Goal: Task Accomplishment & Management: Use online tool/utility

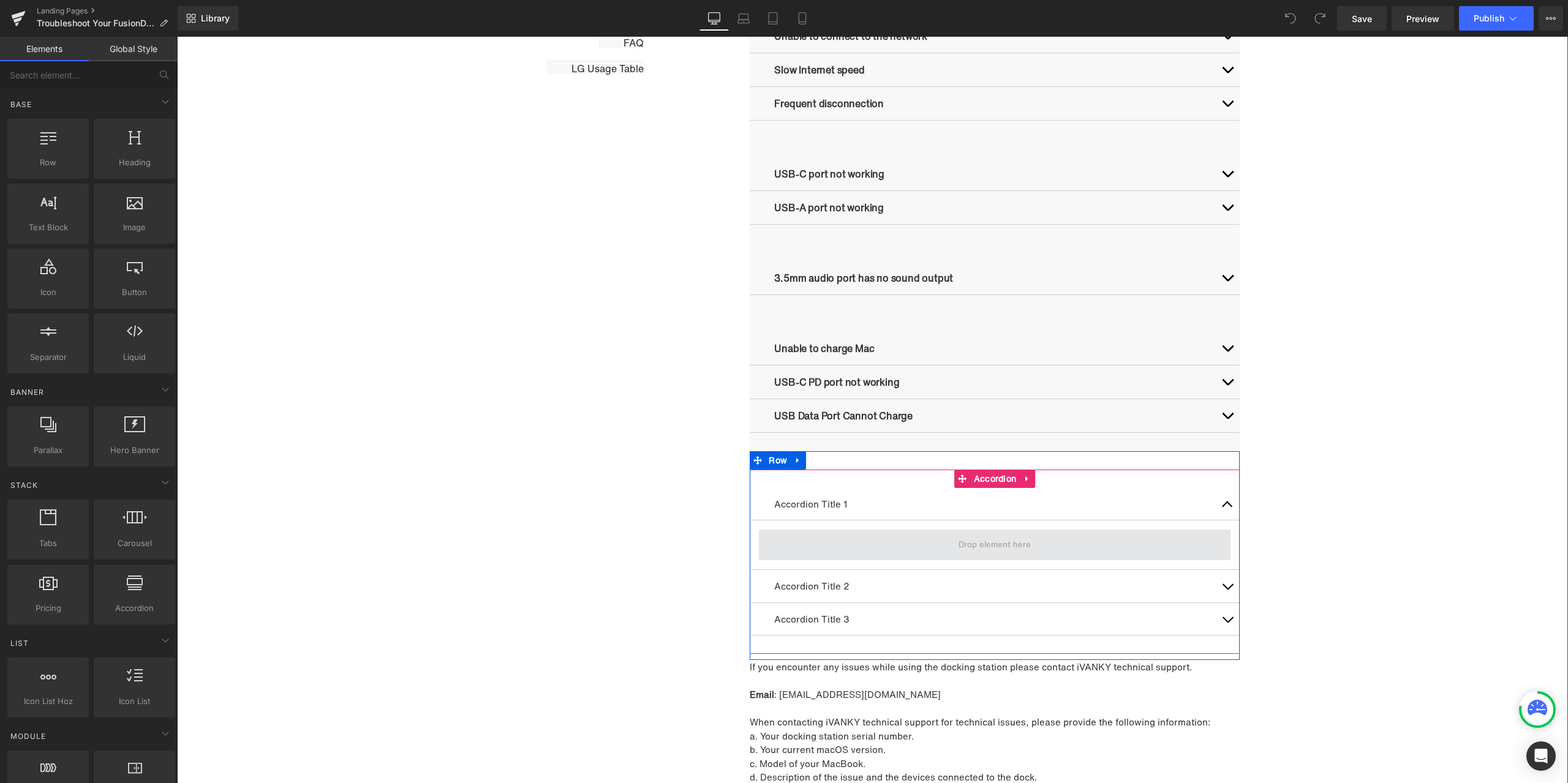
scroll to position [1041, 0]
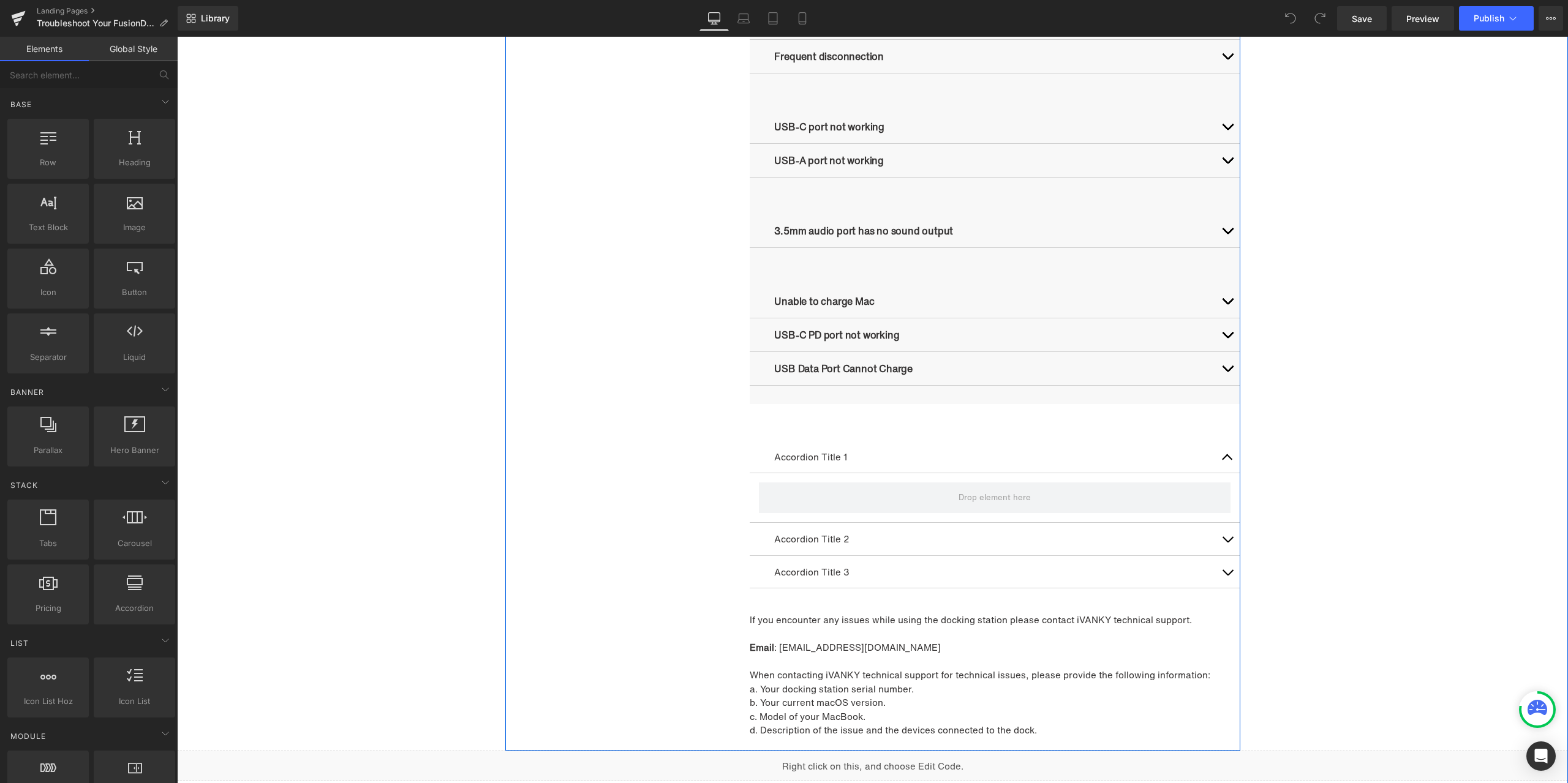
click at [1228, 543] on button "button" at bounding box center [1227, 539] width 24 height 33
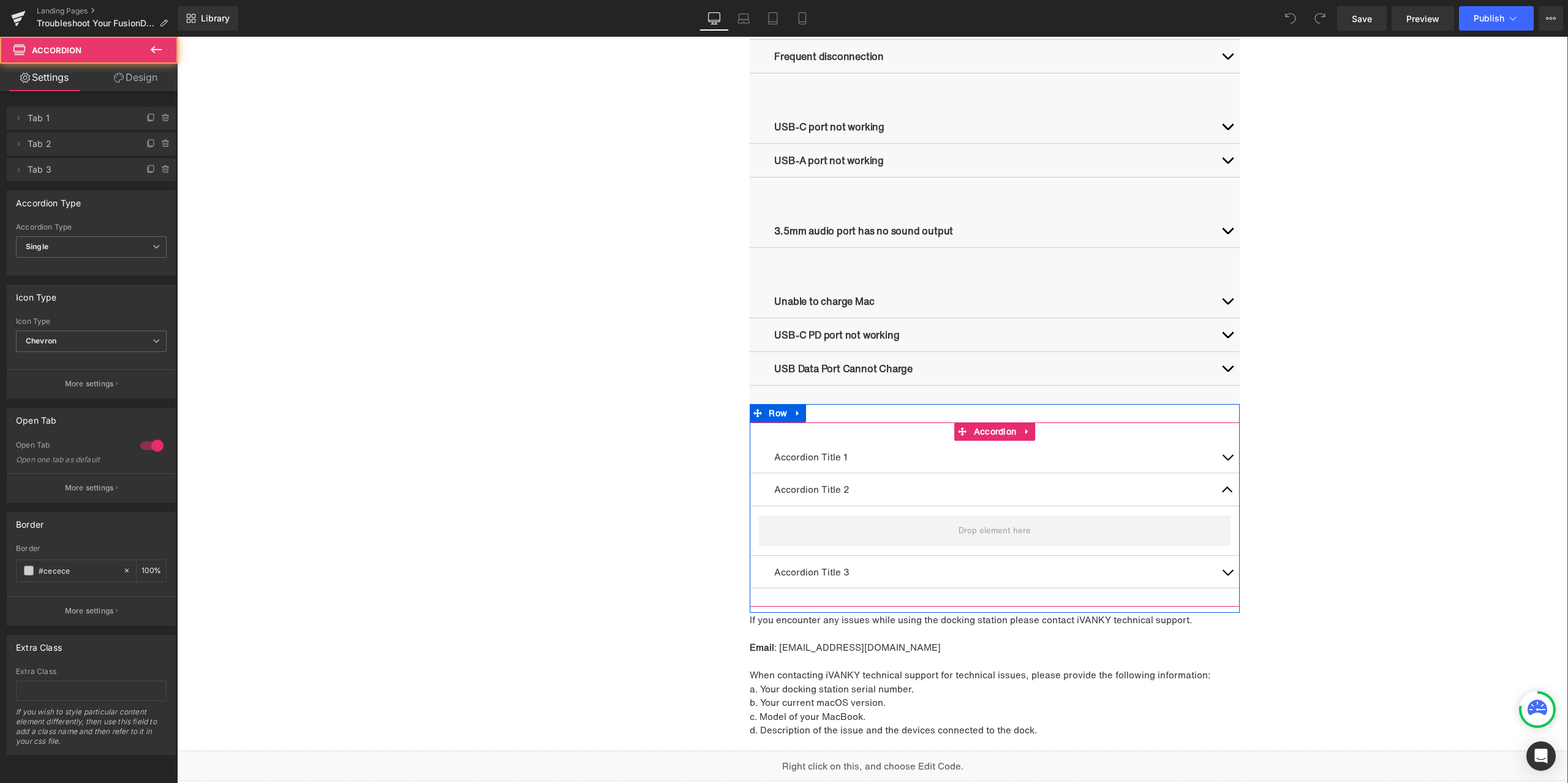
click at [1225, 570] on button "button" at bounding box center [1227, 572] width 24 height 33
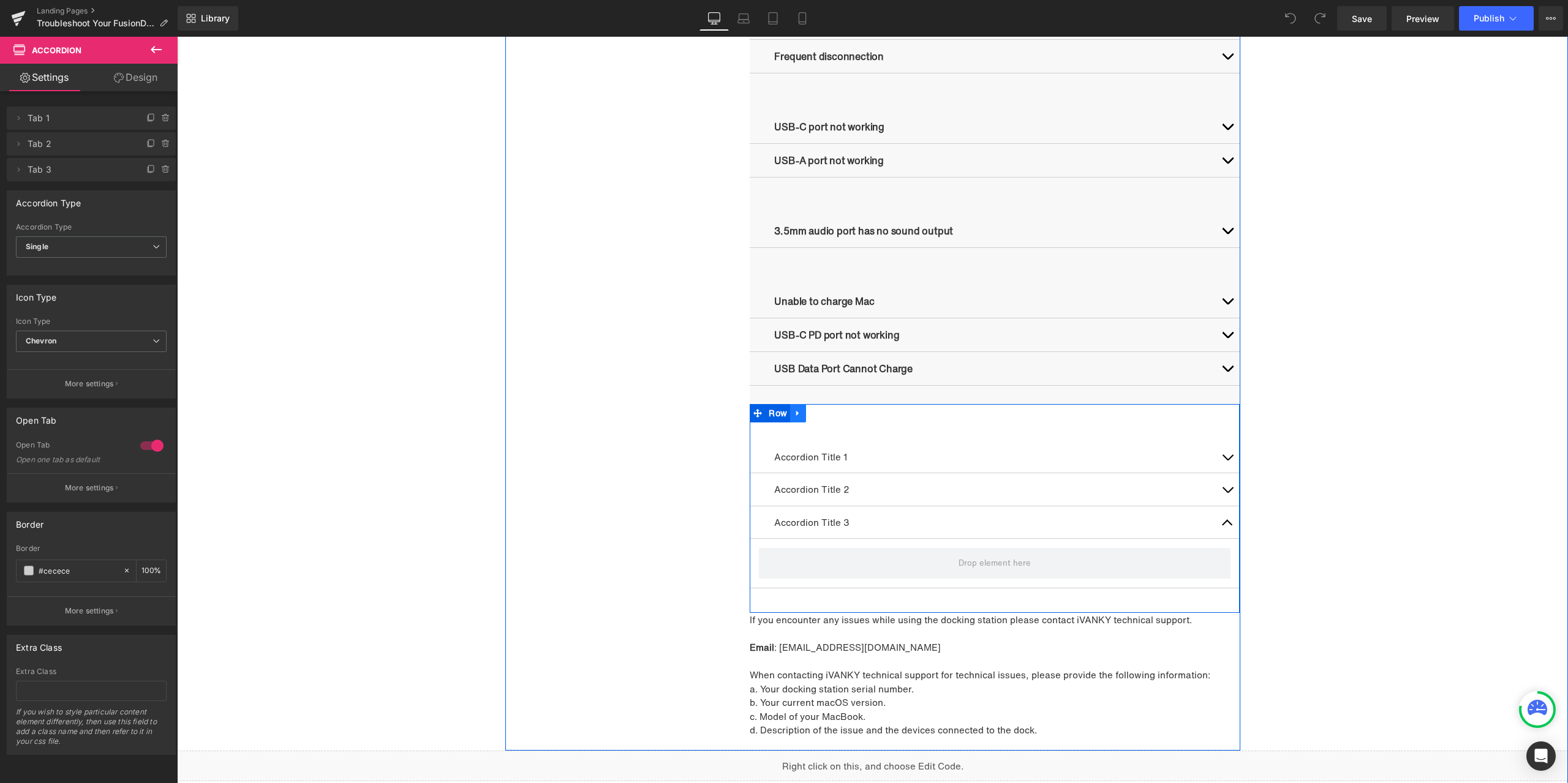
click at [771, 412] on ul "Row" at bounding box center [778, 414] width 57 height 18
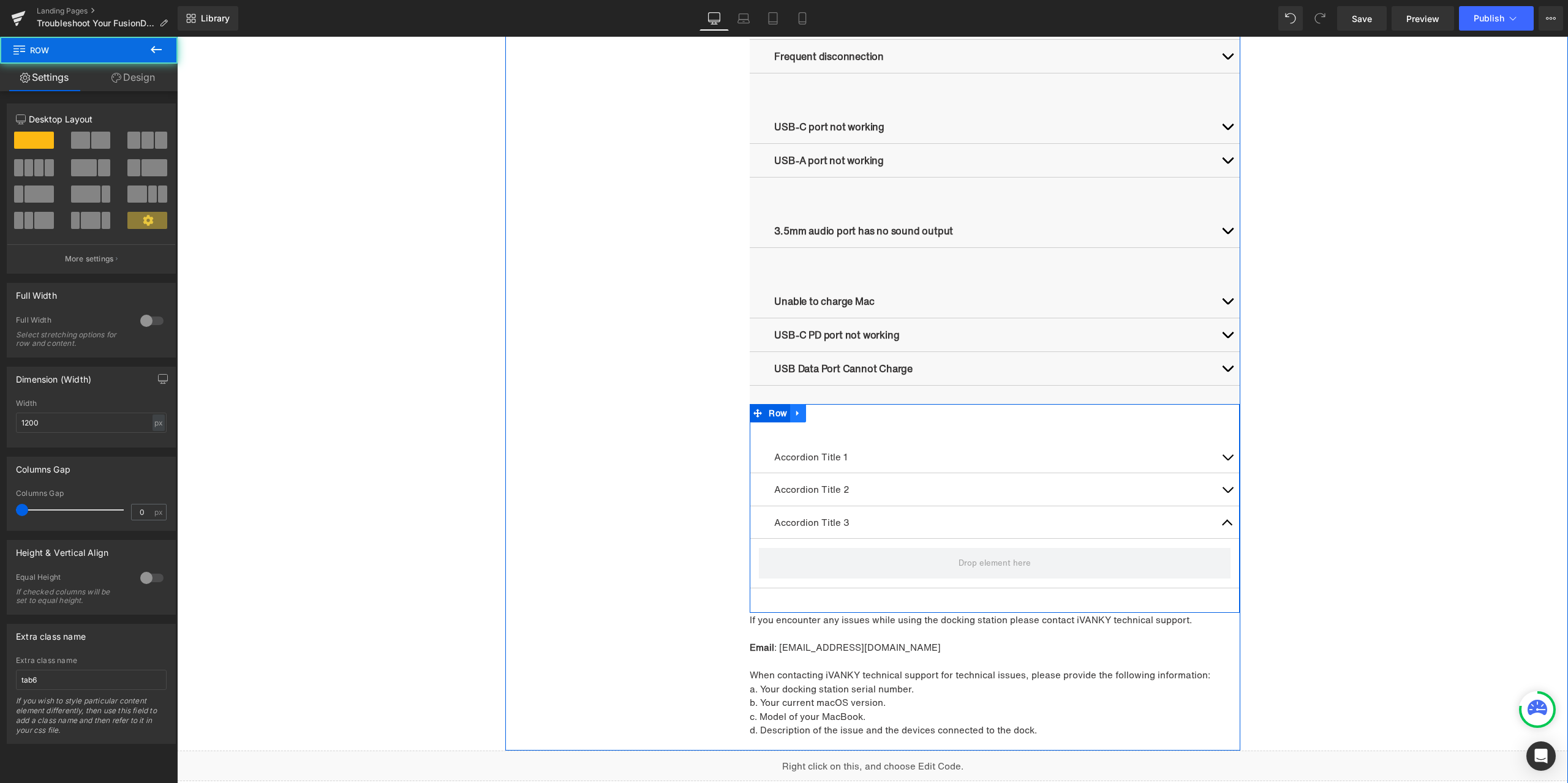
click at [797, 413] on icon at bounding box center [797, 413] width 3 height 6
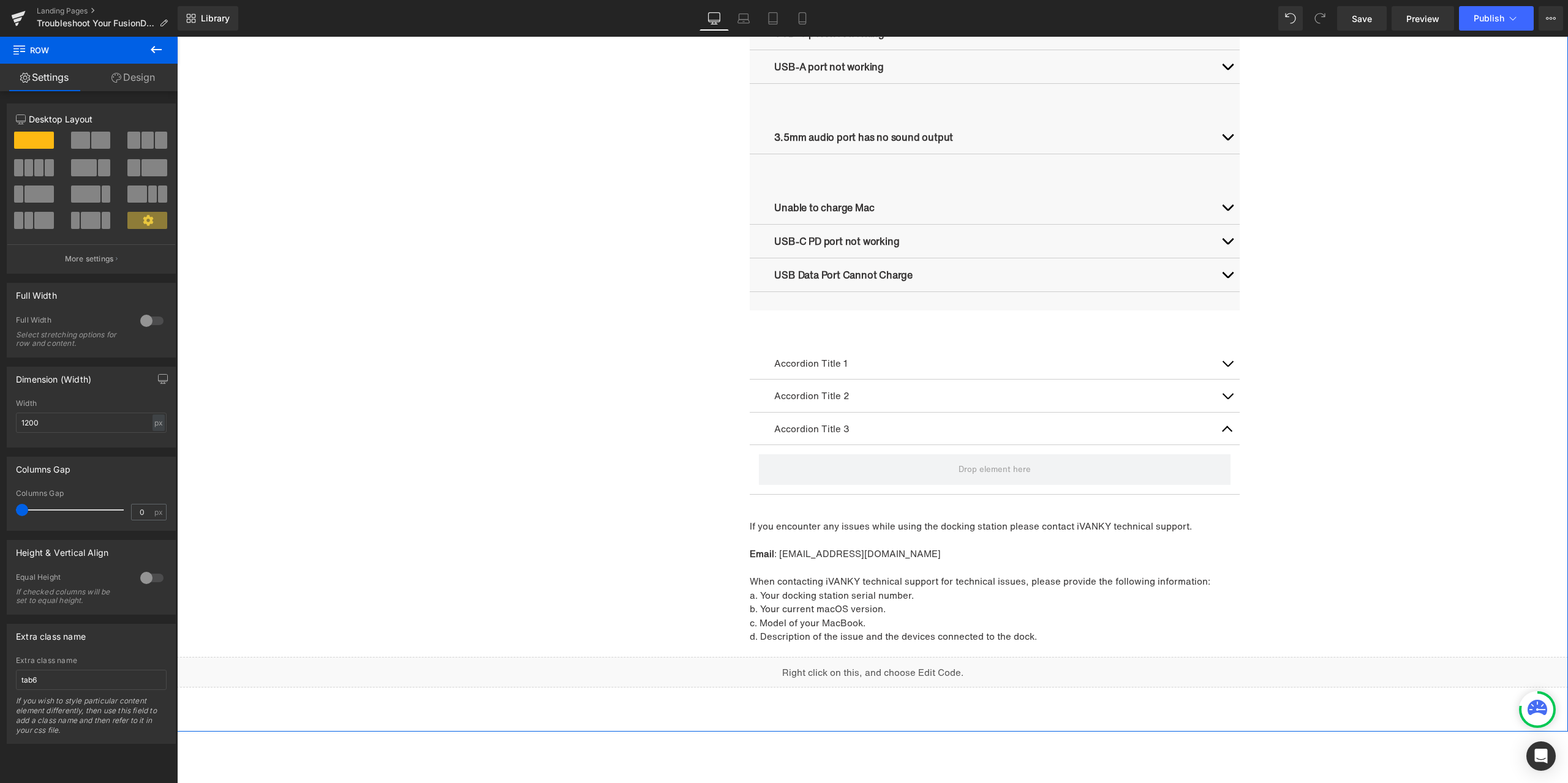
scroll to position [1163, 0]
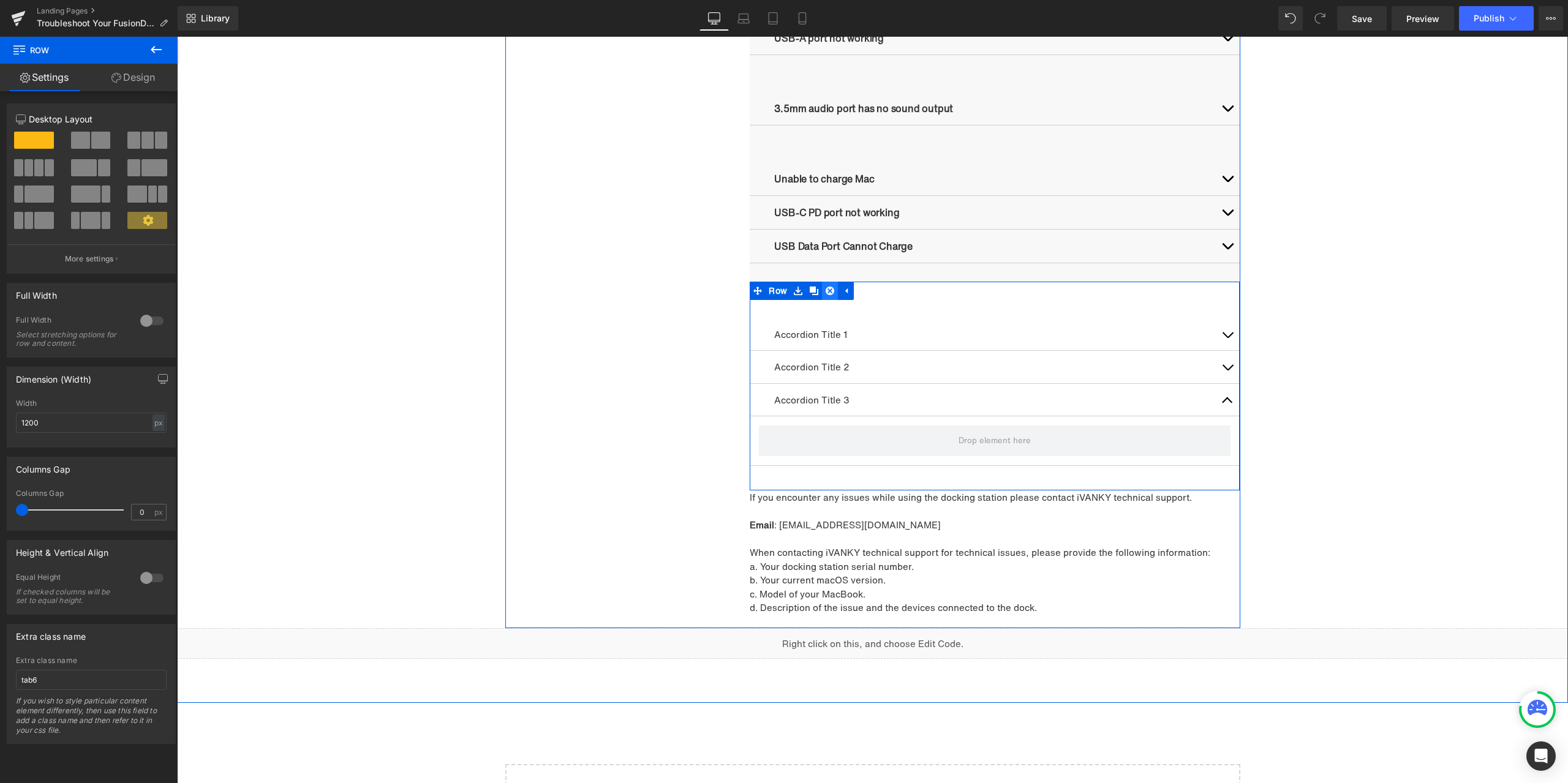
click at [826, 290] on icon at bounding box center [830, 291] width 8 height 8
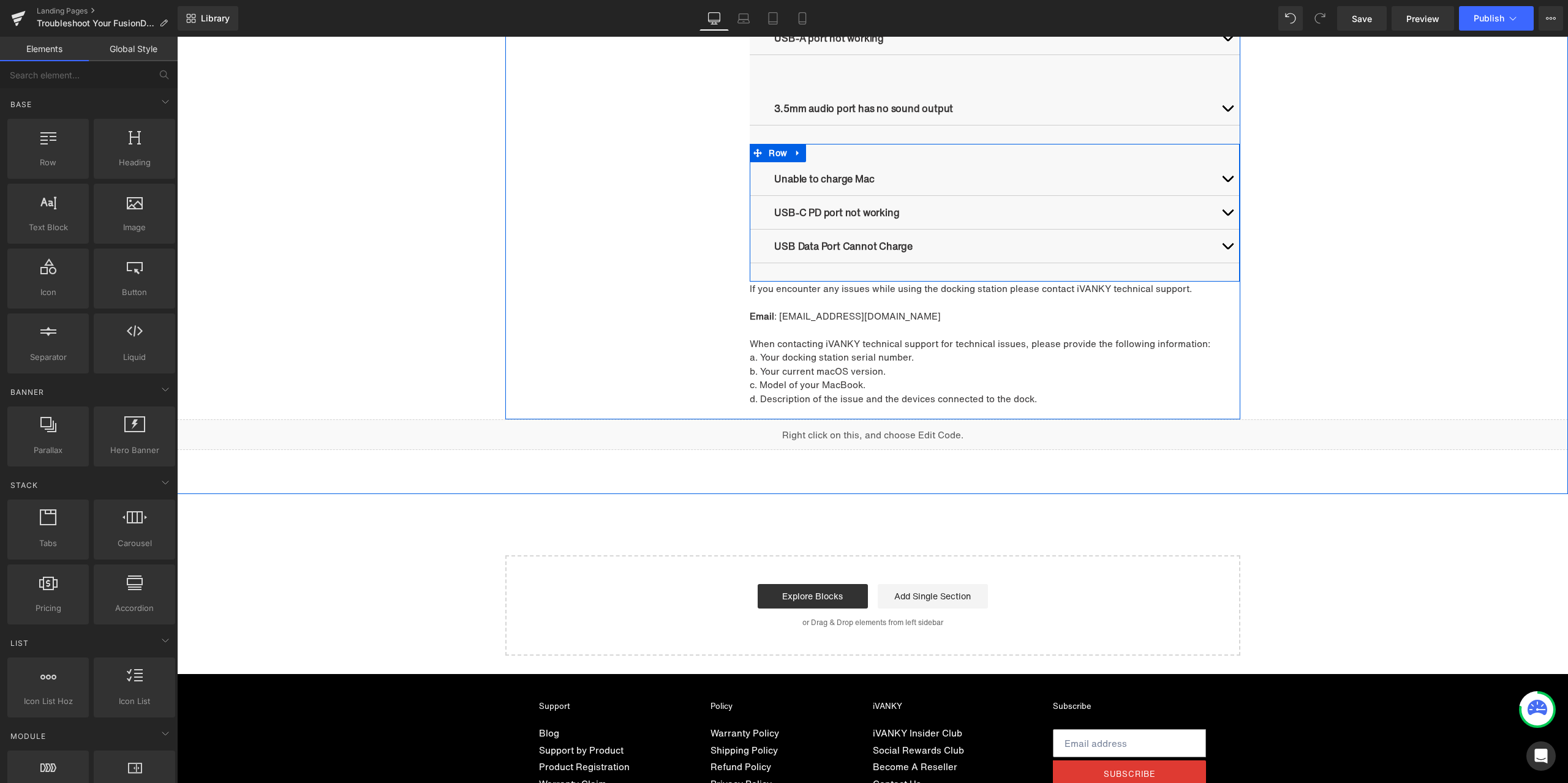
click at [797, 153] on icon at bounding box center [797, 153] width 3 height 6
click at [810, 149] on icon at bounding box center [814, 153] width 8 height 8
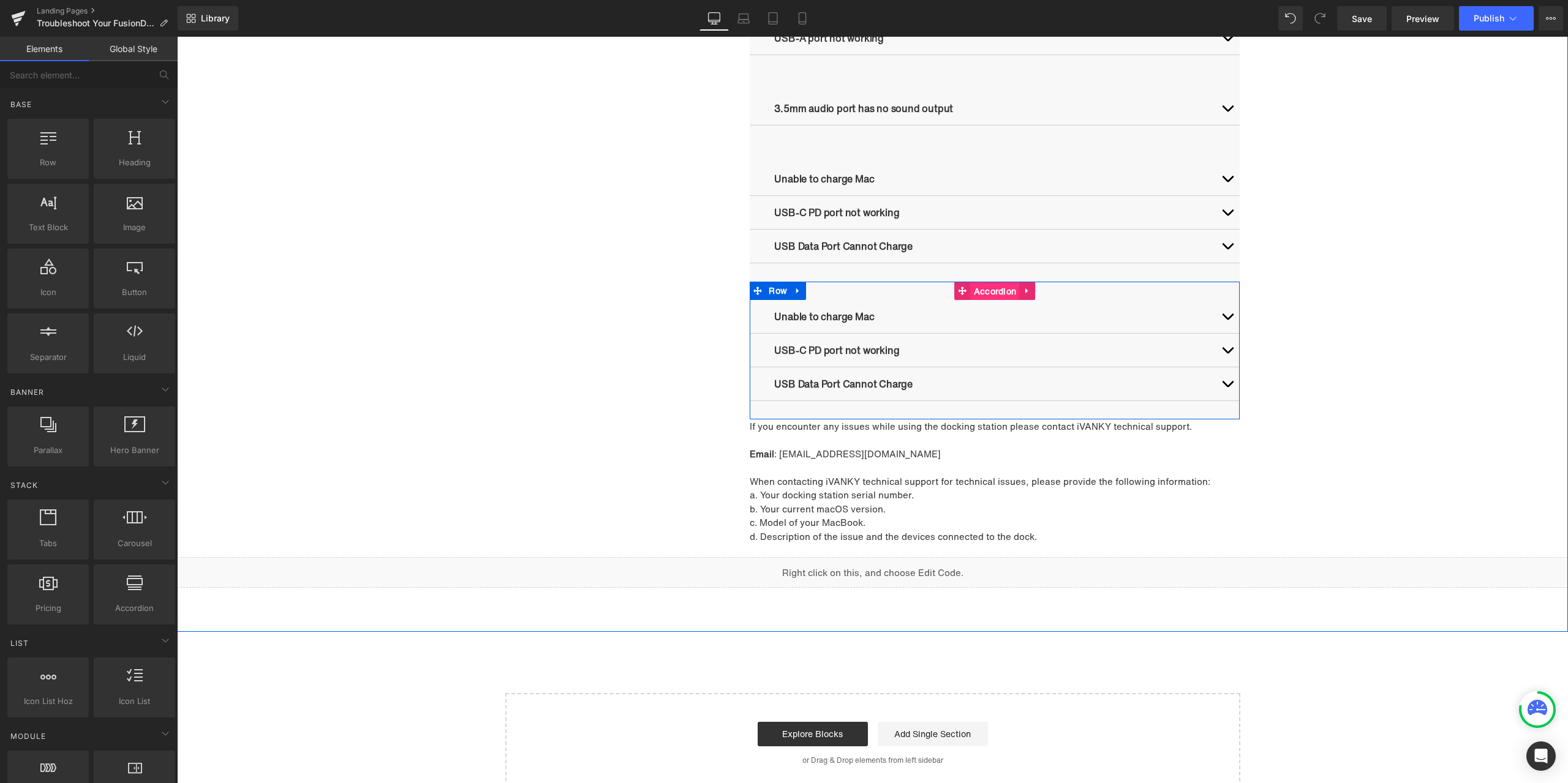
click at [990, 289] on span "Accordion" at bounding box center [995, 292] width 49 height 18
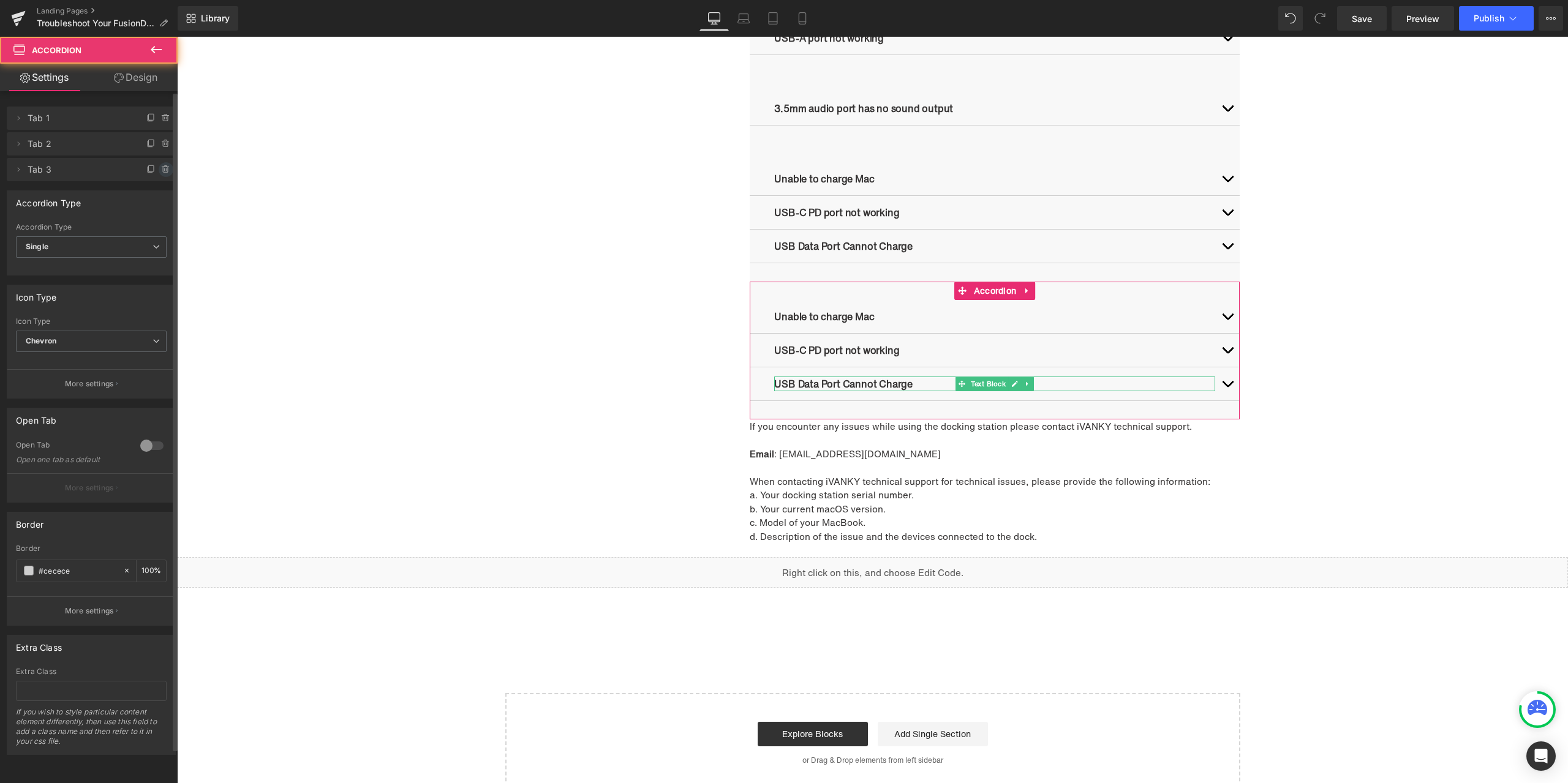
click at [163, 169] on icon at bounding box center [166, 170] width 10 height 10
click at [162, 172] on button "Delete" at bounding box center [153, 170] width 38 height 16
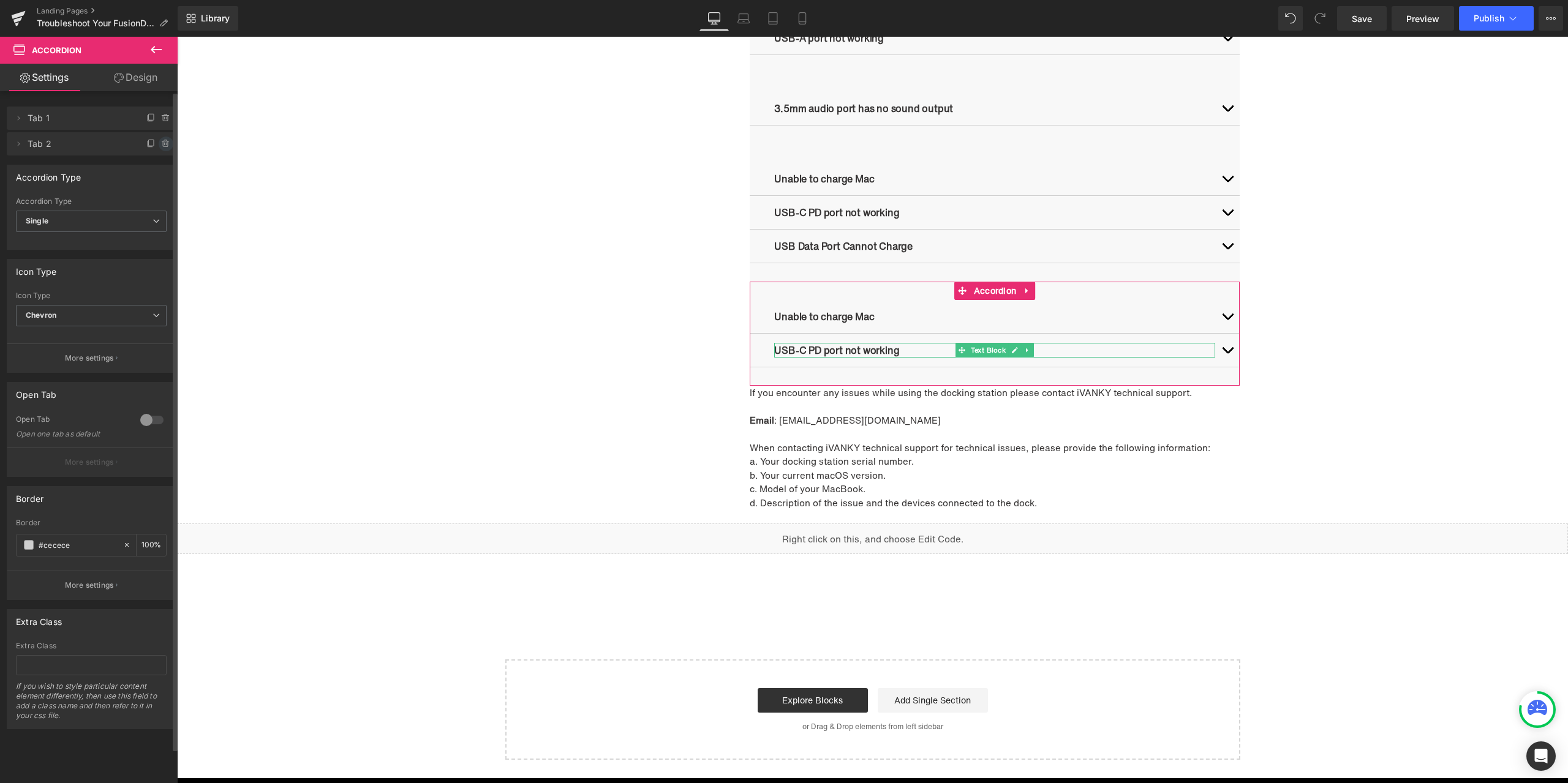
click at [161, 146] on icon at bounding box center [166, 144] width 10 height 10
click at [162, 143] on button "Delete" at bounding box center [153, 144] width 38 height 16
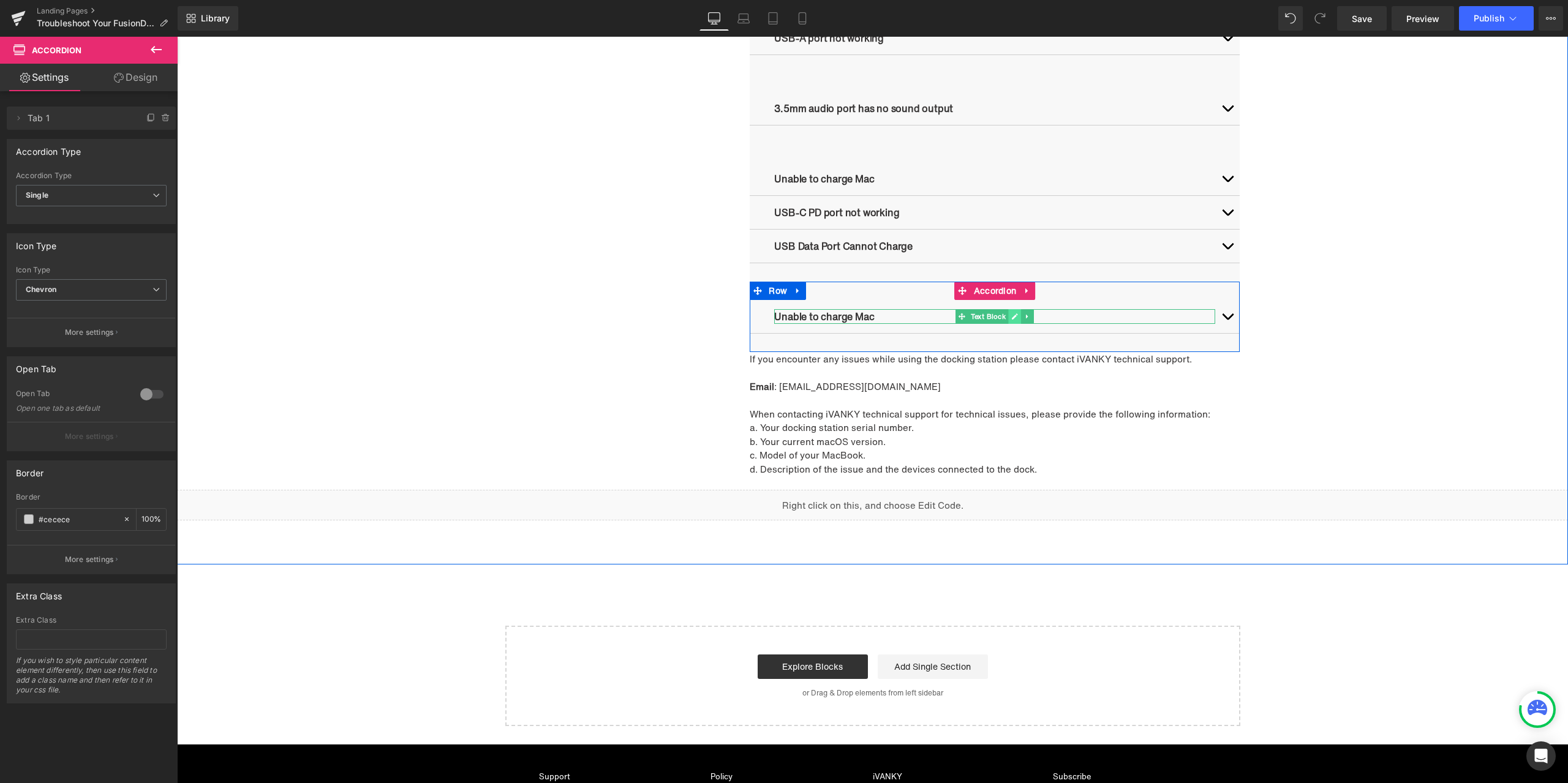
click at [1012, 319] on icon at bounding box center [1014, 316] width 6 height 6
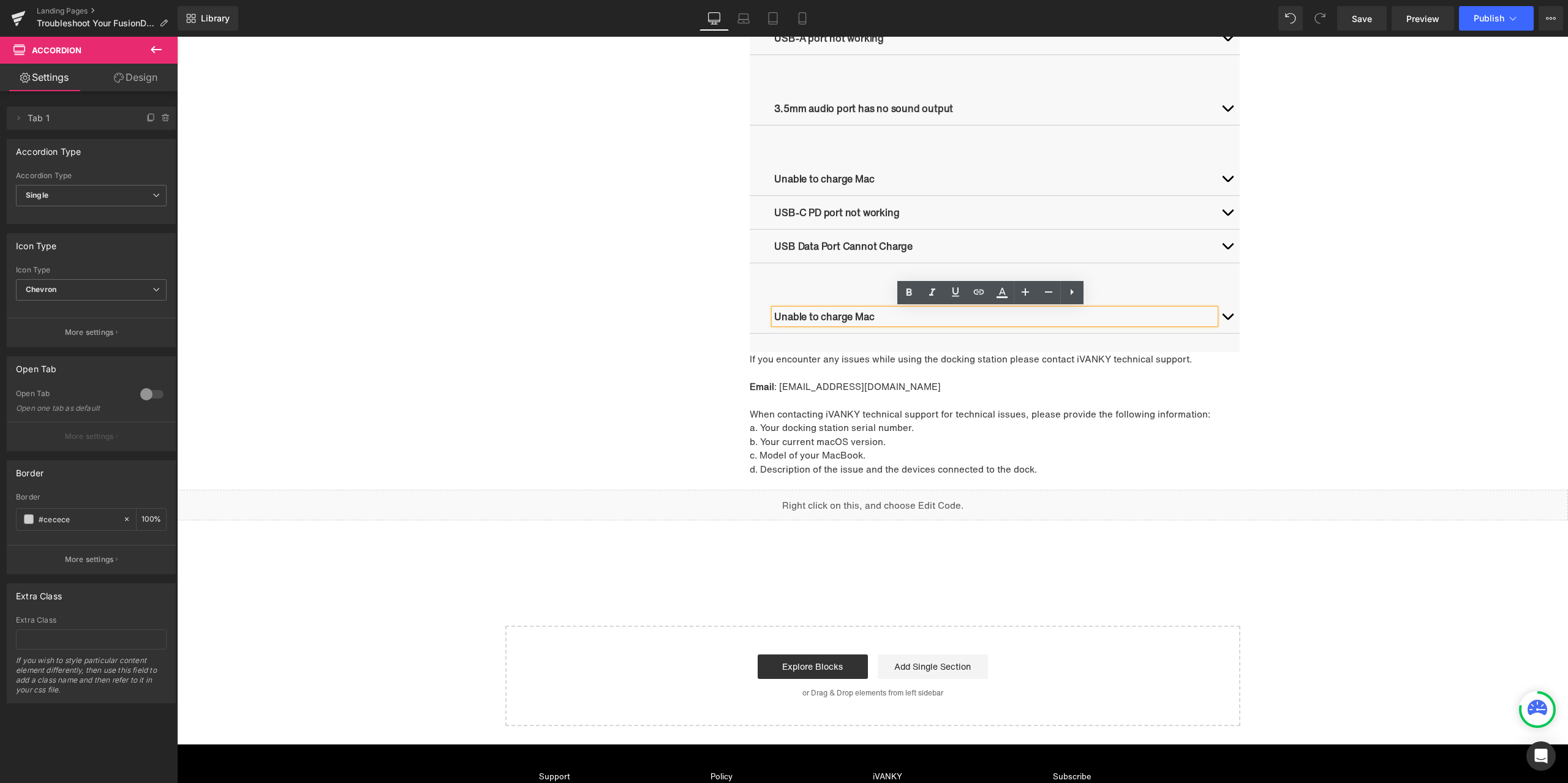
click at [854, 317] on p "Unable to charge Mac" at bounding box center [994, 317] width 441 height 15
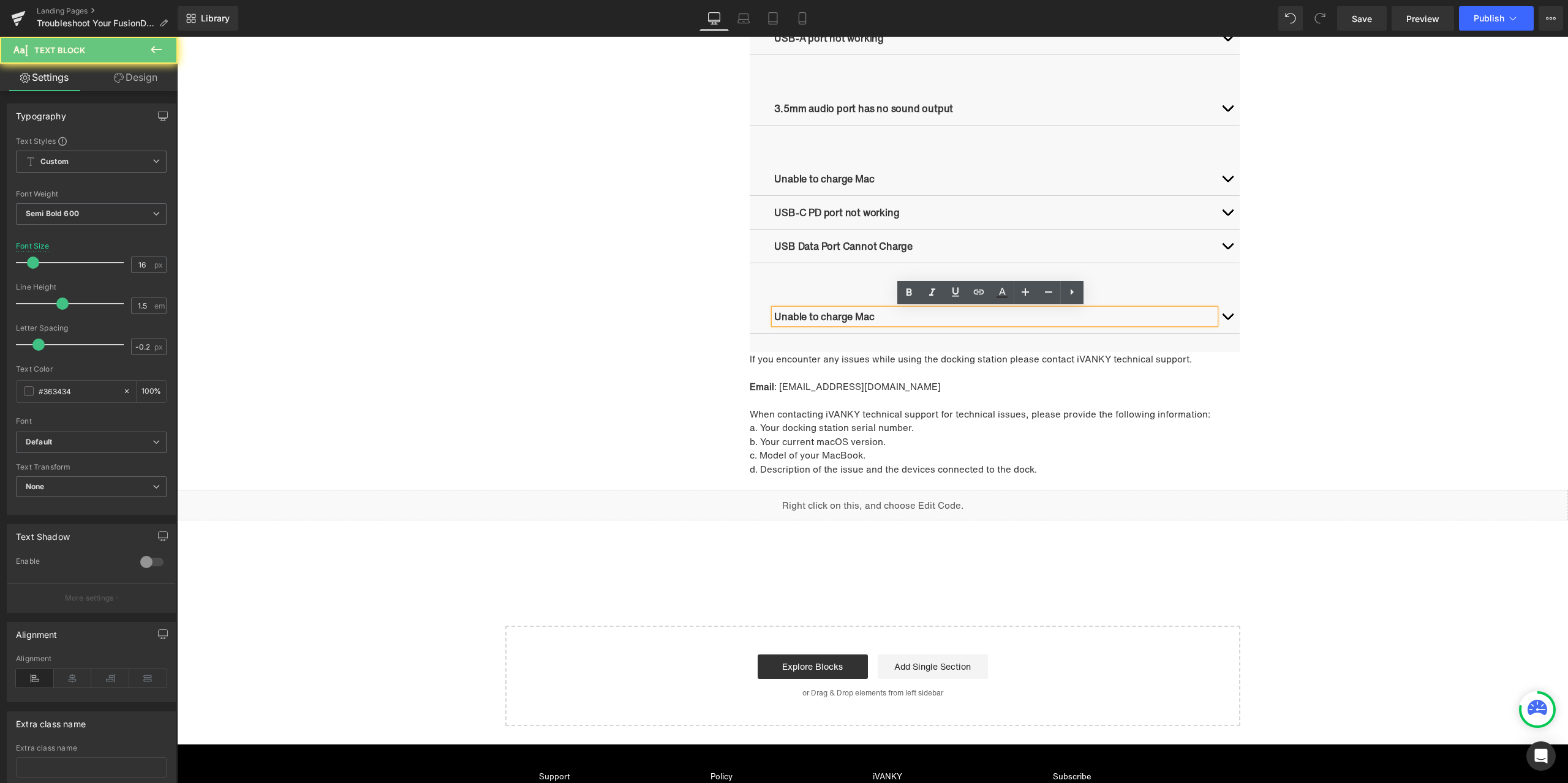
click at [869, 314] on p "Unable to charge Mac" at bounding box center [994, 317] width 441 height 15
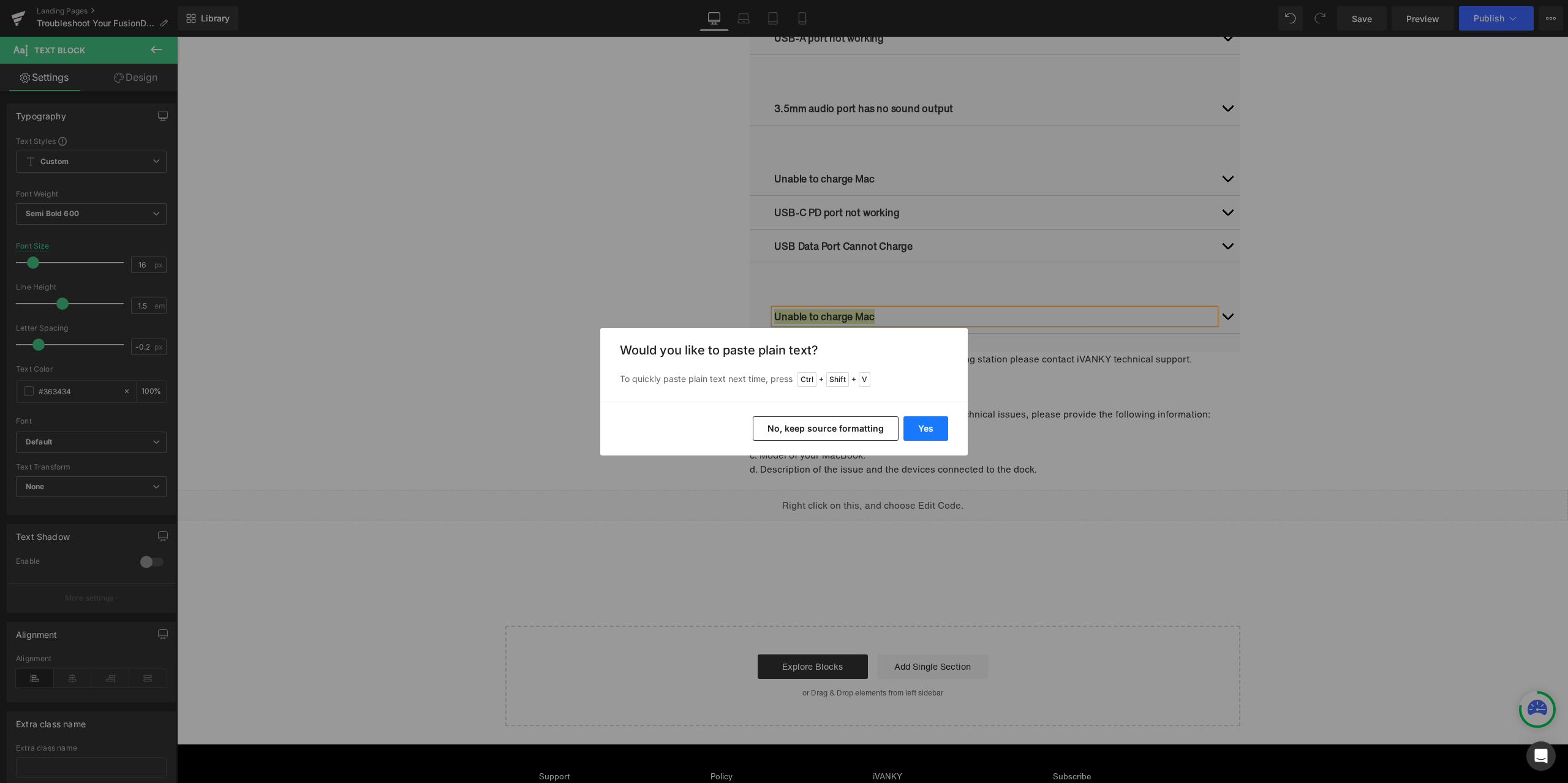
click at [924, 429] on button "Yes" at bounding box center [926, 428] width 45 height 24
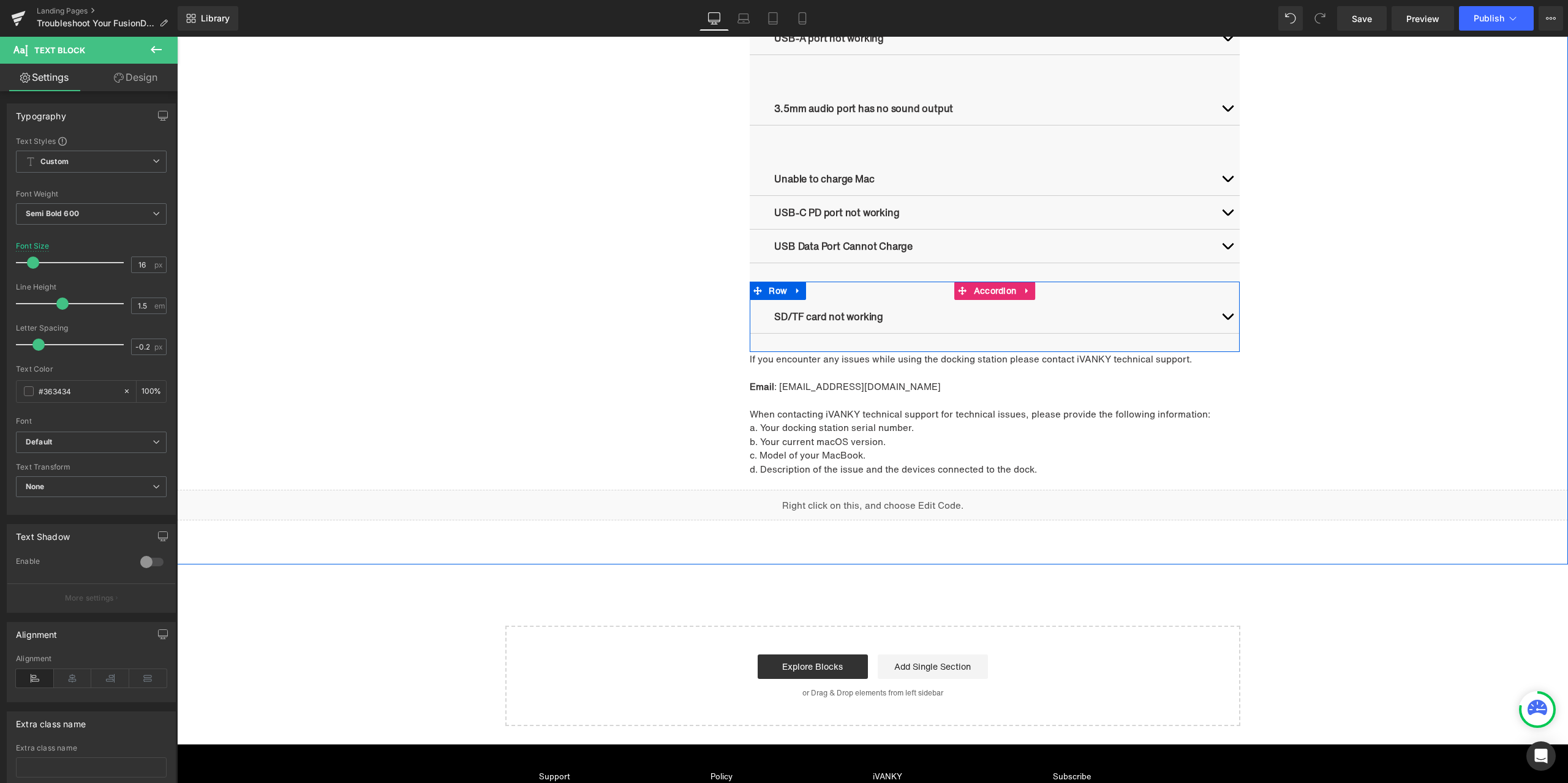
click at [1228, 316] on button "button" at bounding box center [1227, 317] width 24 height 33
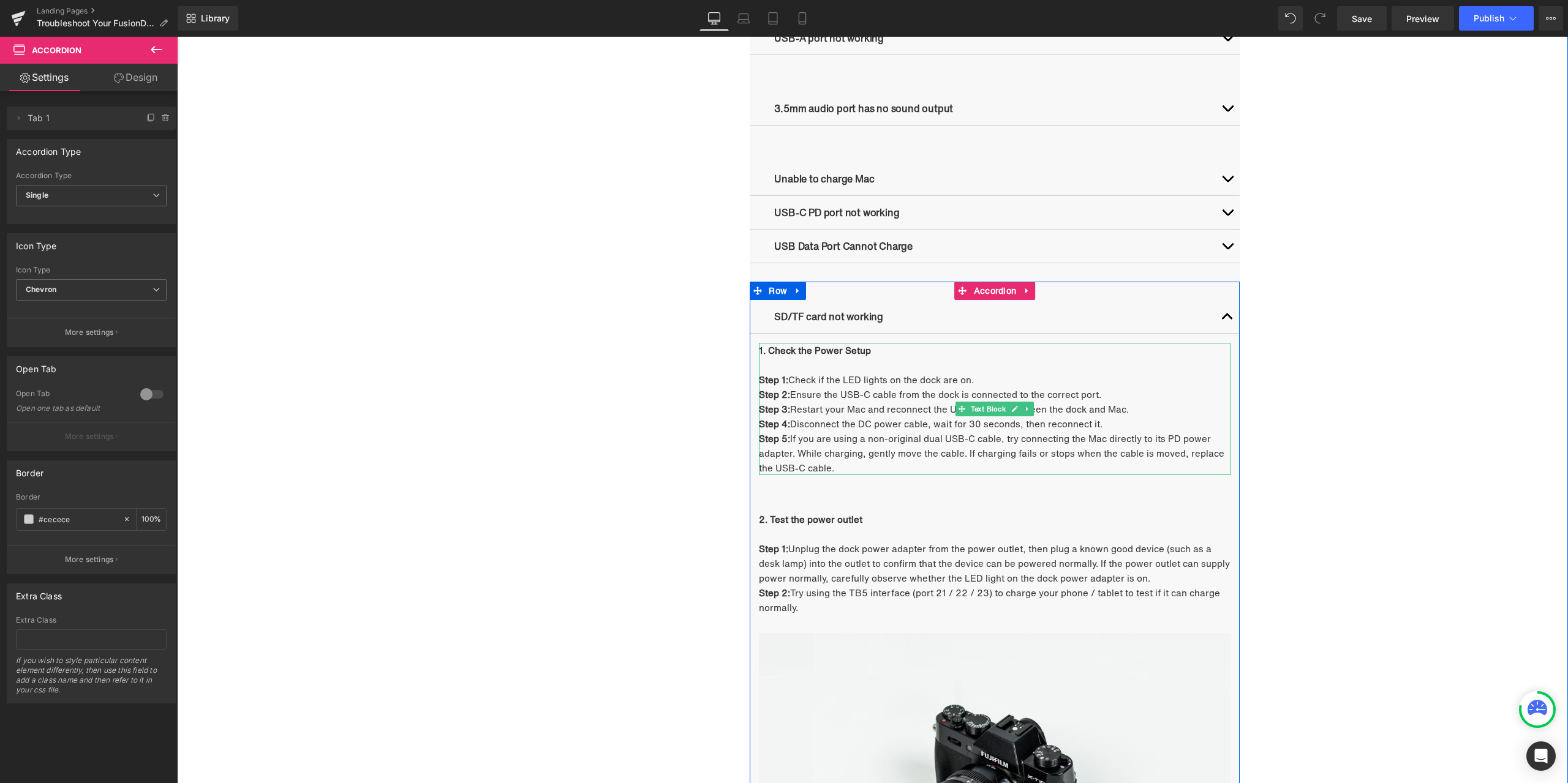
drag, startPoint x: 844, startPoint y: 390, endPoint x: 851, endPoint y: 388, distance: 7.3
click at [844, 389] on p "Step 2: Ensure the USB-C cable from the dock is connected to the correct port." at bounding box center [994, 394] width 471 height 15
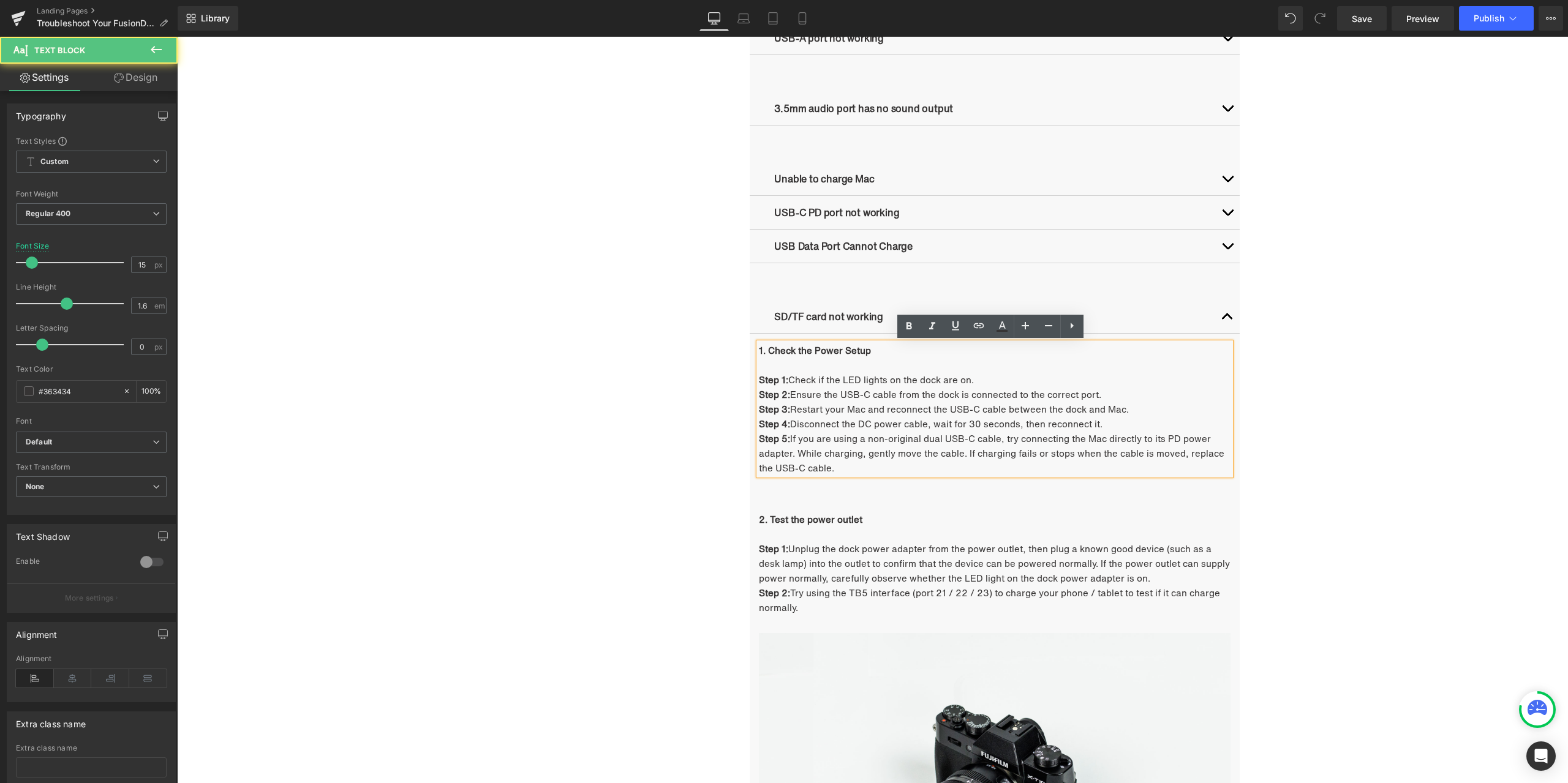
click at [879, 387] on p "Step 2: Ensure the USB-C cable from the dock is connected to the correct port." at bounding box center [994, 394] width 471 height 15
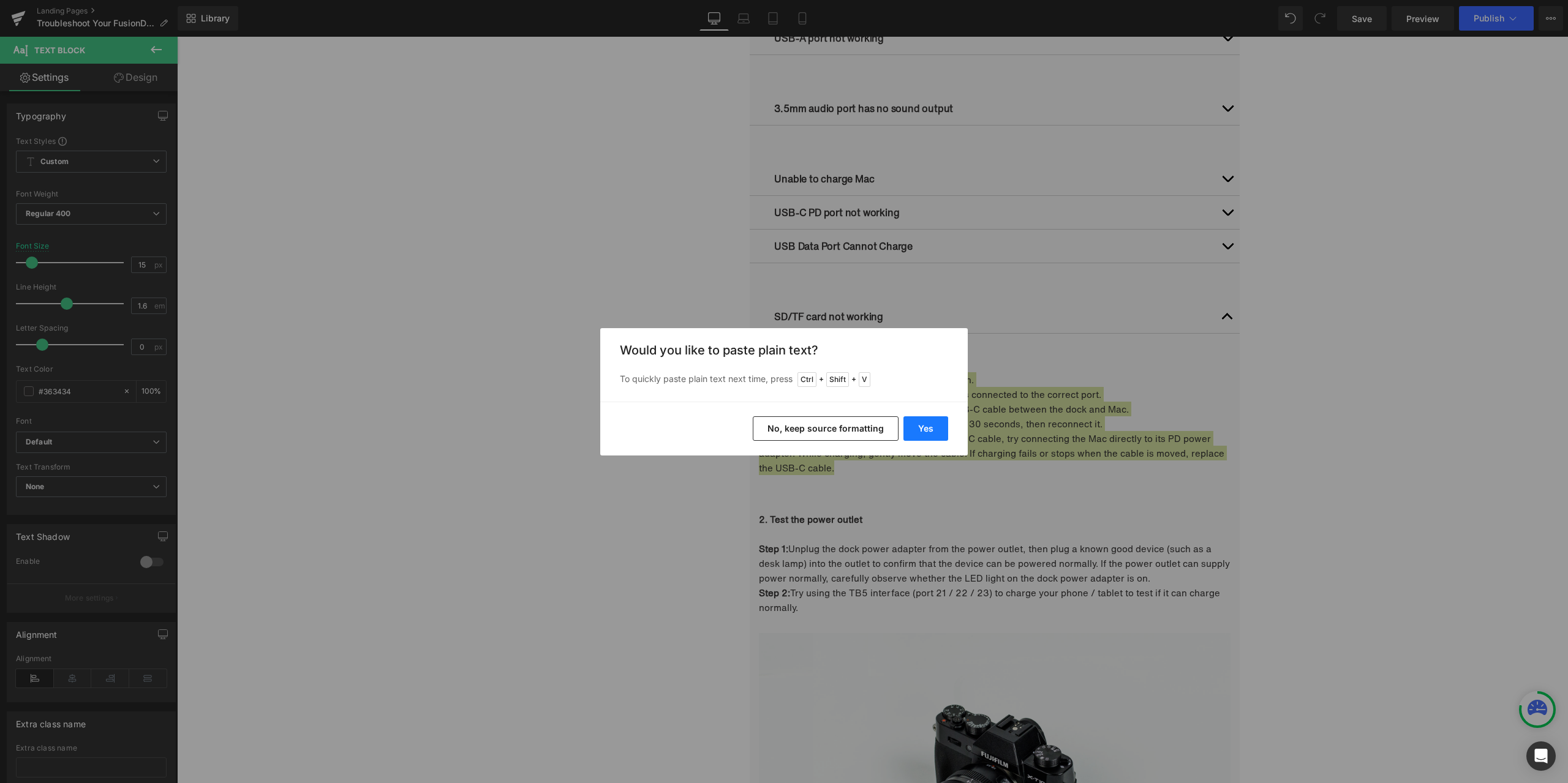
click at [920, 428] on button "Yes" at bounding box center [926, 428] width 45 height 24
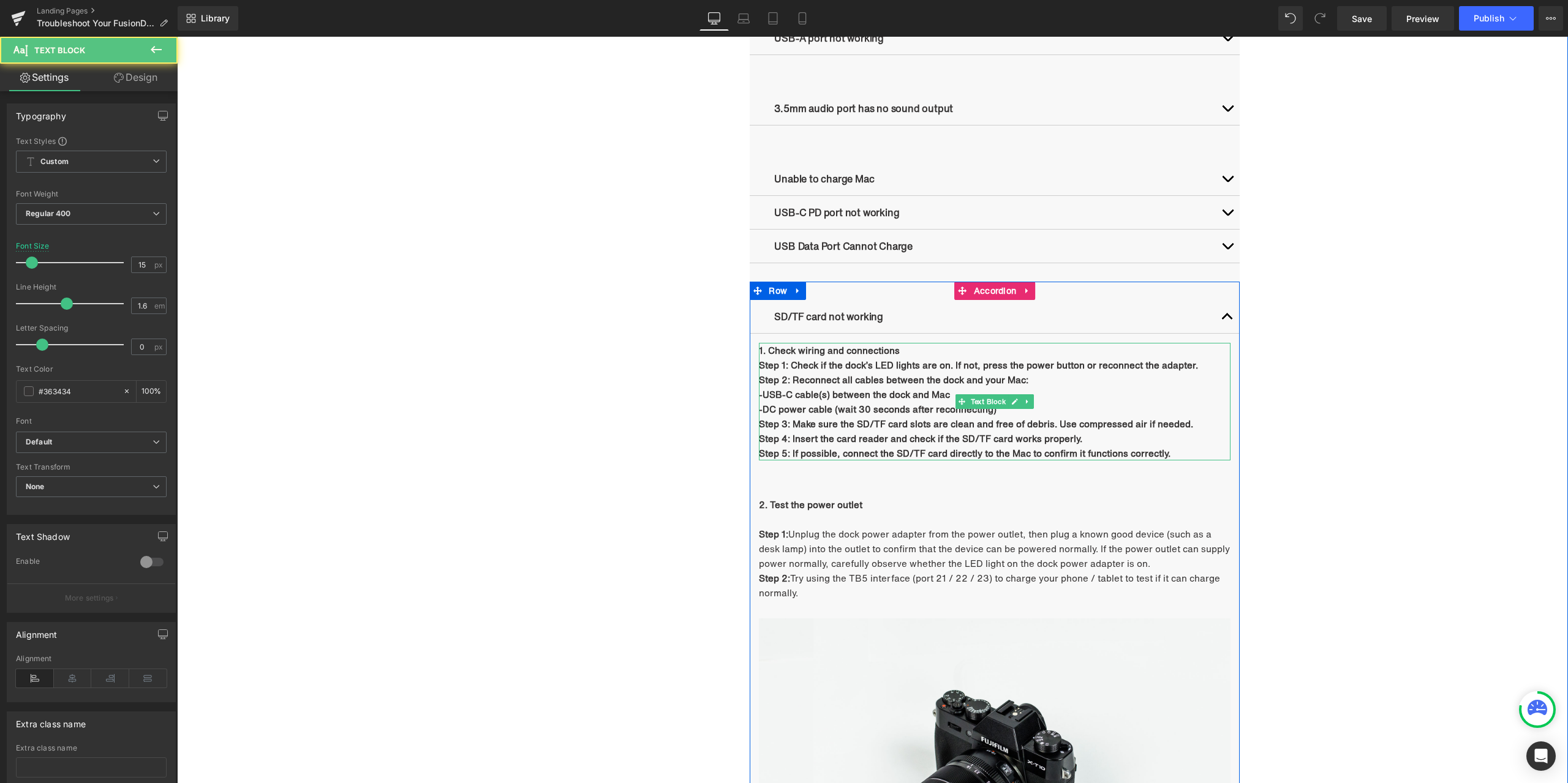
click at [904, 350] on p "1. Check wiring and connections" at bounding box center [994, 350] width 471 height 15
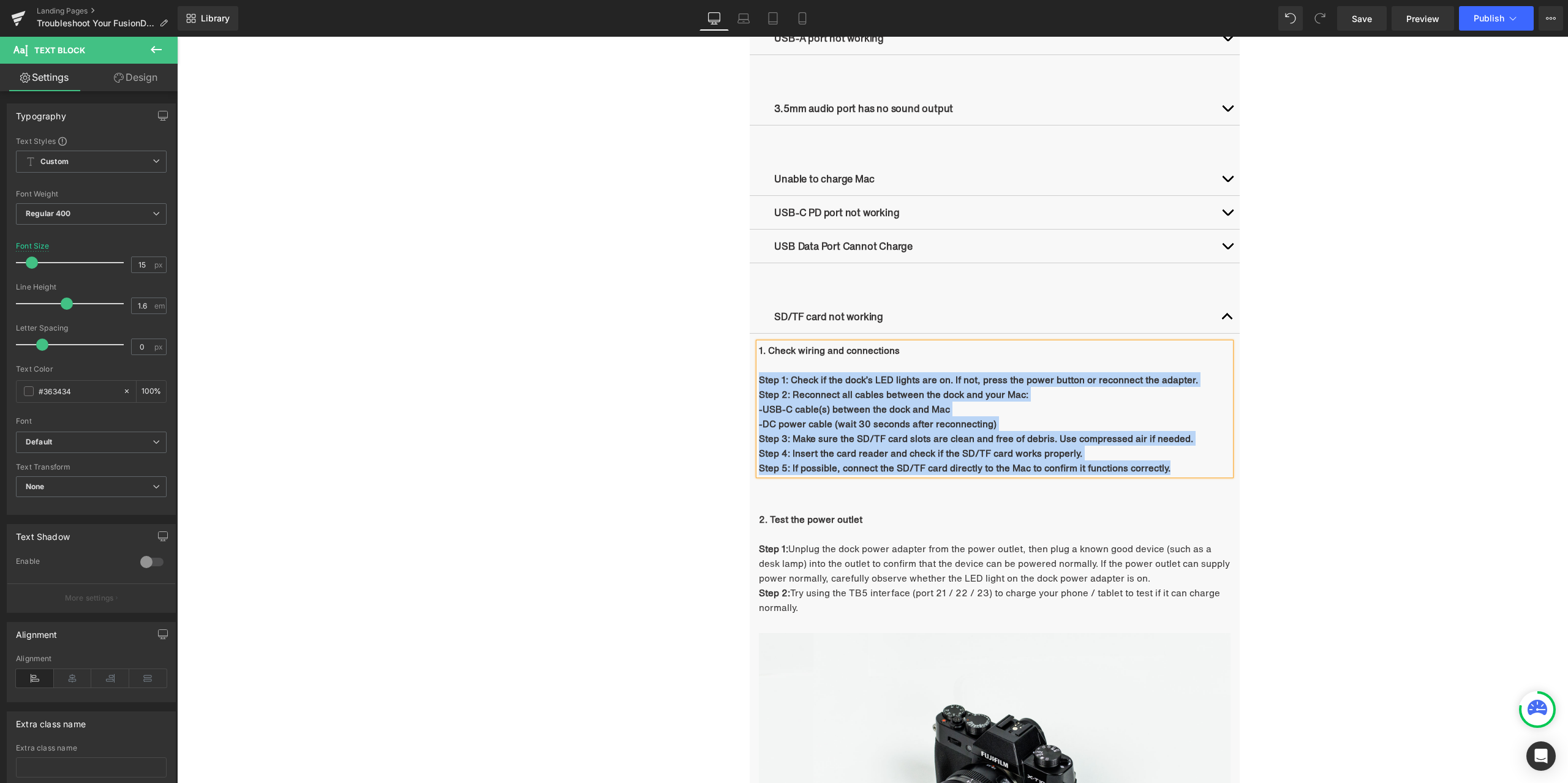
drag, startPoint x: 756, startPoint y: 379, endPoint x: 1197, endPoint y: 467, distance: 449.7
click at [1197, 467] on div "1. Check wiring and connections  Step 1: Check if the dock’s LED lights are on…" at bounding box center [994, 409] width 471 height 133
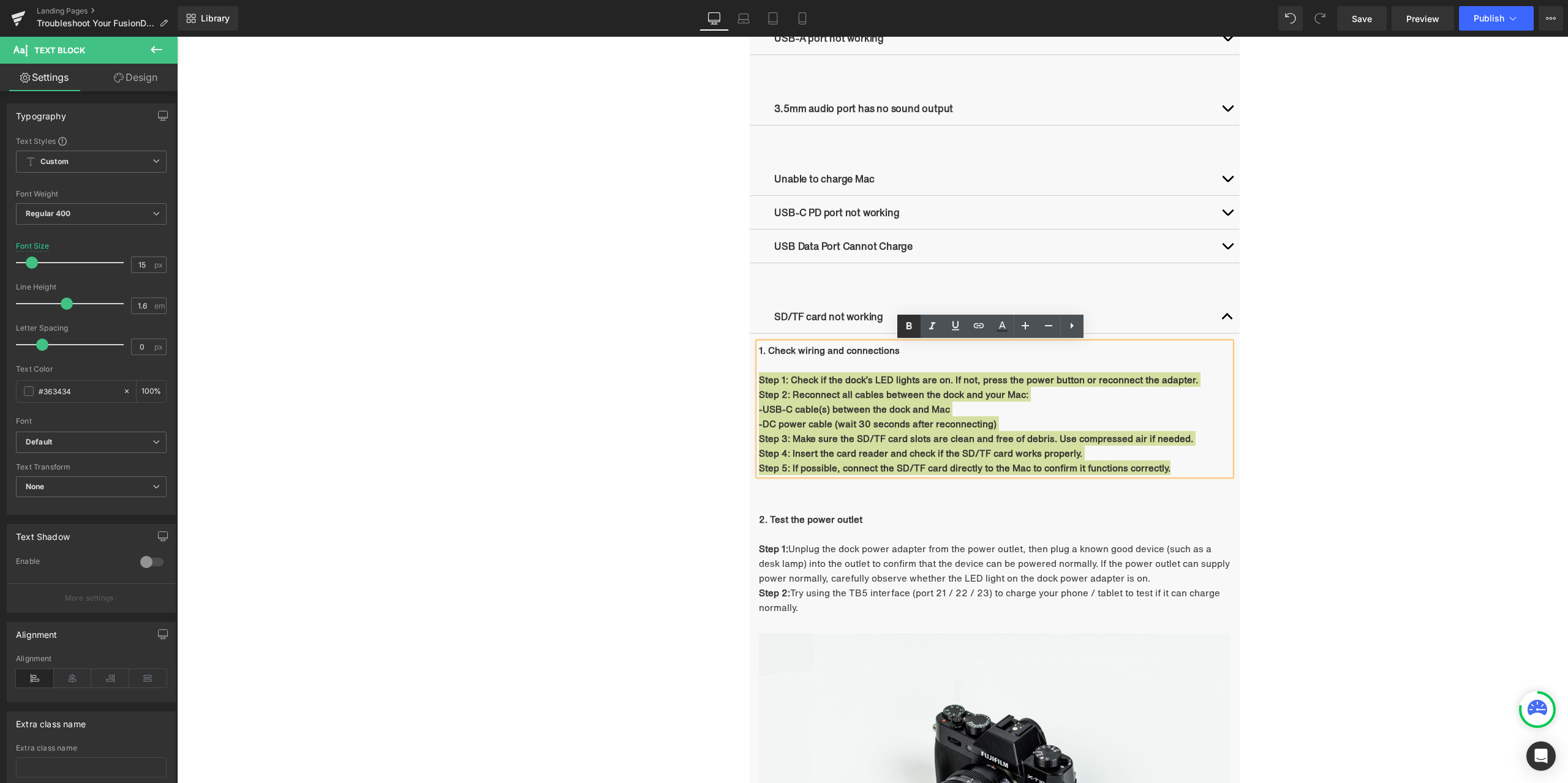
click at [914, 329] on icon at bounding box center [909, 327] width 15 height 15
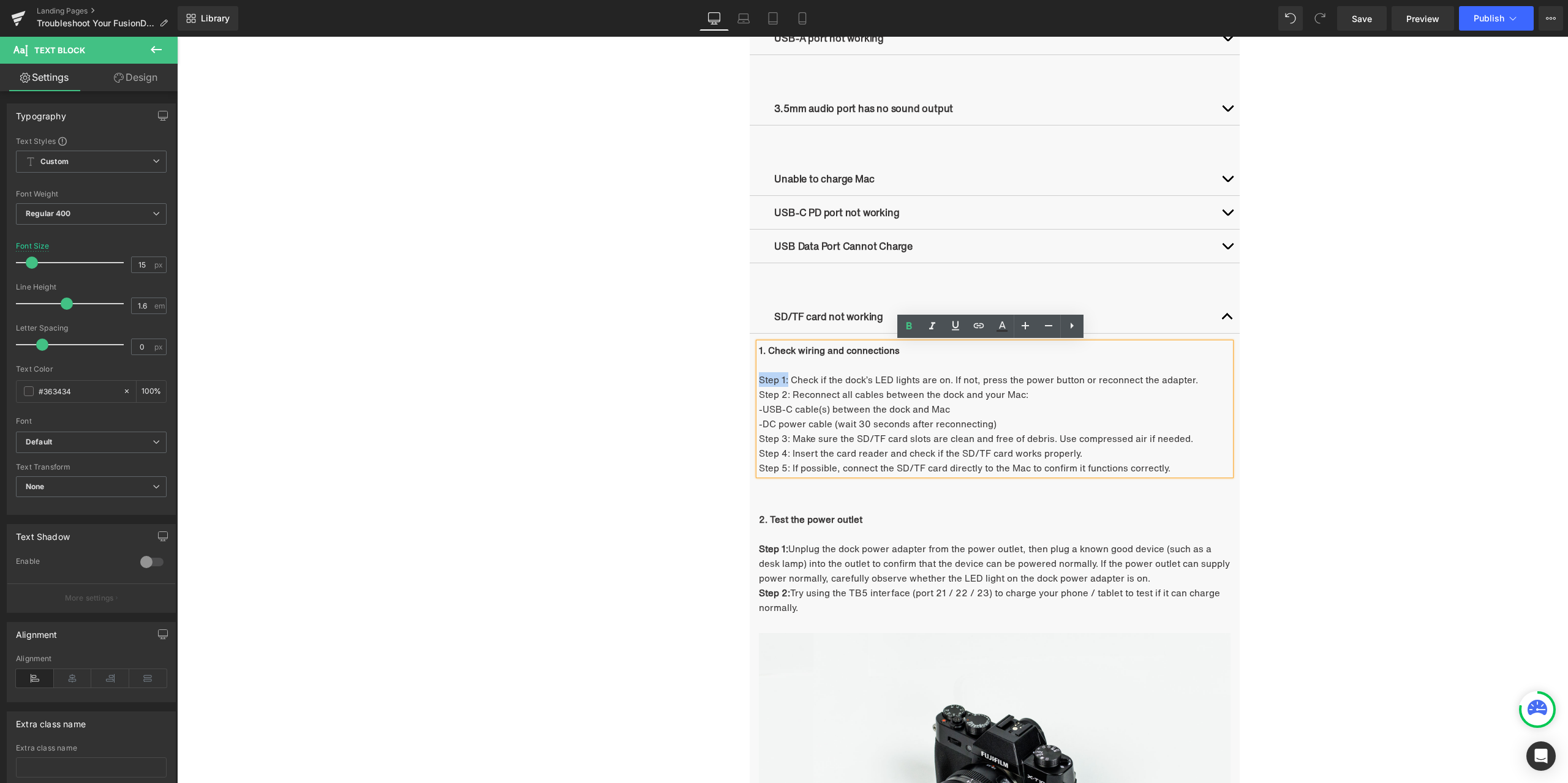
drag, startPoint x: 783, startPoint y: 379, endPoint x: 756, endPoint y: 377, distance: 27.1
click at [759, 377] on p "Step 1: Check if the dock’s LED lights are on. If not, press the power button o…" at bounding box center [994, 379] width 471 height 15
drag, startPoint x: 912, startPoint y: 324, endPoint x: 897, endPoint y: 333, distance: 17.5
click at [912, 323] on icon at bounding box center [909, 327] width 15 height 15
drag, startPoint x: 785, startPoint y: 395, endPoint x: 776, endPoint y: 395, distance: 9.0
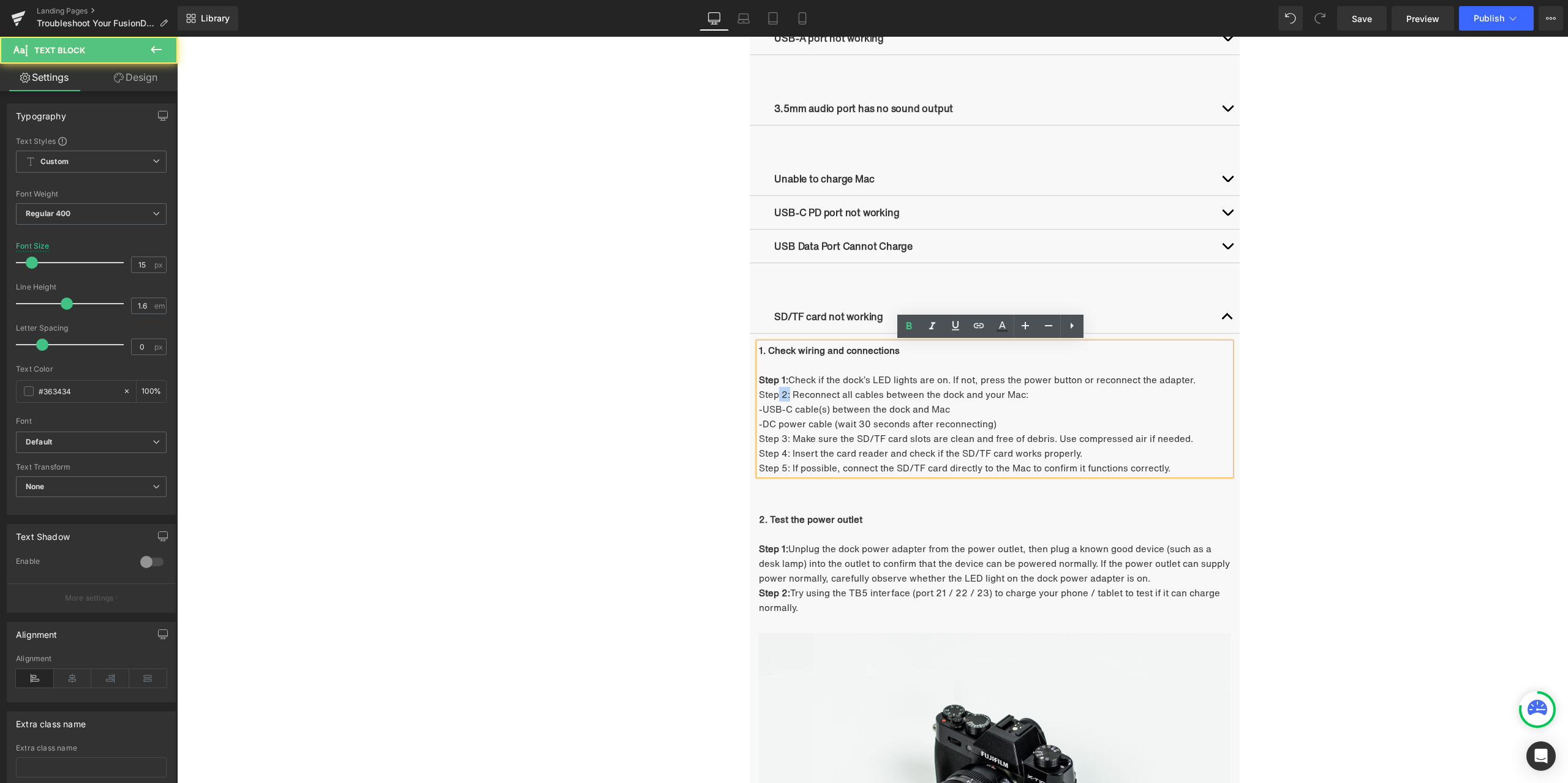
click at [776, 395] on p "Step 2: Reconnect all cables between the dock and your Mac:" at bounding box center [994, 394] width 471 height 15
drag, startPoint x: 786, startPoint y: 394, endPoint x: 755, endPoint y: 395, distance: 31.0
click at [759, 395] on p "Step 2: Reconnect all cables between the dock and your Mac:" at bounding box center [994, 394] width 471 height 15
click at [915, 324] on icon at bounding box center [909, 327] width 15 height 15
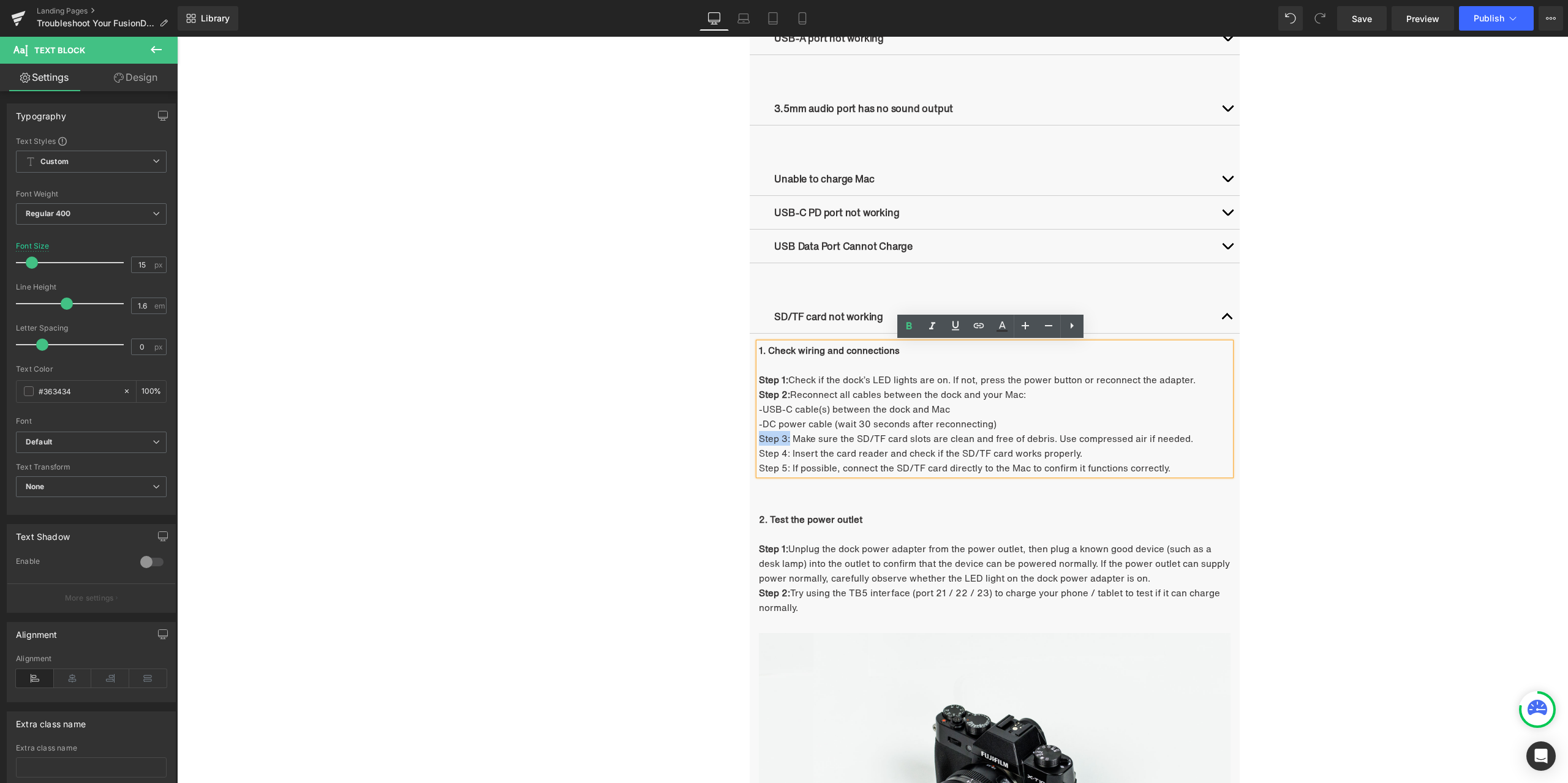
drag, startPoint x: 785, startPoint y: 439, endPoint x: 756, endPoint y: 439, distance: 29.0
click at [759, 439] on p "Step 3: Make sure the SD/TF card slots are clean and free of debris. Use compre…" at bounding box center [994, 439] width 471 height 15
click at [898, 321] on link at bounding box center [909, 326] width 23 height 23
drag, startPoint x: 785, startPoint y: 453, endPoint x: 755, endPoint y: 453, distance: 30.0
click at [759, 453] on p "Step 4: Insert the card reader and check if the SD/TF card works properly." at bounding box center [994, 454] width 471 height 15
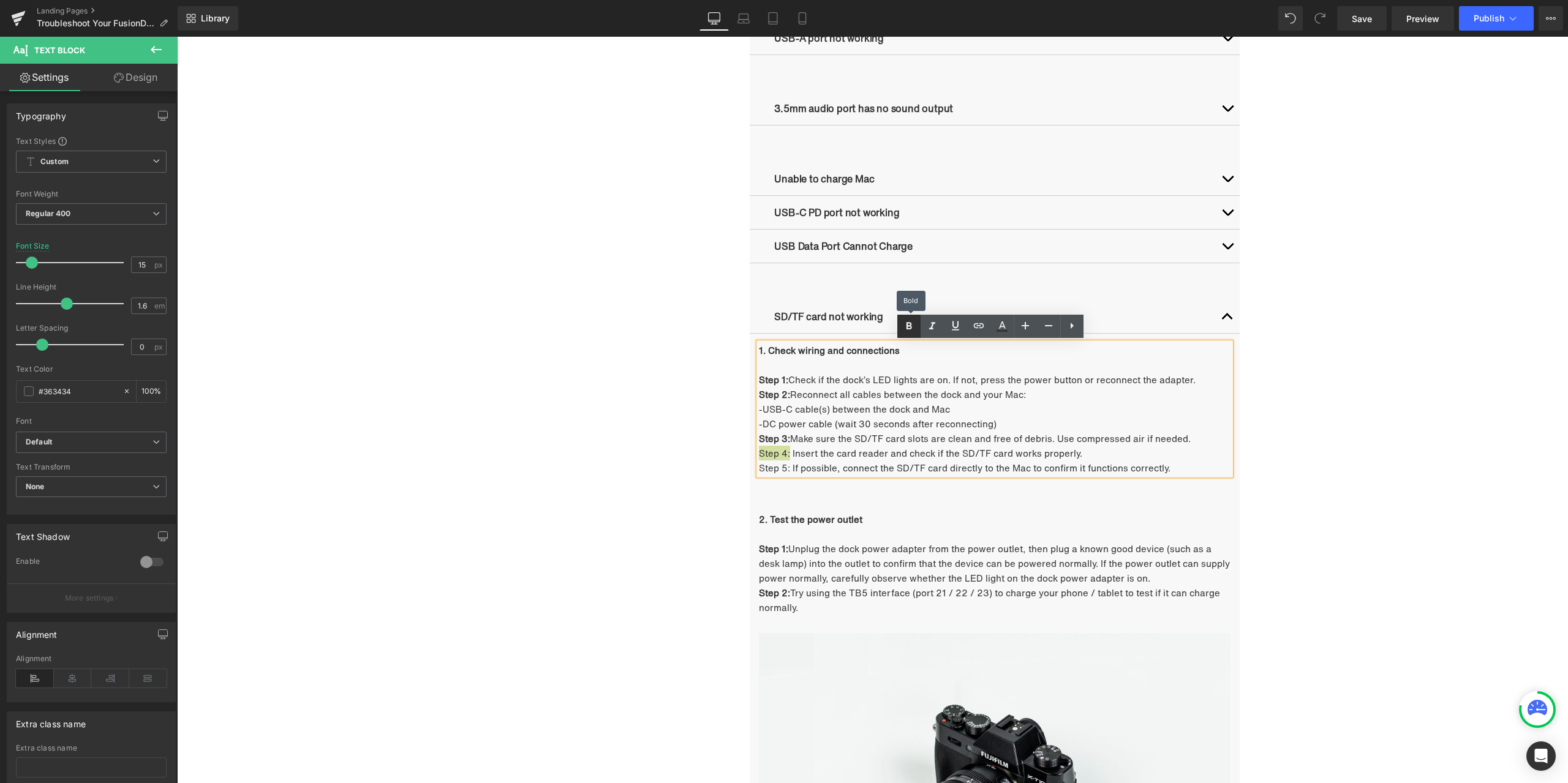
drag, startPoint x: 897, startPoint y: 319, endPoint x: 717, endPoint y: 287, distance: 182.8
click at [897, 319] on link at bounding box center [909, 326] width 23 height 23
drag, startPoint x: 787, startPoint y: 468, endPoint x: 756, endPoint y: 467, distance: 31.0
click at [759, 467] on p "Step 5: If possible, connect the SD/TF card directly to the Mac to confirm it f…" at bounding box center [994, 468] width 471 height 15
click at [906, 329] on icon at bounding box center [909, 327] width 15 height 15
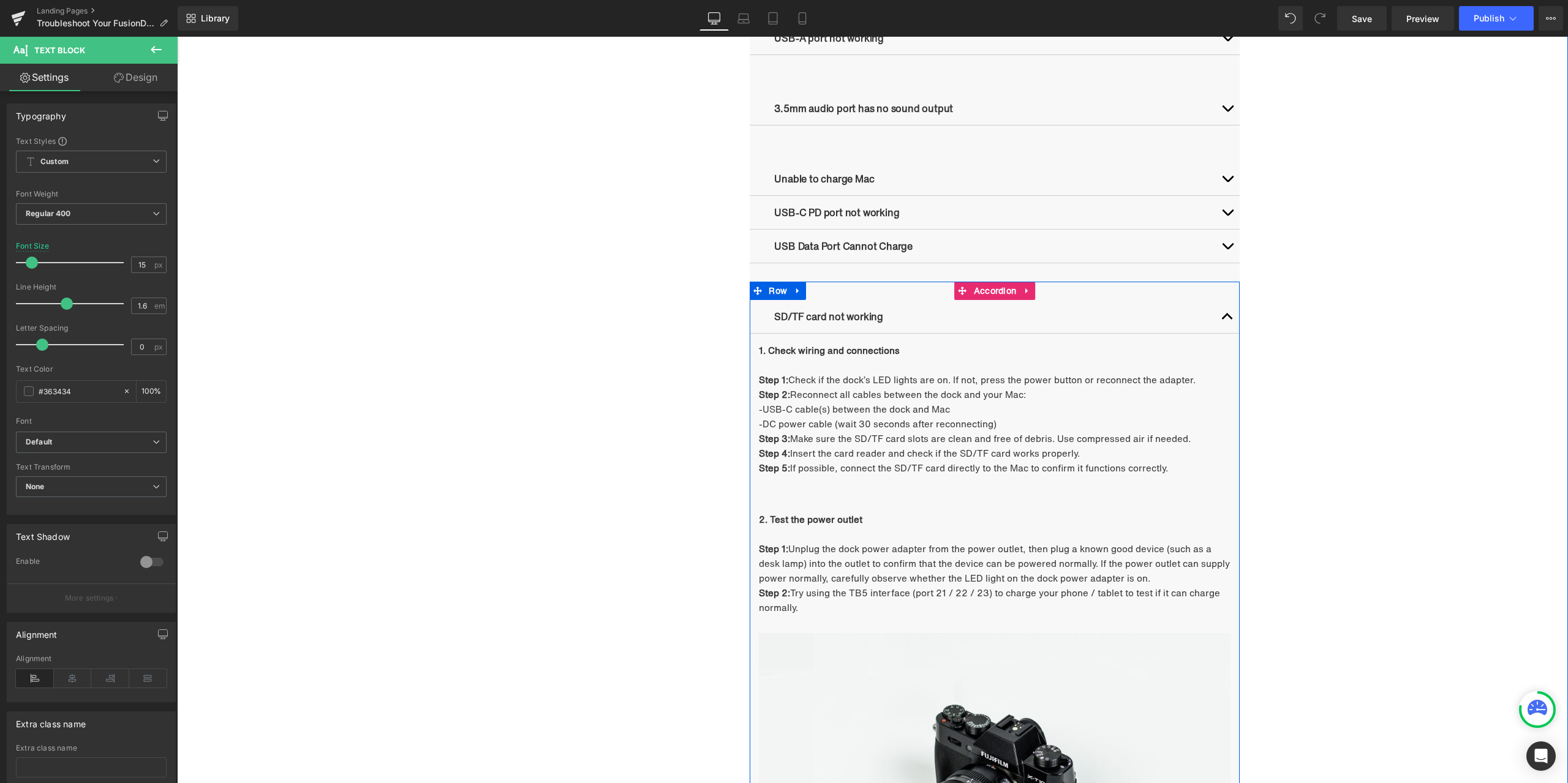
click at [858, 562] on p "Step 1: Unplug the dock power adapter from the power outlet, then plug a known …" at bounding box center [994, 563] width 471 height 44
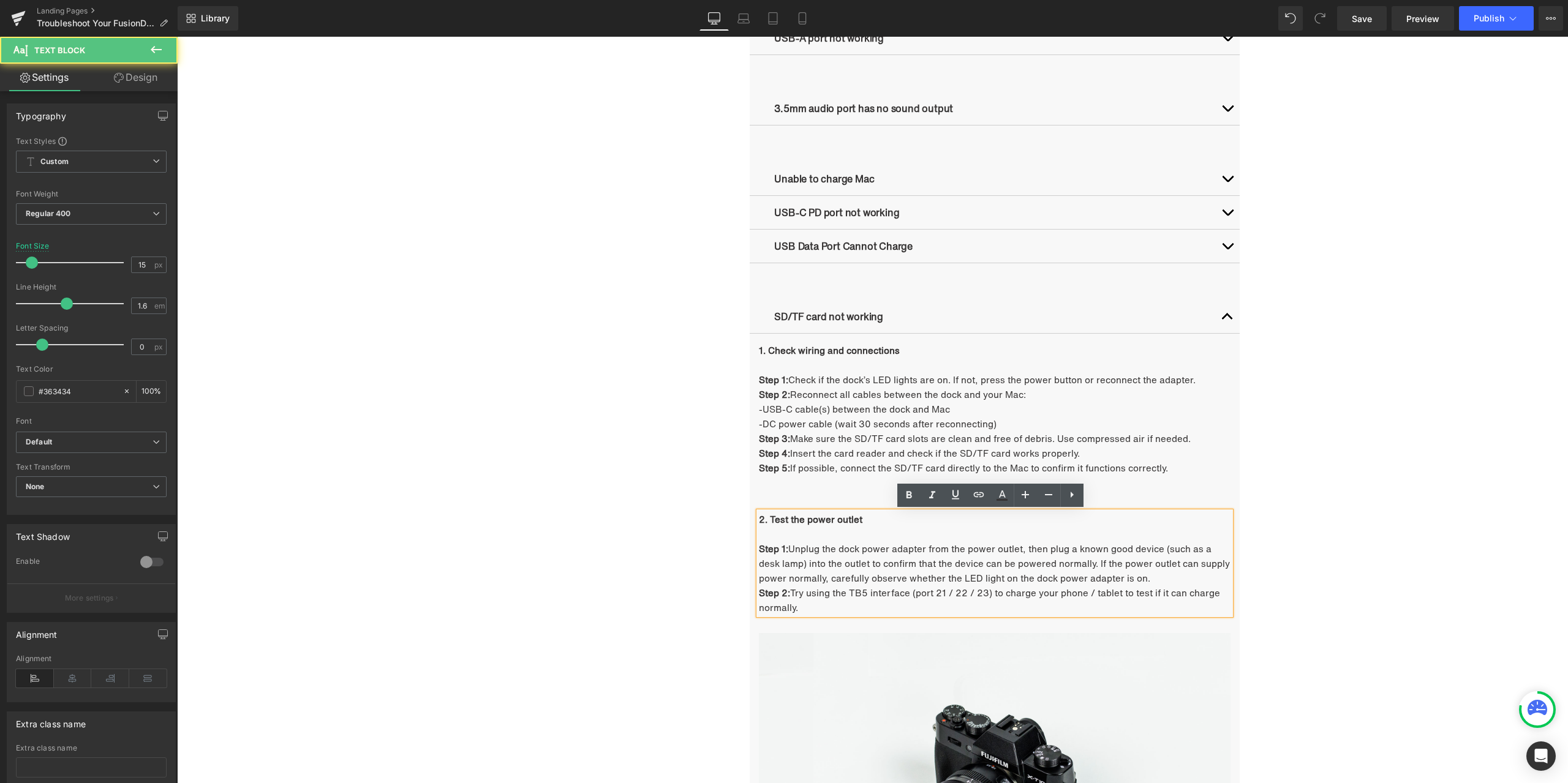
click at [832, 541] on p "Step 1: Unplug the dock power adapter from the power outlet, then plug a known …" at bounding box center [994, 563] width 471 height 44
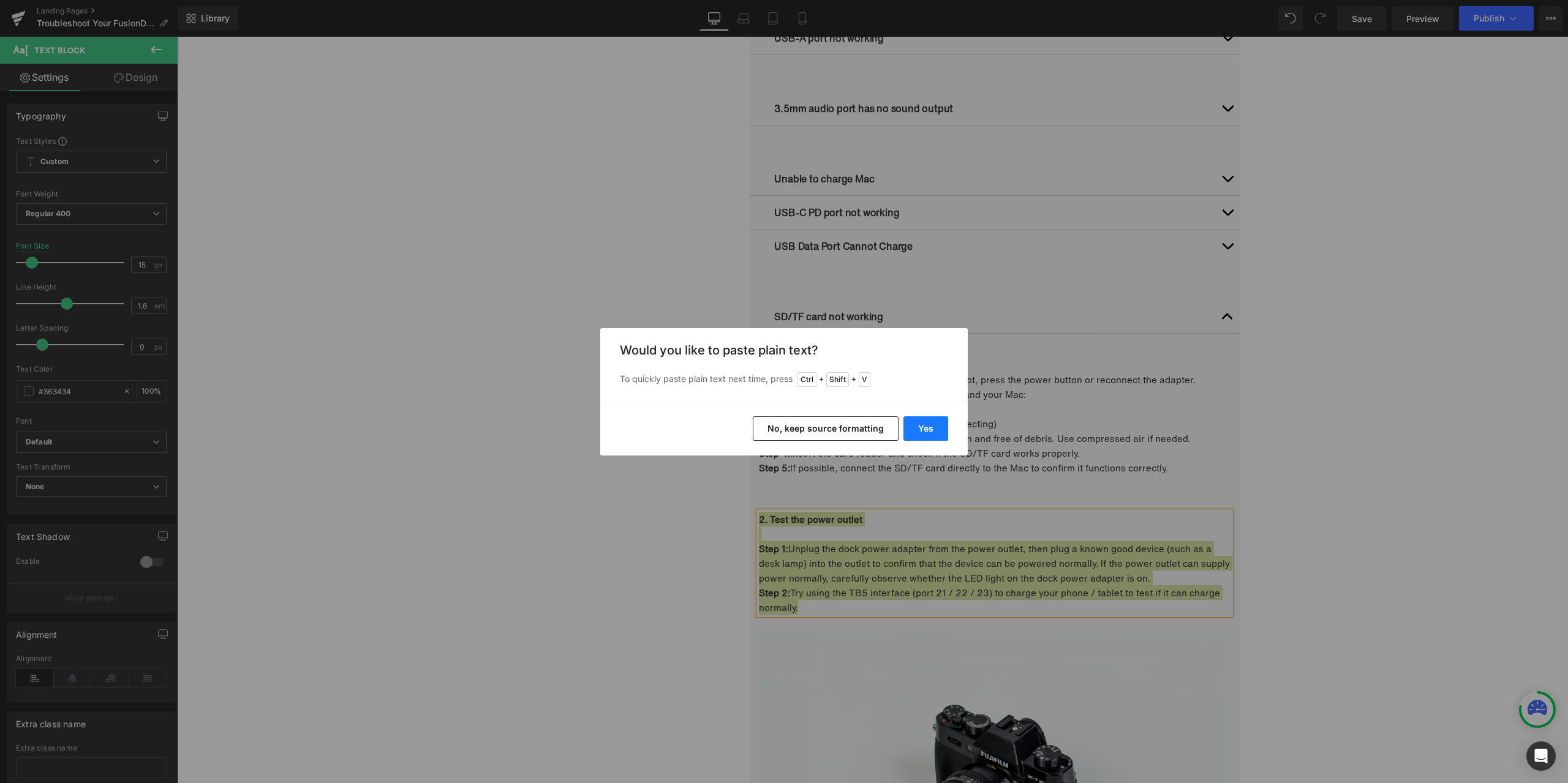
click at [934, 430] on button "Yes" at bounding box center [926, 428] width 45 height 24
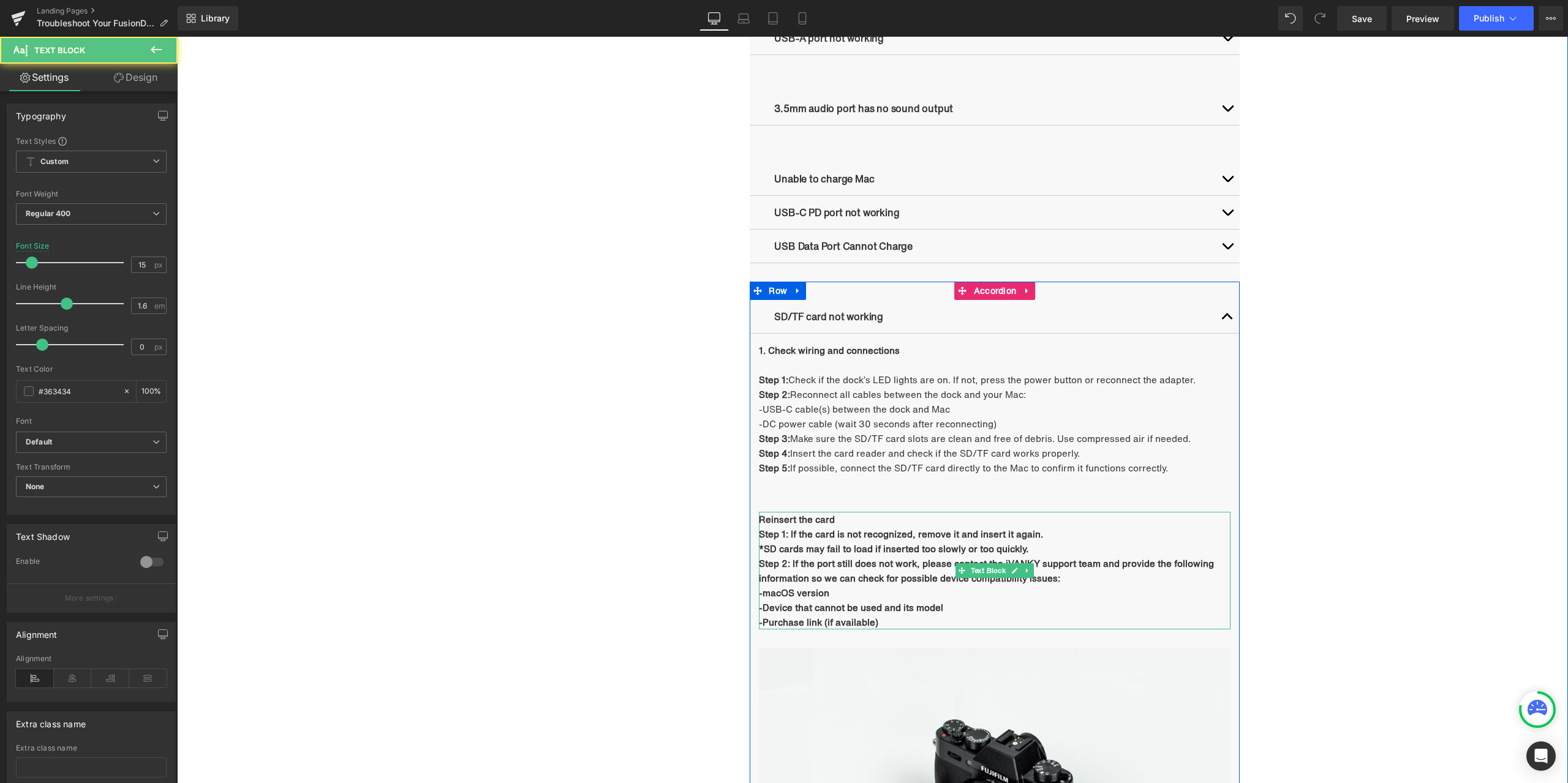
click at [759, 519] on b "Reinsert the card" at bounding box center [797, 519] width 76 height 13
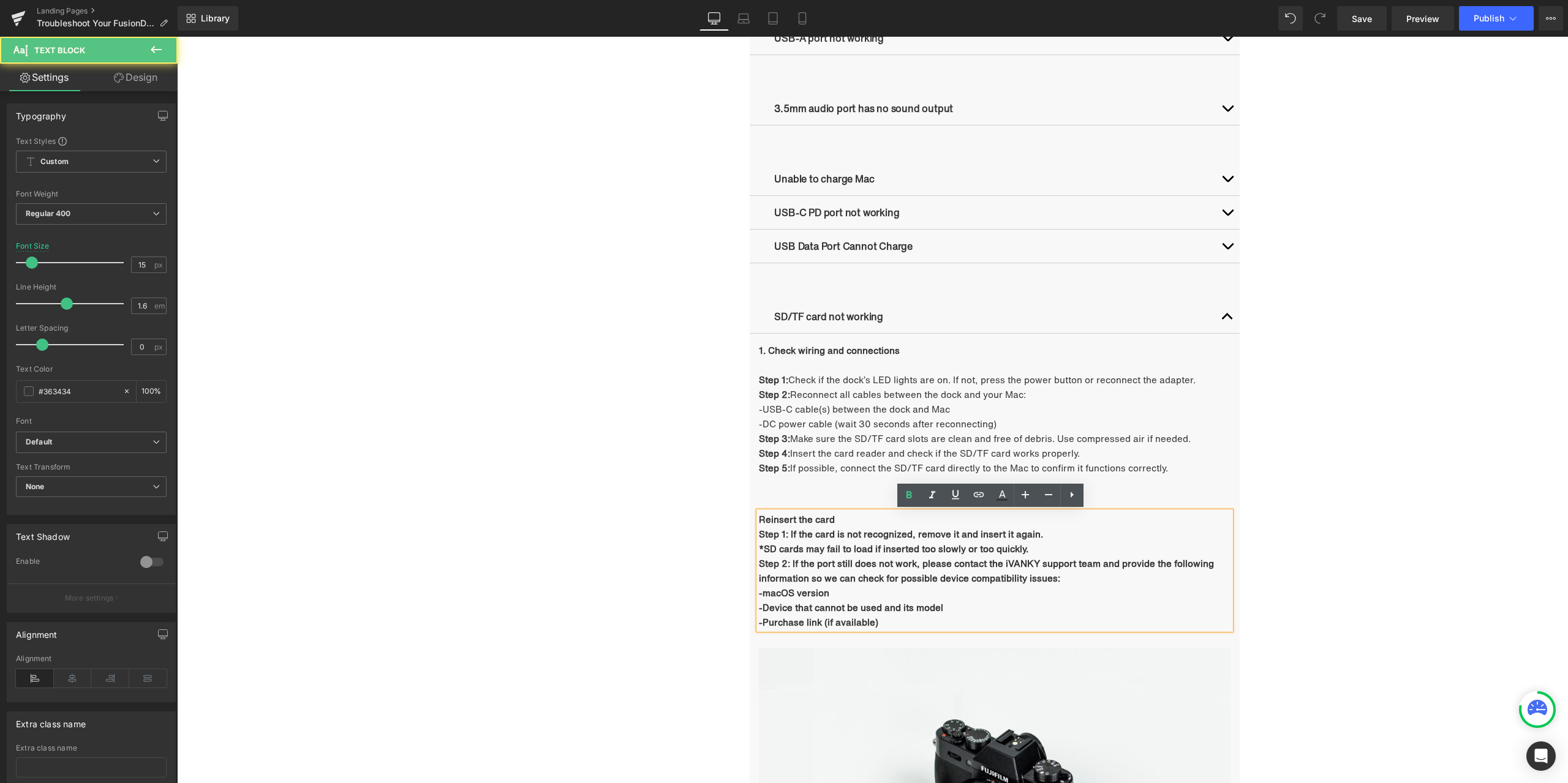
click at [759, 517] on b "Reinsert the card" at bounding box center [797, 519] width 76 height 13
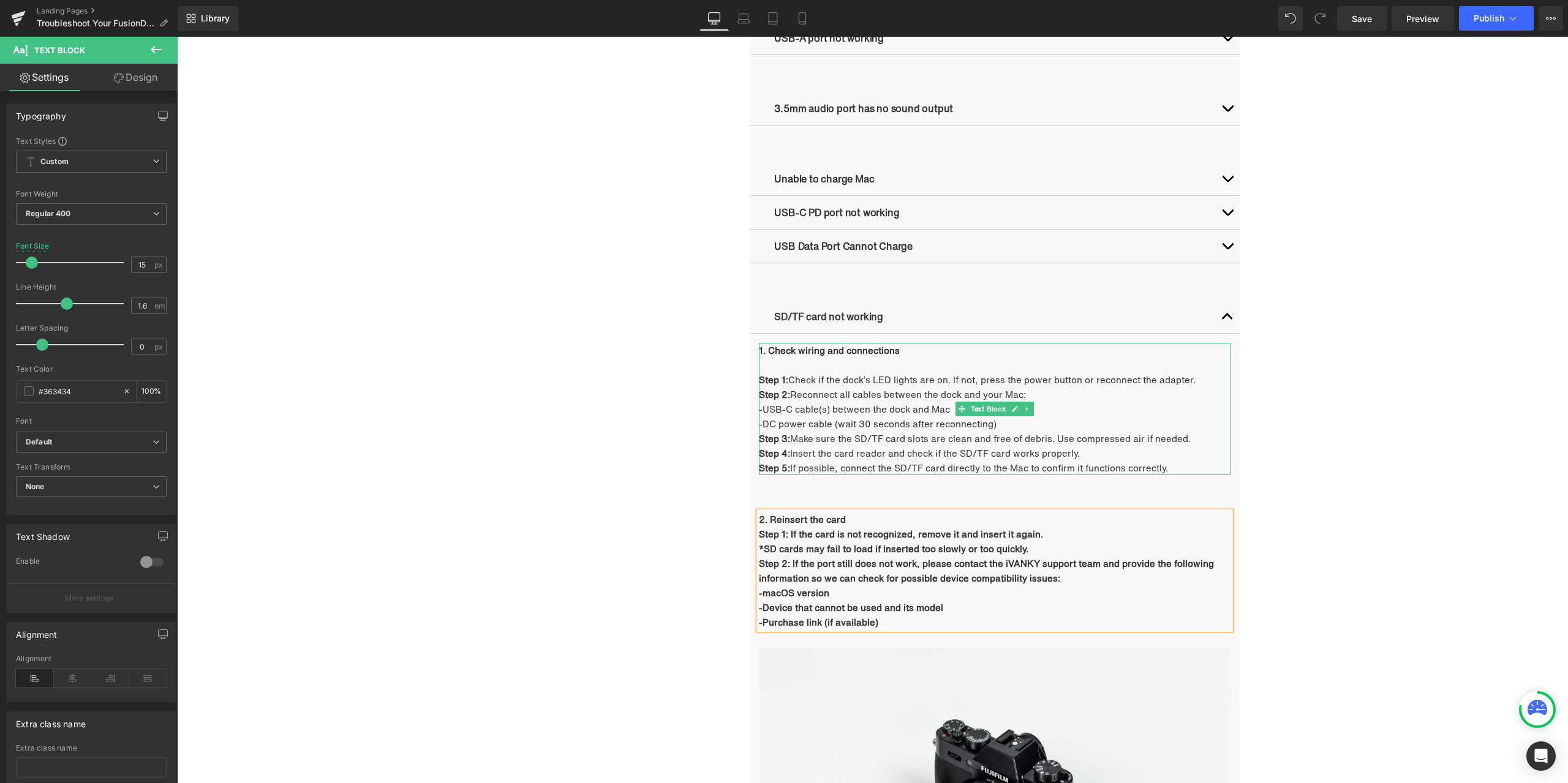
click at [763, 351] on strong "1. Check wiring and connections" at bounding box center [829, 350] width 141 height 13
click at [792, 555] on b "*SD cards may fail to load if inserted too slowly or too quickly." at bounding box center [893, 549] width 269 height 13
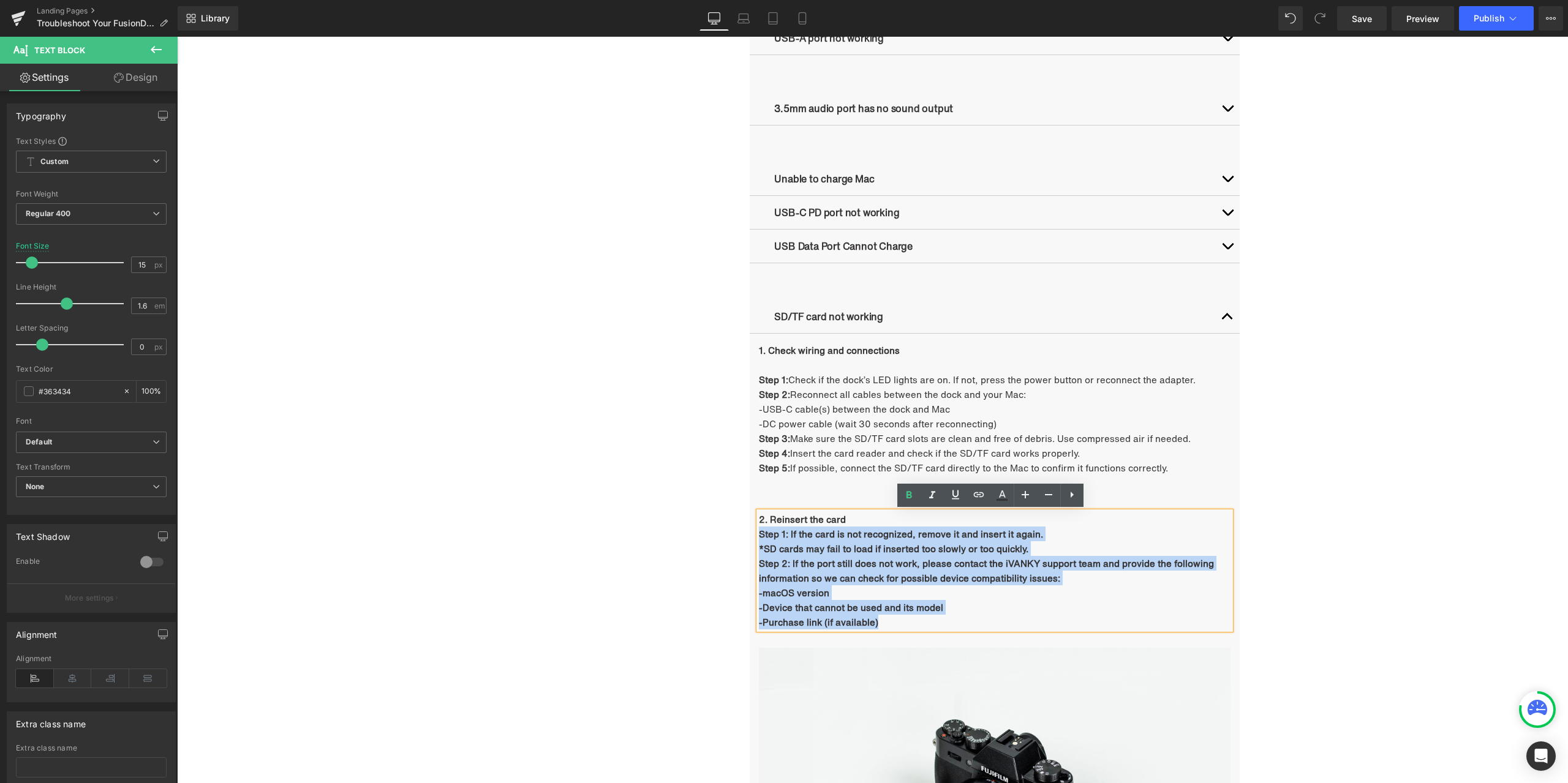
drag, startPoint x: 755, startPoint y: 535, endPoint x: 892, endPoint y: 616, distance: 159.2
click at [892, 616] on div "2. Reinsert the card  Step 1: If the card is not recognized, remove it and ins…" at bounding box center [994, 570] width 471 height 118
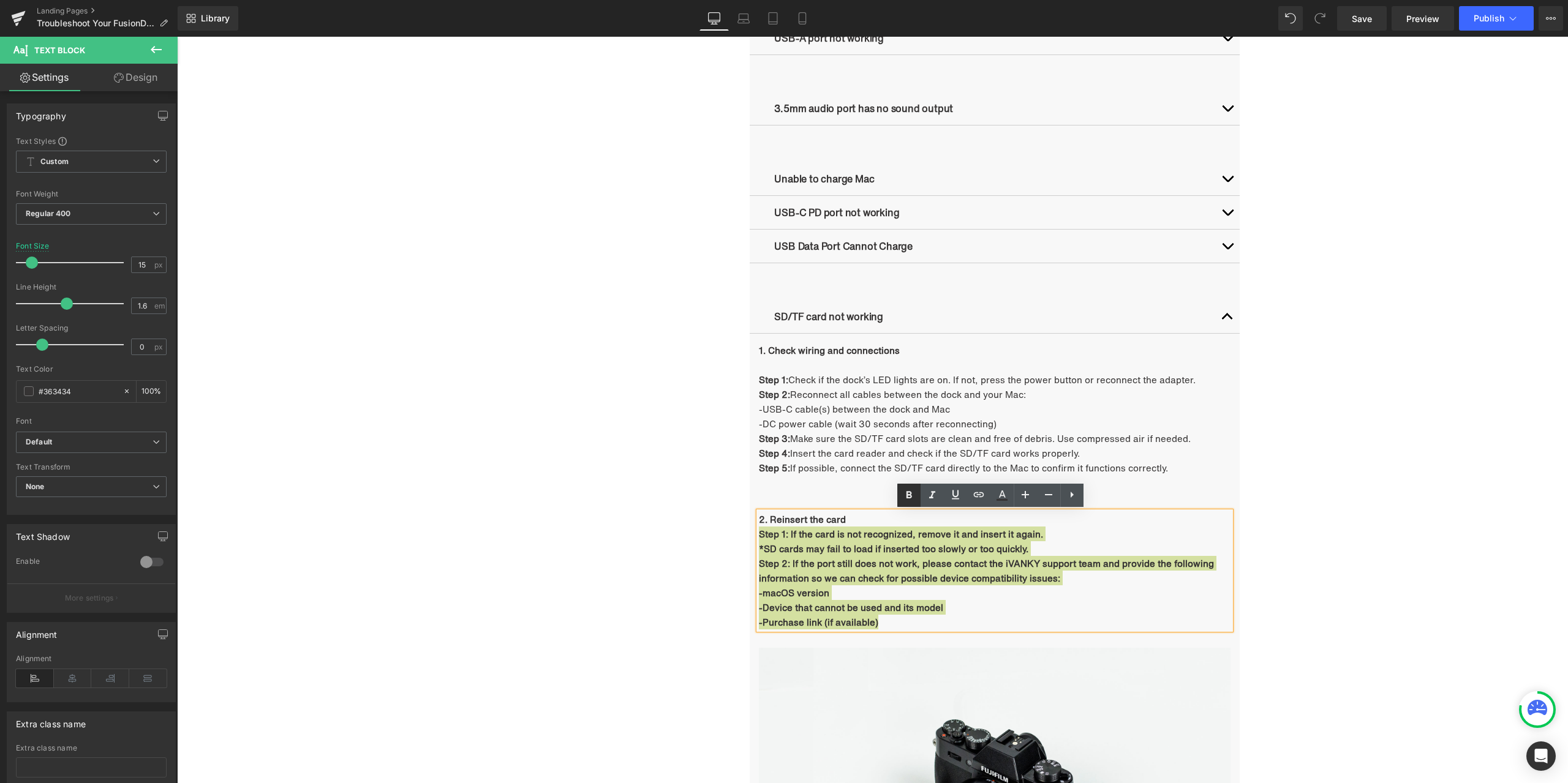
click at [912, 499] on icon at bounding box center [909, 495] width 15 height 15
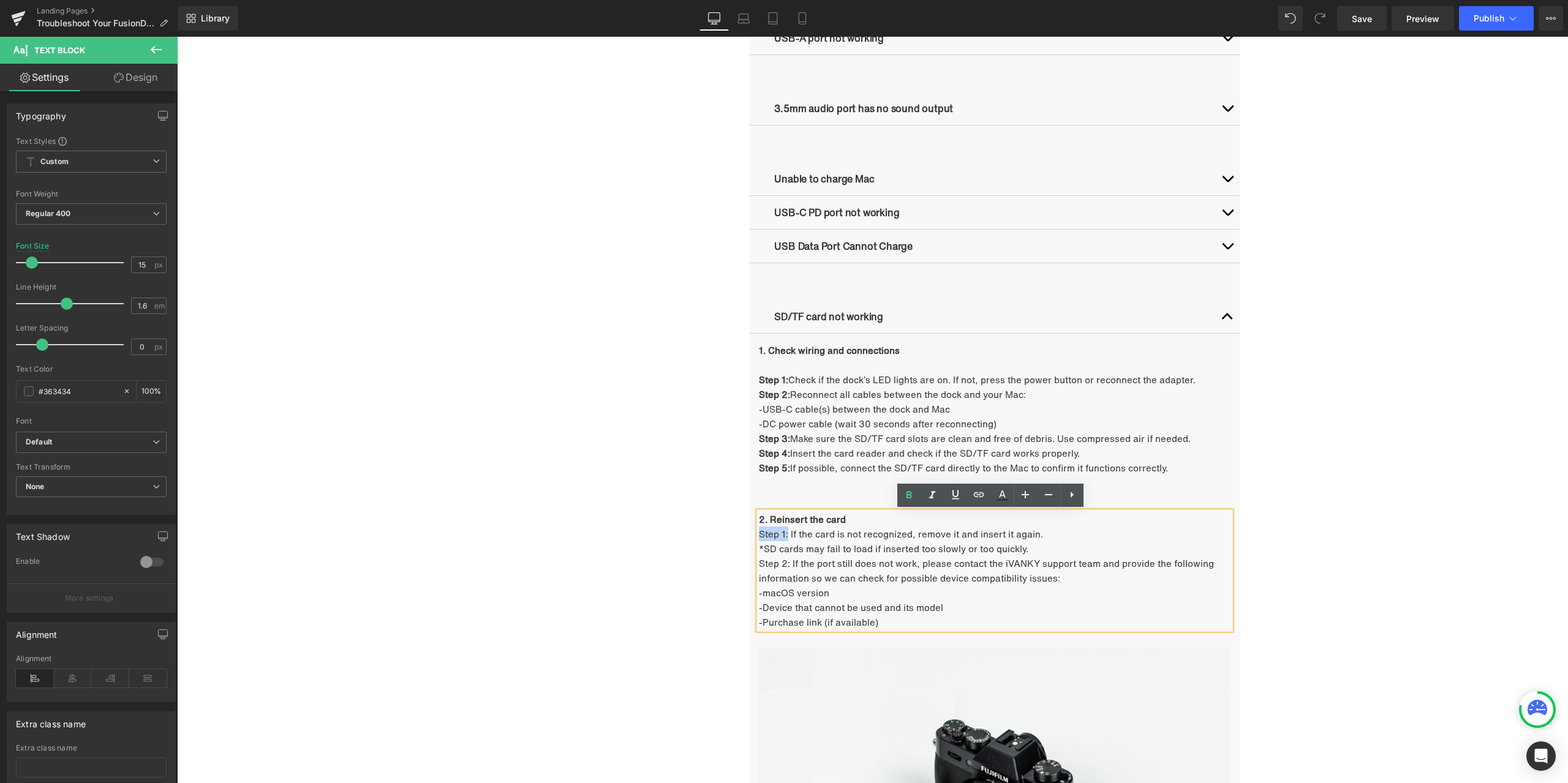
drag, startPoint x: 757, startPoint y: 534, endPoint x: 783, endPoint y: 534, distance: 26.0
click at [783, 534] on p "Step 1: If the card is not recognized, remove it and insert it again." at bounding box center [994, 534] width 471 height 15
click at [915, 498] on icon at bounding box center [909, 495] width 15 height 15
drag, startPoint x: 758, startPoint y: 562, endPoint x: 786, endPoint y: 560, distance: 28.1
click at [786, 560] on p "Step 2: If the port still does not work, please contact the iVANKY support team…" at bounding box center [994, 570] width 471 height 29
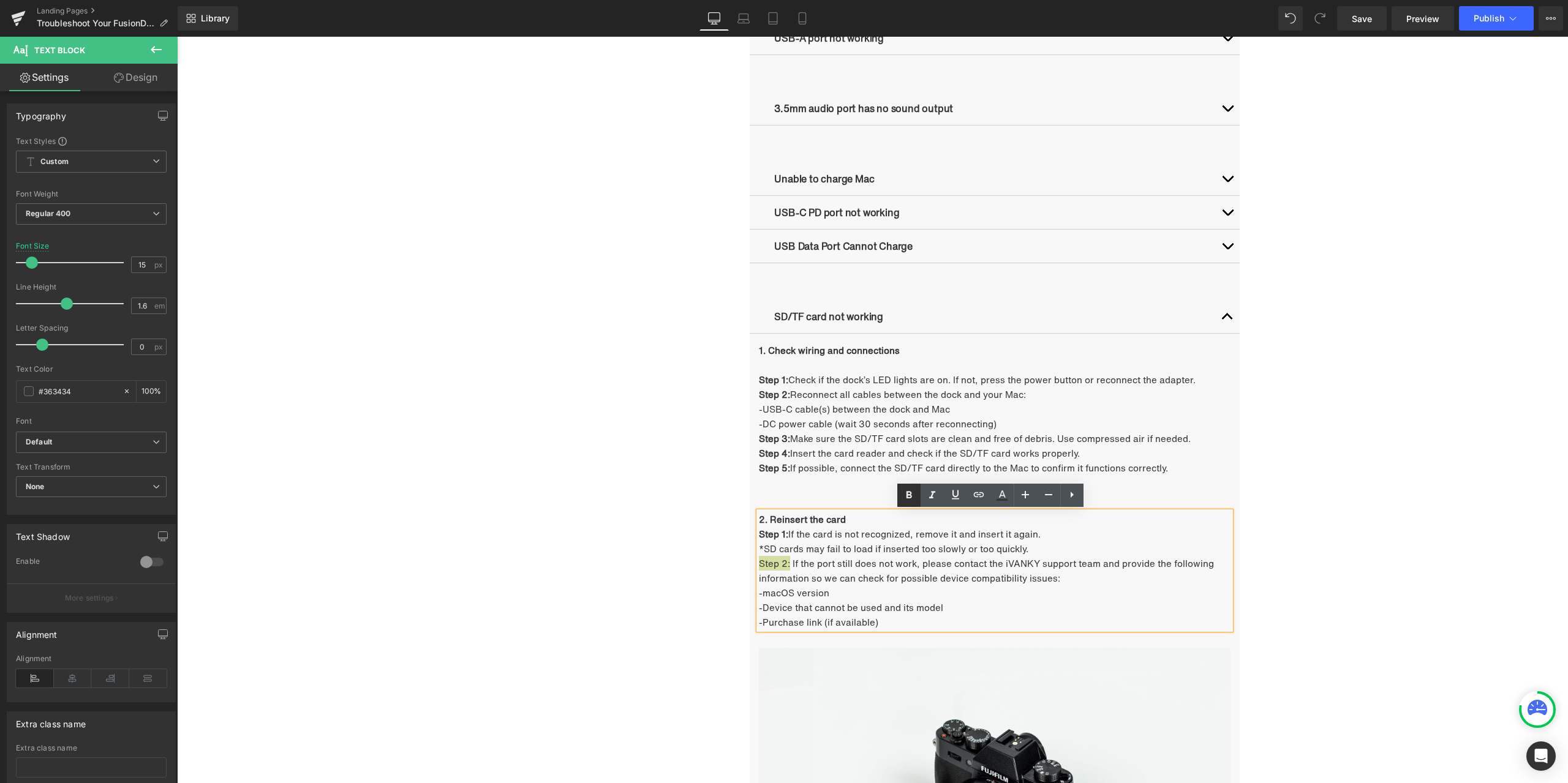
click at [904, 492] on icon at bounding box center [909, 495] width 15 height 15
click at [871, 586] on p "-macOS version" at bounding box center [994, 593] width 471 height 15
drag, startPoint x: 1025, startPoint y: 548, endPoint x: 757, endPoint y: 550, distance: 268.0
click at [759, 550] on p "*SD cards may fail to load if inserted too slowly or too quickly." at bounding box center [994, 549] width 471 height 15
click at [954, 499] on icon at bounding box center [955, 494] width 8 height 9
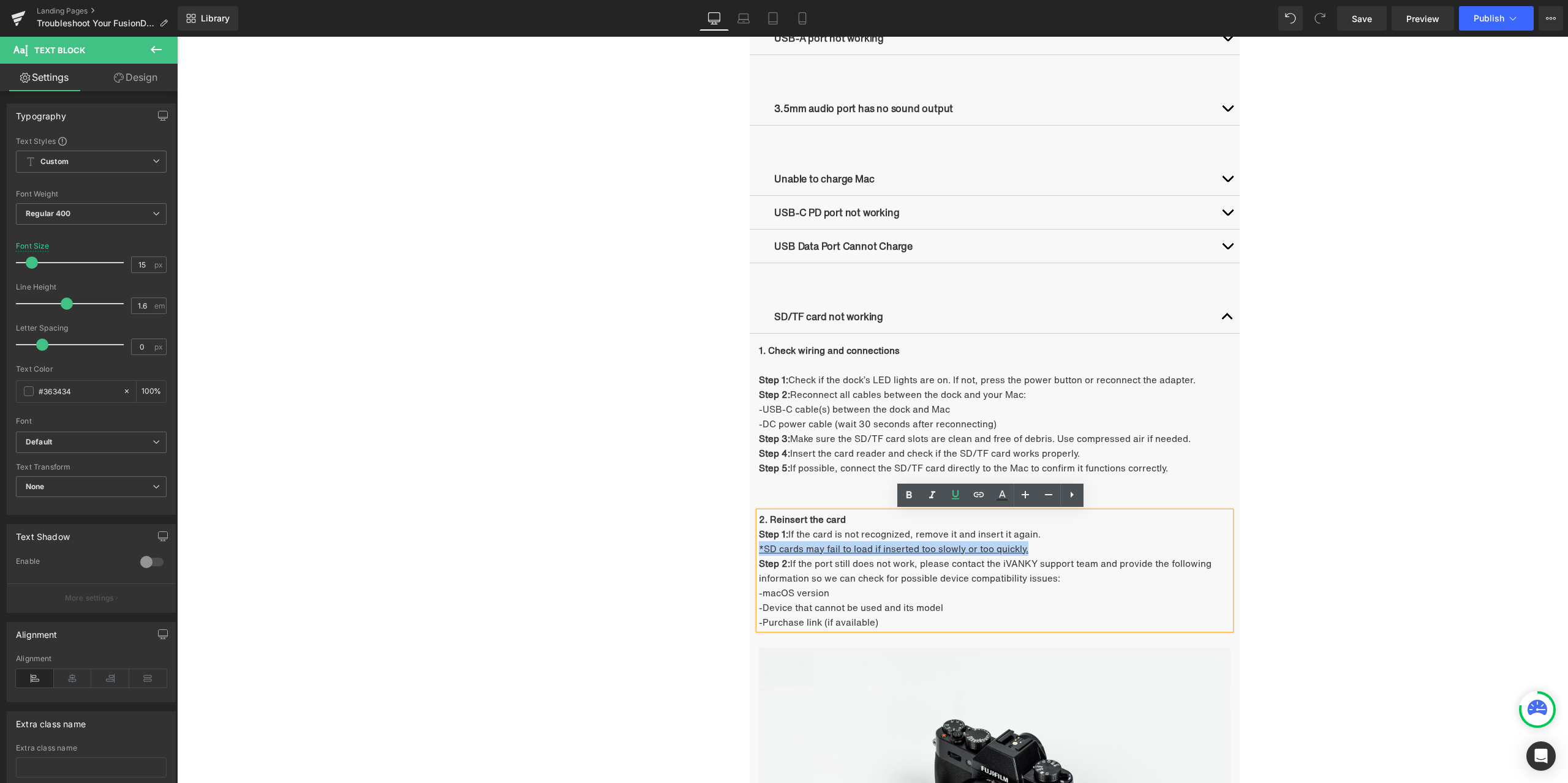
click at [662, 534] on div "Troubleshooting Heading Video Ports Issues Button Network Connectivity Issues B…" at bounding box center [872, 370] width 735 height 1694
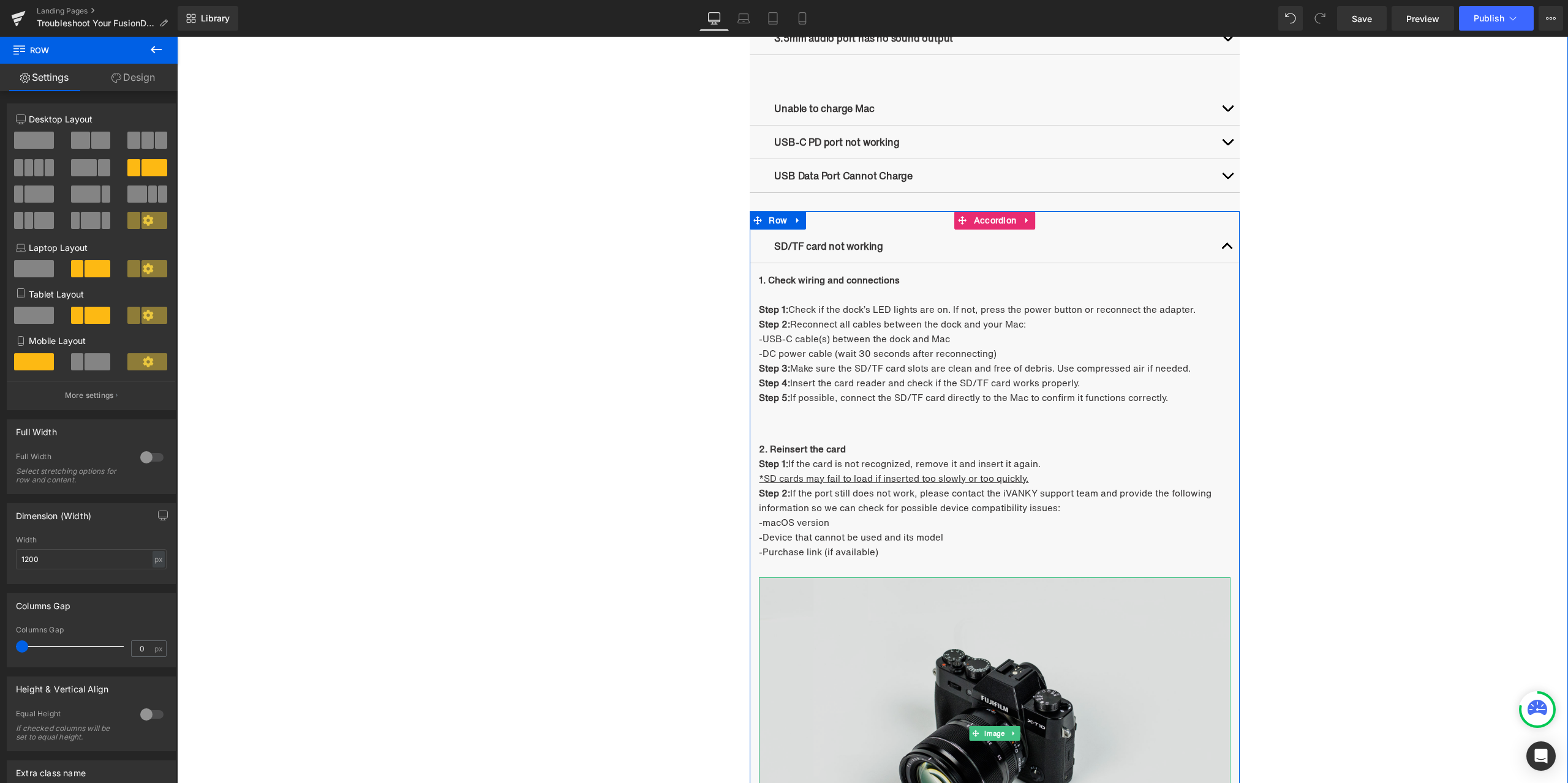
scroll to position [1347, 0]
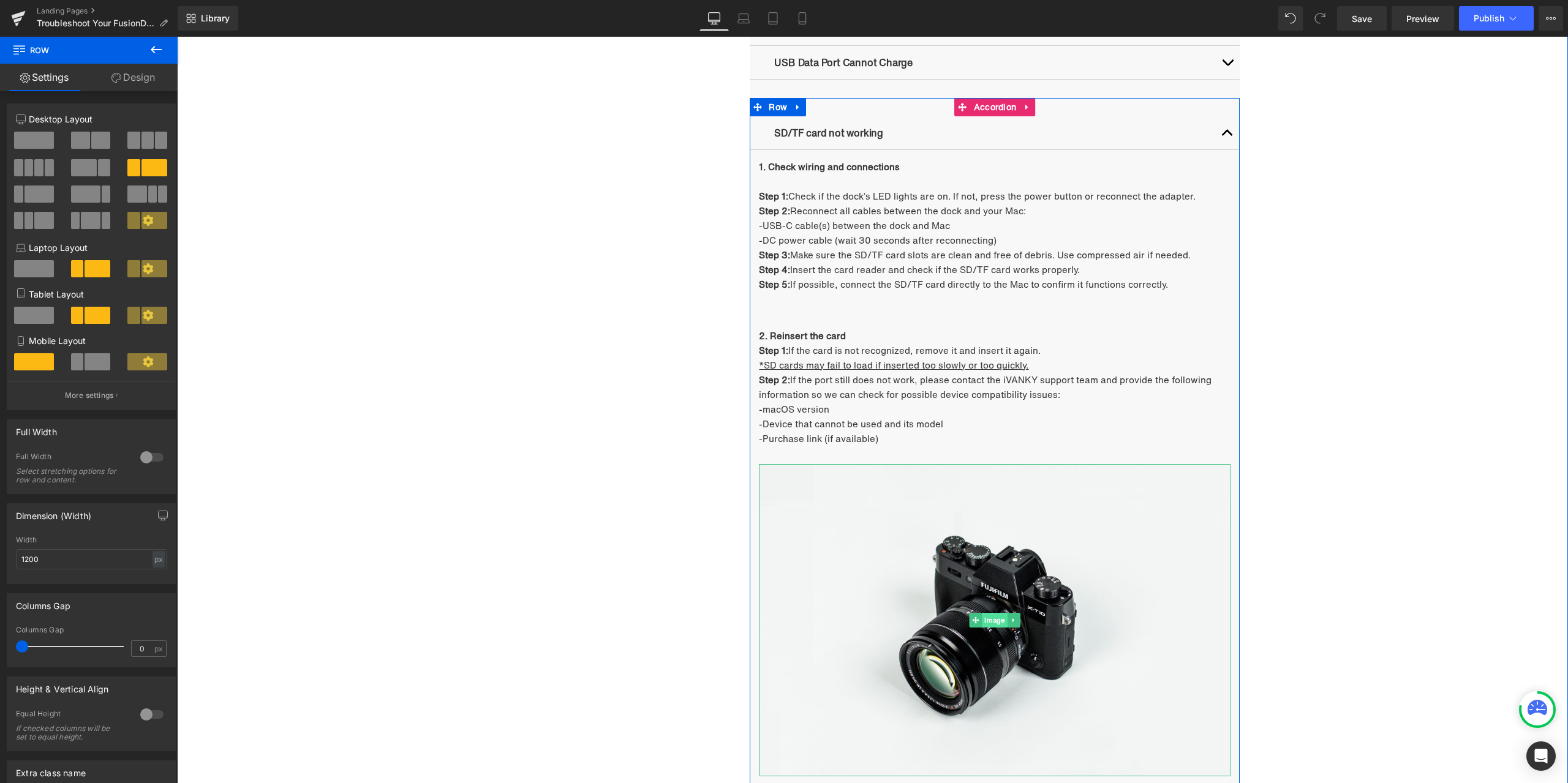
click at [983, 620] on span "Image" at bounding box center [995, 620] width 25 height 15
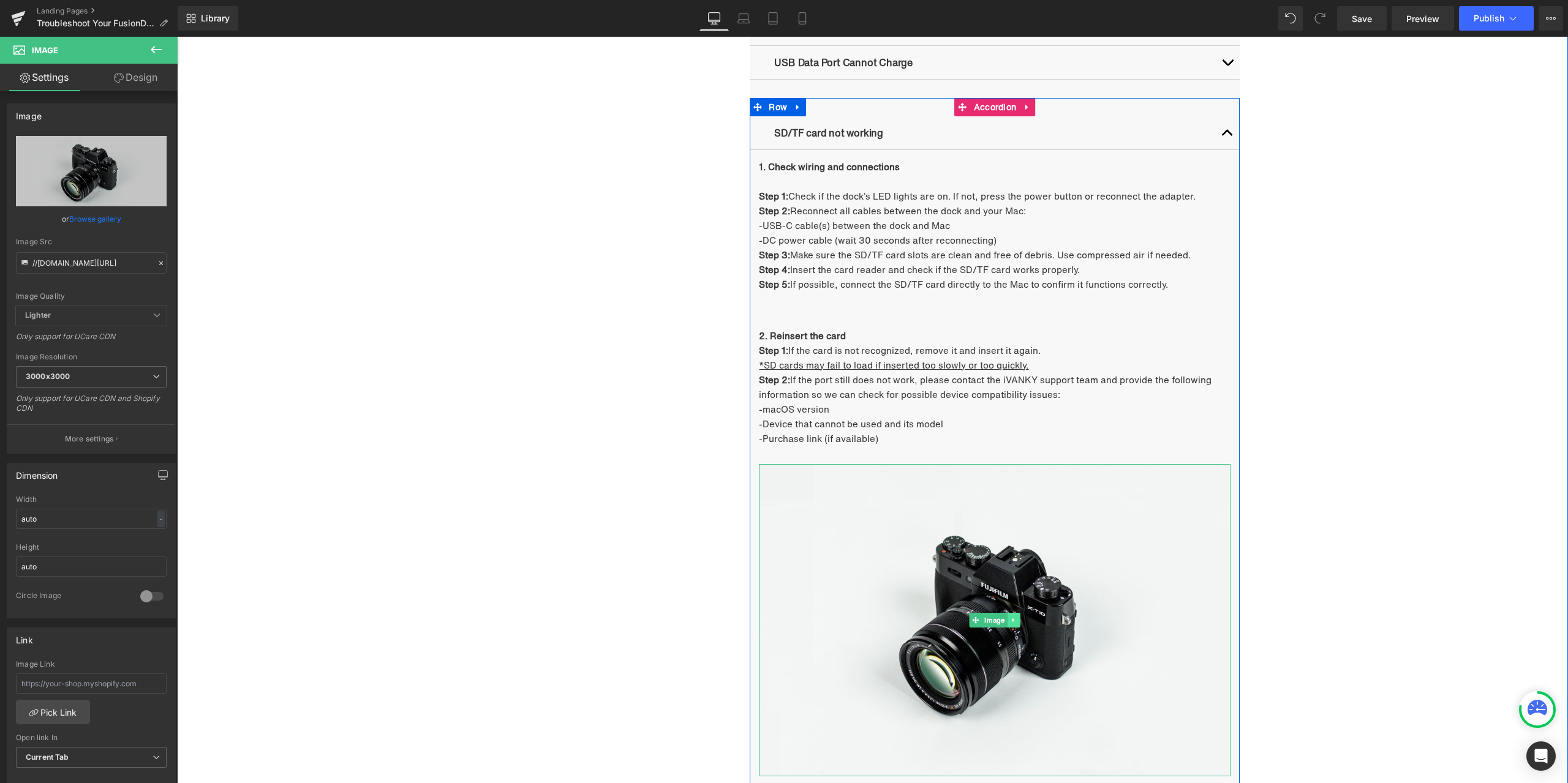
click at [1012, 616] on icon at bounding box center [1014, 620] width 7 height 8
click at [1013, 618] on link at bounding box center [1019, 620] width 13 height 15
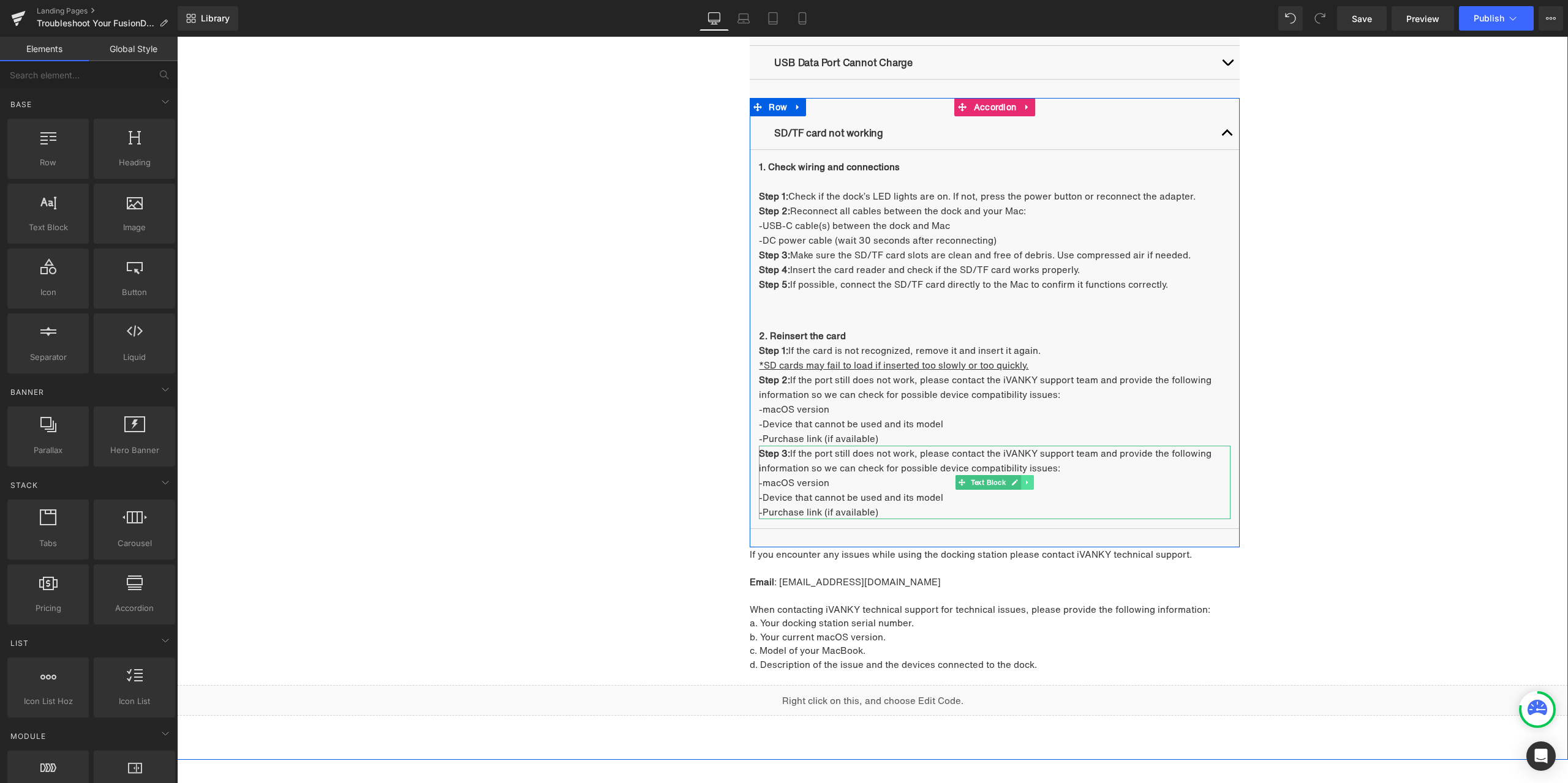
click at [1024, 479] on icon at bounding box center [1028, 482] width 7 height 8
click at [1031, 483] on icon at bounding box center [1034, 482] width 7 height 7
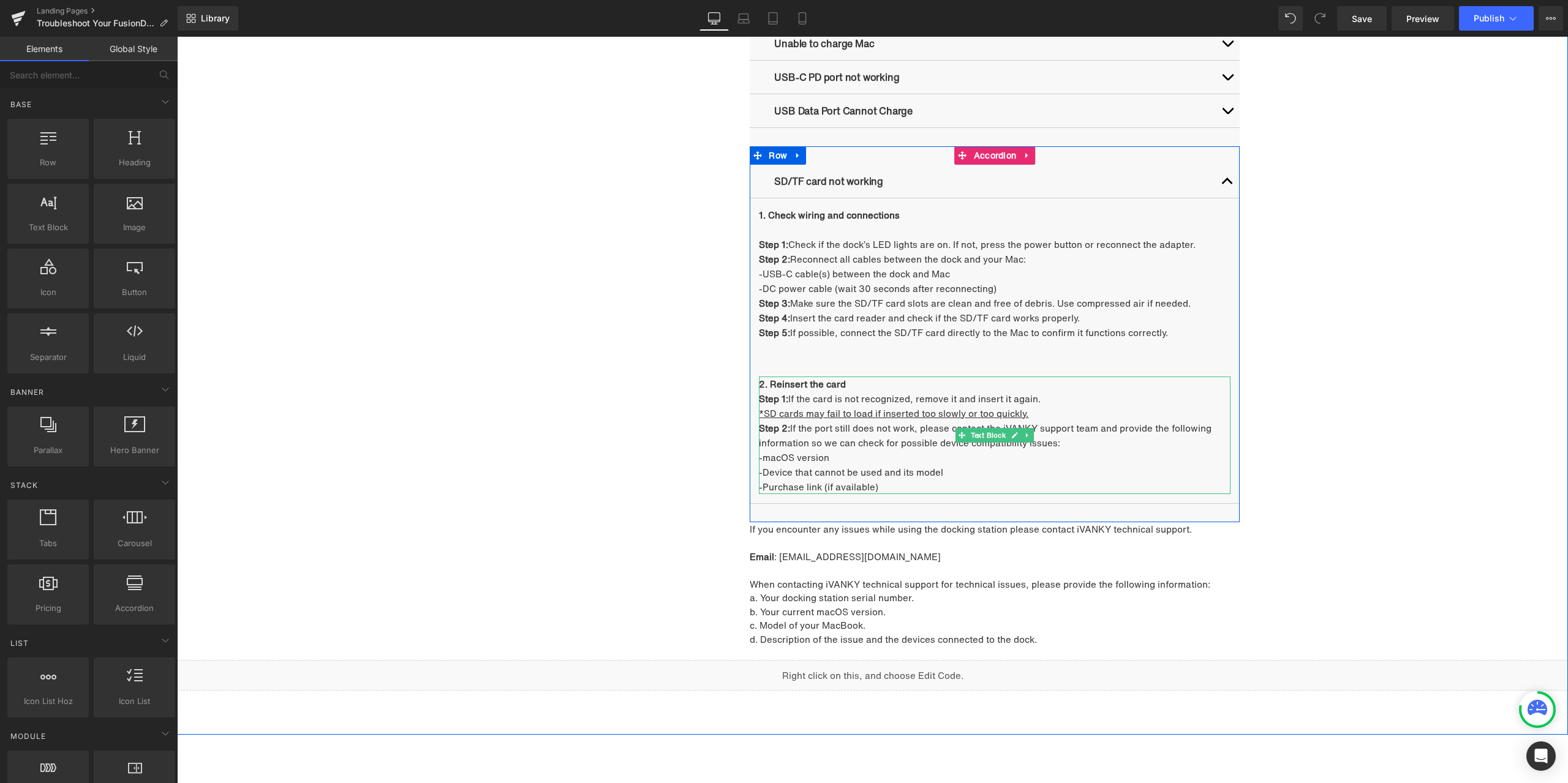
scroll to position [1225, 0]
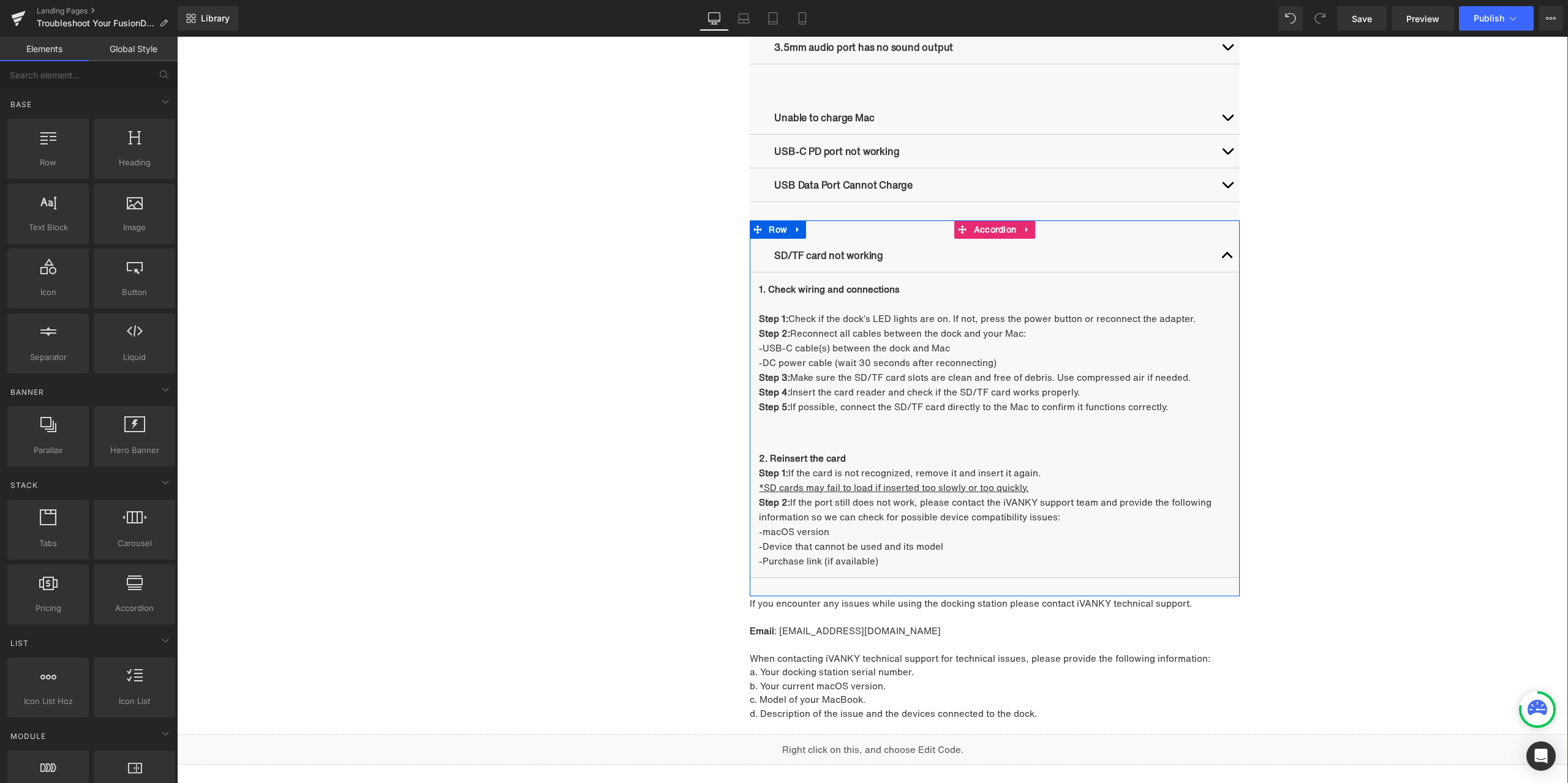
click at [1225, 253] on button "button" at bounding box center [1227, 255] width 24 height 33
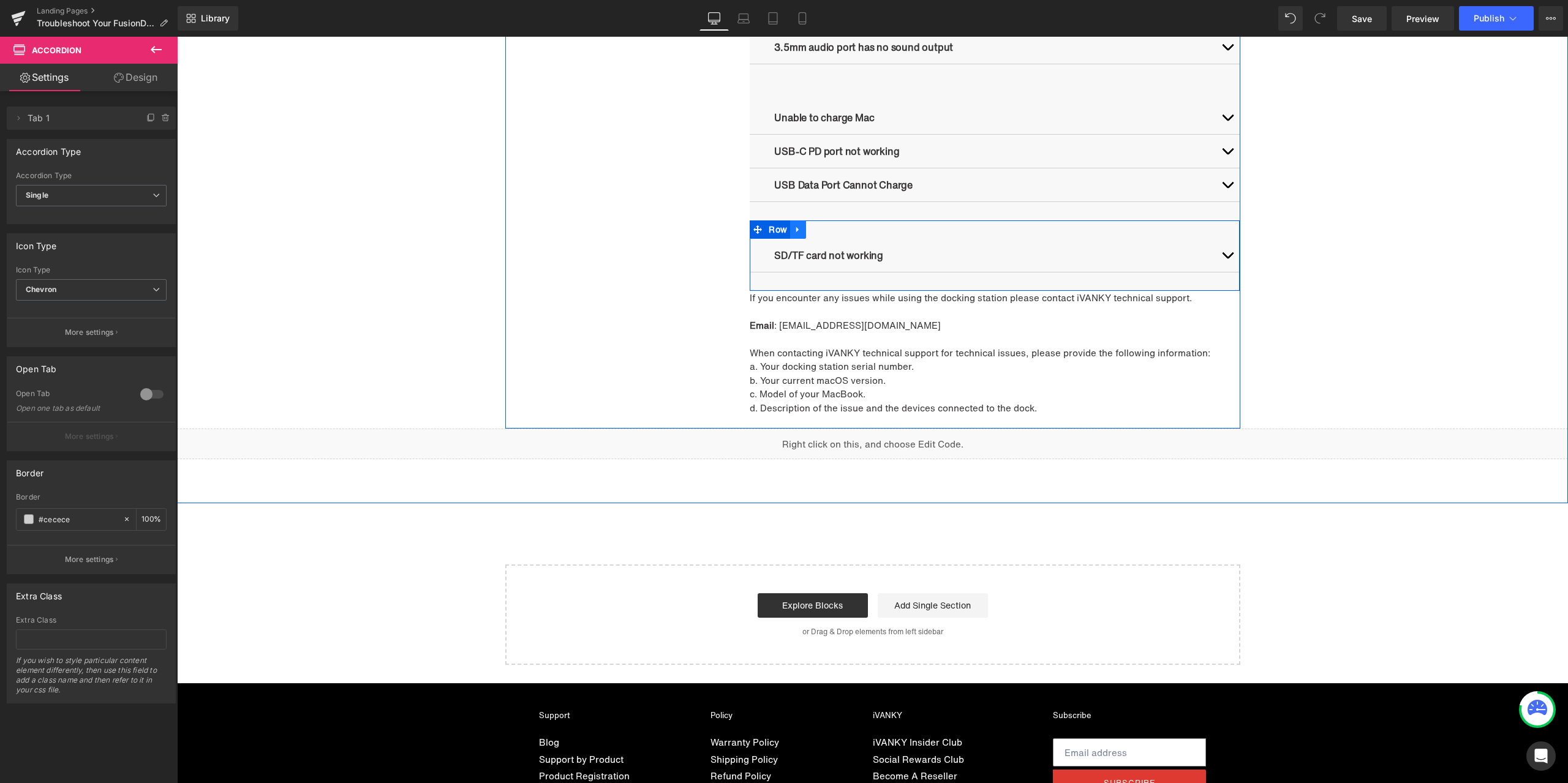
click at [799, 234] on link at bounding box center [797, 229] width 16 height 18
click at [810, 228] on icon at bounding box center [814, 229] width 8 height 8
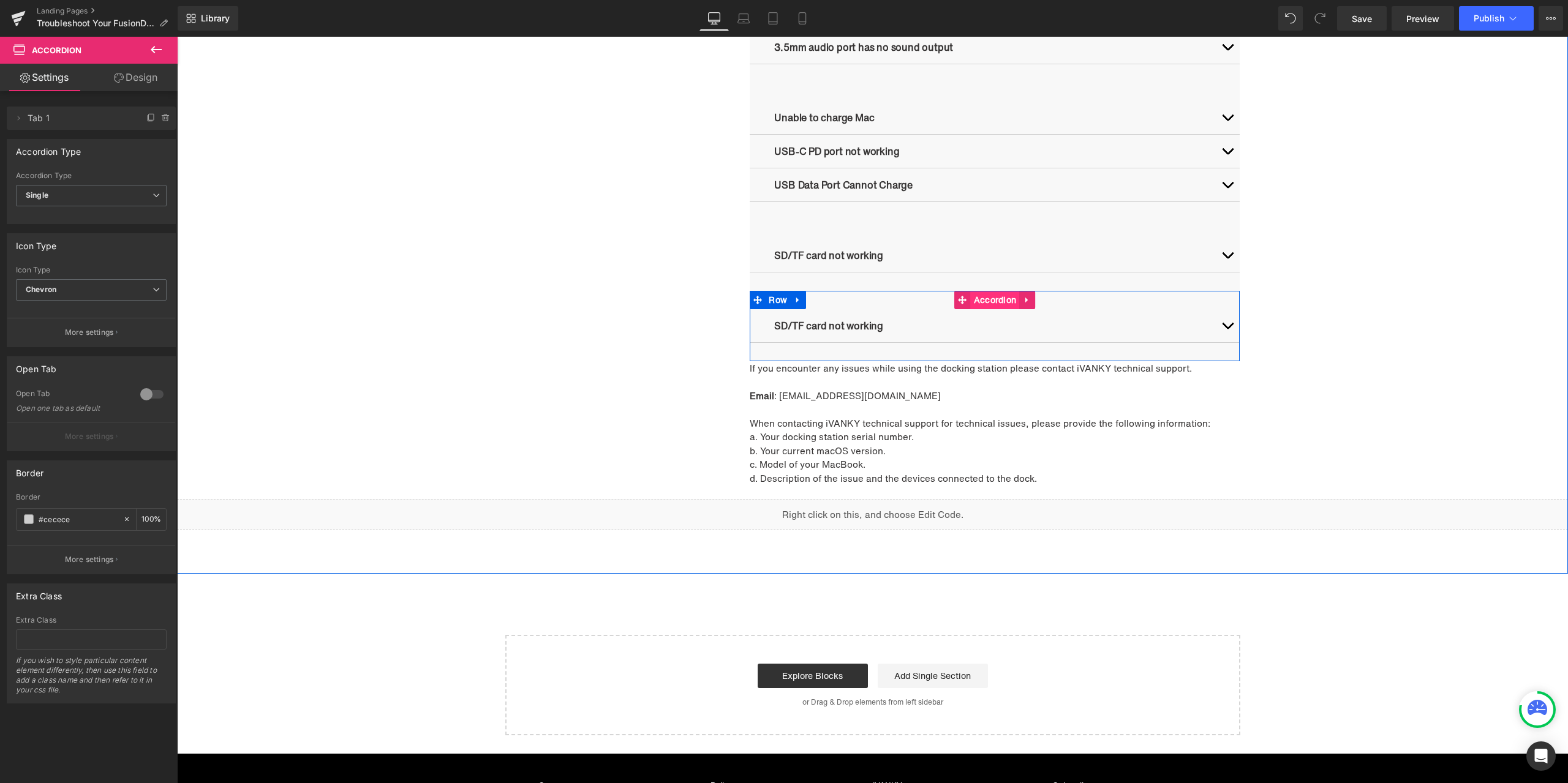
click at [984, 295] on span "Accordion" at bounding box center [995, 300] width 49 height 18
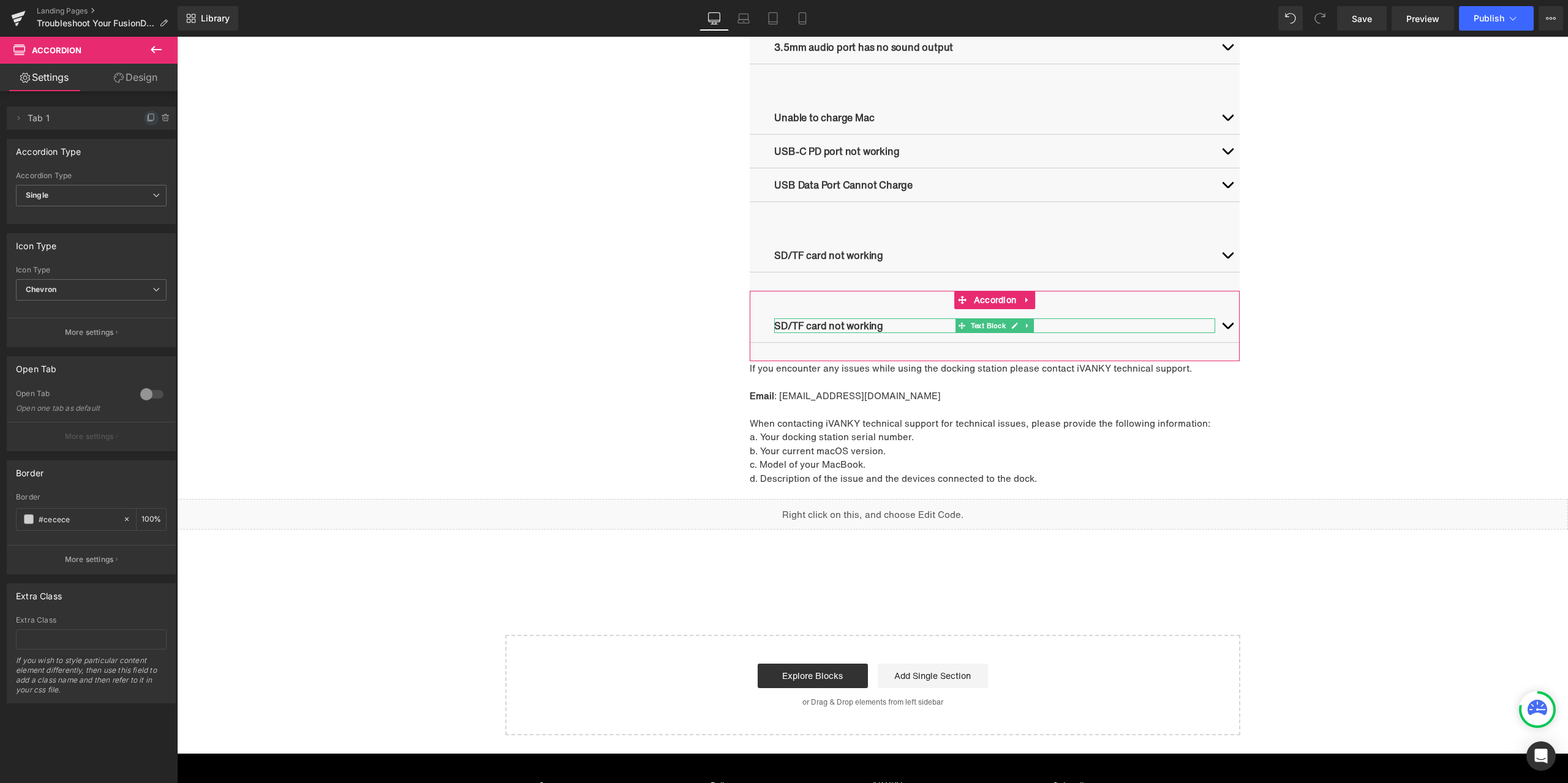
click at [146, 121] on icon at bounding box center [151, 118] width 10 height 10
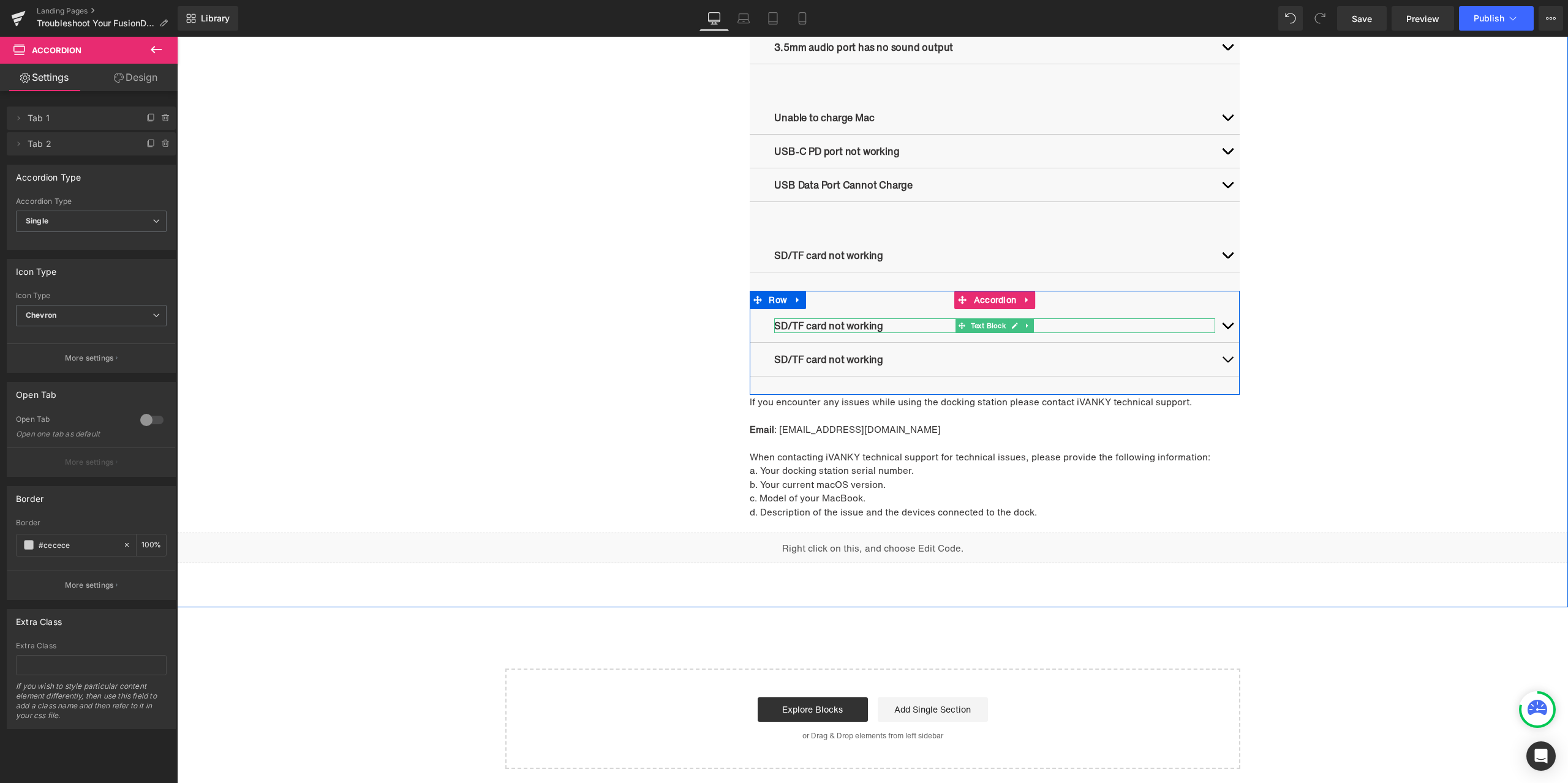
drag, startPoint x: 1011, startPoint y: 326, endPoint x: 984, endPoint y: 330, distance: 27.3
click at [1012, 326] on icon at bounding box center [1014, 325] width 6 height 6
click at [898, 322] on p "SD/TF card not working" at bounding box center [994, 326] width 441 height 15
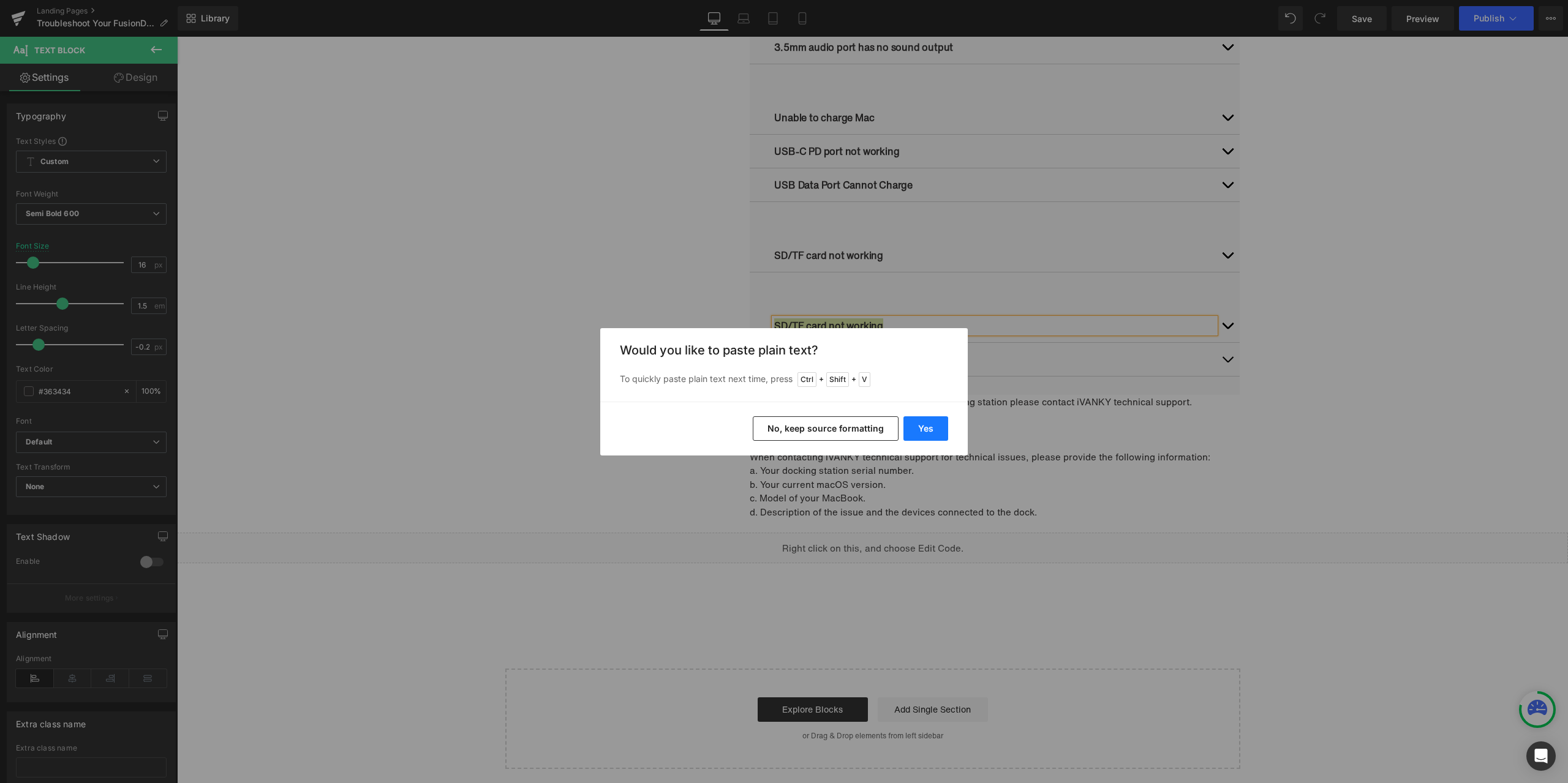
click at [927, 427] on button "Yes" at bounding box center [926, 428] width 45 height 24
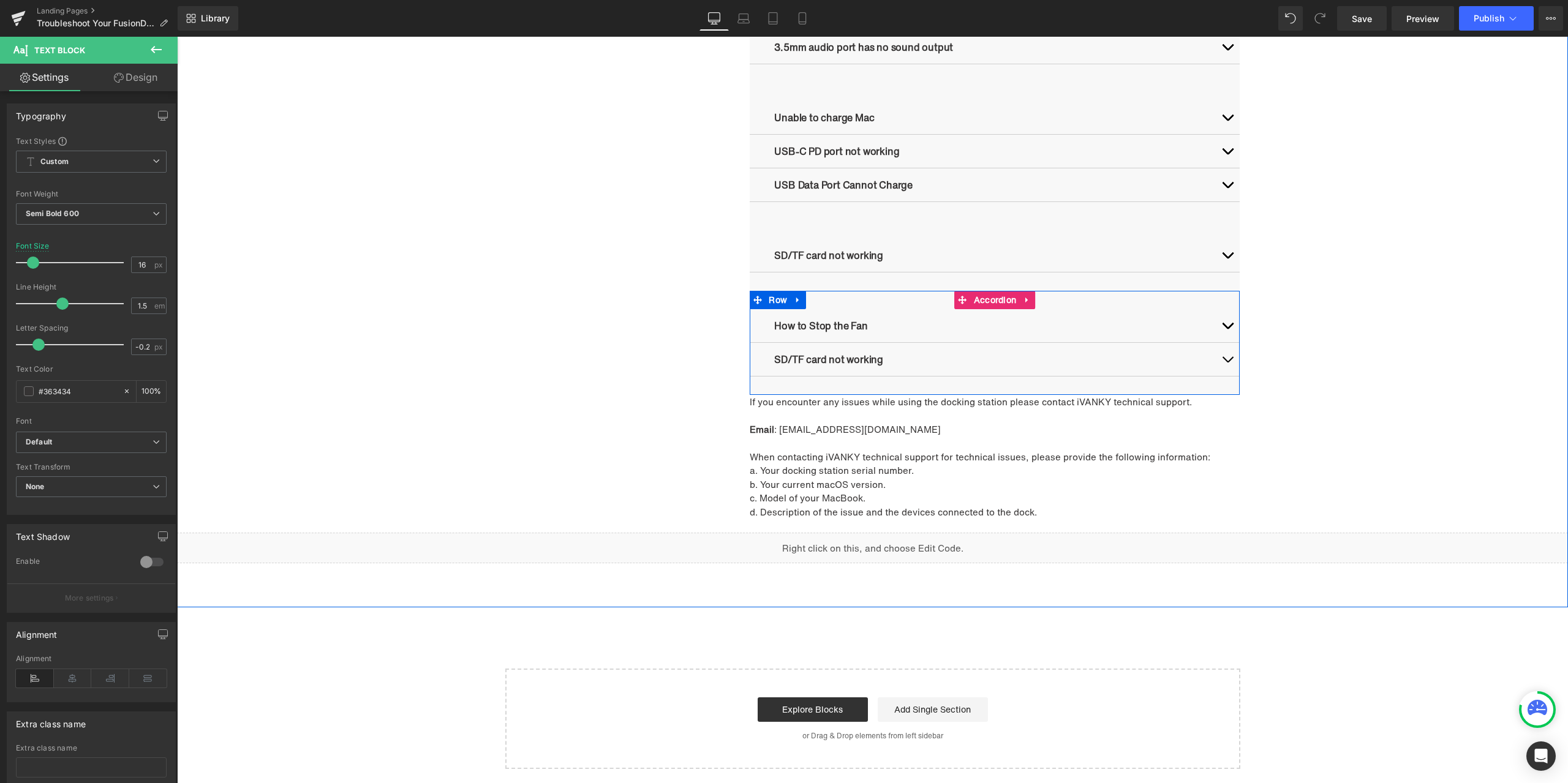
click at [1217, 320] on button "button" at bounding box center [1227, 326] width 24 height 33
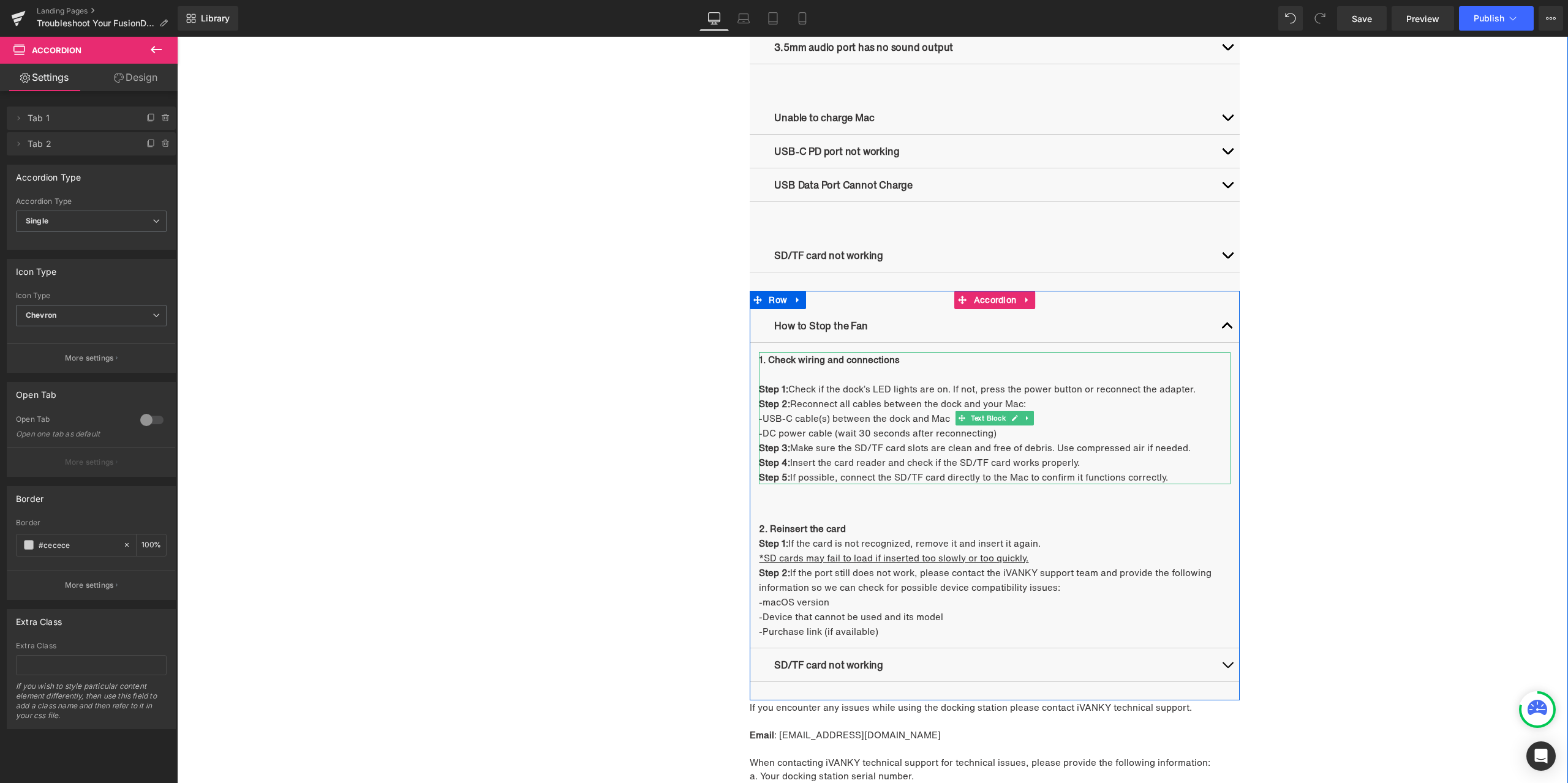
click at [849, 420] on p "-USB-C cable(s) between the dock and Mac" at bounding box center [994, 419] width 471 height 15
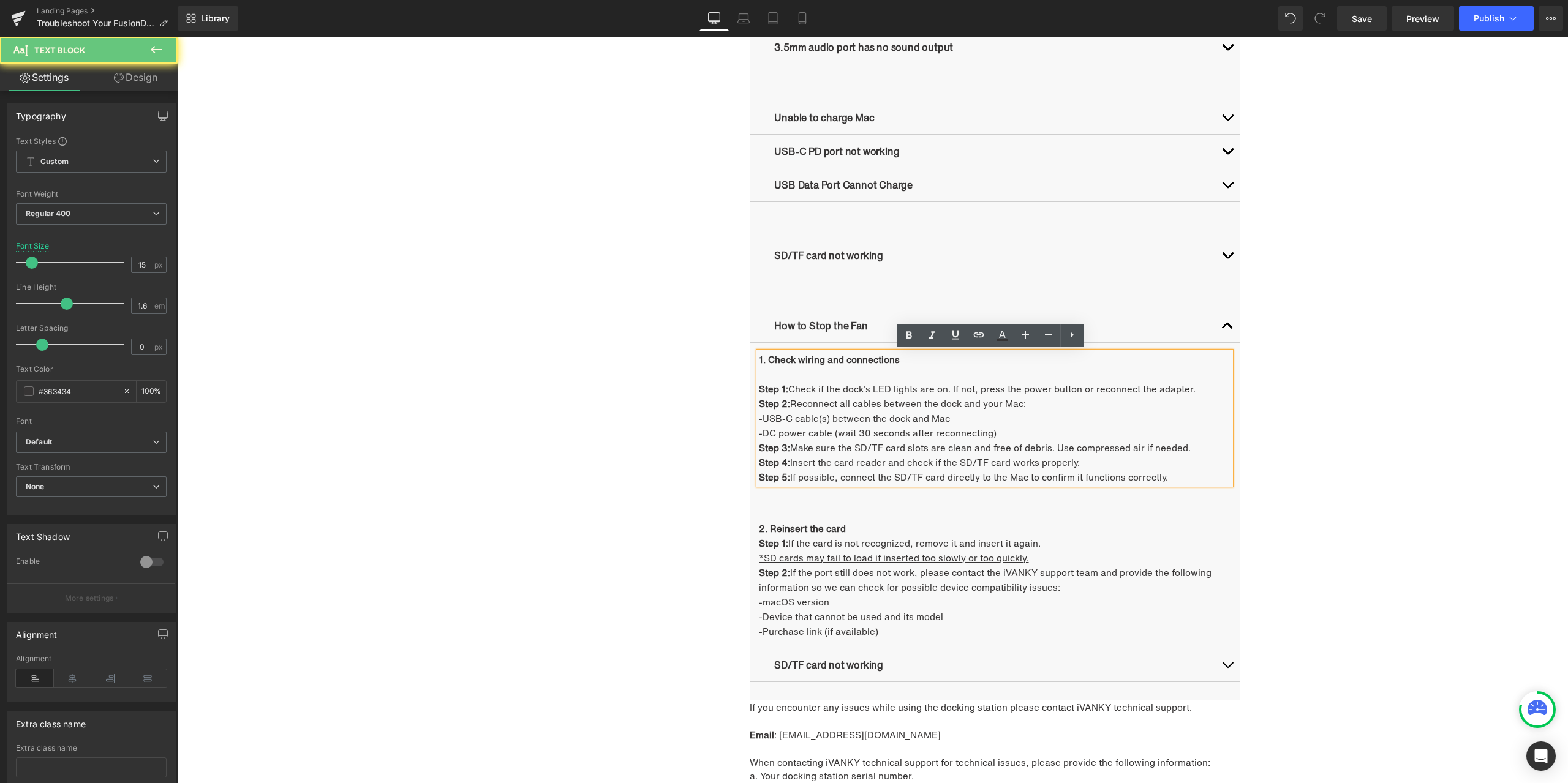
click at [826, 386] on p "Step 1: Check if the dock’s LED lights are on. If not, press the power button o…" at bounding box center [994, 389] width 471 height 15
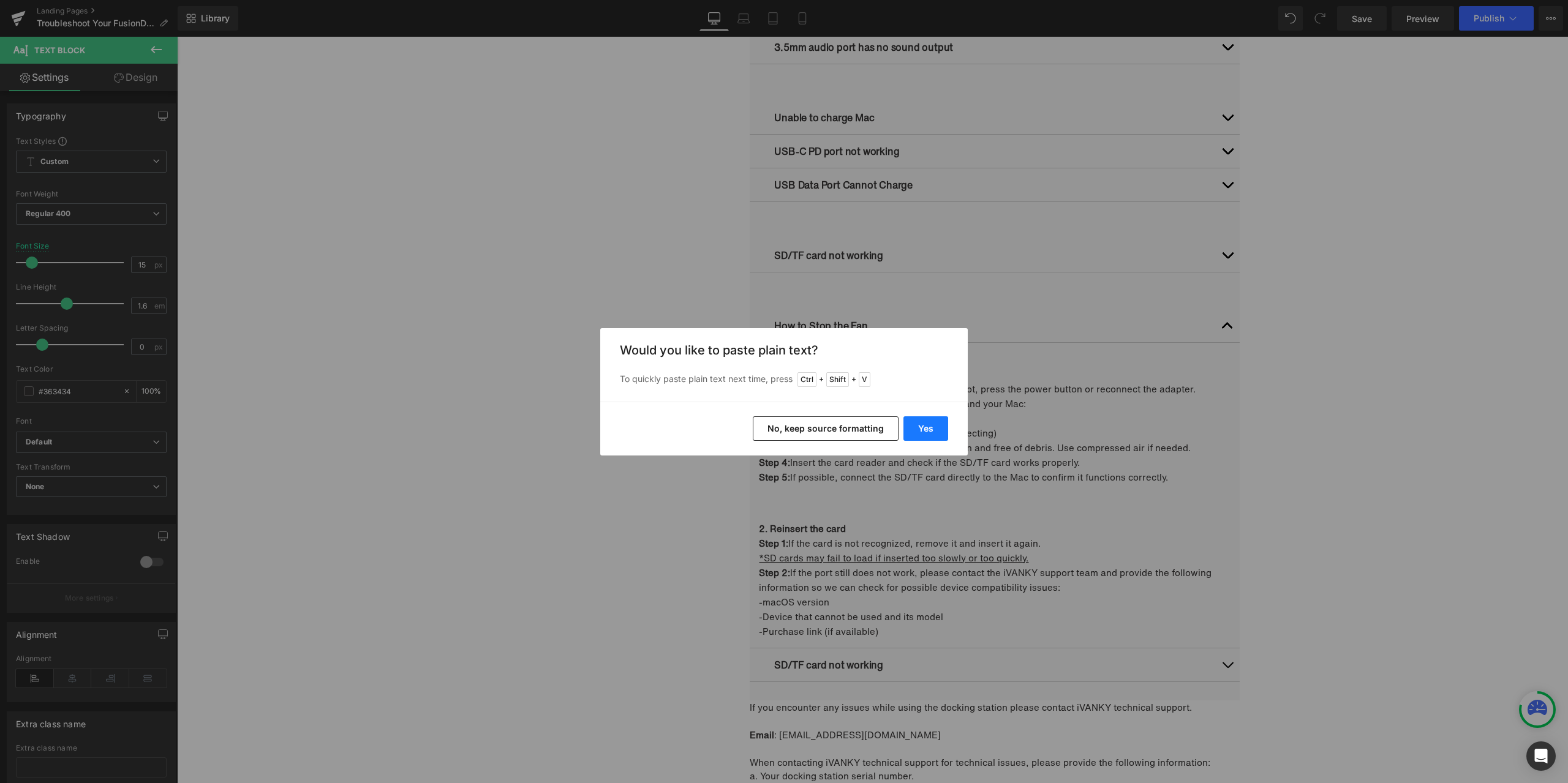
click at [929, 424] on button "Yes" at bounding box center [926, 428] width 45 height 24
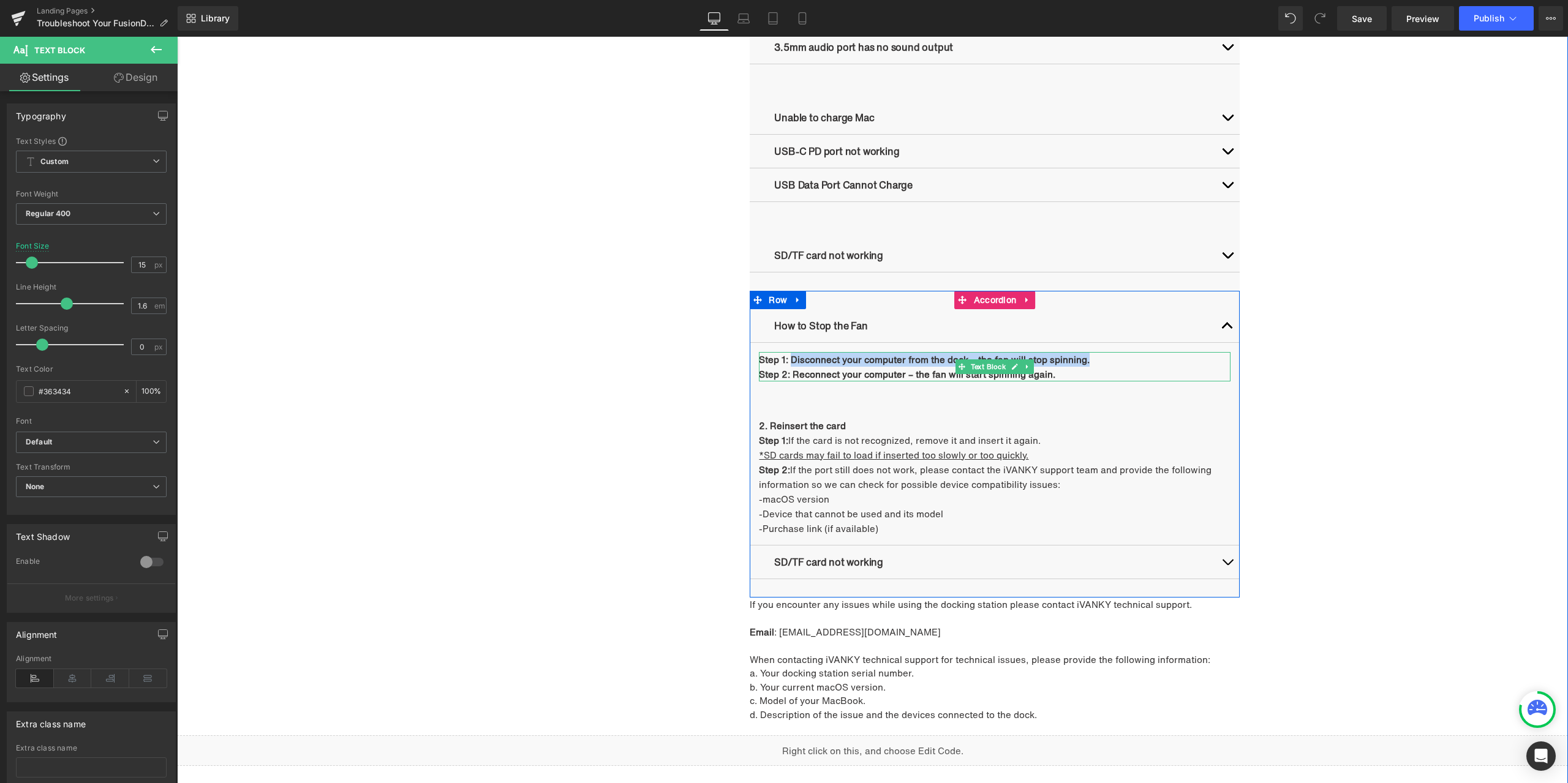
drag, startPoint x: 787, startPoint y: 359, endPoint x: 1108, endPoint y: 361, distance: 321.0
click at [1108, 361] on p "Step 1: Disconnect your computer from the dock – the fan will stop spinning." at bounding box center [994, 359] width 471 height 15
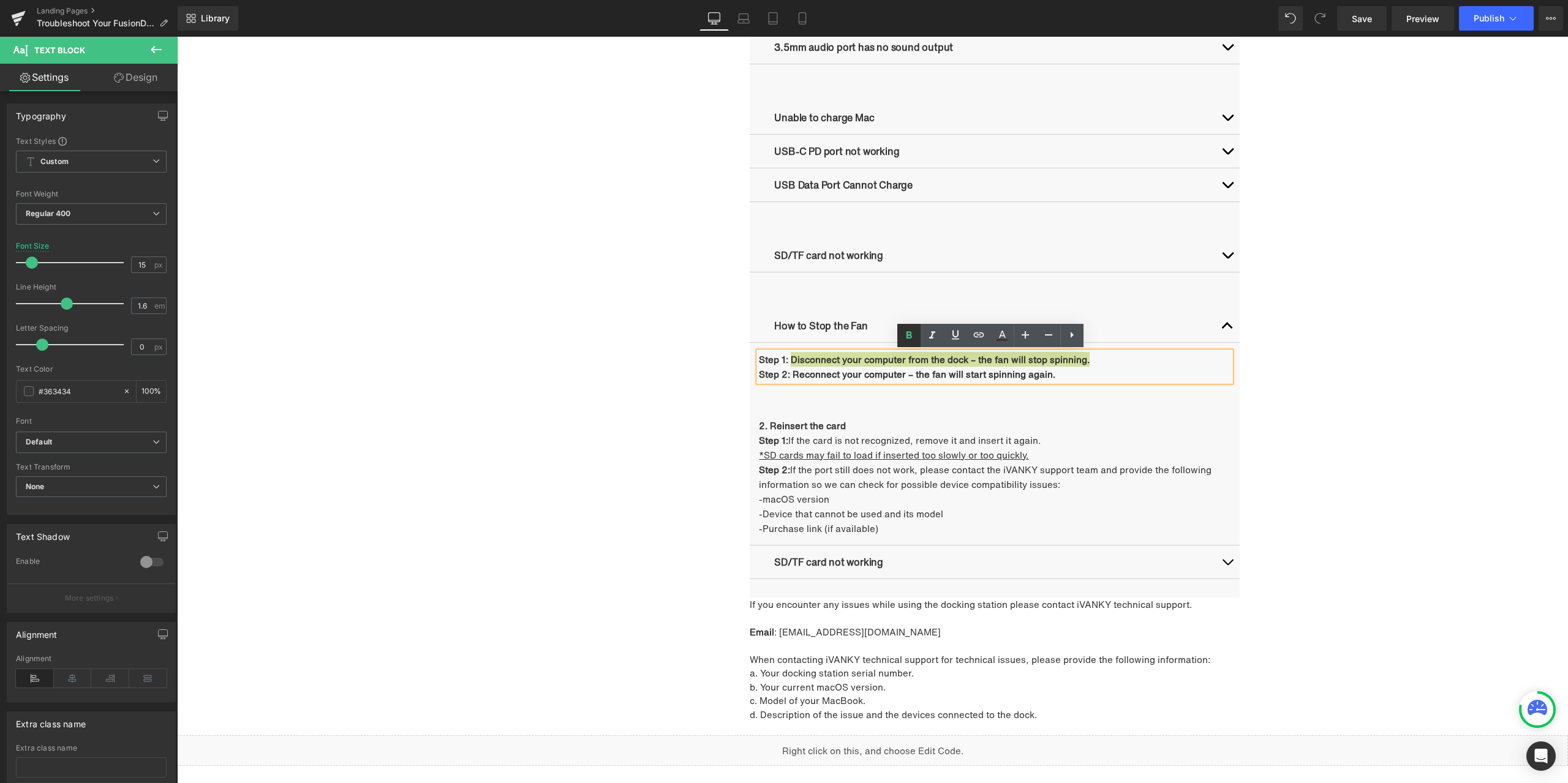
click at [911, 339] on icon at bounding box center [909, 336] width 15 height 15
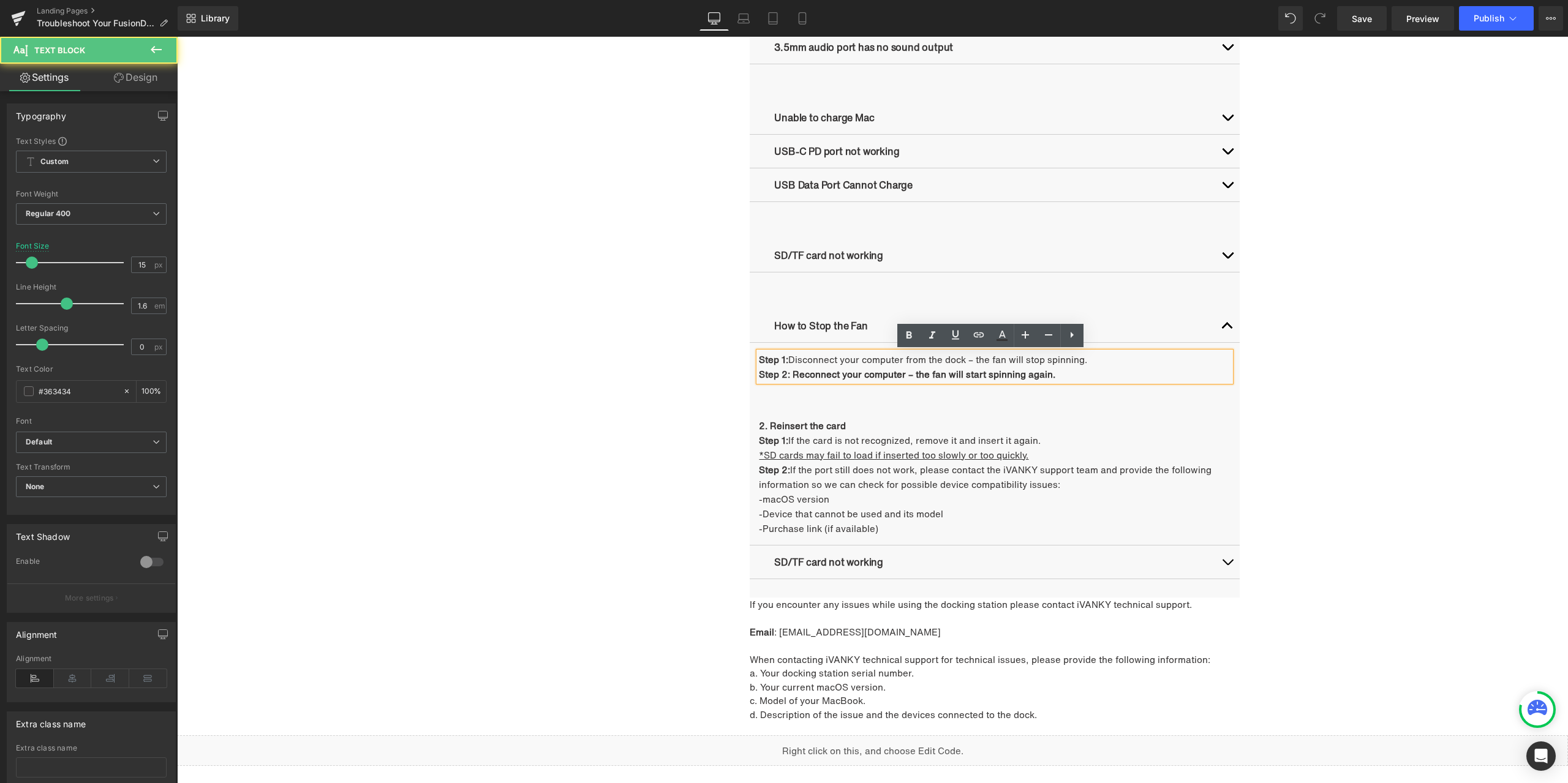
drag, startPoint x: 789, startPoint y: 372, endPoint x: 1082, endPoint y: 369, distance: 293.0
click at [1082, 369] on p "Step 2: Reconnect your computer – the fan will start spinning again." at bounding box center [994, 374] width 471 height 15
click at [902, 335] on icon at bounding box center [909, 336] width 15 height 15
click at [537, 400] on div "Troubleshooting Heading Video Ports Issues Button Network Connectivity Issues B…" at bounding box center [872, 99] width 735 height 1272
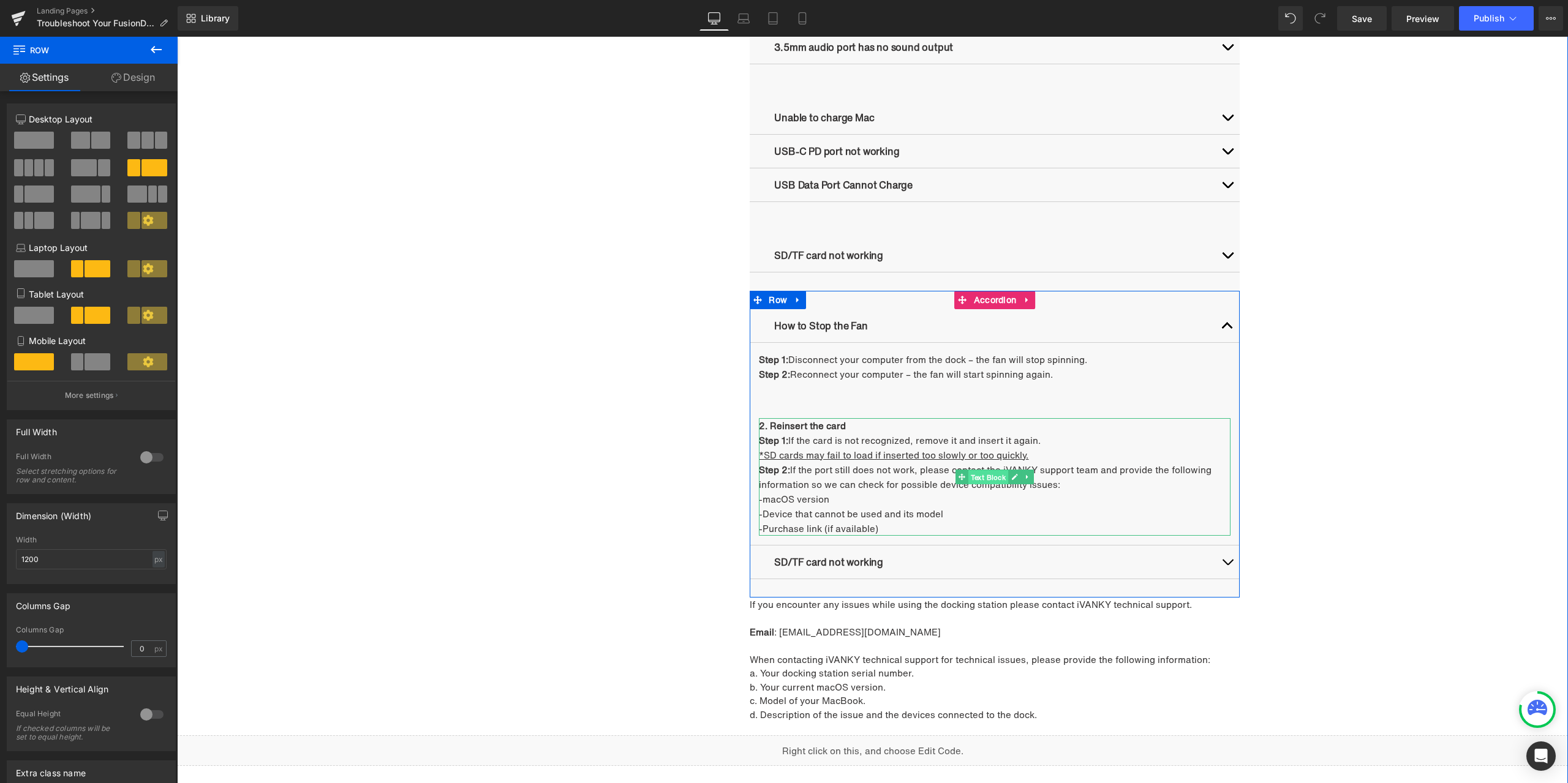
click at [992, 479] on span "Text Block" at bounding box center [988, 477] width 40 height 15
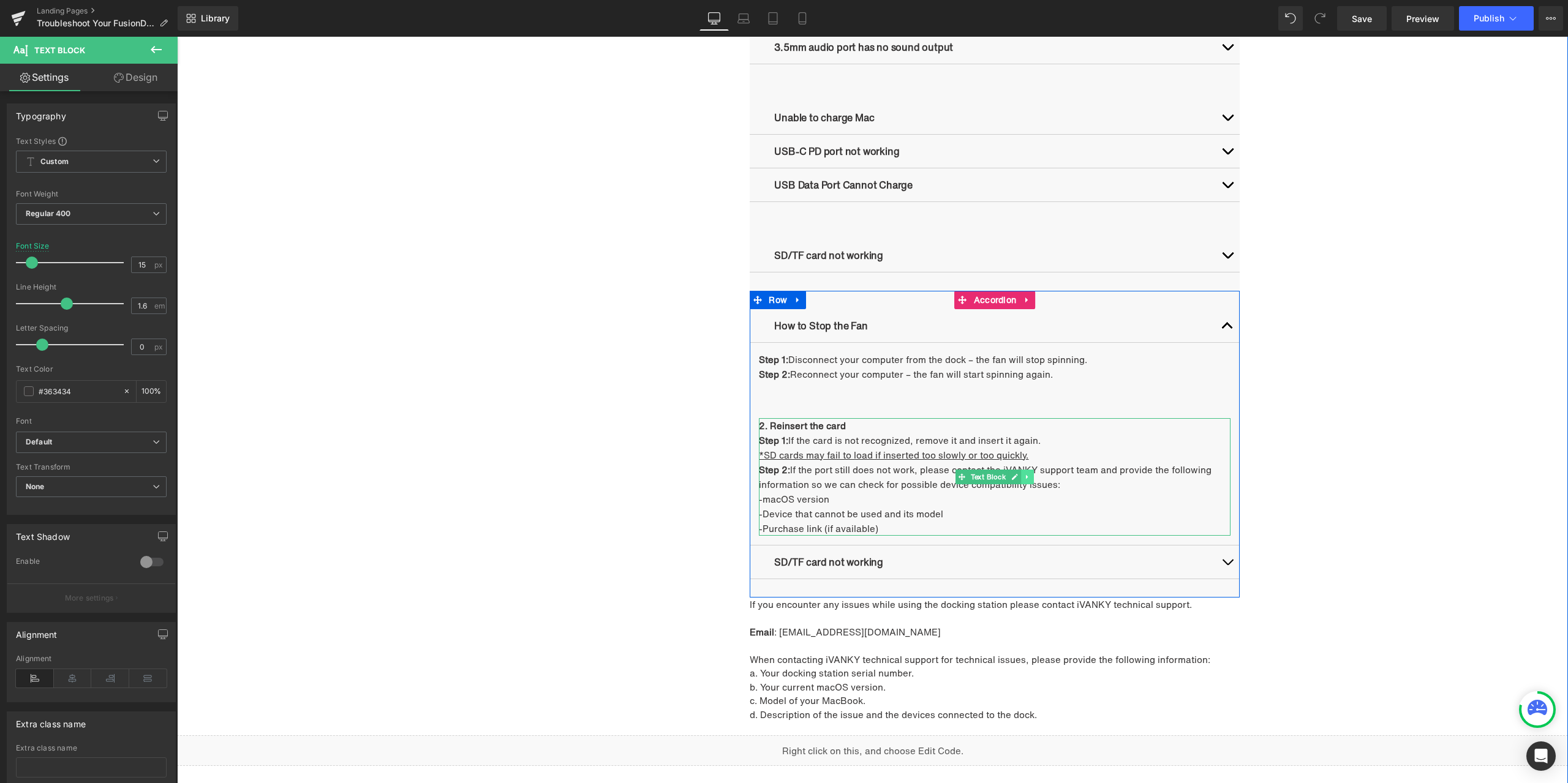
click at [1022, 477] on link at bounding box center [1028, 477] width 13 height 15
click at [1031, 474] on icon at bounding box center [1034, 477] width 7 height 7
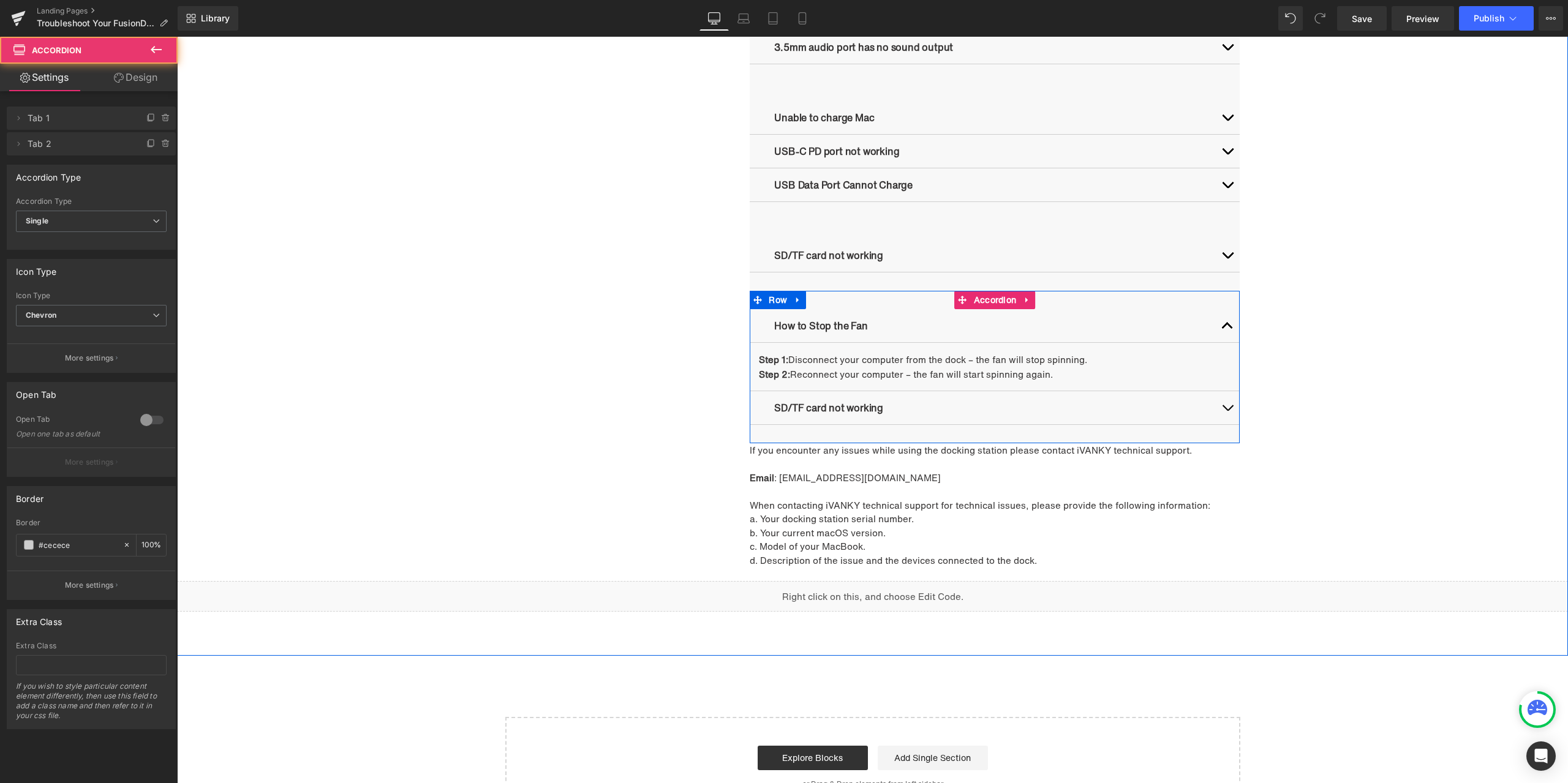
click at [1219, 409] on button "button" at bounding box center [1227, 408] width 24 height 33
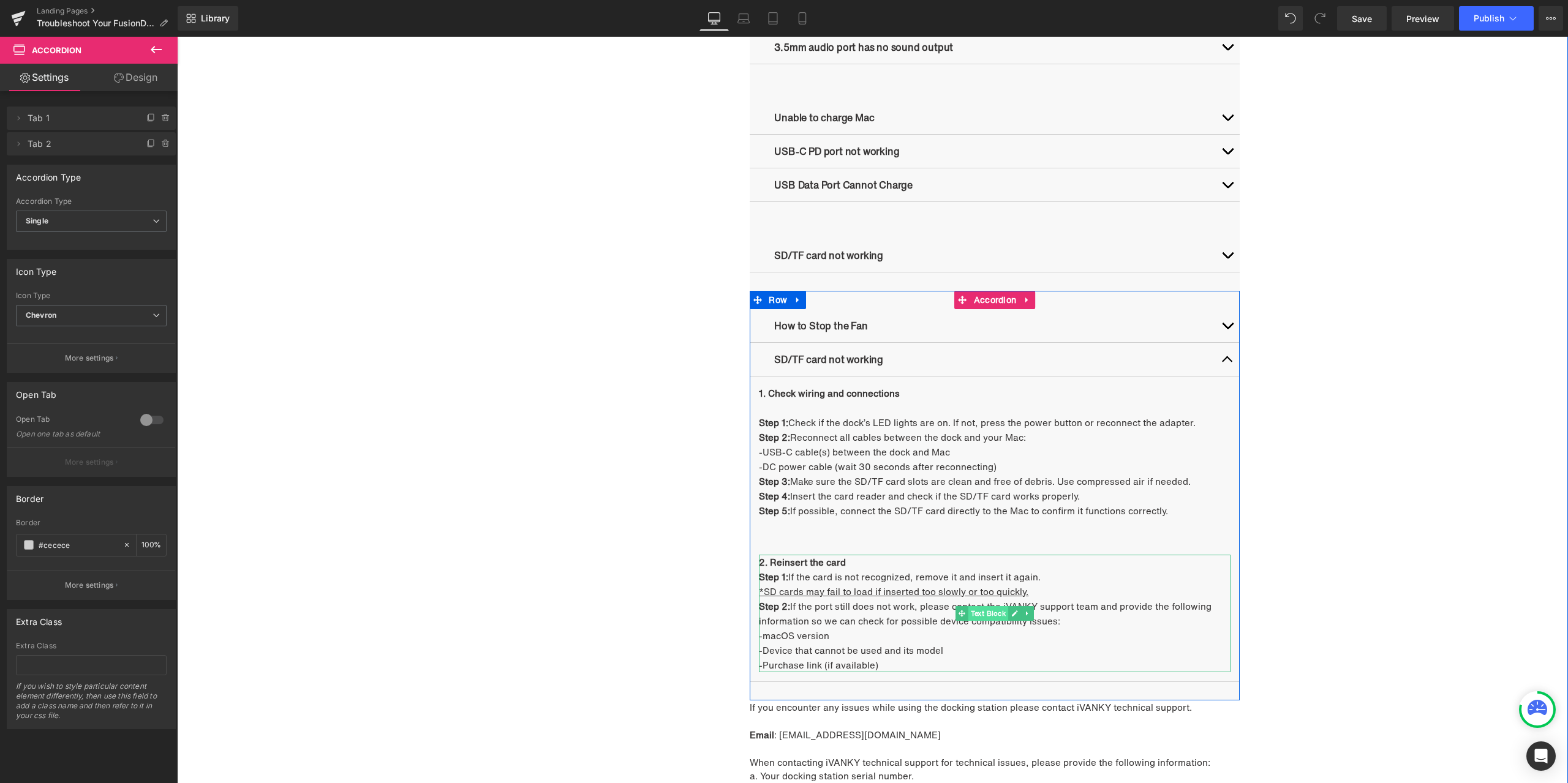
click at [986, 610] on span "Text Block" at bounding box center [988, 614] width 40 height 15
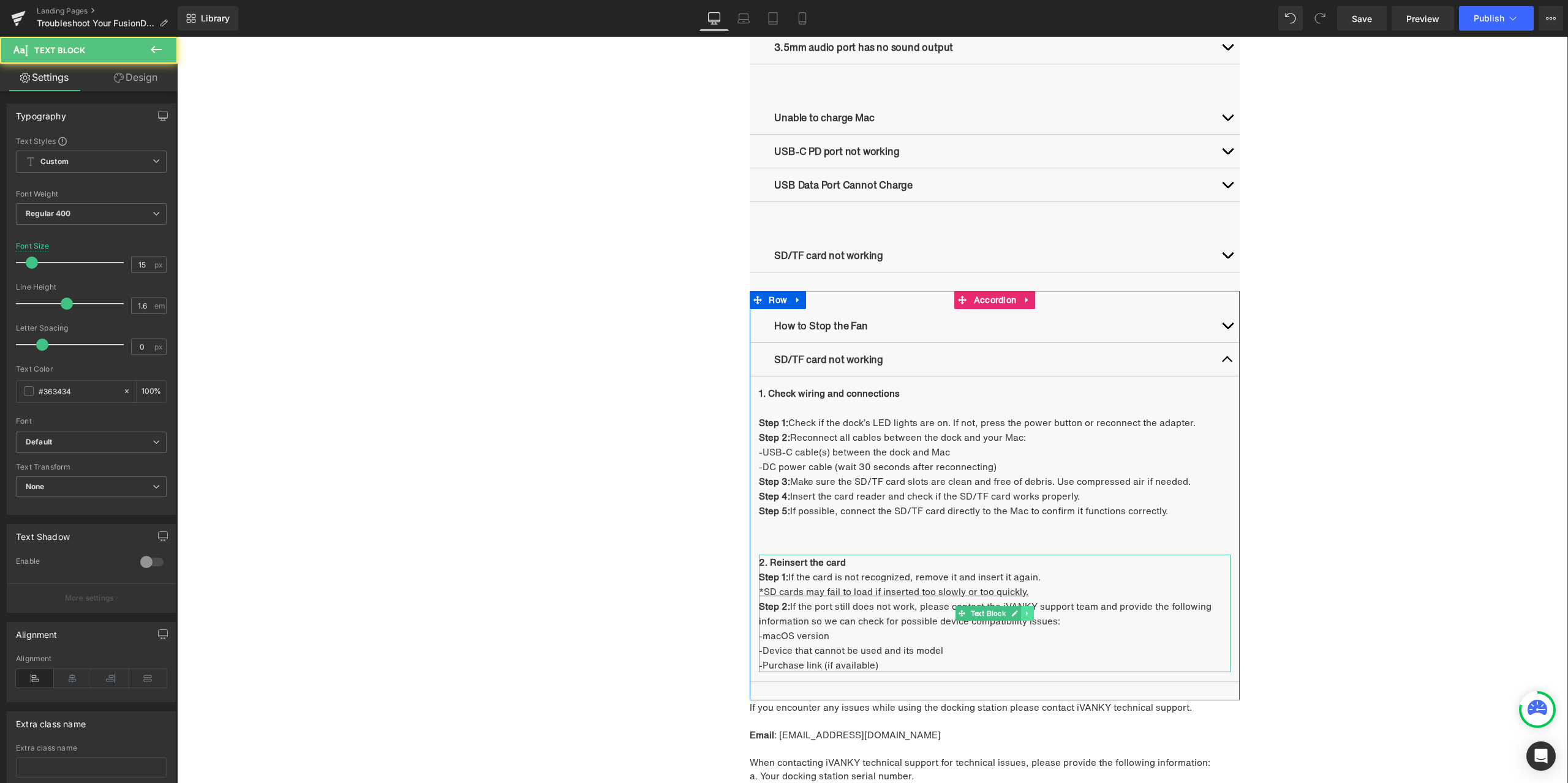
click at [1024, 615] on icon at bounding box center [1028, 613] width 7 height 8
click at [1031, 615] on icon at bounding box center [1034, 613] width 7 height 7
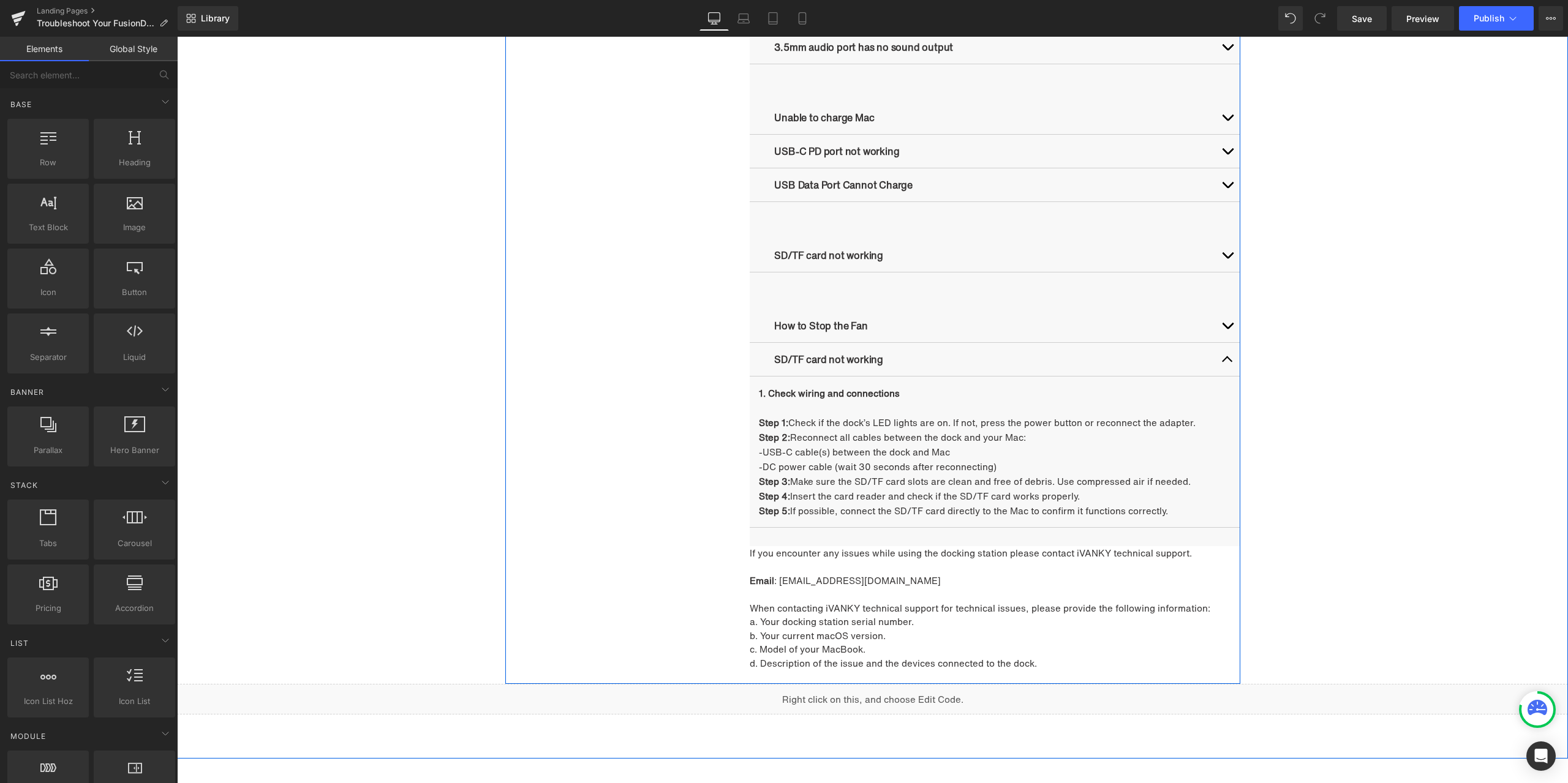
click at [858, 425] on p "Step 1: Check if the dock’s LED lights are on. If not, press the power button o…" at bounding box center [994, 423] width 471 height 15
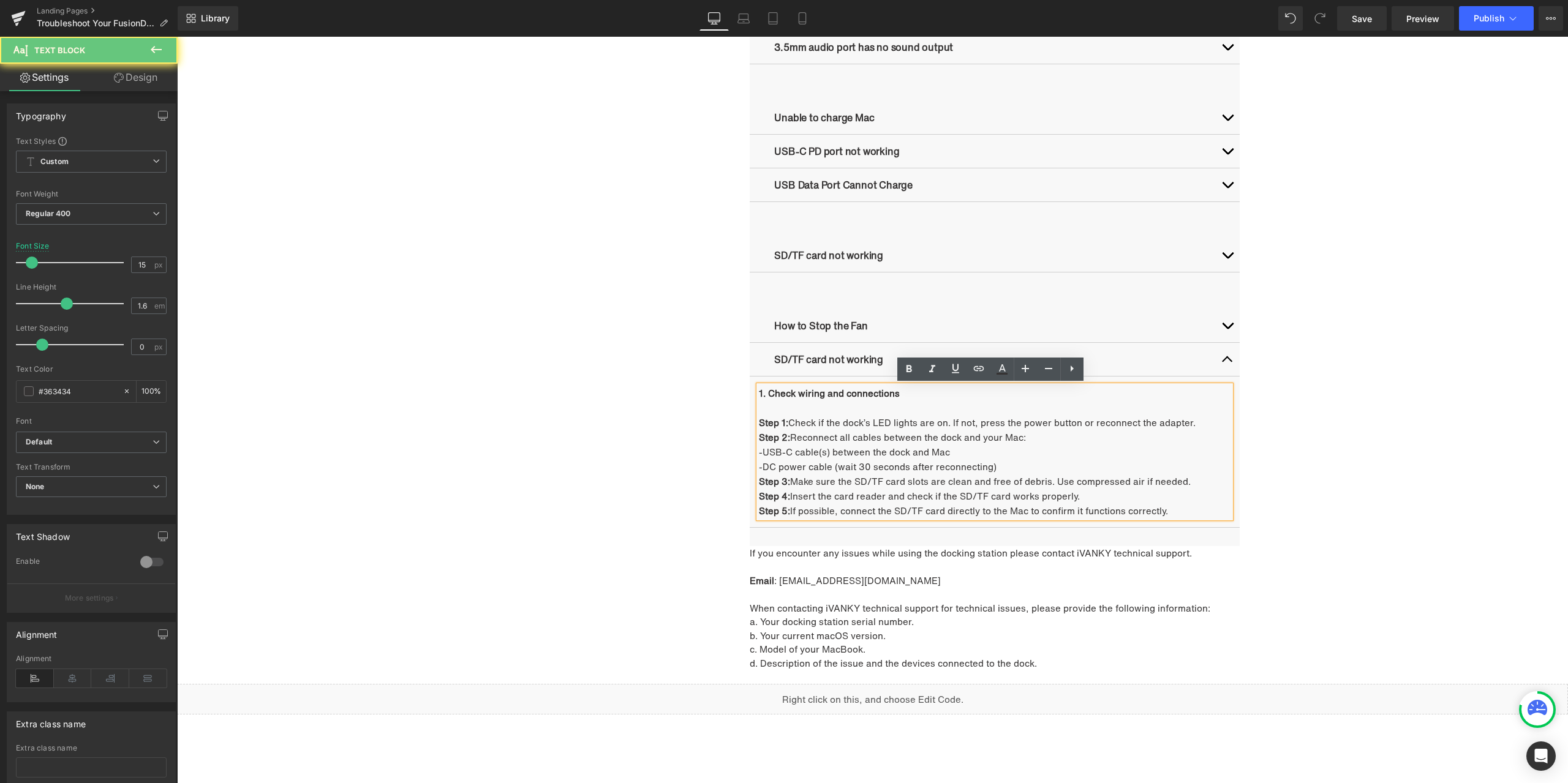
drag, startPoint x: 808, startPoint y: 414, endPoint x: 864, endPoint y: 422, distance: 56.6
click at [812, 414] on p at bounding box center [994, 408] width 471 height 15
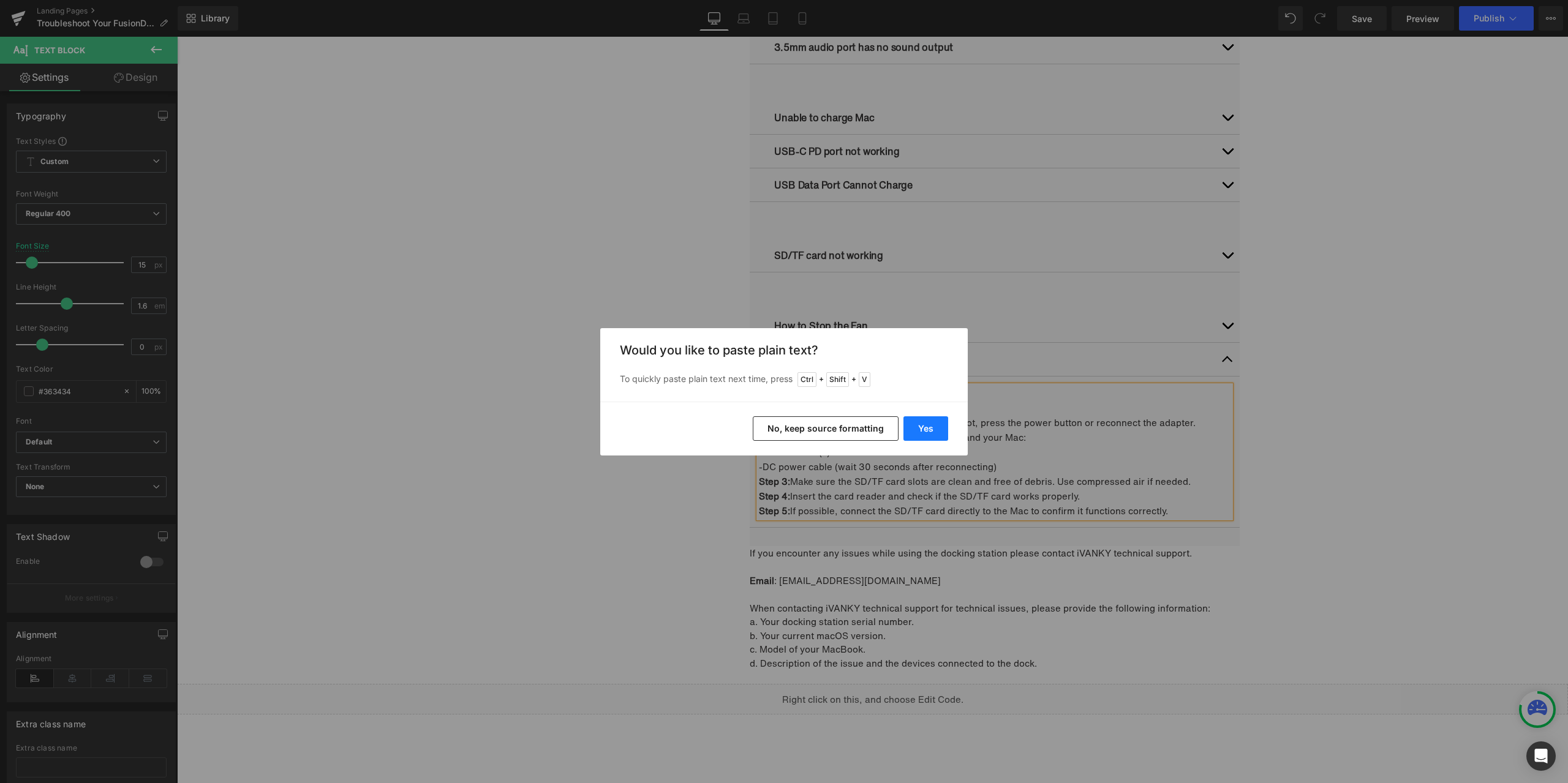
click at [927, 419] on button "Yes" at bounding box center [926, 428] width 45 height 24
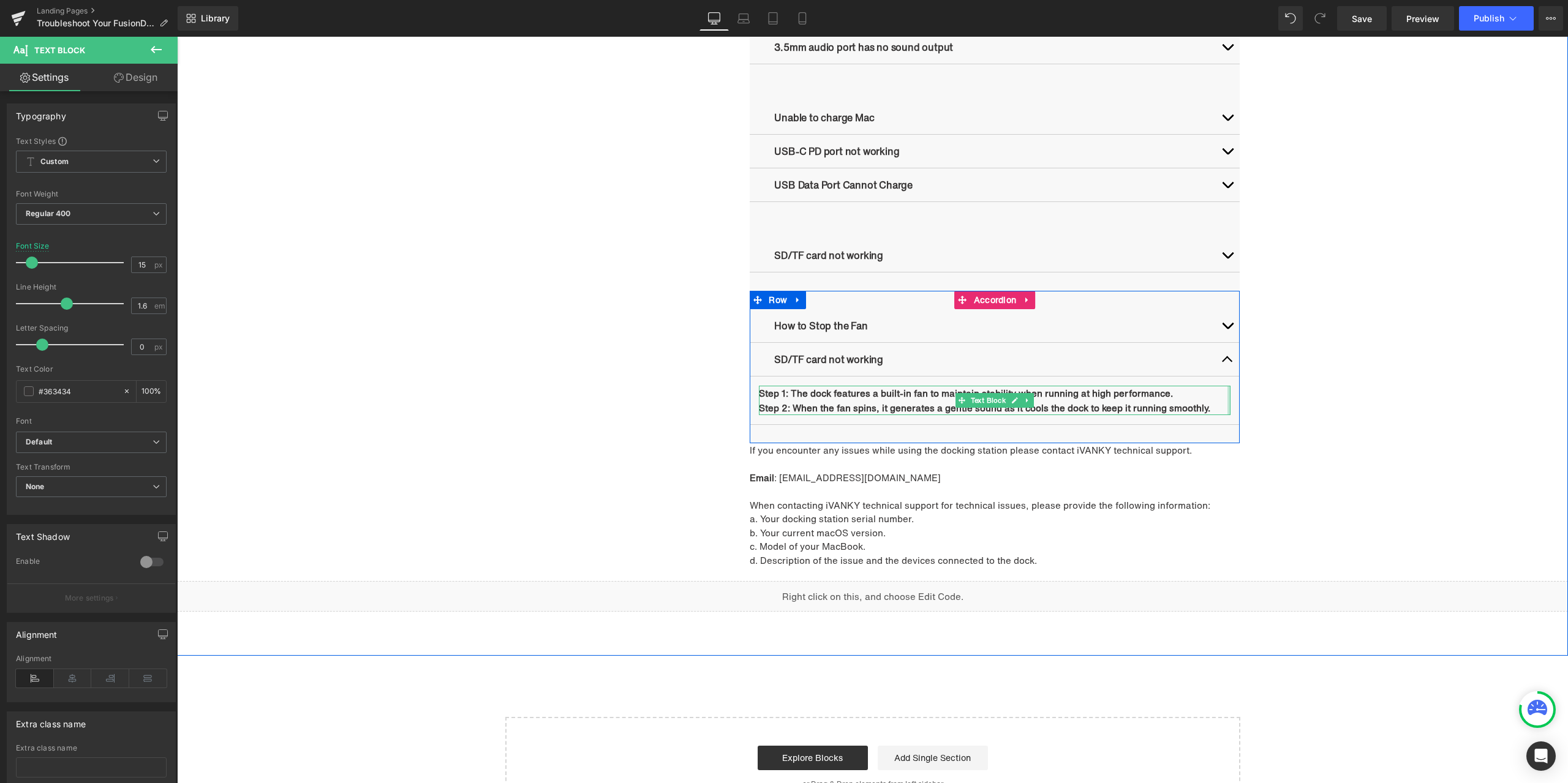
click at [1228, 407] on div at bounding box center [1229, 400] width 3 height 29
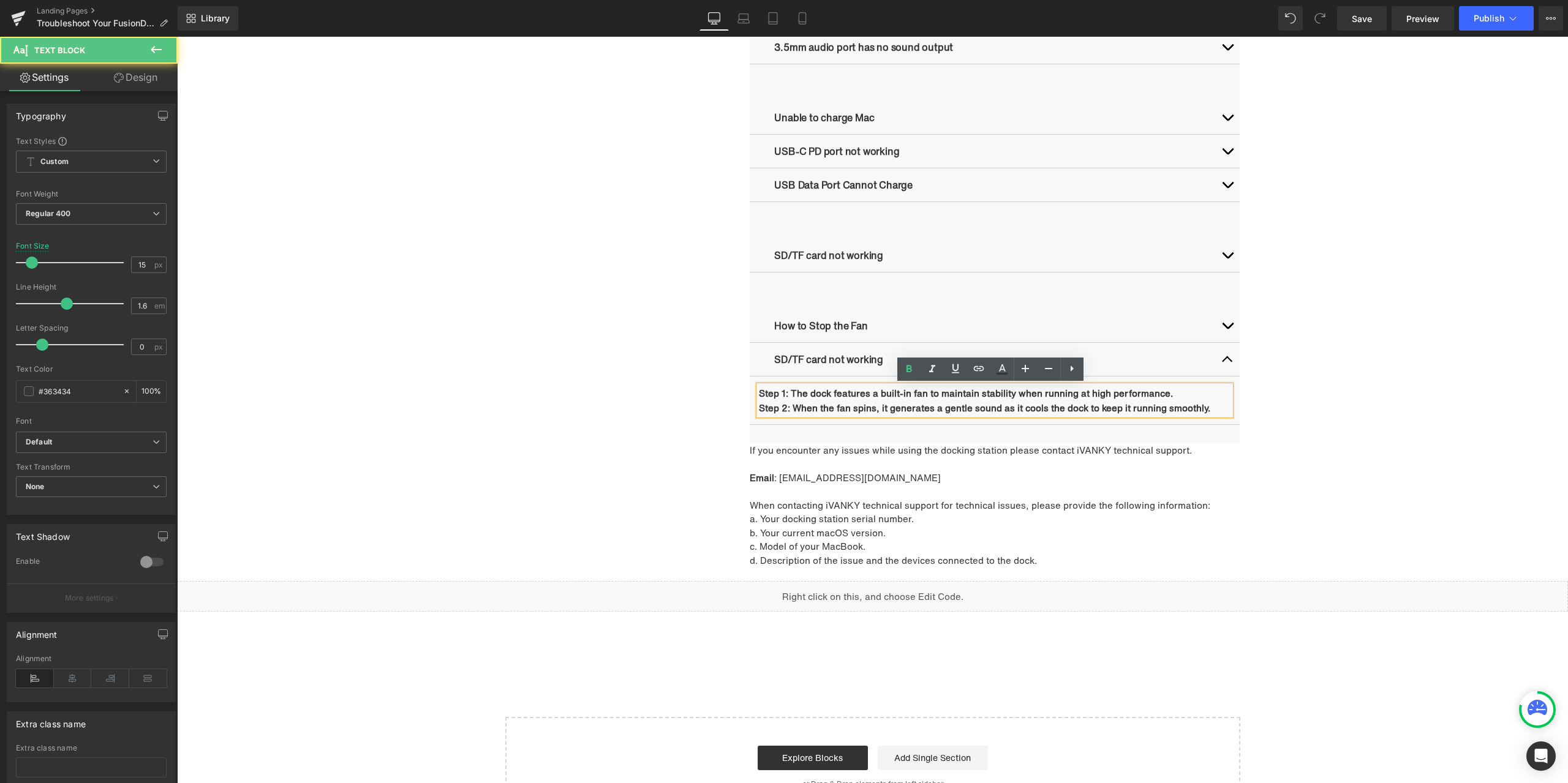
click at [1216, 407] on p "Step 2: When the fan spins, it generates a gentle sound as it cools the dock to…" at bounding box center [994, 408] width 471 height 15
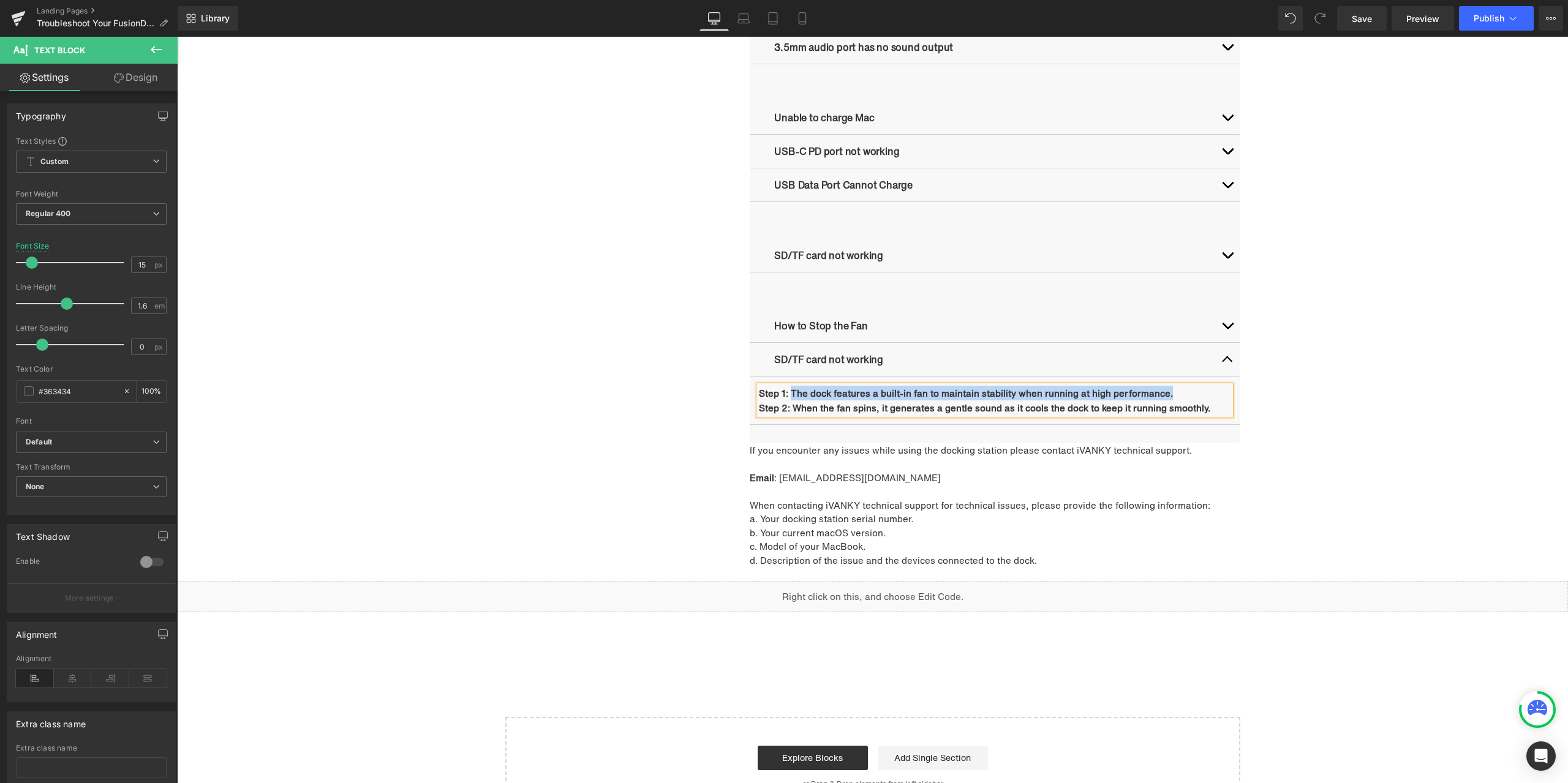
drag, startPoint x: 787, startPoint y: 392, endPoint x: 1174, endPoint y: 386, distance: 387.0
click at [1174, 386] on p "Step 1: The dock features a built-in fan to maintain stability when running at …" at bounding box center [994, 394] width 471 height 15
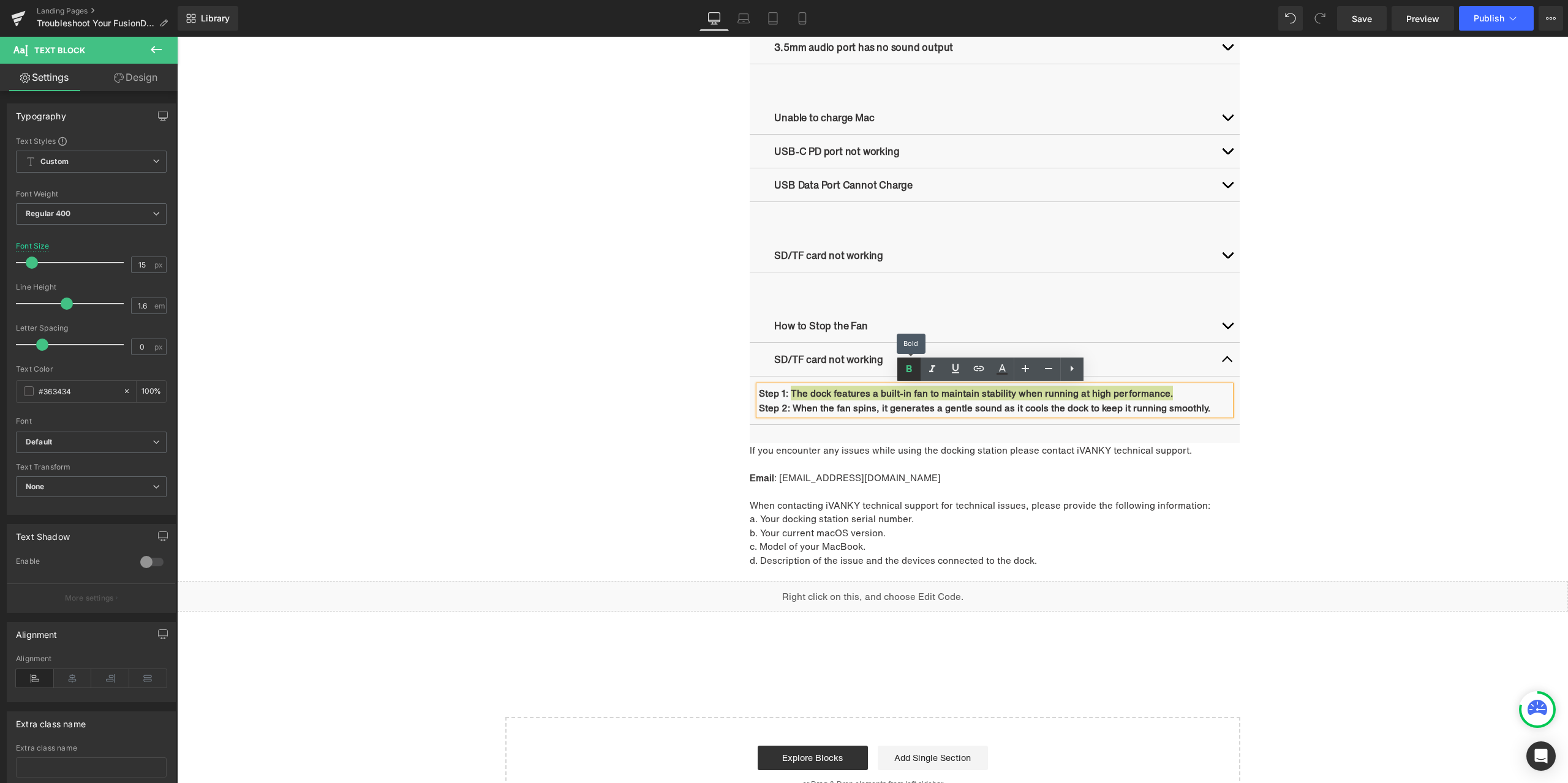
click at [914, 377] on link at bounding box center [909, 369] width 23 height 23
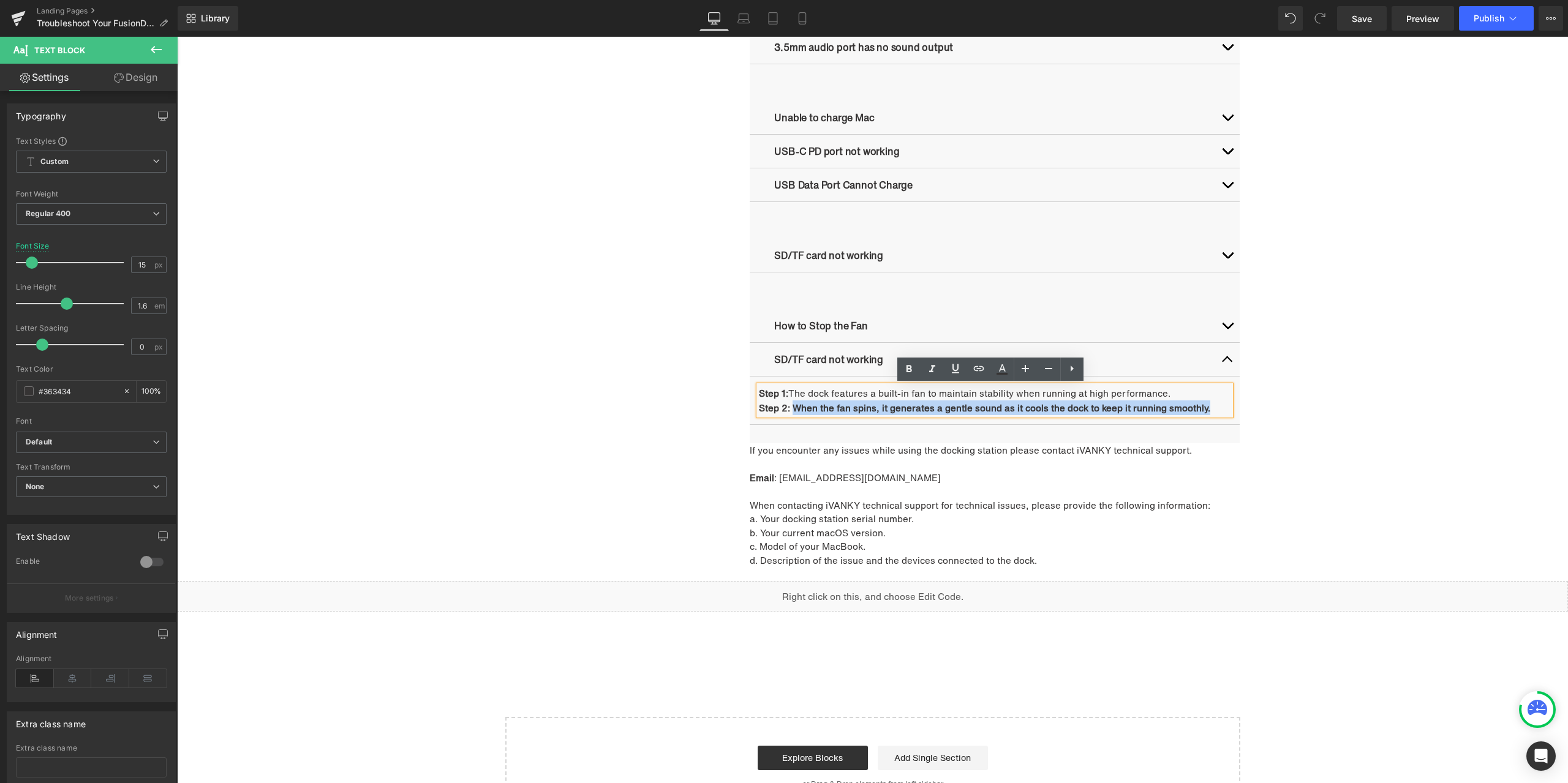
drag, startPoint x: 789, startPoint y: 407, endPoint x: 1202, endPoint y: 409, distance: 413.0
click at [1202, 409] on p "Step 2: When the fan spins, it generates a gentle sound as it cools the dock to…" at bounding box center [994, 408] width 471 height 15
click at [905, 375] on icon at bounding box center [909, 369] width 15 height 15
click at [578, 436] on div "Troubleshooting Heading Video Ports Issues Button Network Connectivity Issues B…" at bounding box center [872, 22] width 735 height 1118
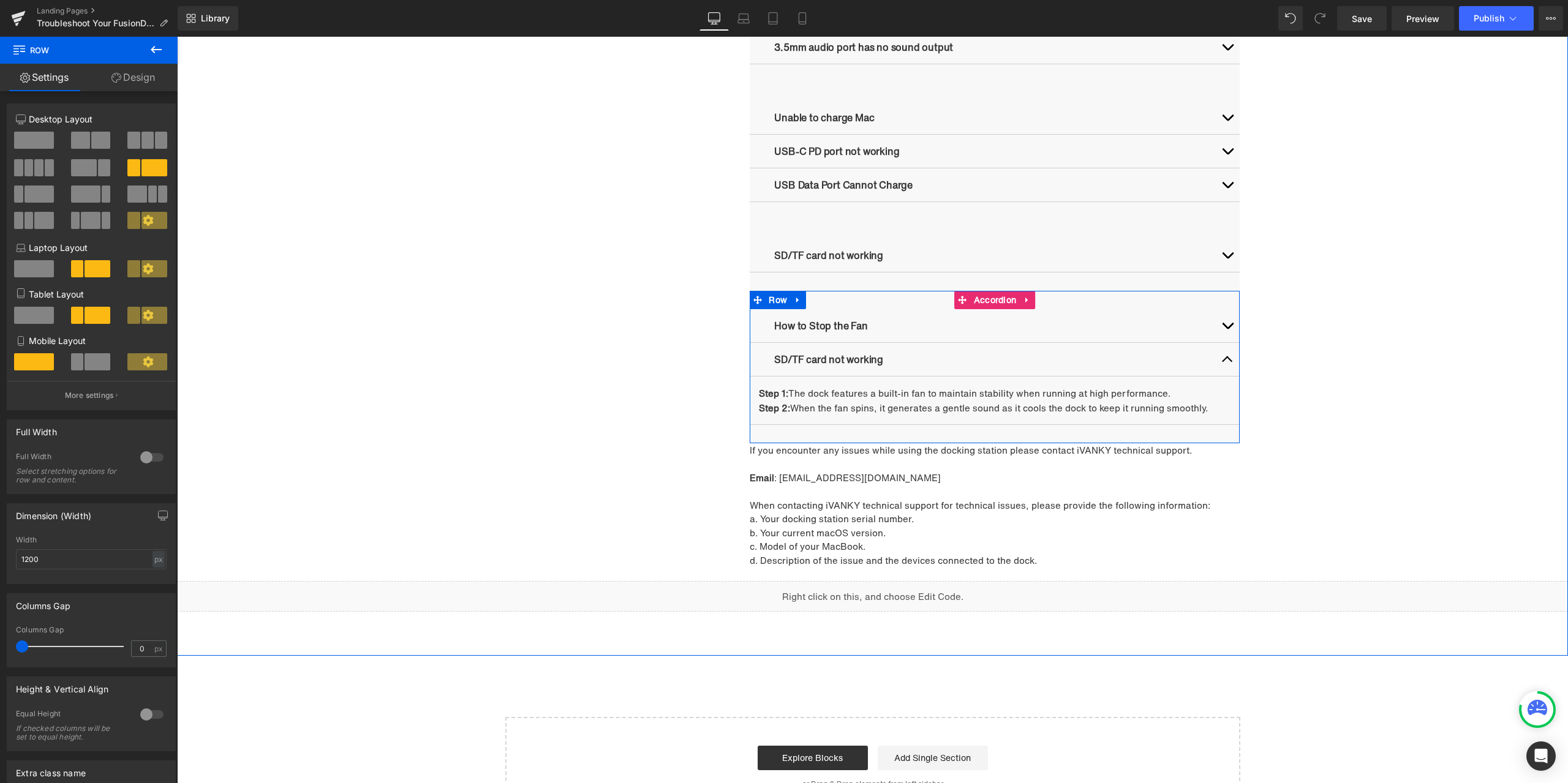
click at [1222, 354] on button "button" at bounding box center [1227, 359] width 24 height 33
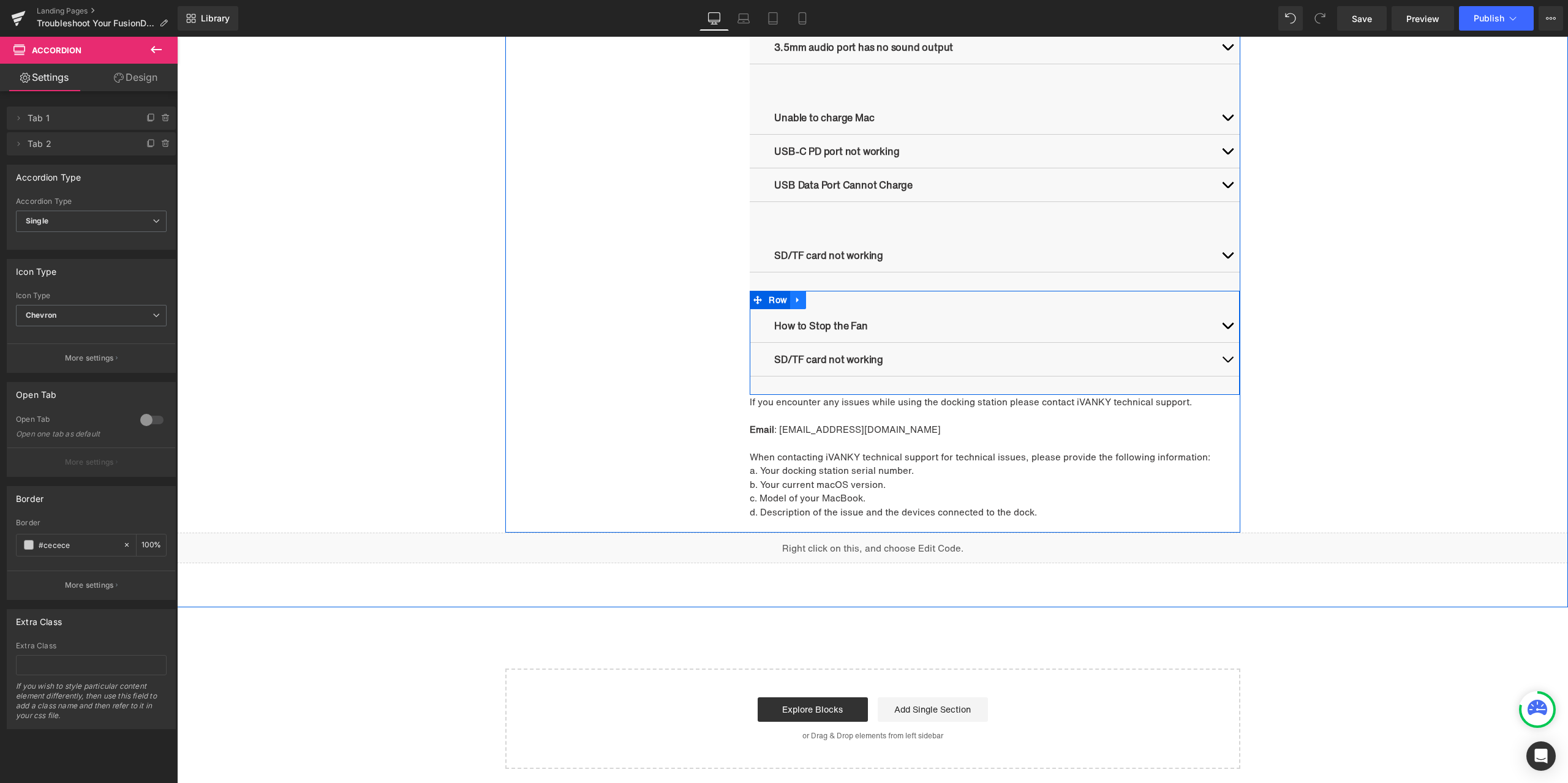
click at [796, 299] on icon at bounding box center [798, 299] width 8 height 9
click at [812, 299] on icon at bounding box center [814, 300] width 8 height 8
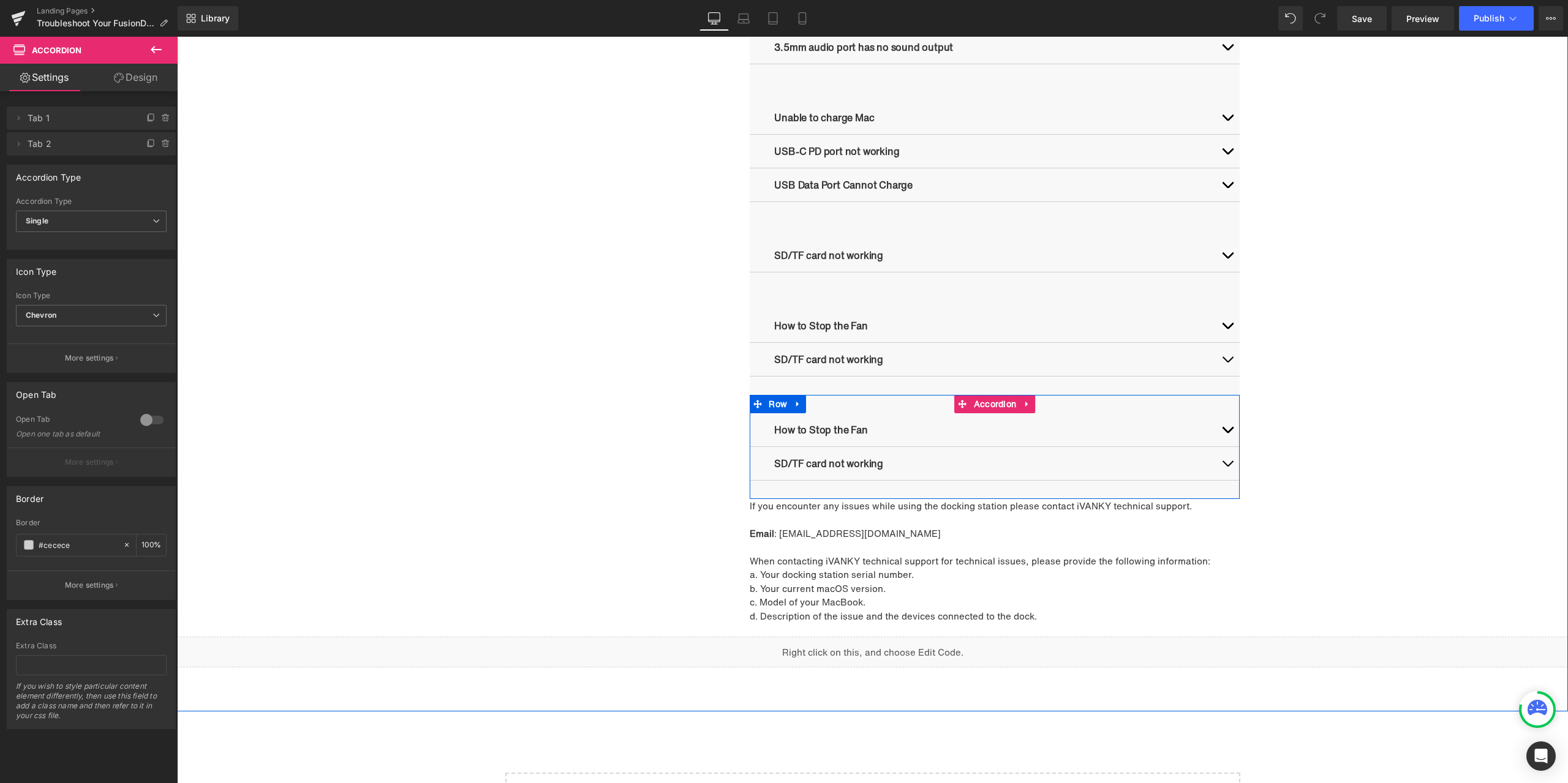
click at [1217, 428] on button "button" at bounding box center [1227, 430] width 24 height 33
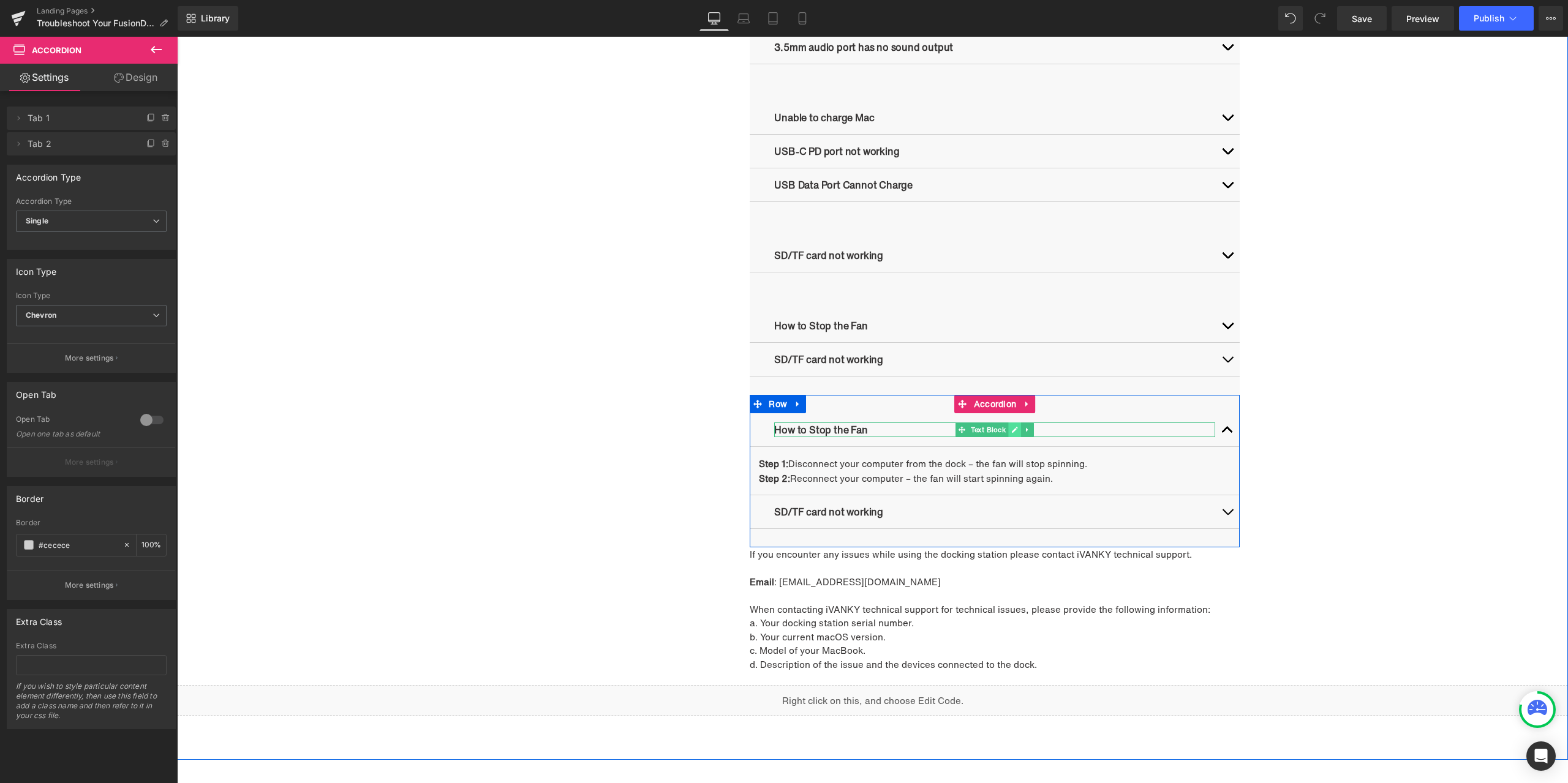
click at [1013, 431] on icon at bounding box center [1015, 429] width 7 height 8
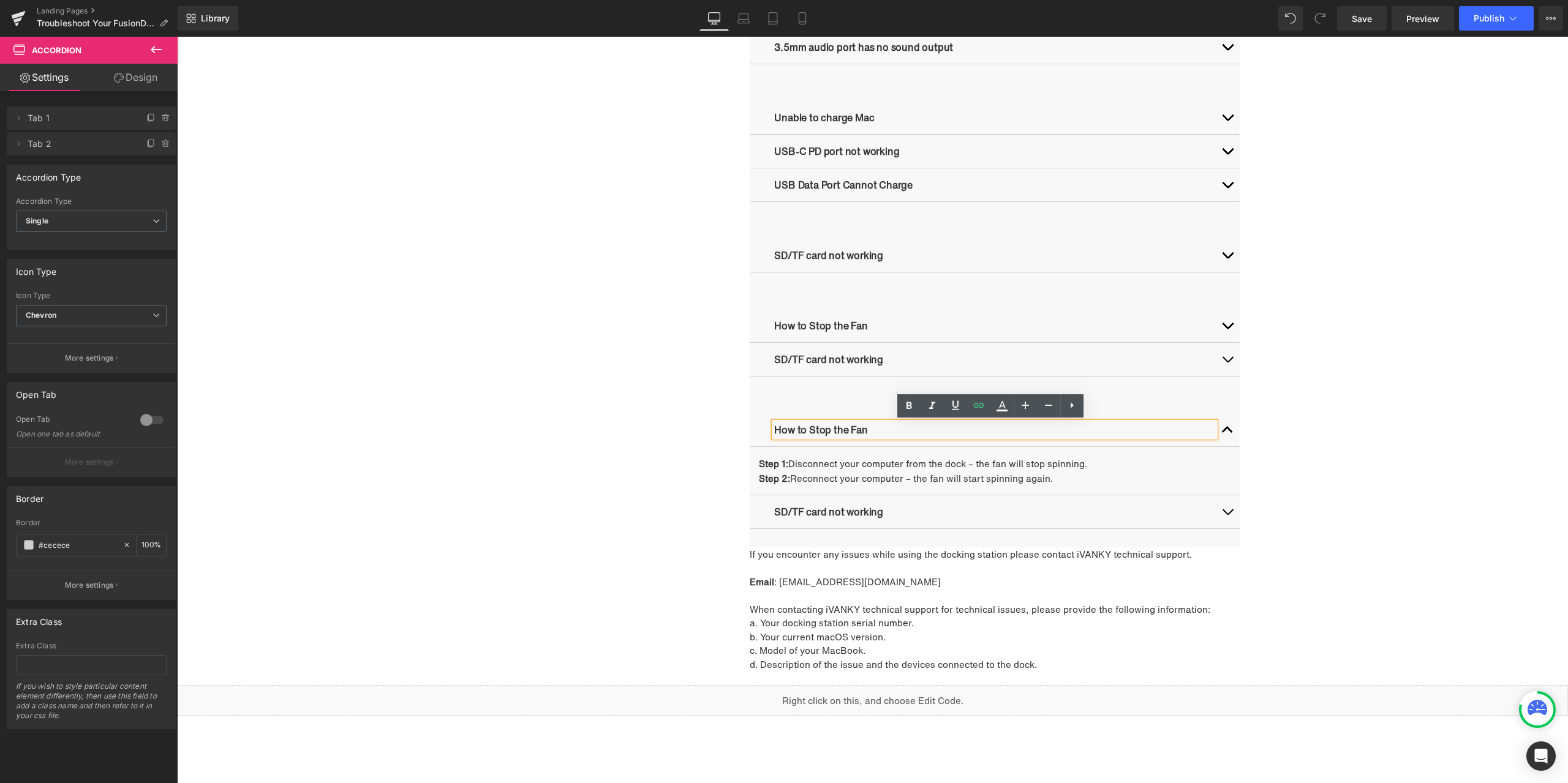
click at [940, 429] on p "How to Stop the Fan" at bounding box center [994, 430] width 441 height 15
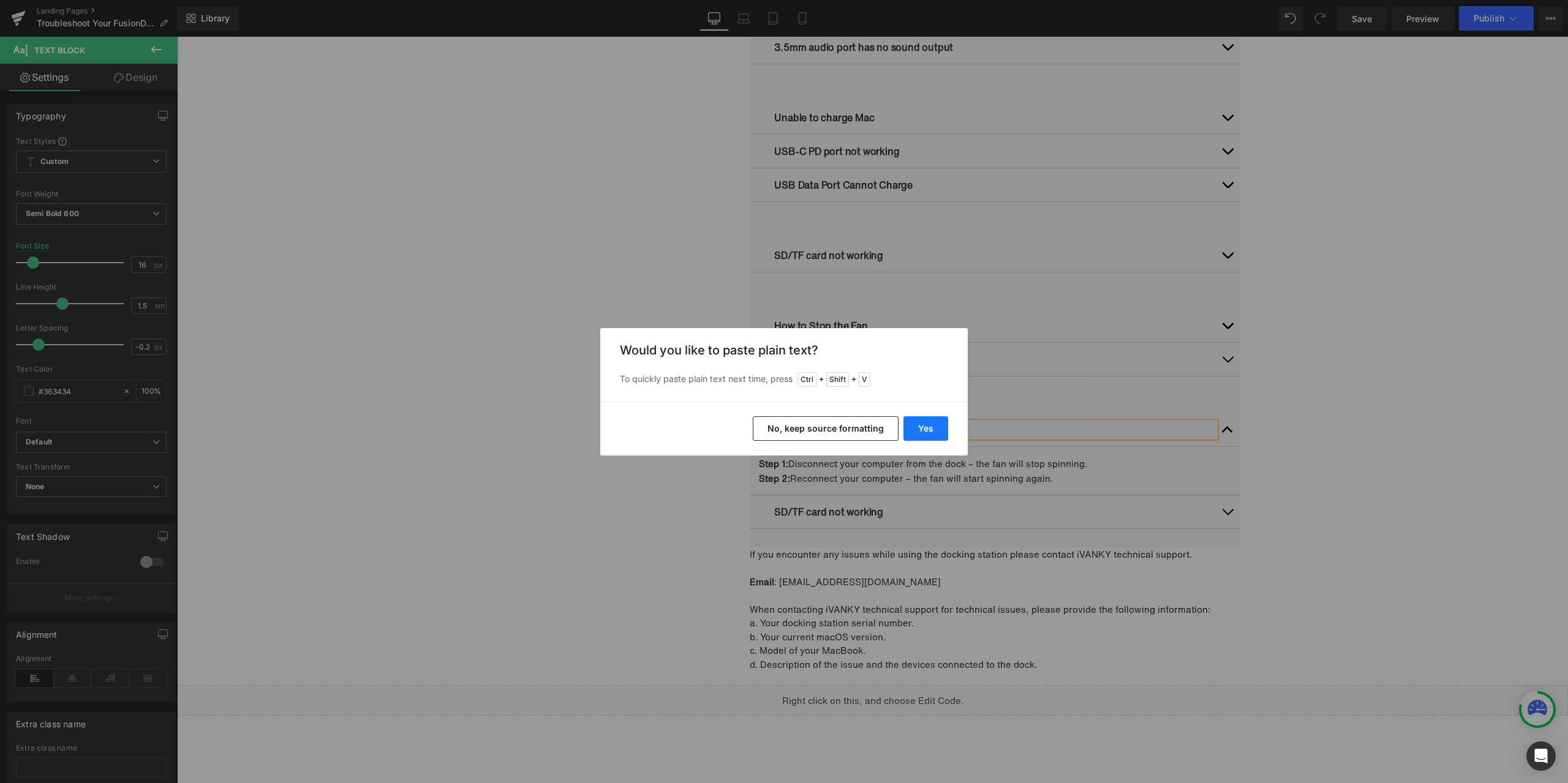
click at [932, 431] on button "Yes" at bounding box center [926, 428] width 45 height 24
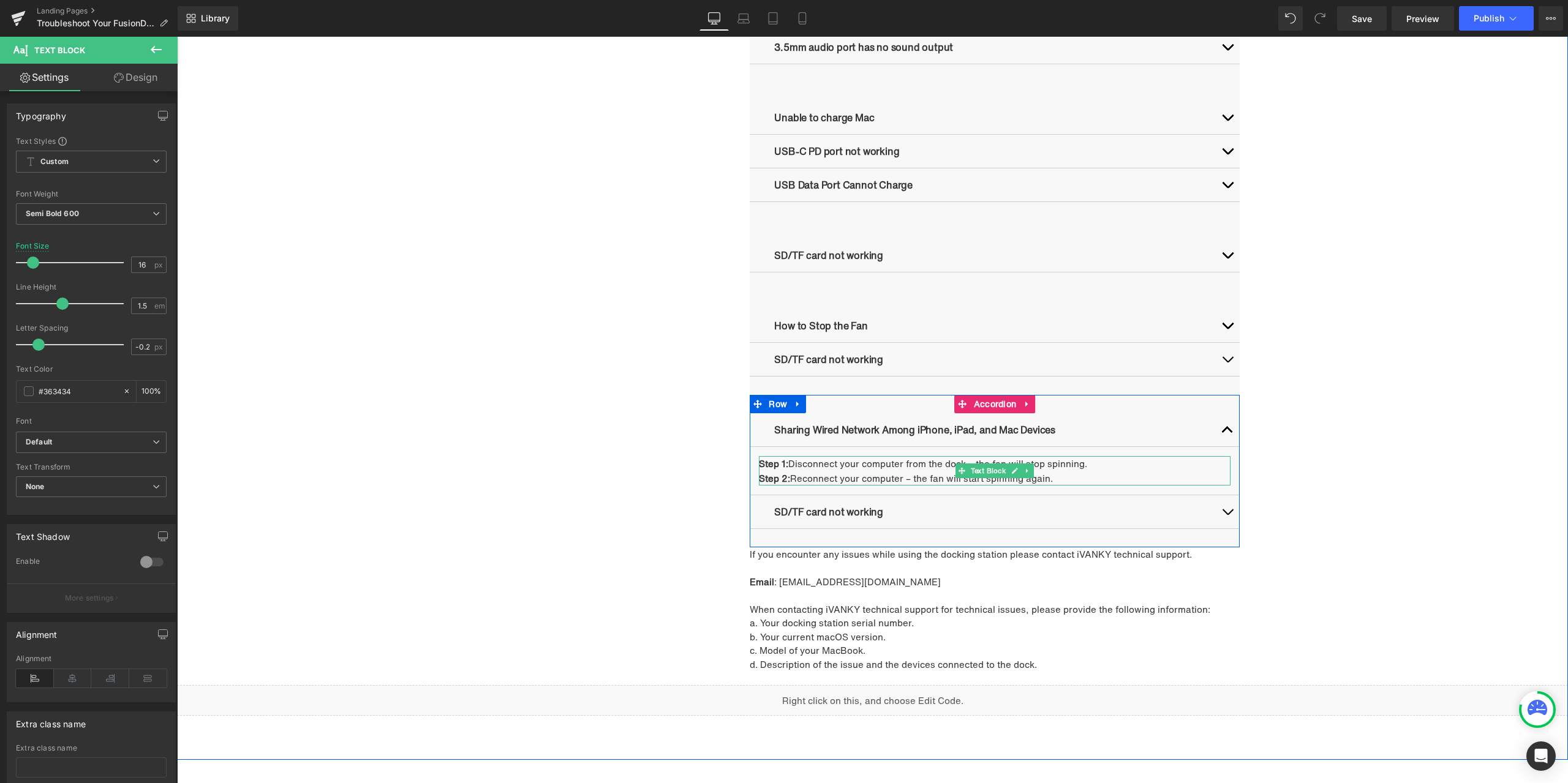
click at [886, 467] on p "Step 1: Disconnect your computer from the dock – the fan will stop spinning." at bounding box center [994, 464] width 471 height 15
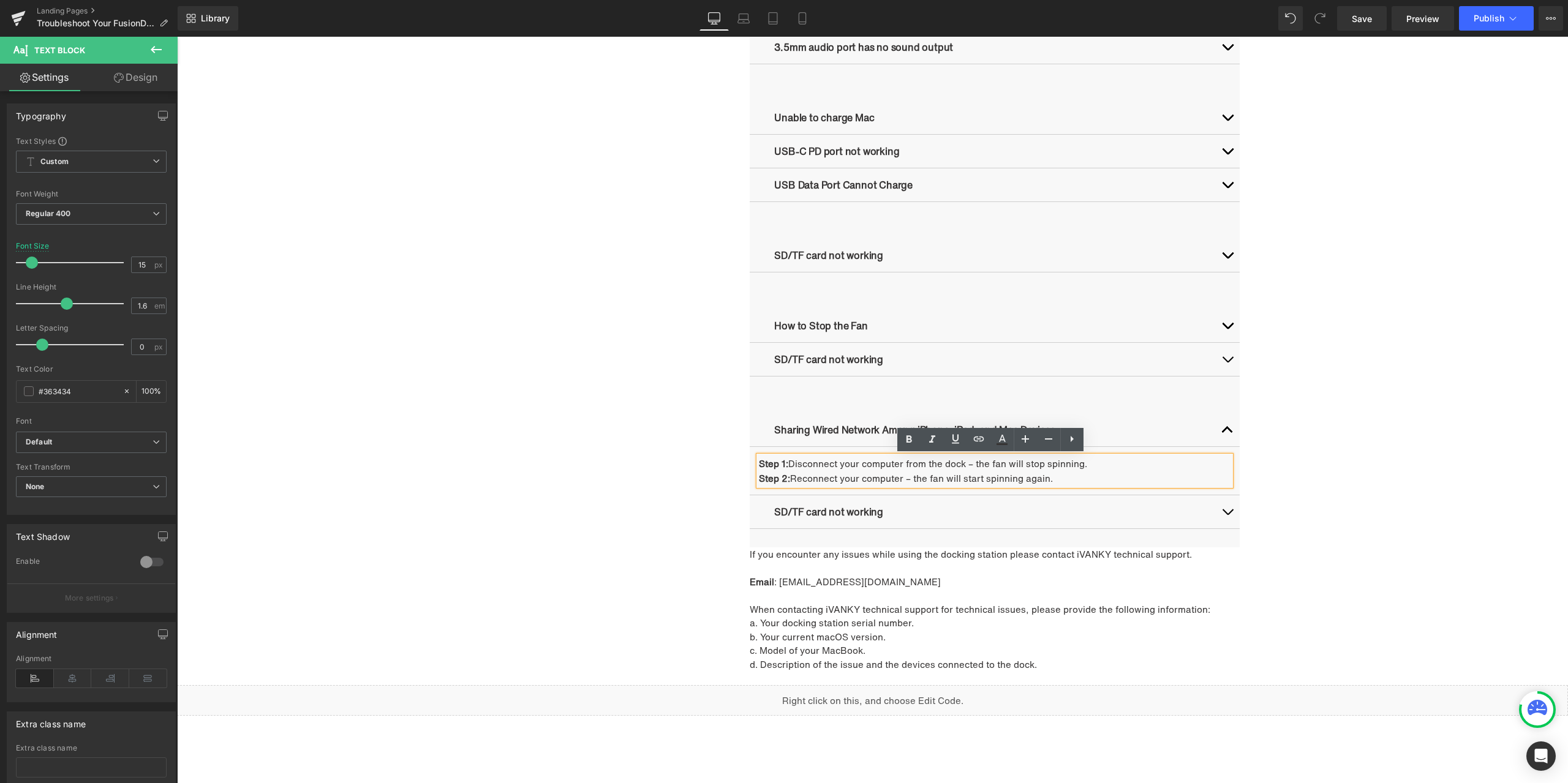
click at [759, 462] on strong "Step 1:" at bounding box center [773, 464] width 29 height 13
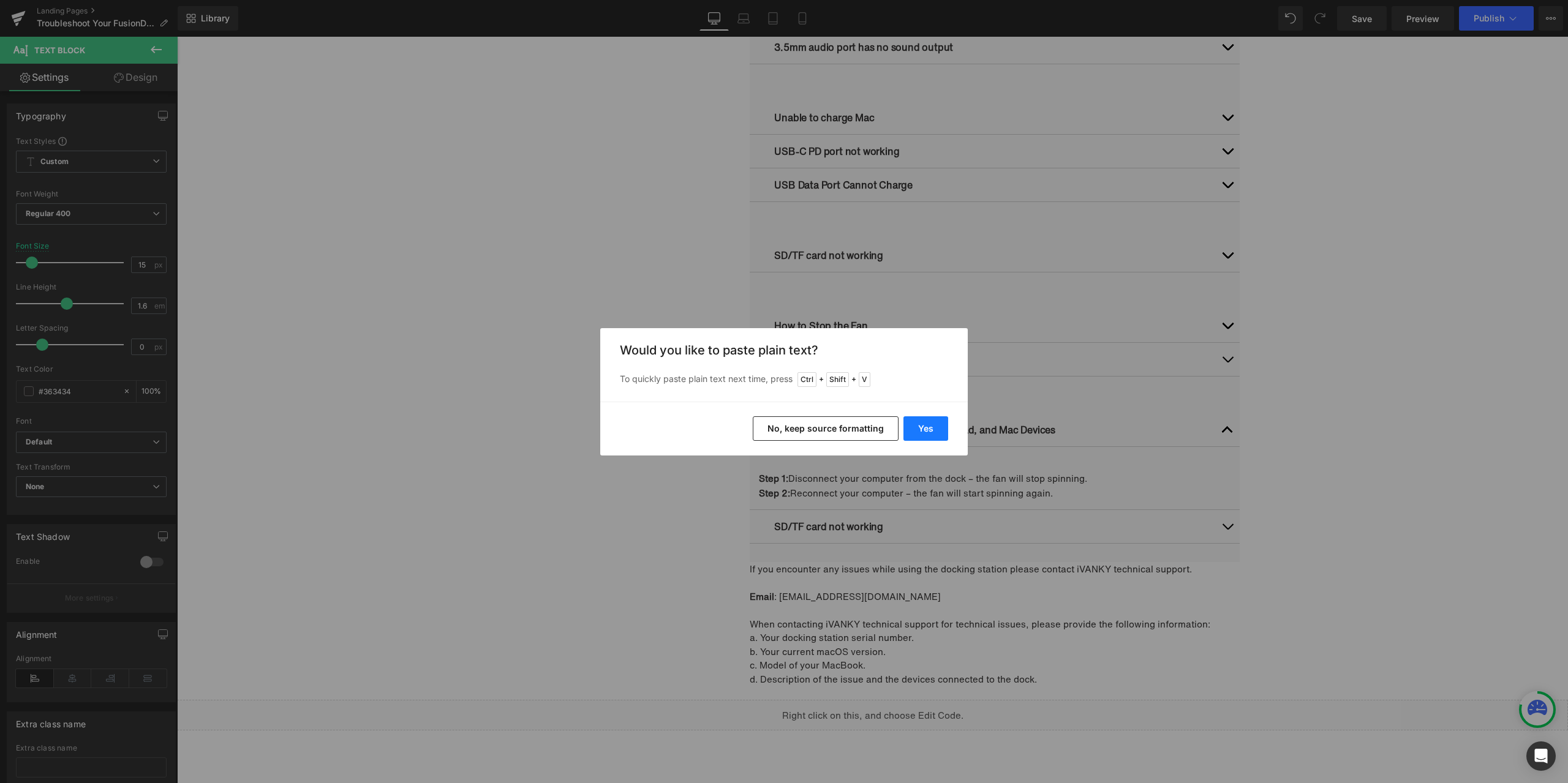
click at [924, 428] on button "Yes" at bounding box center [926, 428] width 45 height 24
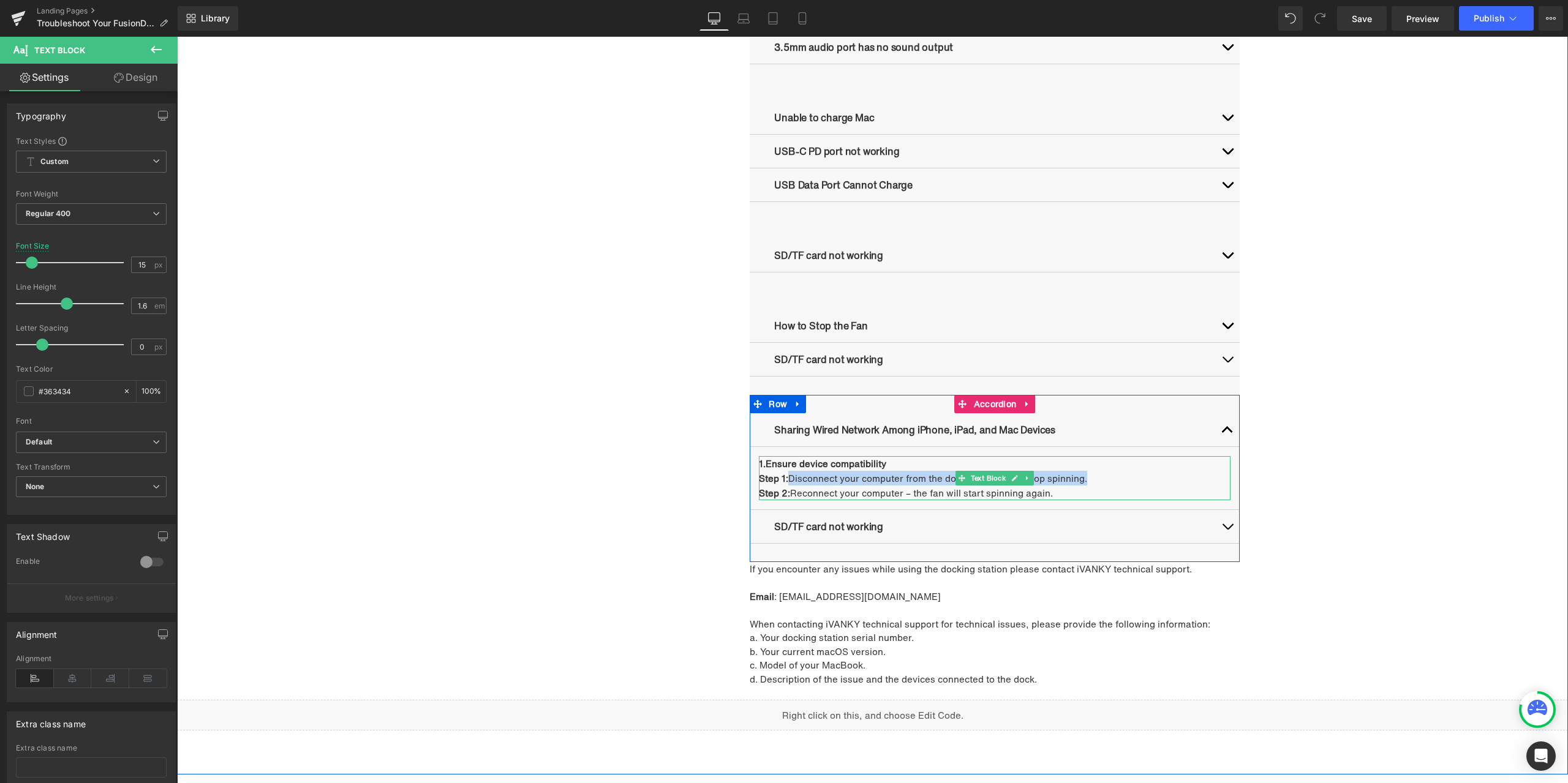
drag, startPoint x: 788, startPoint y: 479, endPoint x: 1090, endPoint y: 478, distance: 302.0
click at [1090, 478] on p "Step 1: Disconnect your computer from the dock – the fan will stop spinning." at bounding box center [994, 479] width 471 height 15
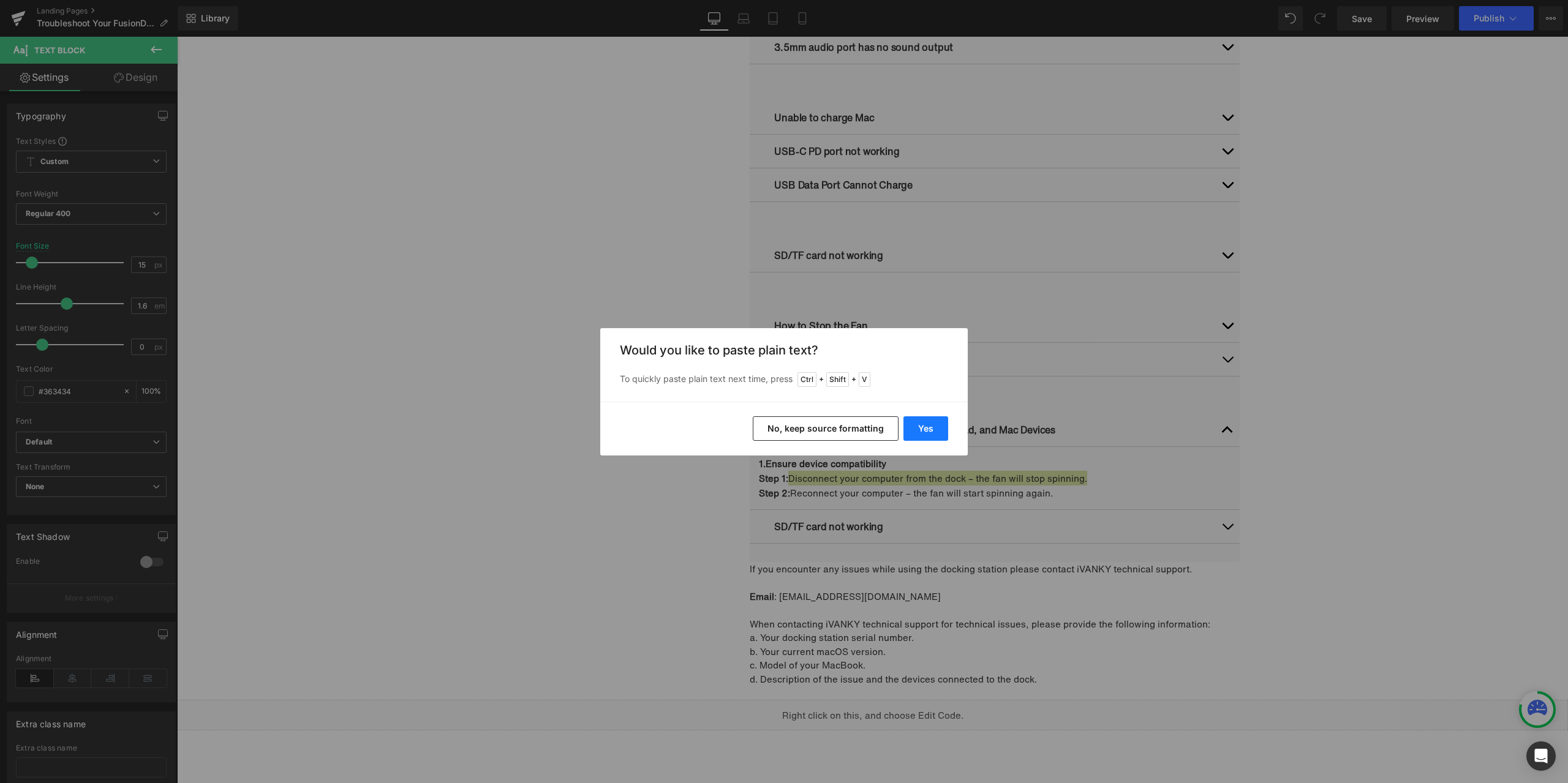
click at [922, 425] on button "Yes" at bounding box center [926, 428] width 45 height 24
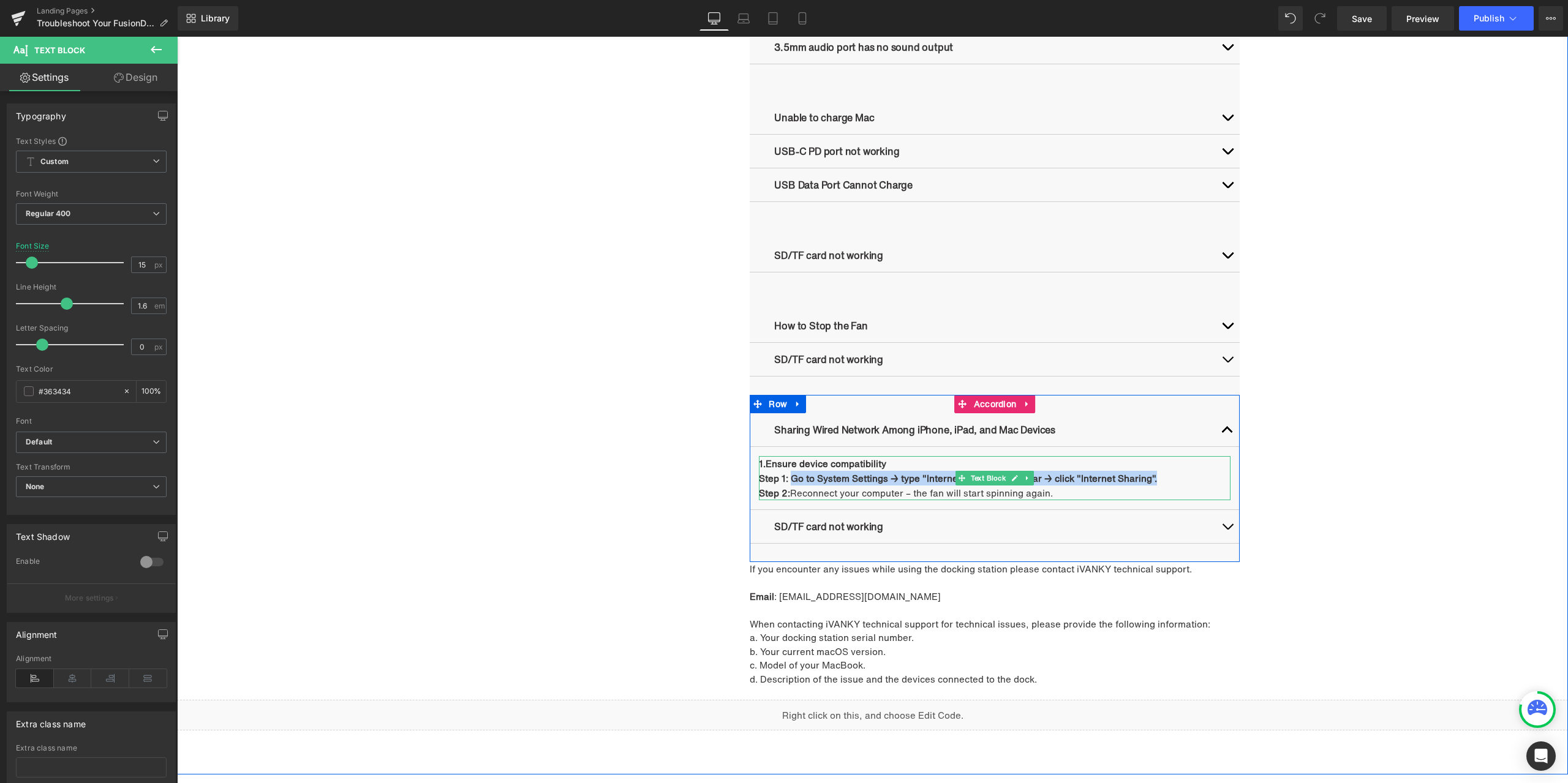
drag, startPoint x: 787, startPoint y: 478, endPoint x: 1149, endPoint y: 482, distance: 362.0
click at [1149, 482] on p "Step 1: Go to System Settings → type "Internet" in the search bar → click "Inte…" at bounding box center [994, 479] width 471 height 15
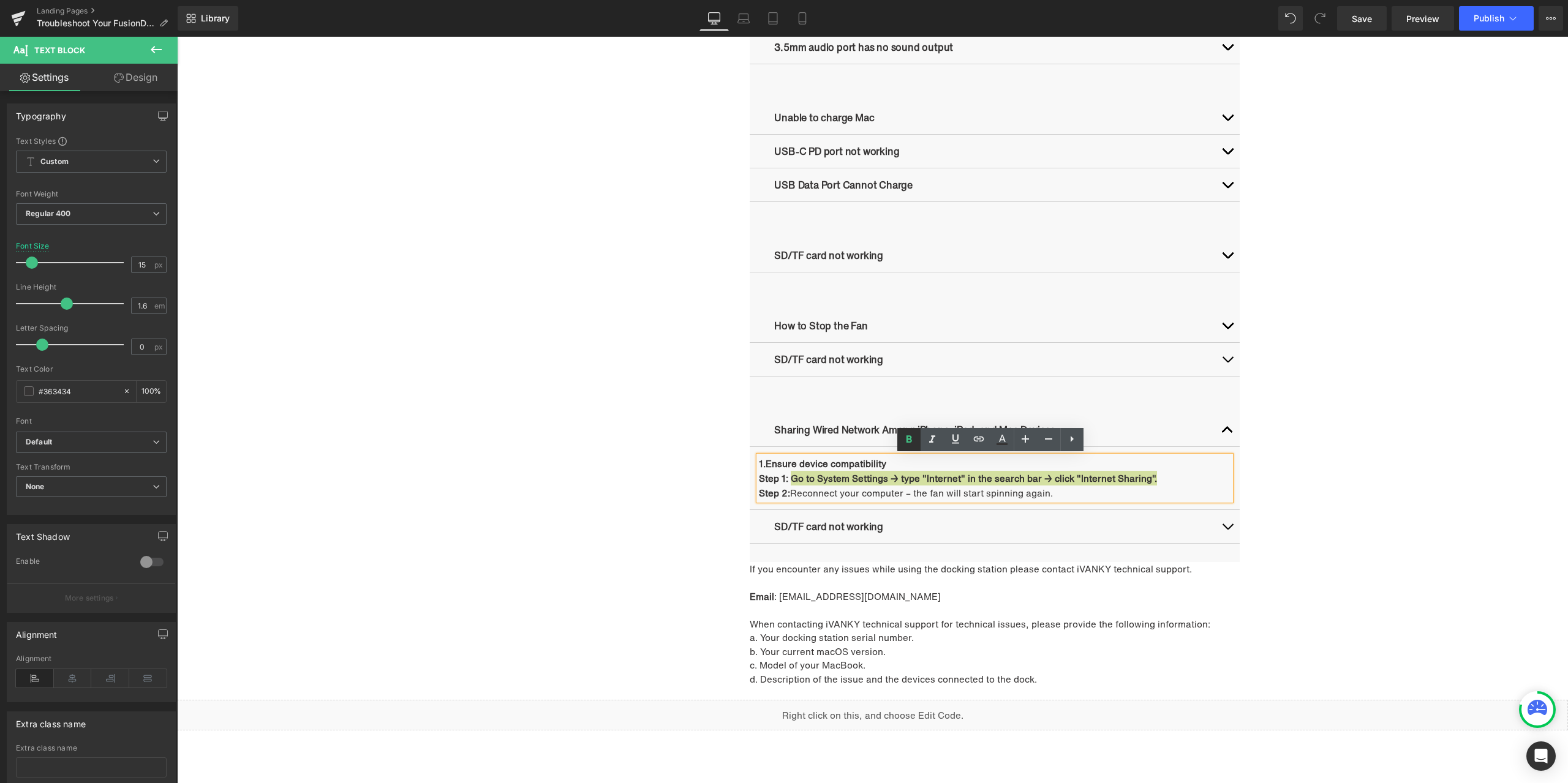
click at [912, 441] on icon at bounding box center [909, 439] width 15 height 15
click at [1390, 450] on div "Troubleshooting Heading Video Ports Issues Button Network Connectivity Issues B…" at bounding box center [872, 97] width 1391 height 1267
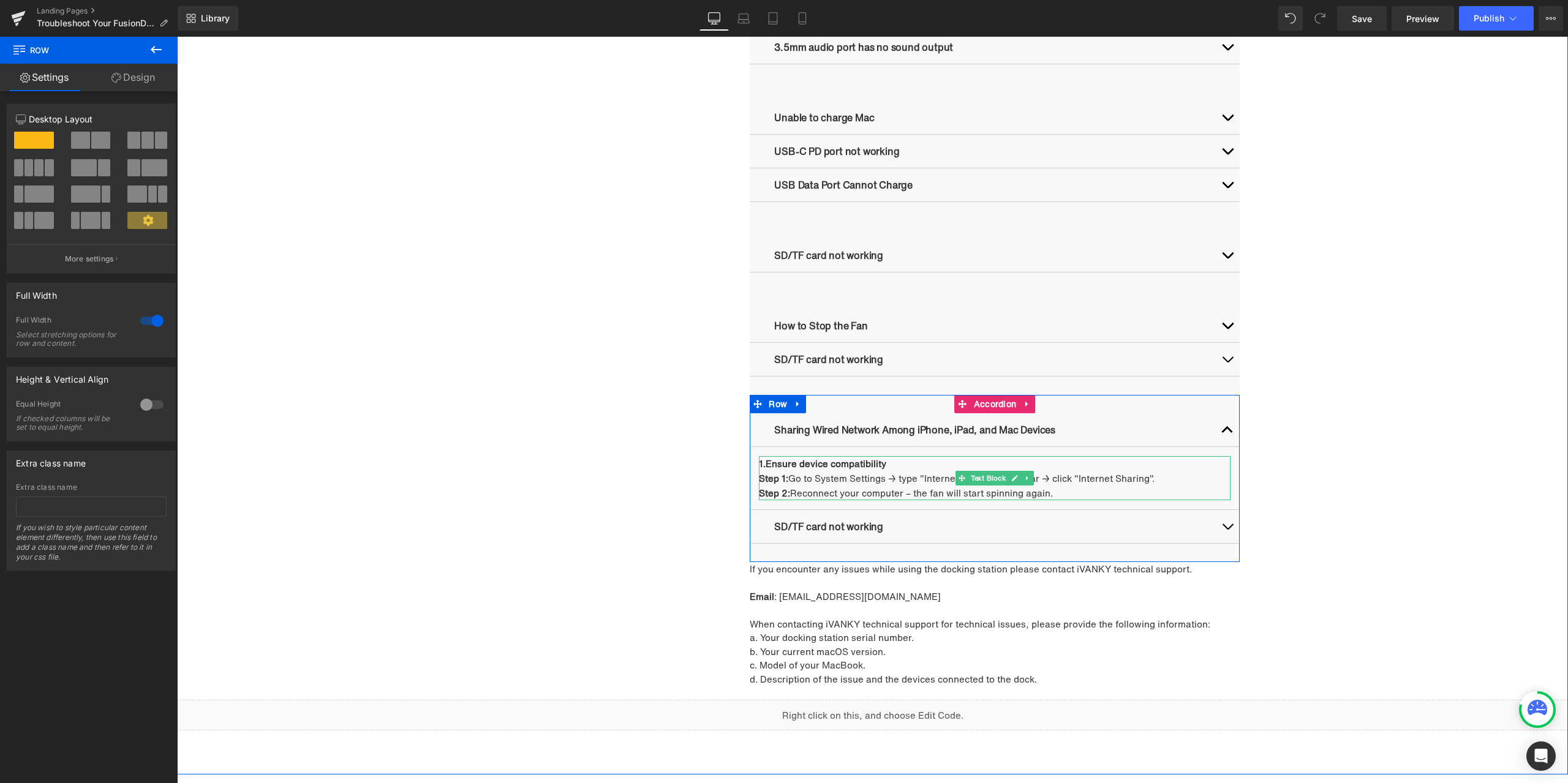
click at [1024, 480] on icon at bounding box center [1028, 478] width 7 height 8
click at [1020, 475] on icon at bounding box center [1021, 478] width 7 height 8
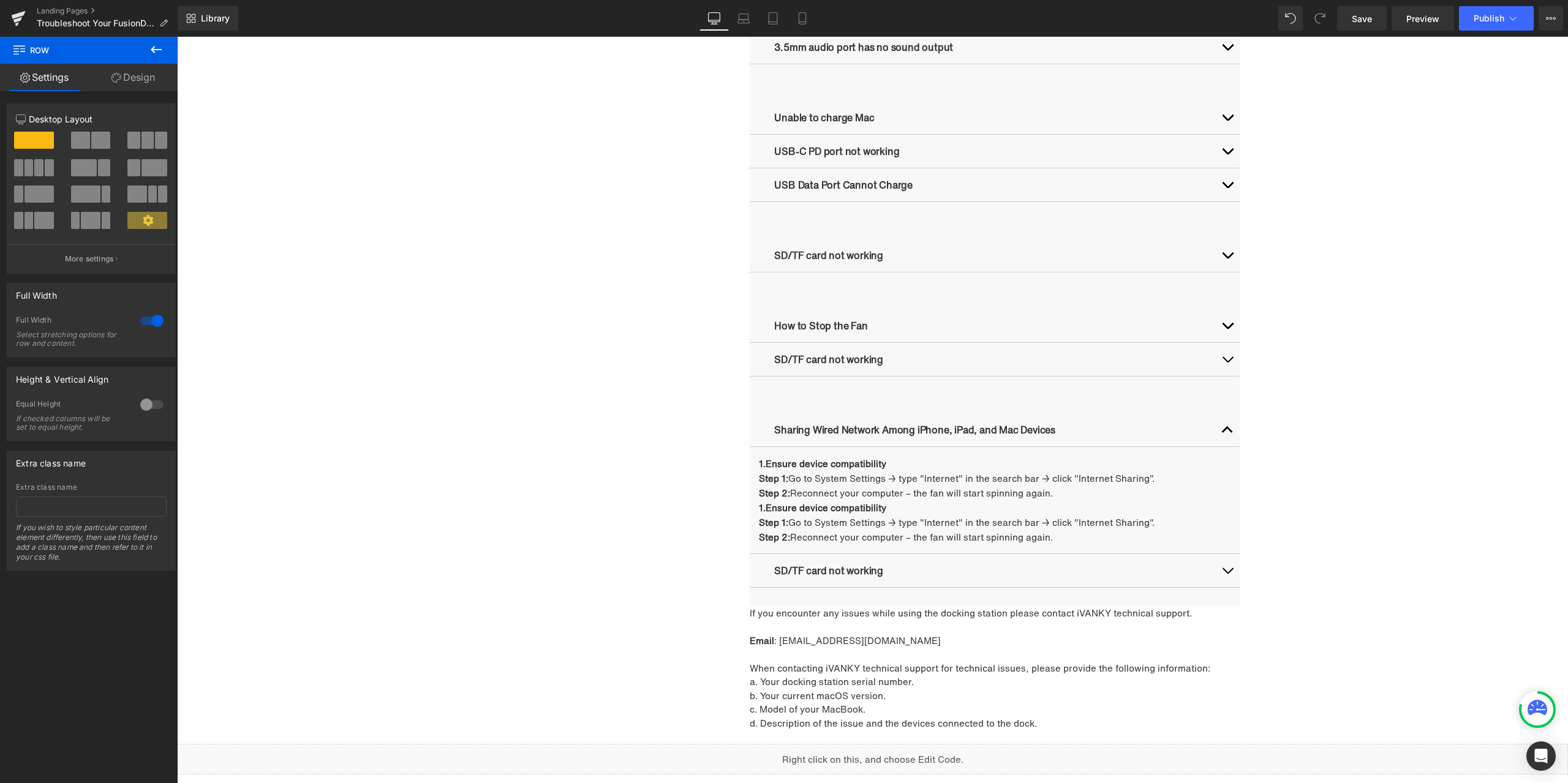
click at [162, 51] on icon at bounding box center [156, 50] width 15 height 15
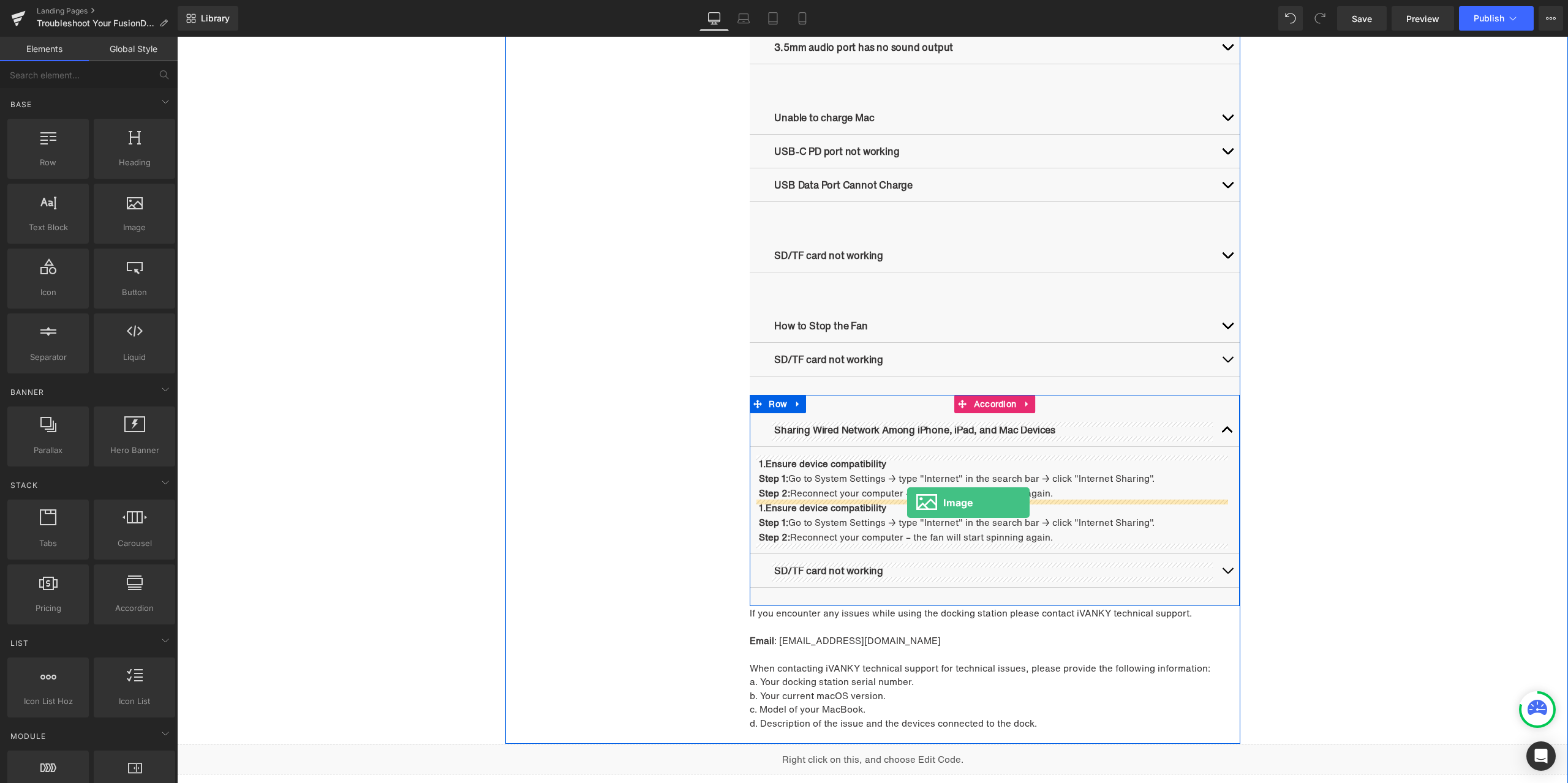
drag, startPoint x: 304, startPoint y: 275, endPoint x: 907, endPoint y: 503, distance: 644.7
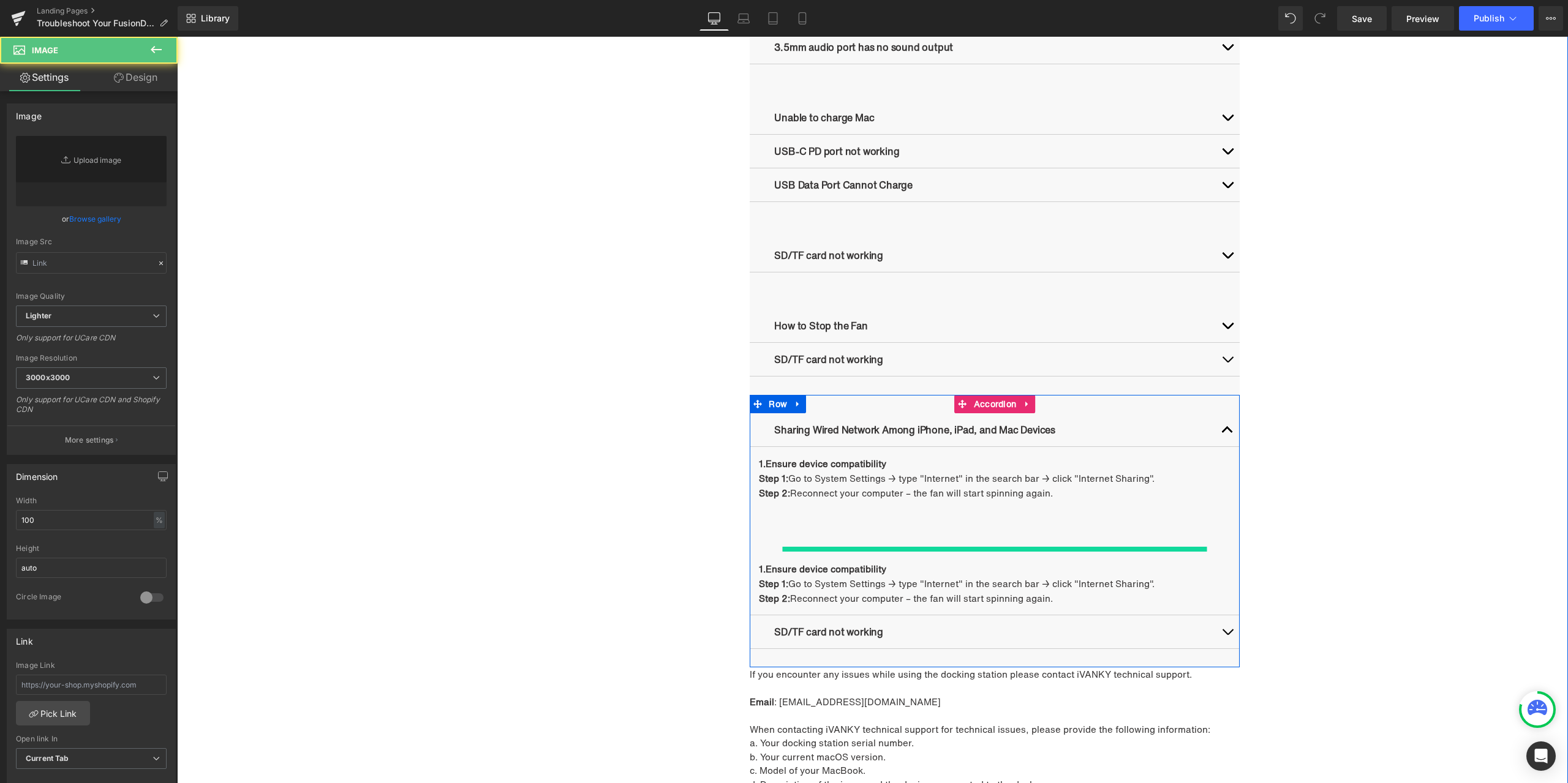
type input "//[DOMAIN_NAME][URL]"
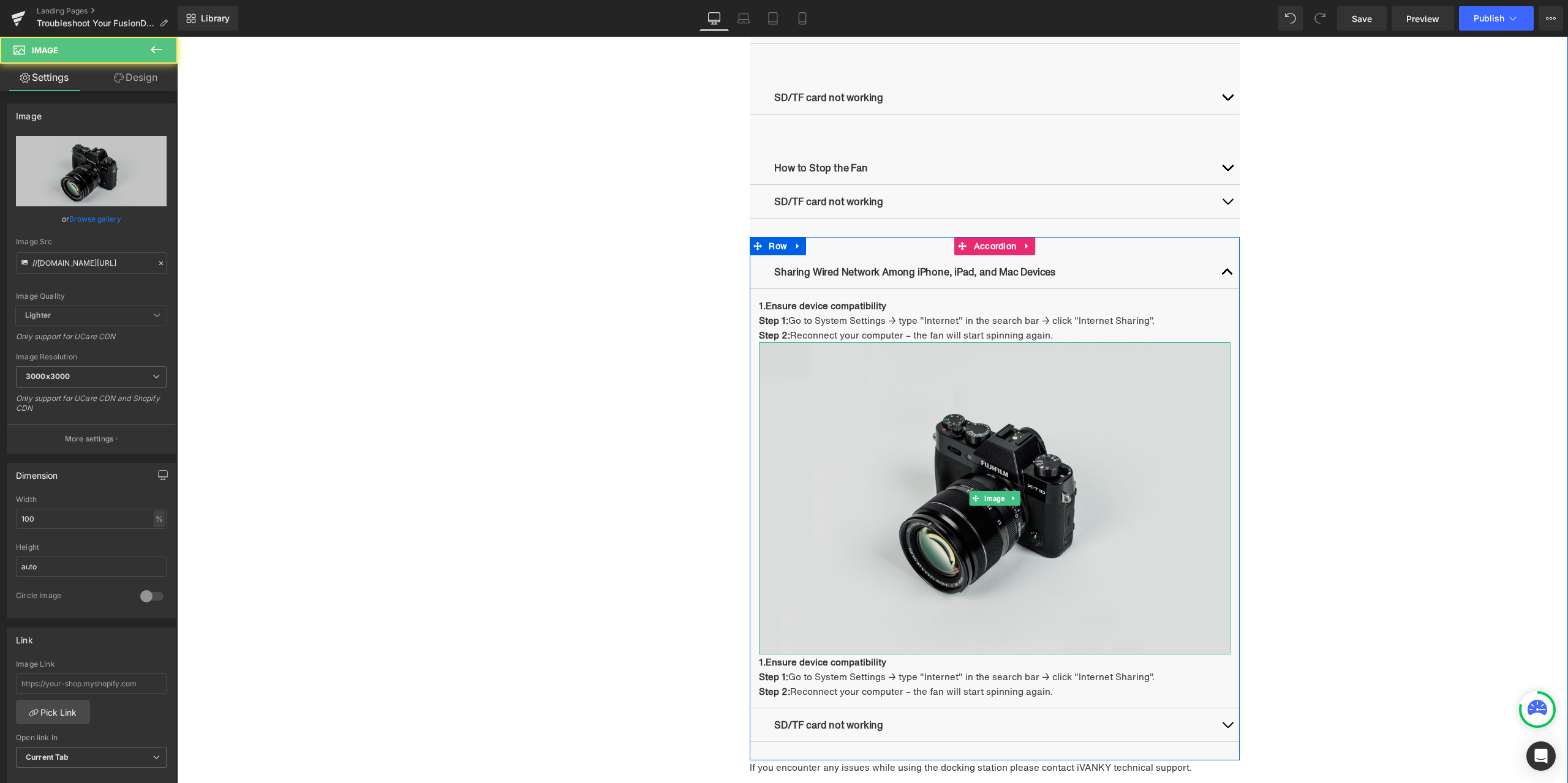
scroll to position [1408, 0]
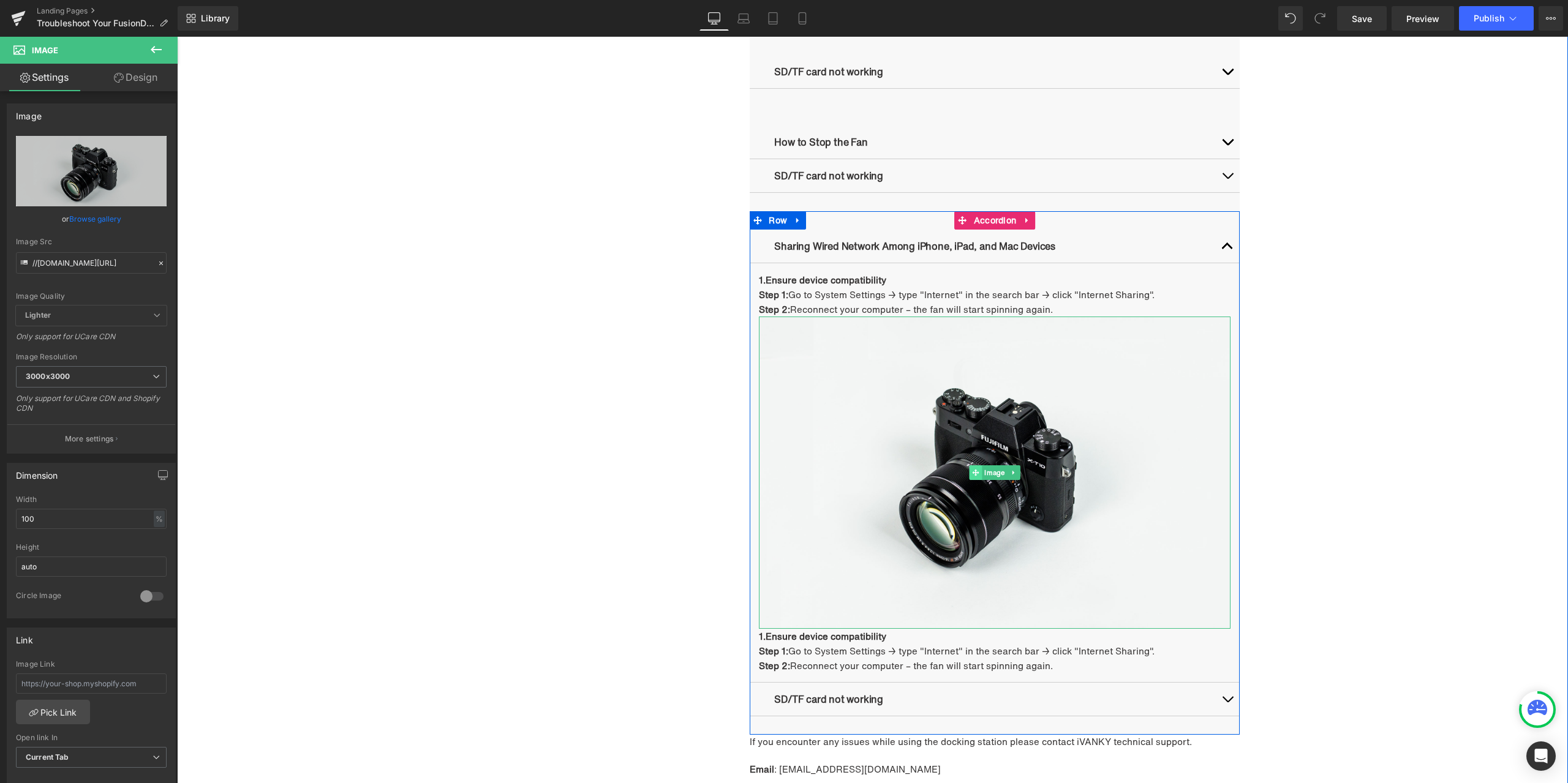
drag, startPoint x: 984, startPoint y: 476, endPoint x: 972, endPoint y: 467, distance: 15.0
click at [984, 475] on span "Image" at bounding box center [995, 473] width 25 height 15
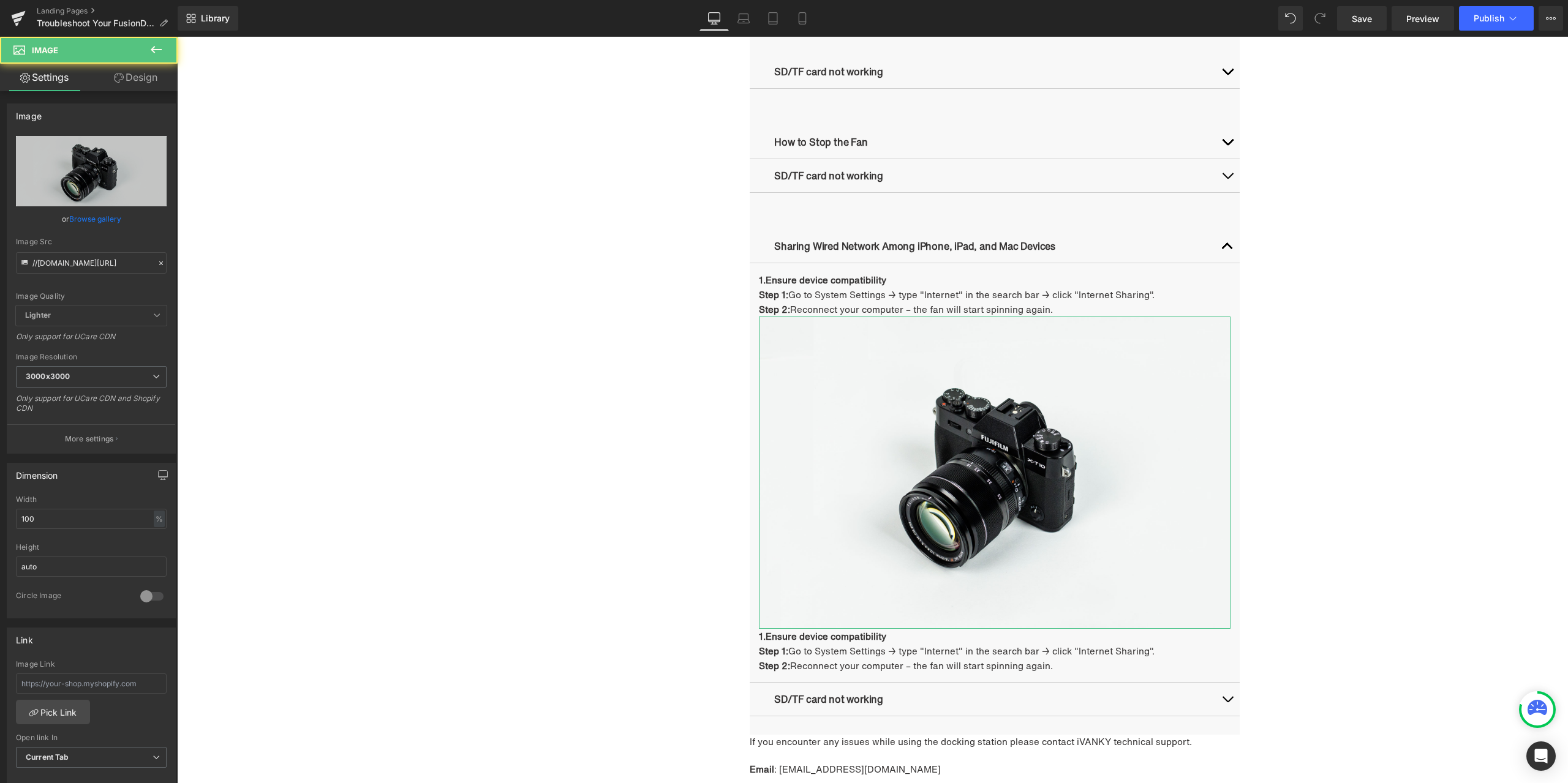
drag, startPoint x: 147, startPoint y: 82, endPoint x: 96, endPoint y: 150, distance: 85.0
click at [147, 81] on link "Design" at bounding box center [135, 77] width 88 height 28
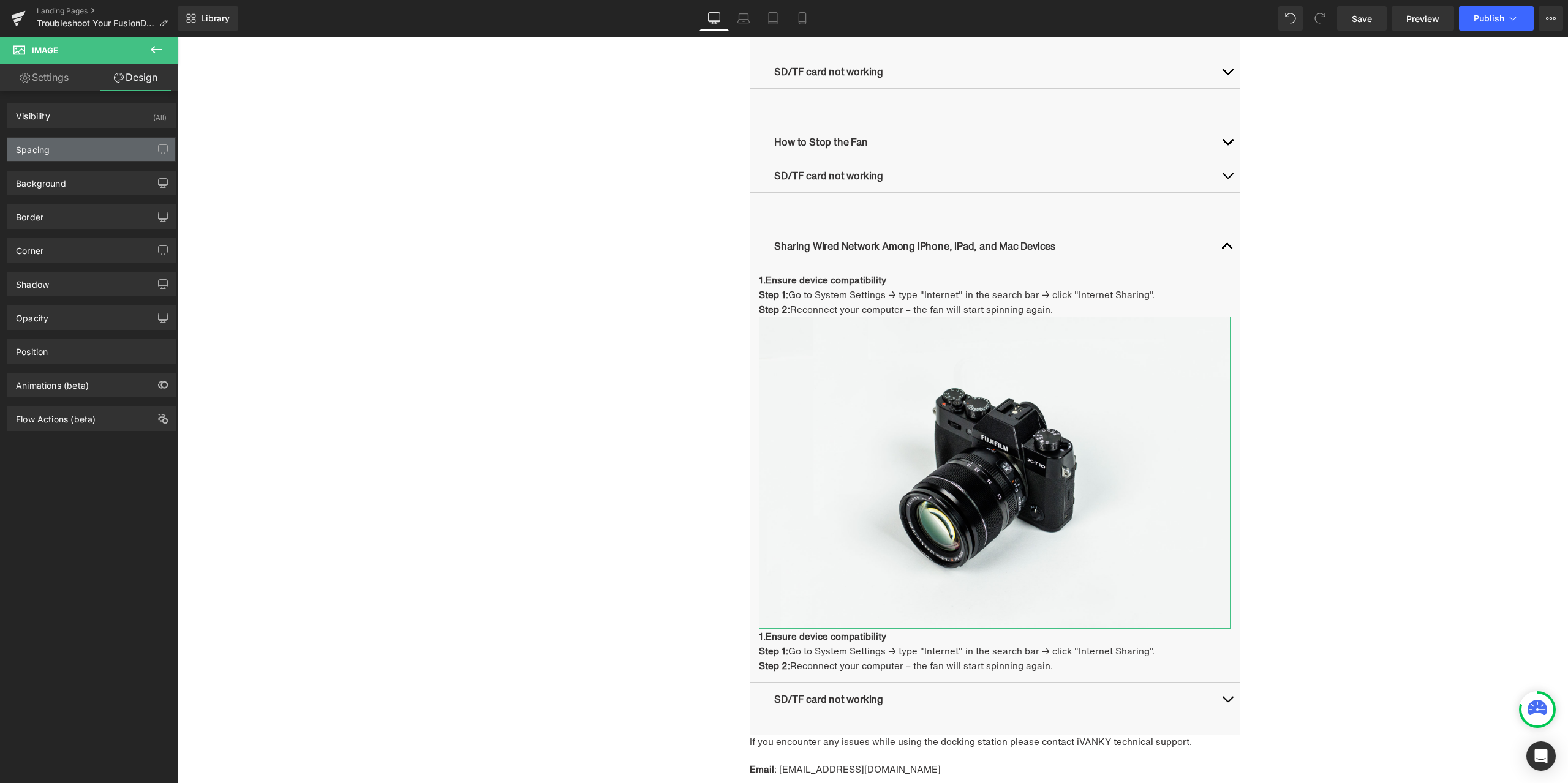
click at [96, 150] on div "Spacing" at bounding box center [91, 149] width 168 height 23
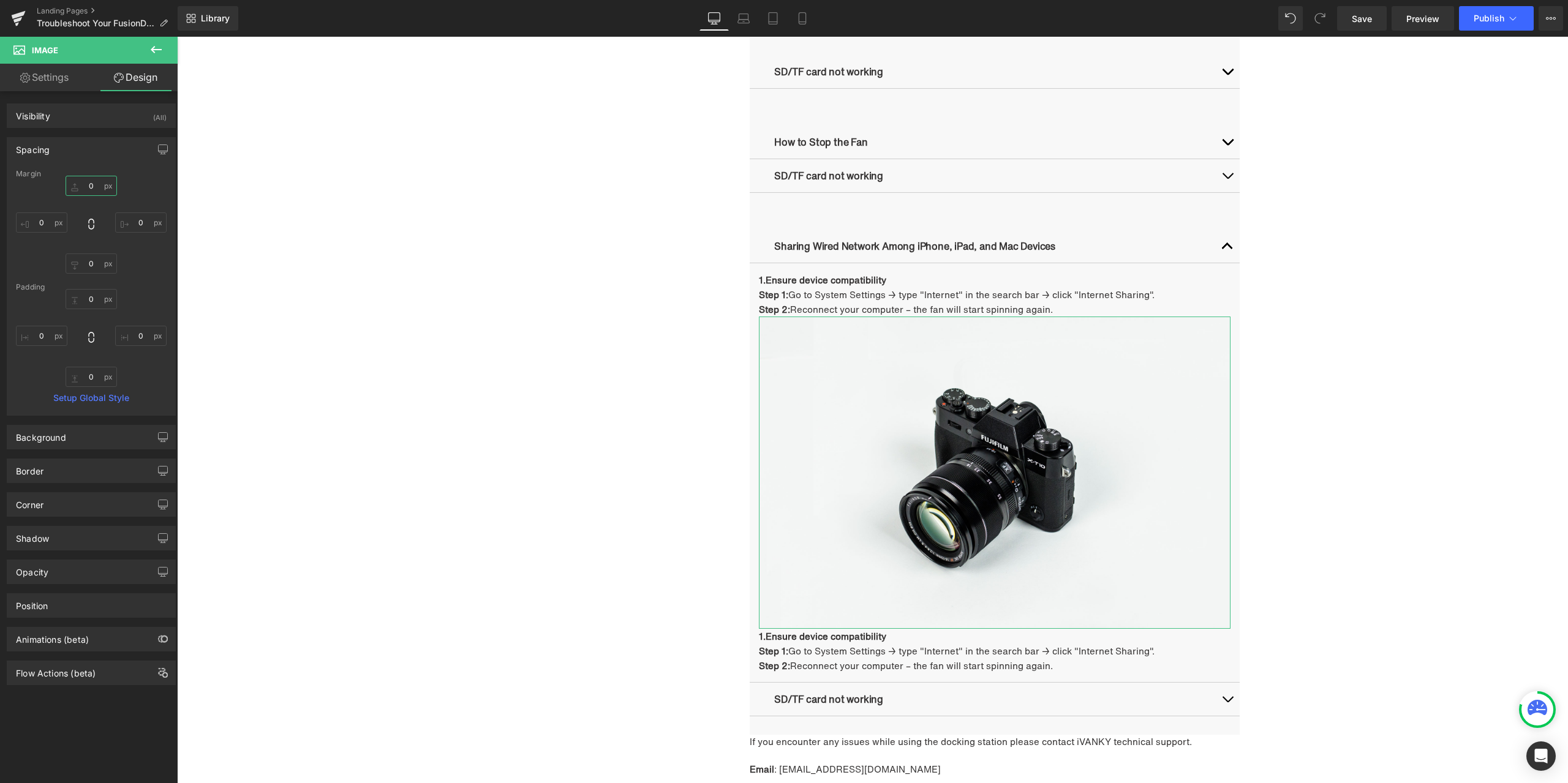
click at [98, 183] on input "0" at bounding box center [92, 186] width 52 height 20
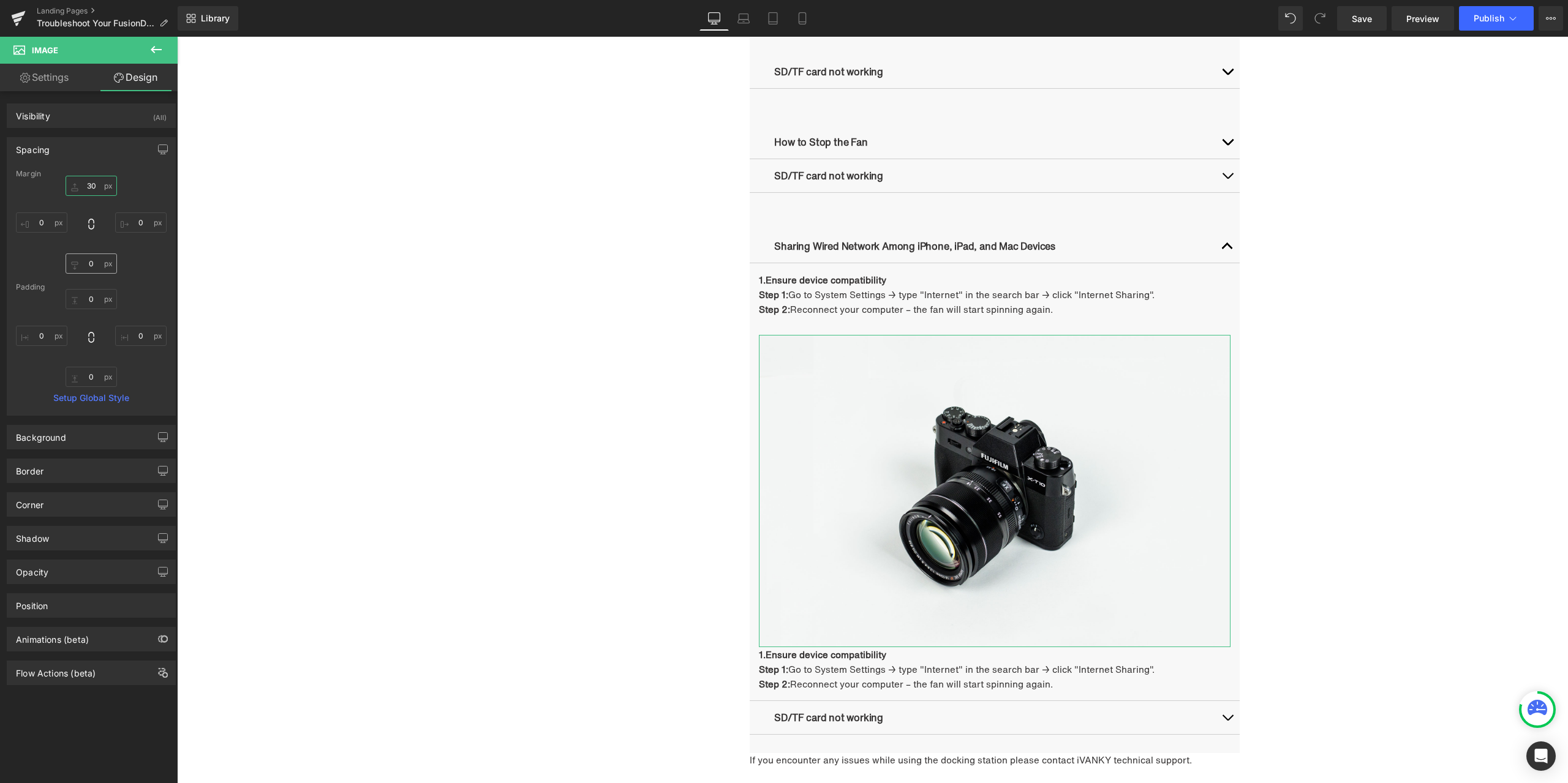
type input "30"
click at [96, 261] on input "0" at bounding box center [92, 264] width 52 height 20
type input "30"
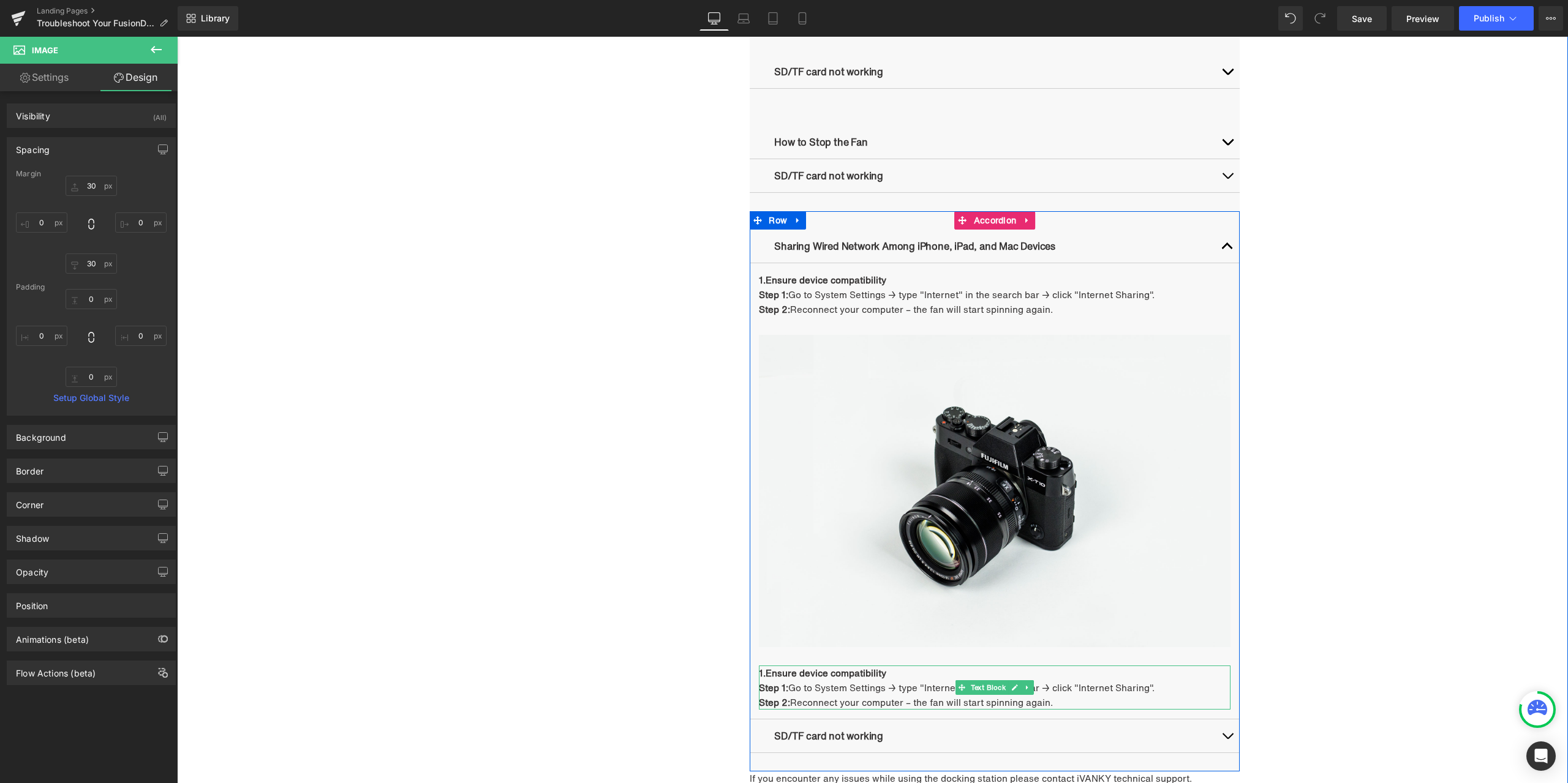
click at [965, 698] on p "Step 2: Reconnect your computer – the fan will start spinning again." at bounding box center [994, 702] width 471 height 15
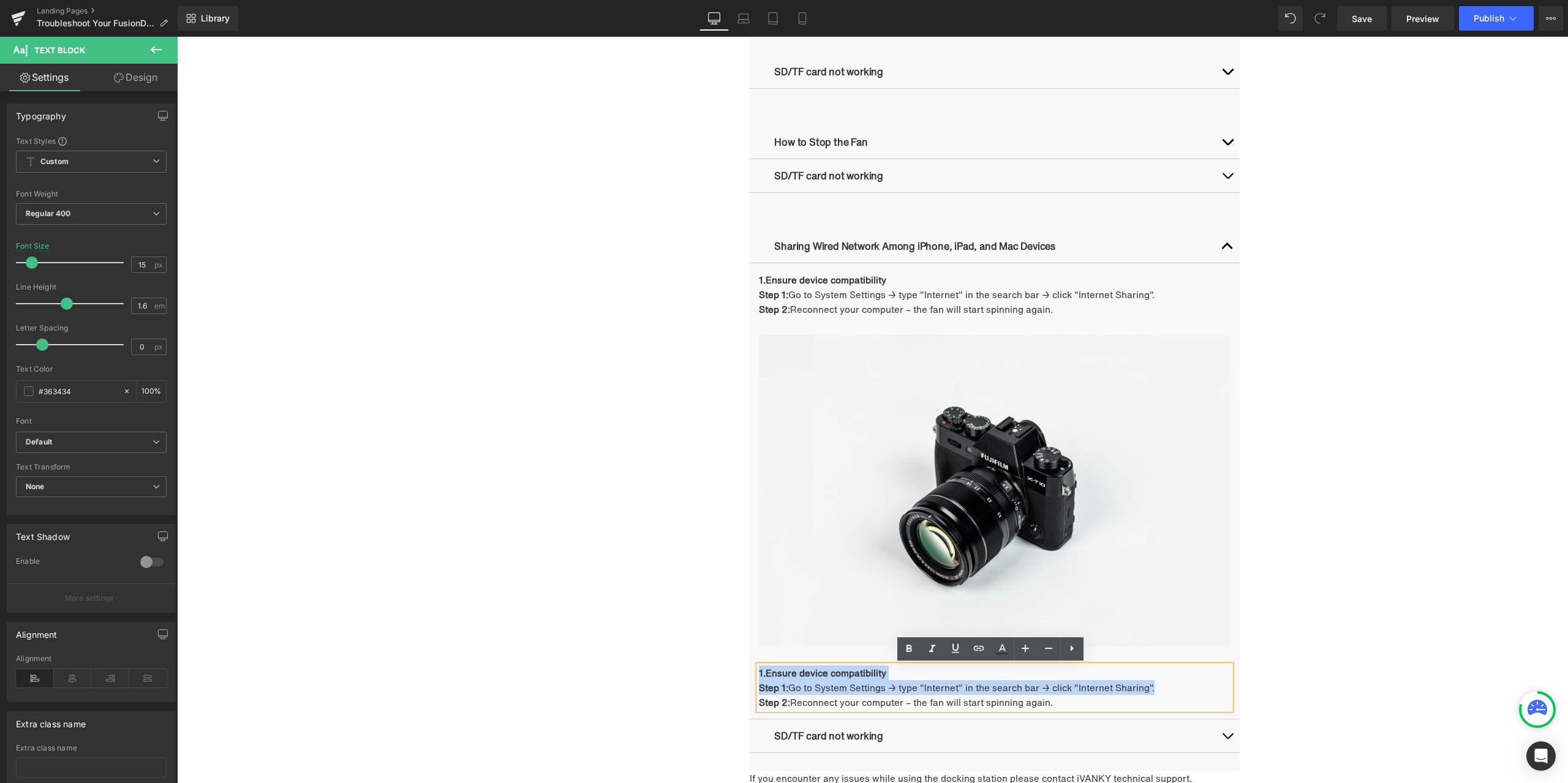
drag, startPoint x: 1058, startPoint y: 680, endPoint x: 750, endPoint y: 674, distance: 308.1
click at [750, 674] on article "1.Ensure device compatibility Step 1: Go to System Settings → type "Internet" i…" at bounding box center [994, 491] width 490 height 456
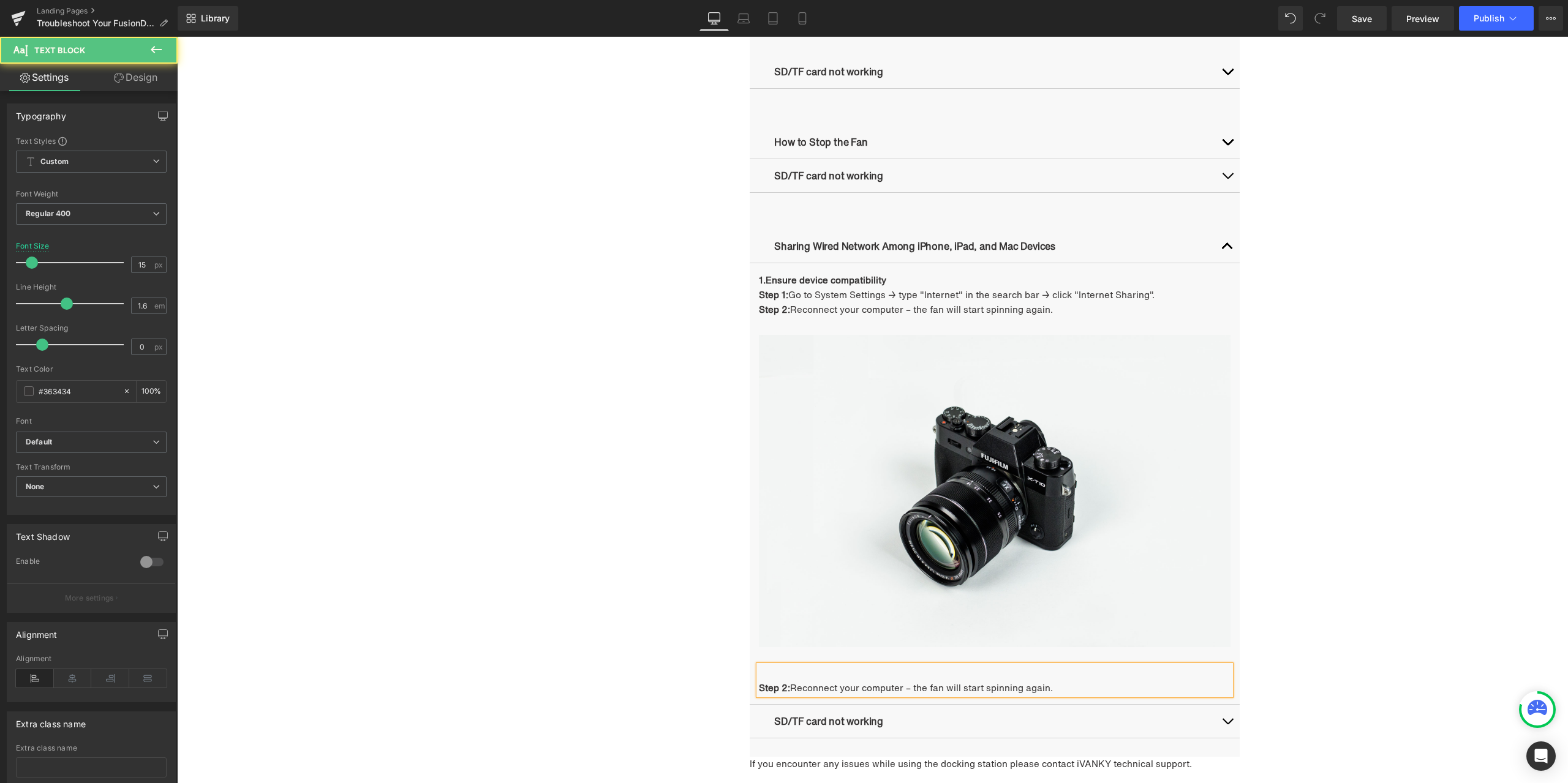
click at [759, 688] on strong "Step 2:" at bounding box center [774, 688] width 31 height 13
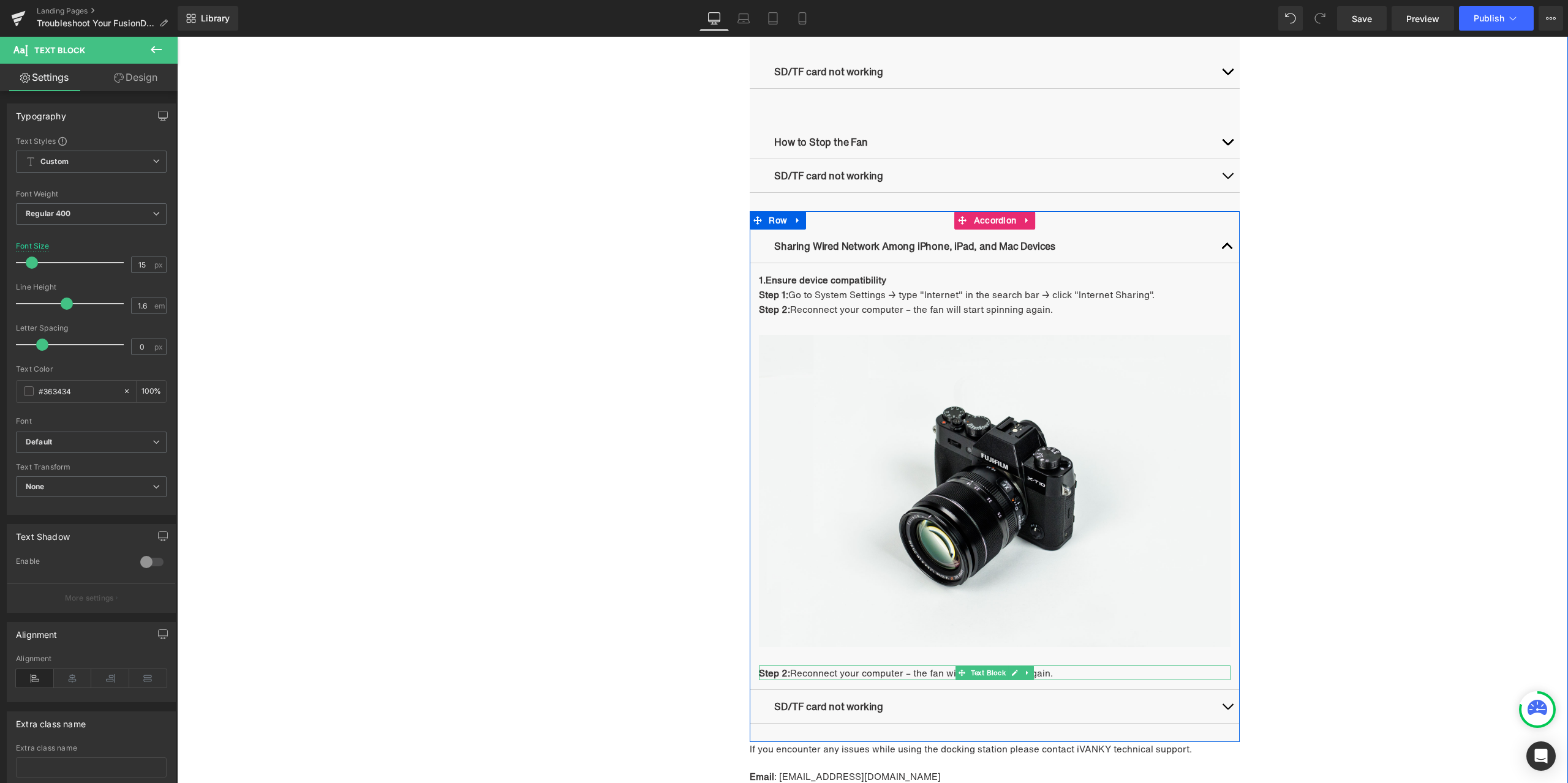
click at [1012, 675] on icon at bounding box center [1015, 673] width 7 height 8
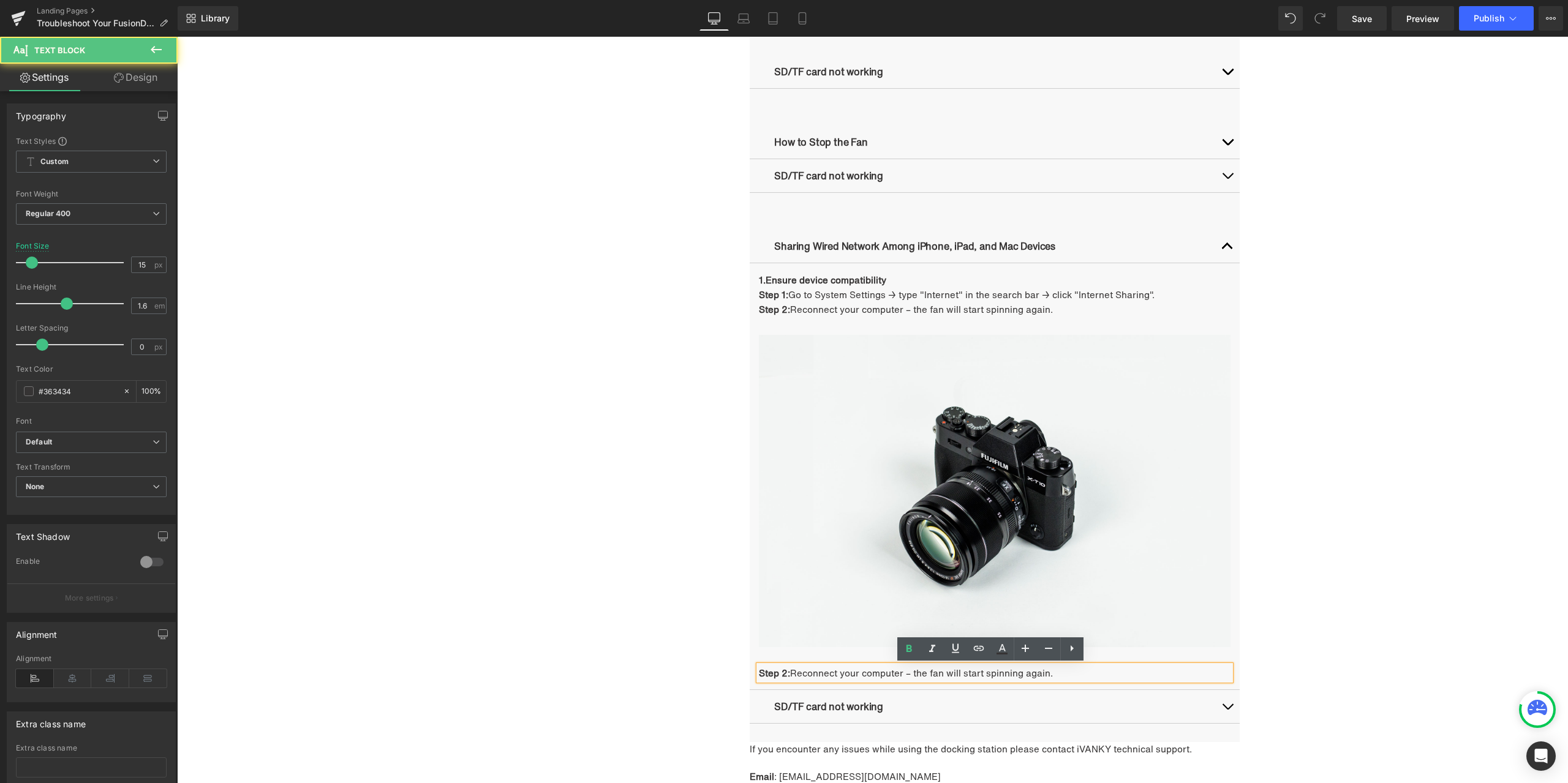
click at [870, 676] on span "Reconnect your computer – the fan will start spinning again." at bounding box center [921, 673] width 263 height 13
drag, startPoint x: 790, startPoint y: 672, endPoint x: 1049, endPoint y: 671, distance: 259.0
click at [1049, 671] on span "Reconnect your computer – the fan will start spinning again." at bounding box center [921, 673] width 263 height 13
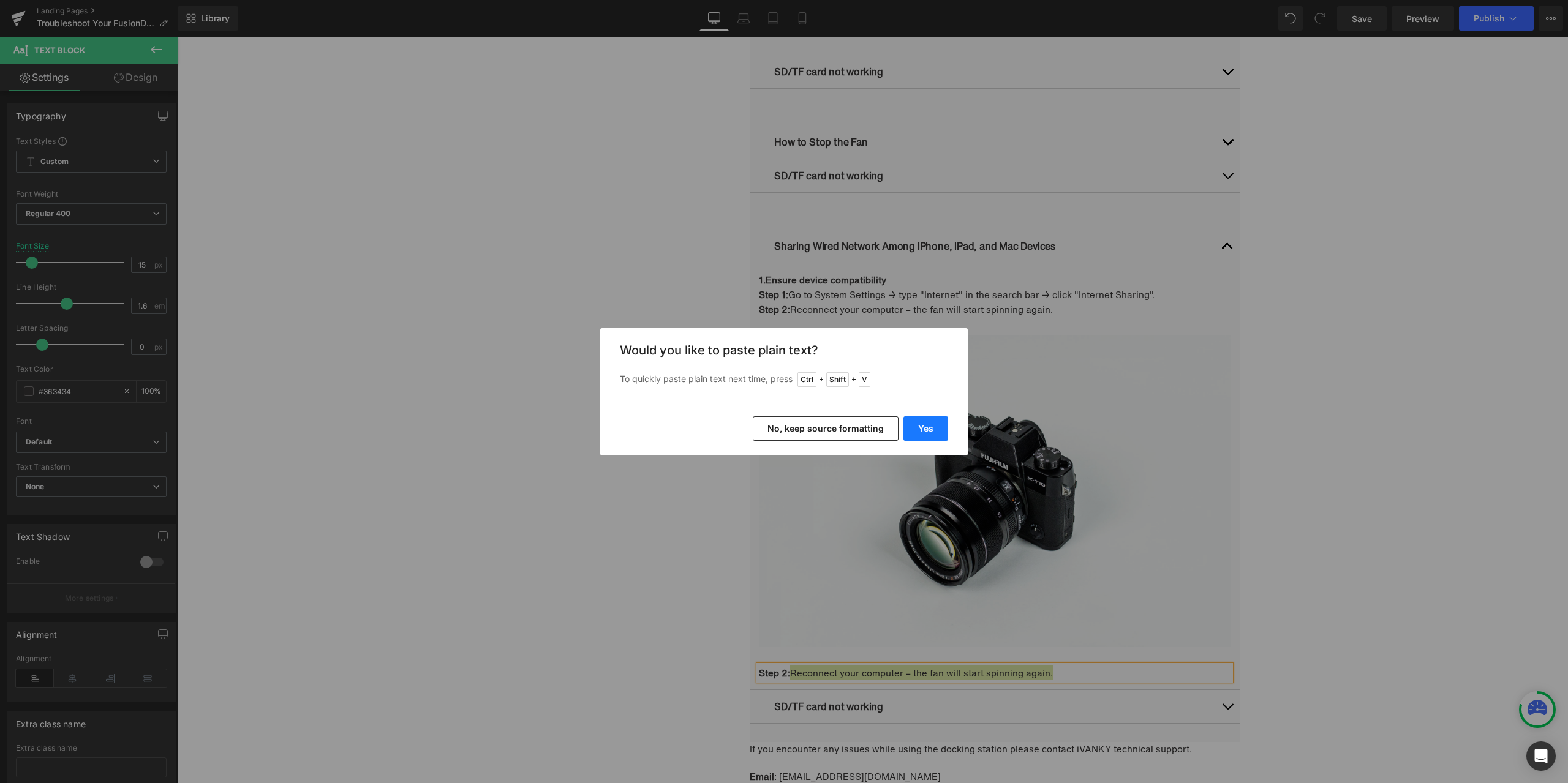
click at [931, 425] on button "Yes" at bounding box center [926, 428] width 45 height 24
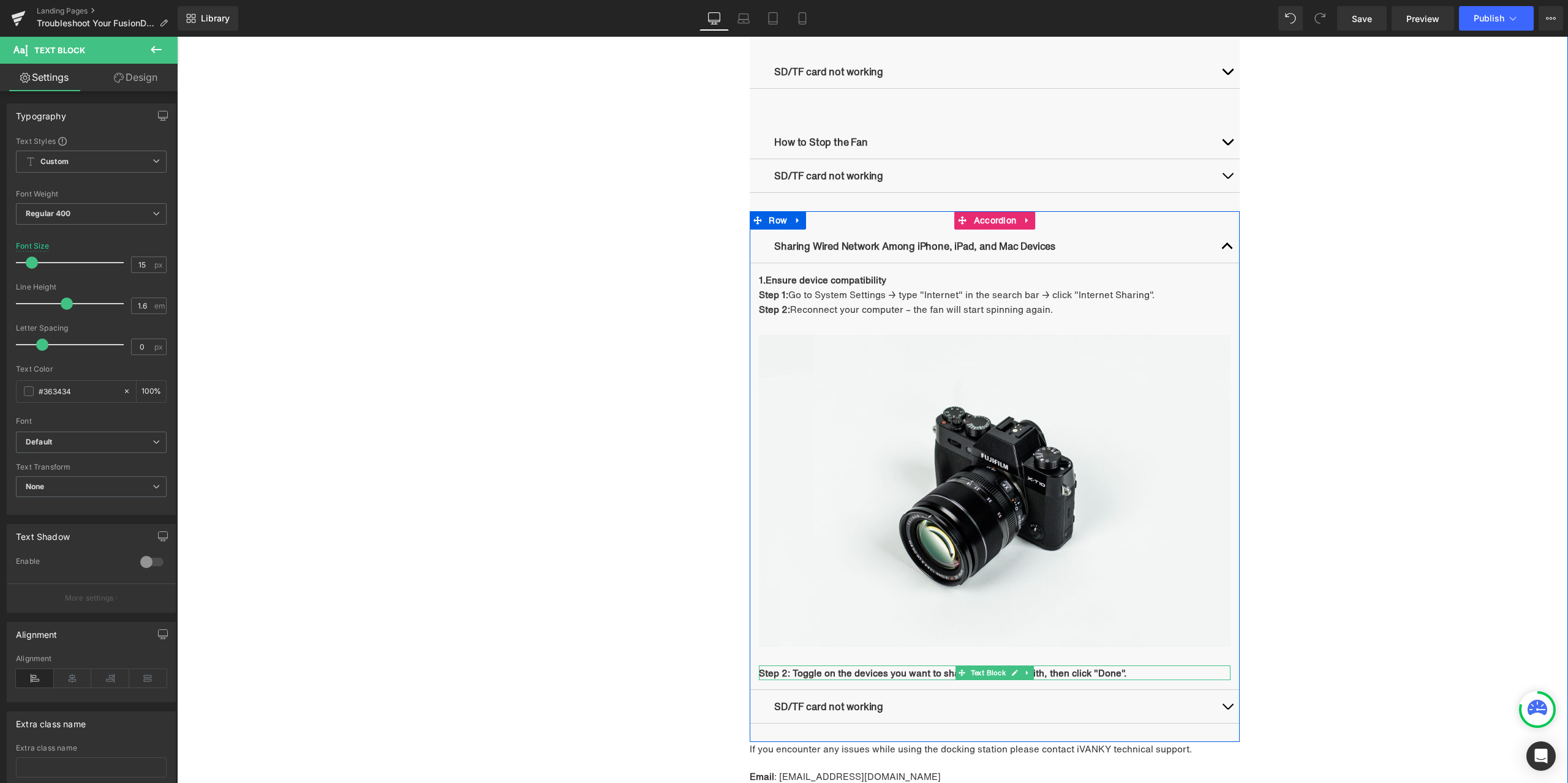
click at [837, 676] on strong "Step 2: Toggle on the devices you want to share the network with, then click "D…" at bounding box center [942, 673] width 368 height 13
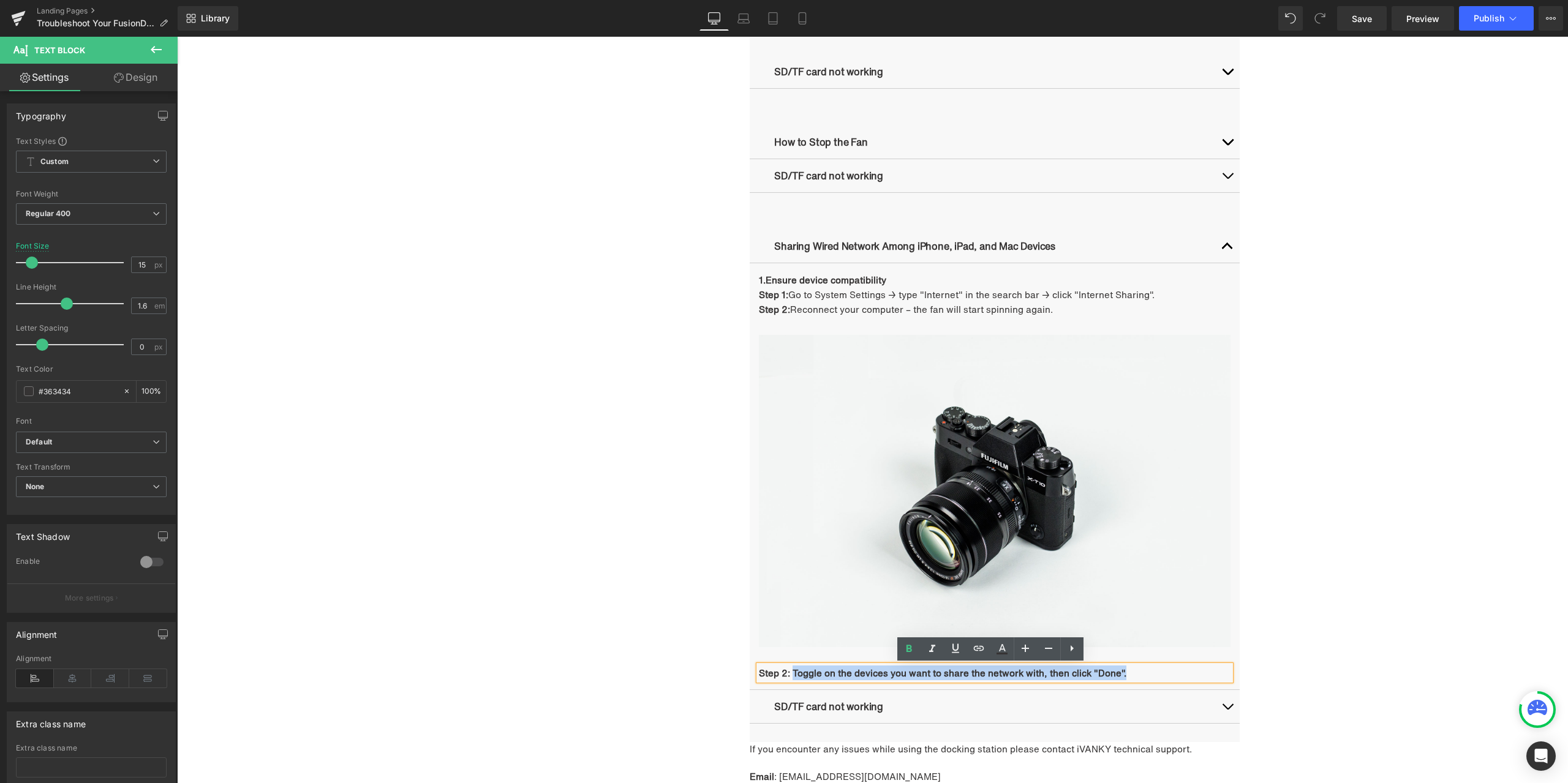
drag, startPoint x: 790, startPoint y: 676, endPoint x: 1117, endPoint y: 670, distance: 327.1
click at [1117, 670] on strong "Step 2: Toggle on the devices you want to share the network with, then click "D…" at bounding box center [942, 673] width 368 height 13
click at [906, 648] on icon at bounding box center [909, 650] width 15 height 15
click at [582, 670] on div "Troubleshooting Heading Video Ports Issues Button Network Connectivity Issues B…" at bounding box center [872, 79] width 735 height 1600
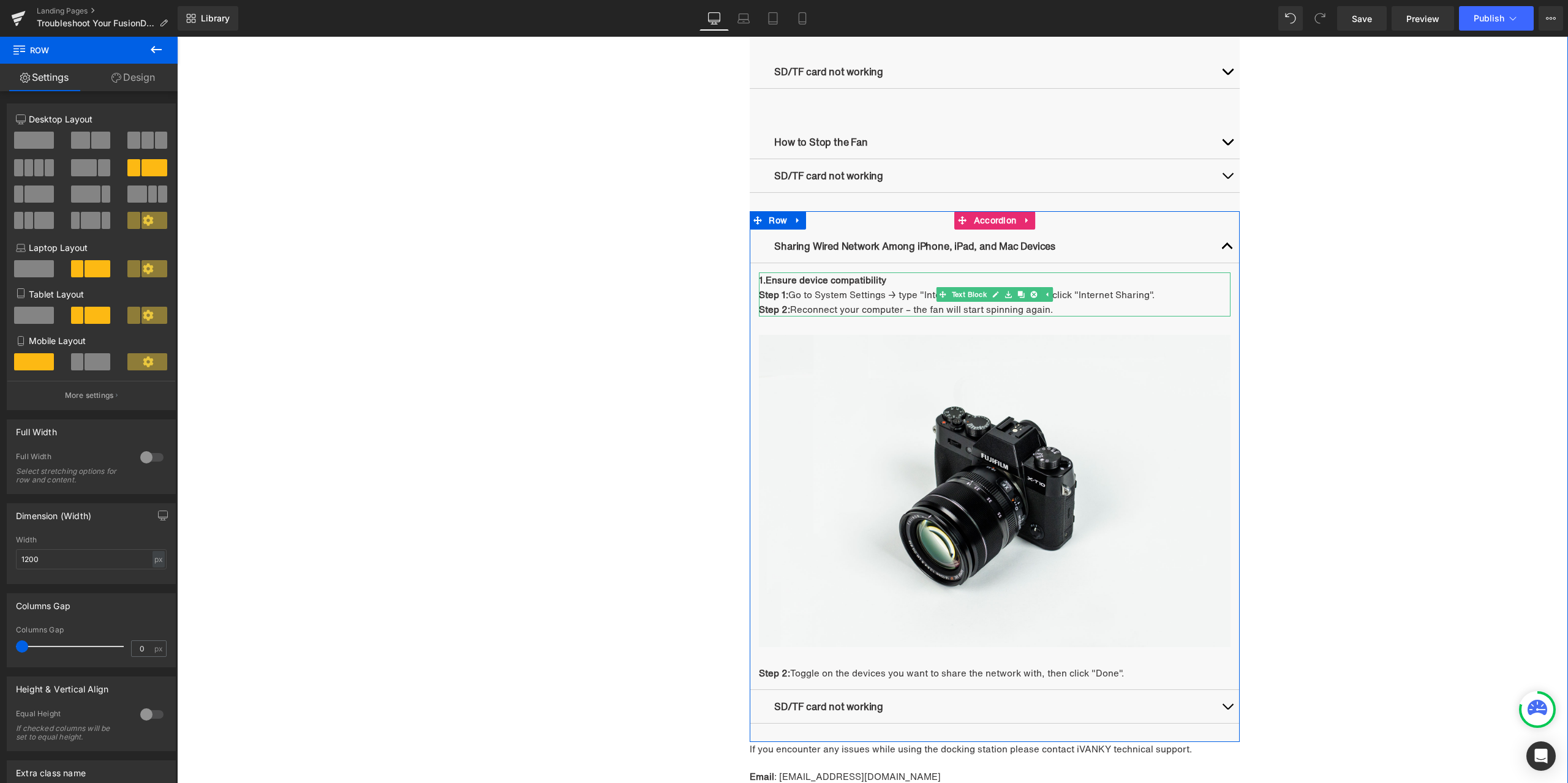
drag, startPoint x: 951, startPoint y: 306, endPoint x: 990, endPoint y: 310, distance: 39.2
click at [951, 306] on p "Step 2: Reconnect your computer – the fan will start spinning again." at bounding box center [994, 309] width 471 height 15
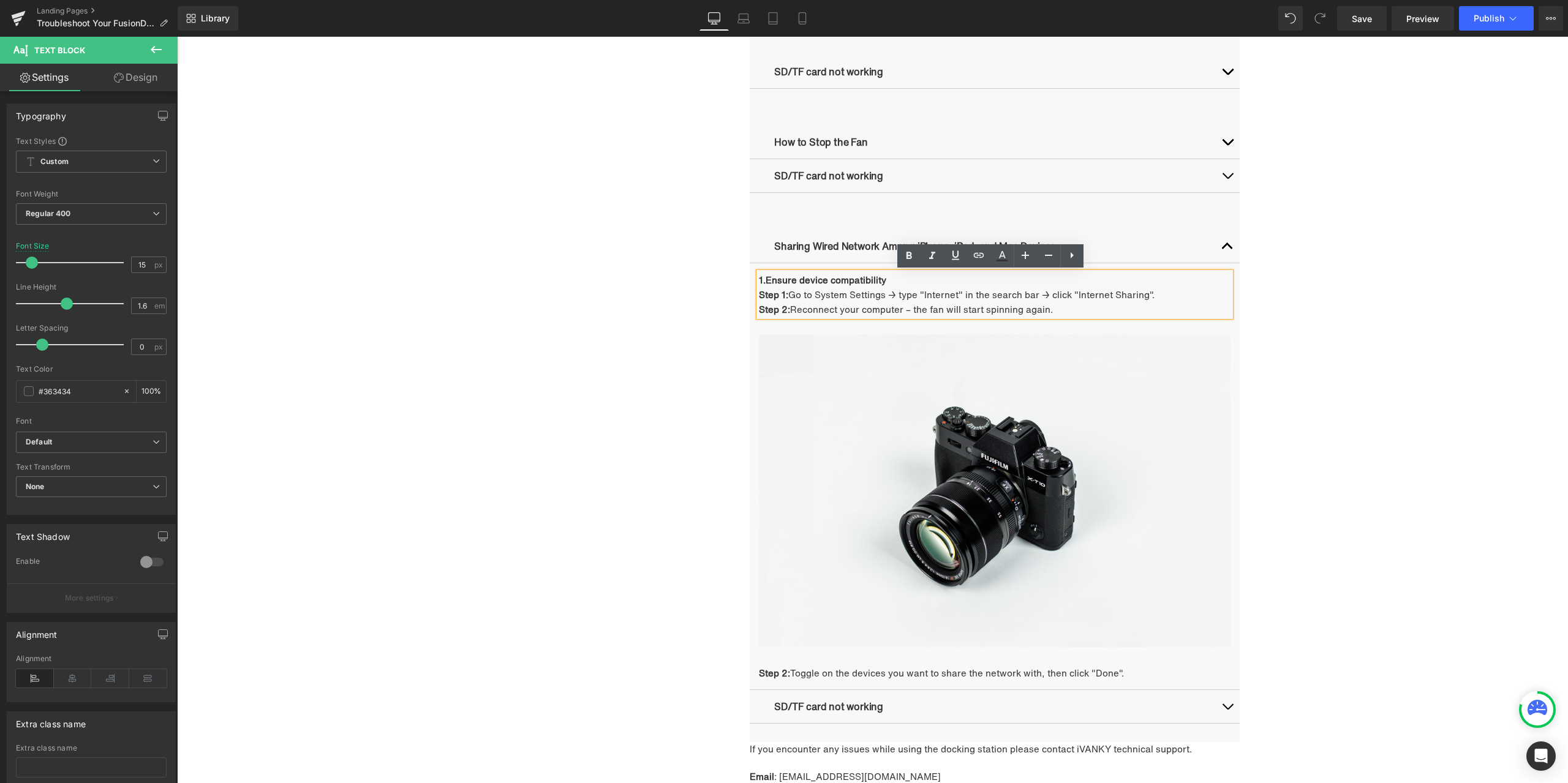
drag, startPoint x: 1068, startPoint y: 309, endPoint x: 755, endPoint y: 310, distance: 313.0
click at [759, 310] on p "Step 2: Reconnect your computer – the fan will start spinning again." at bounding box center [994, 309] width 471 height 15
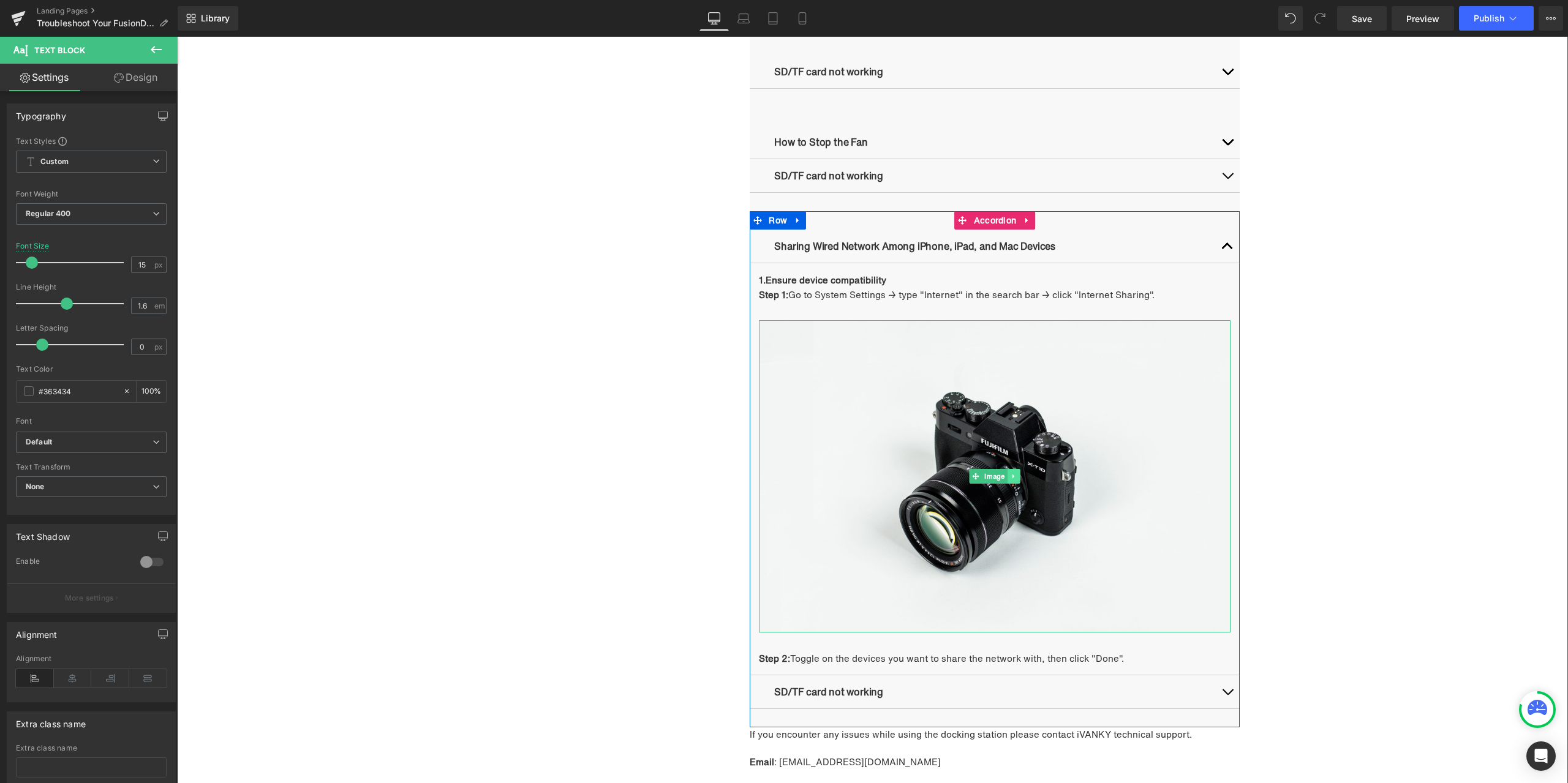
click at [1011, 474] on icon at bounding box center [1014, 476] width 7 height 8
click at [1007, 476] on link at bounding box center [1008, 476] width 13 height 15
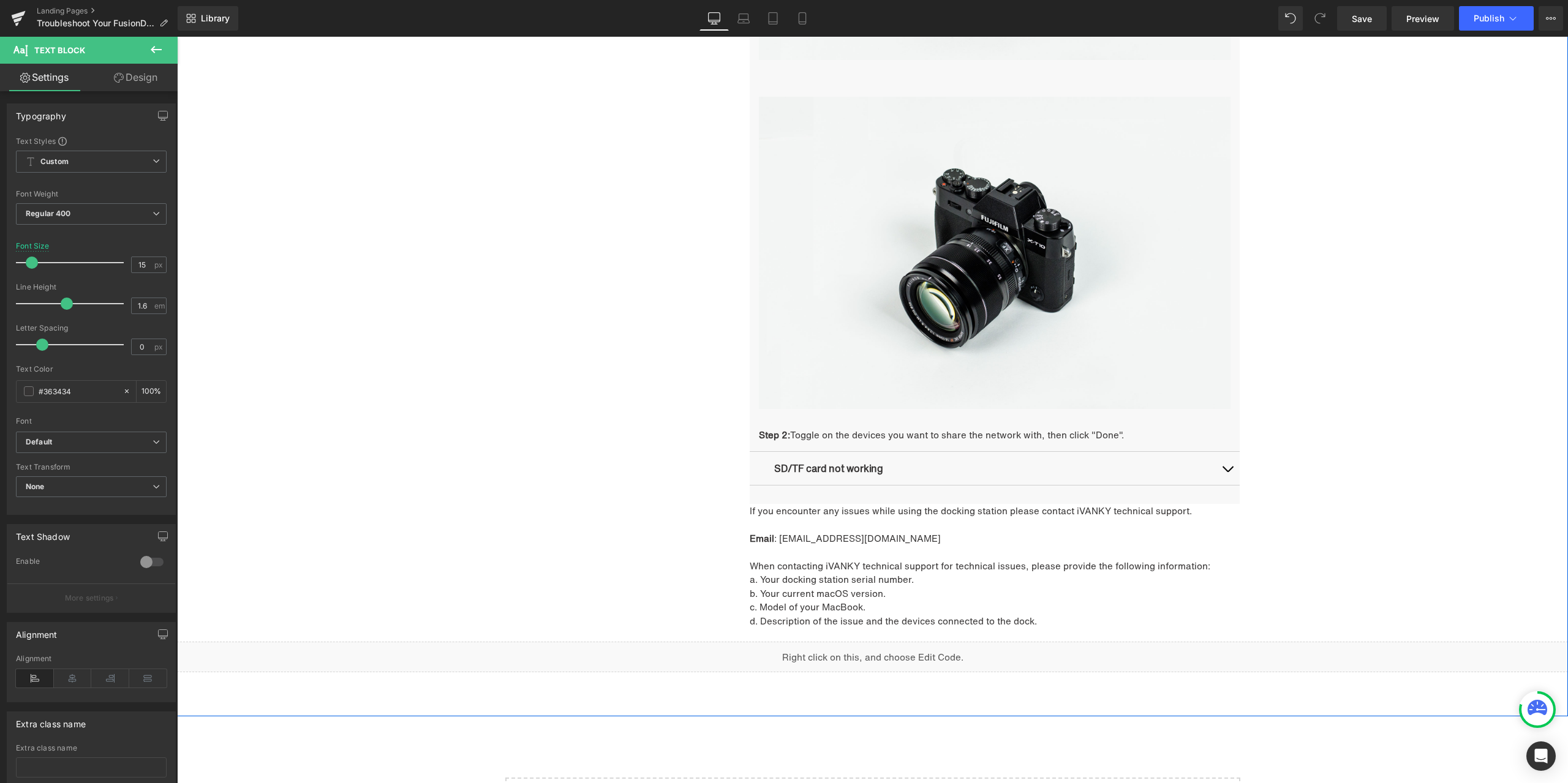
scroll to position [1992, 0]
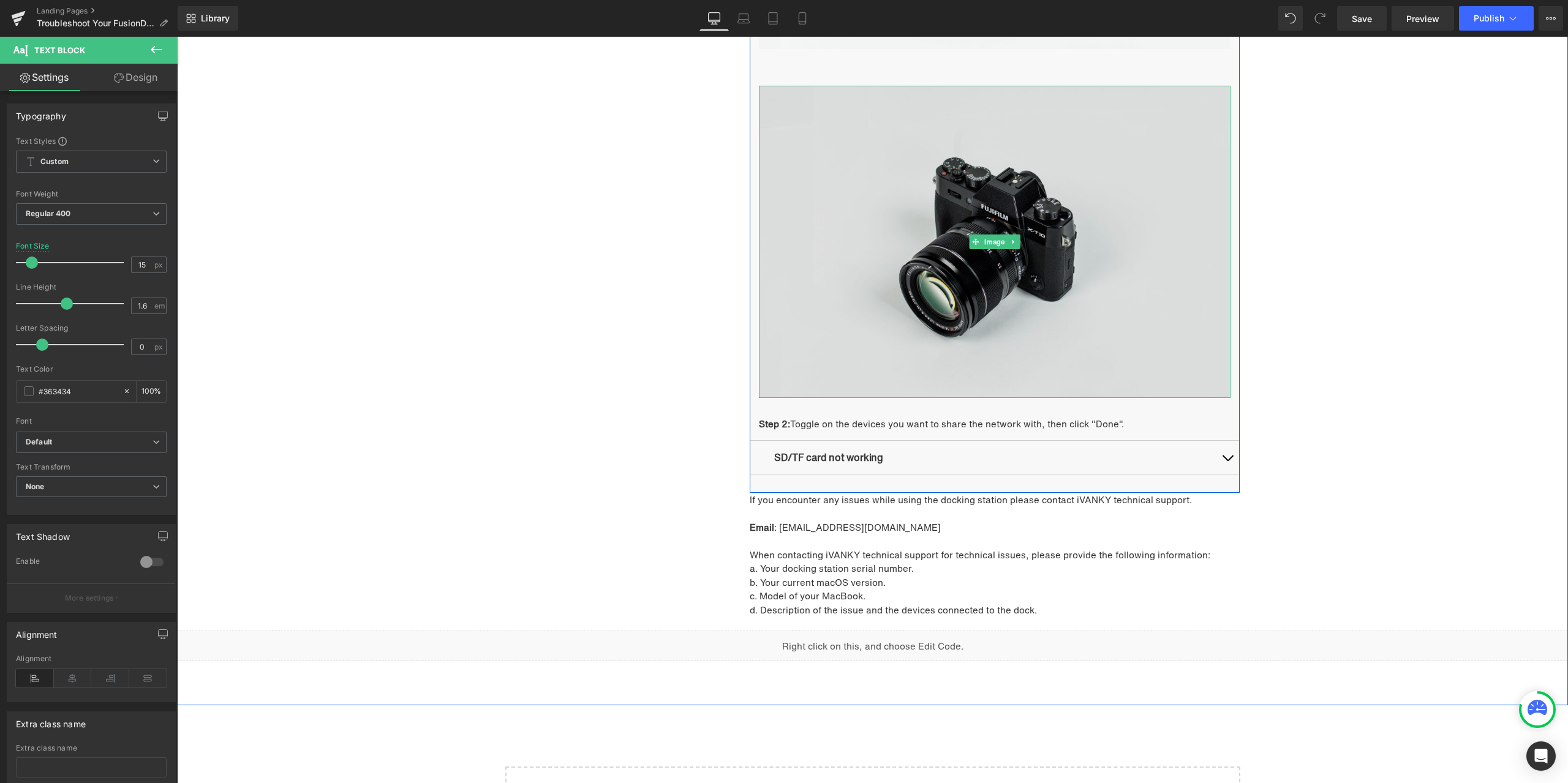
click at [1027, 238] on img at bounding box center [994, 242] width 471 height 312
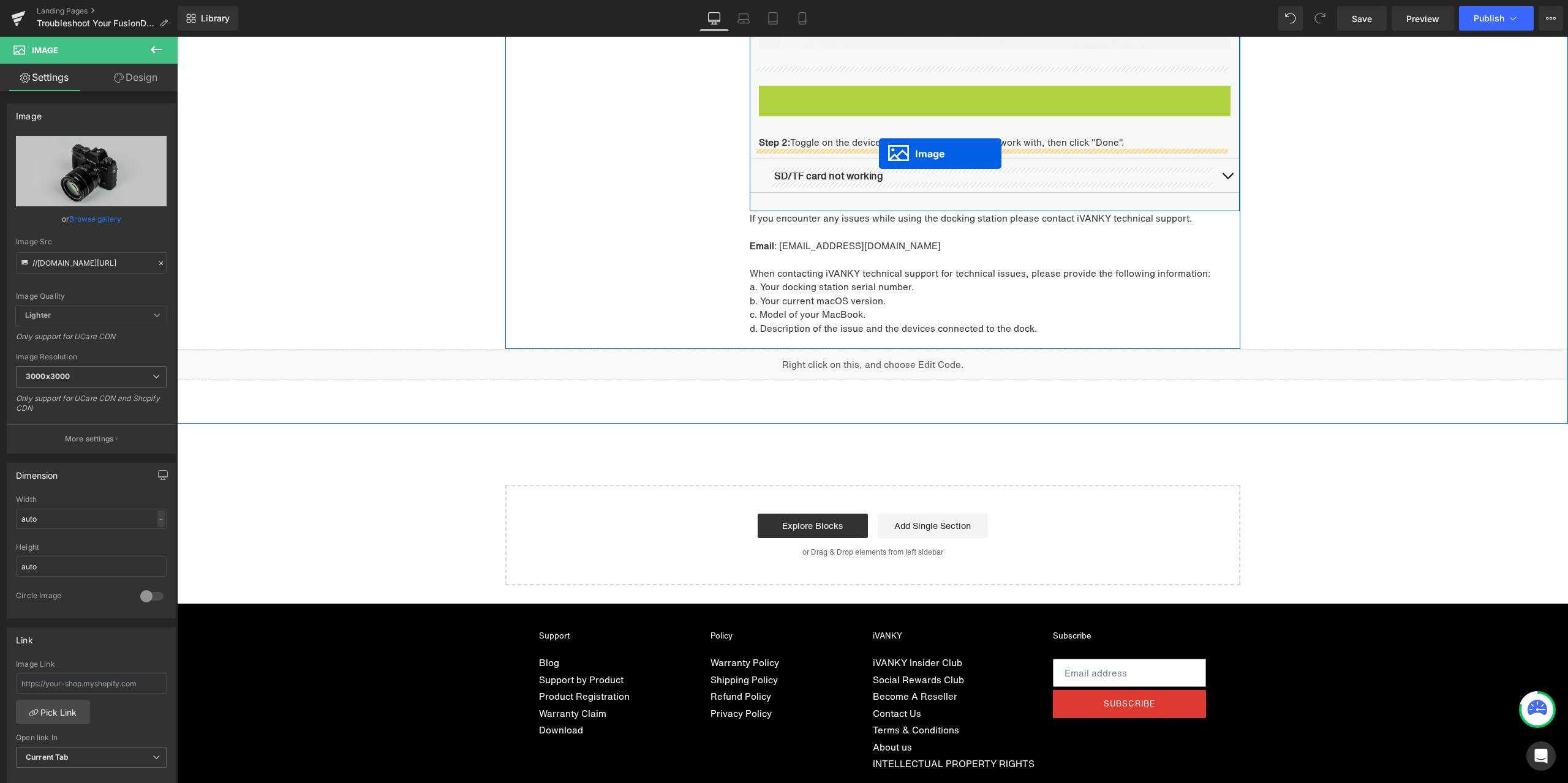
drag, startPoint x: 991, startPoint y: 243, endPoint x: 879, endPoint y: 153, distance: 143.7
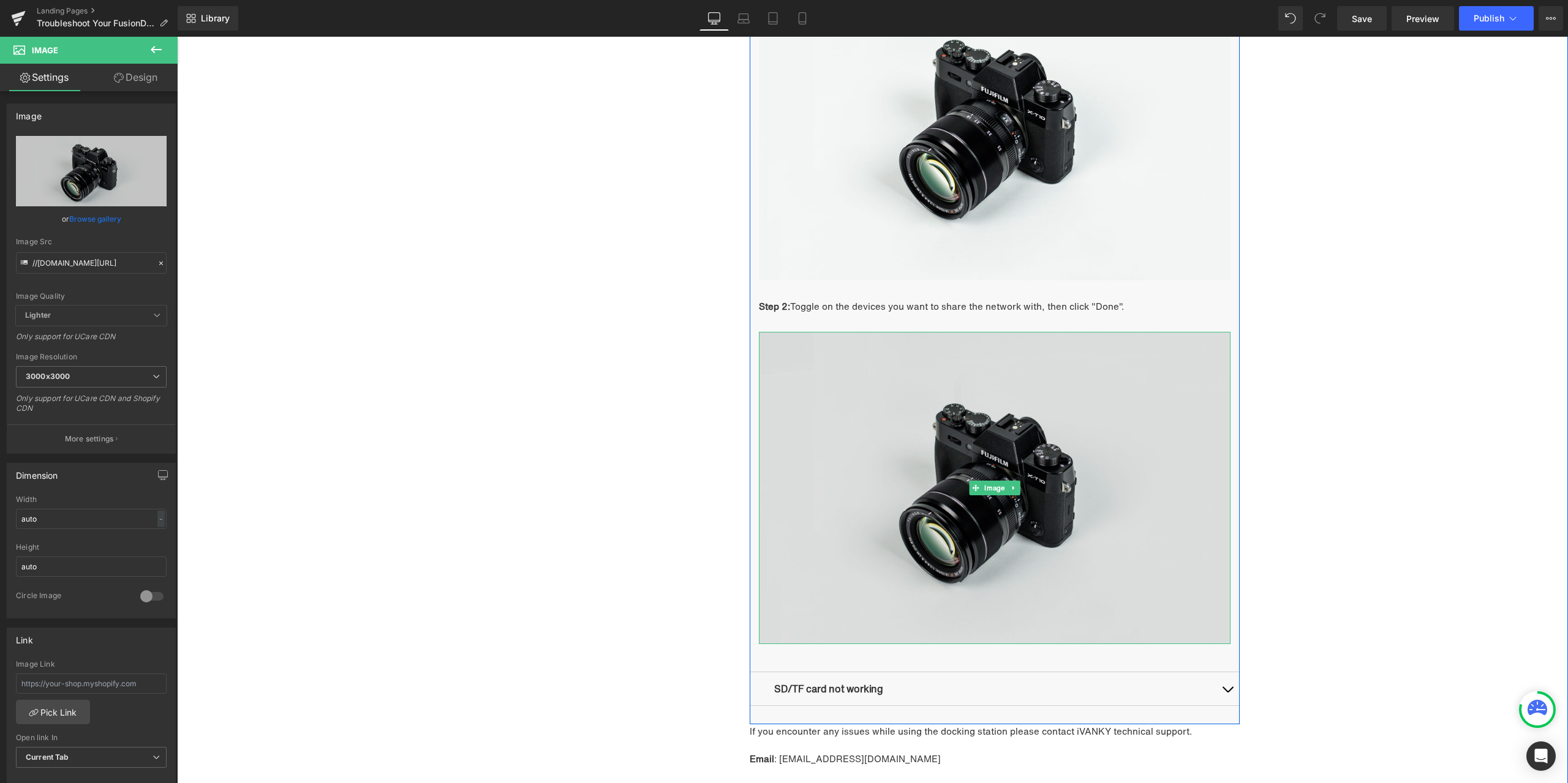
scroll to position [1747, 0]
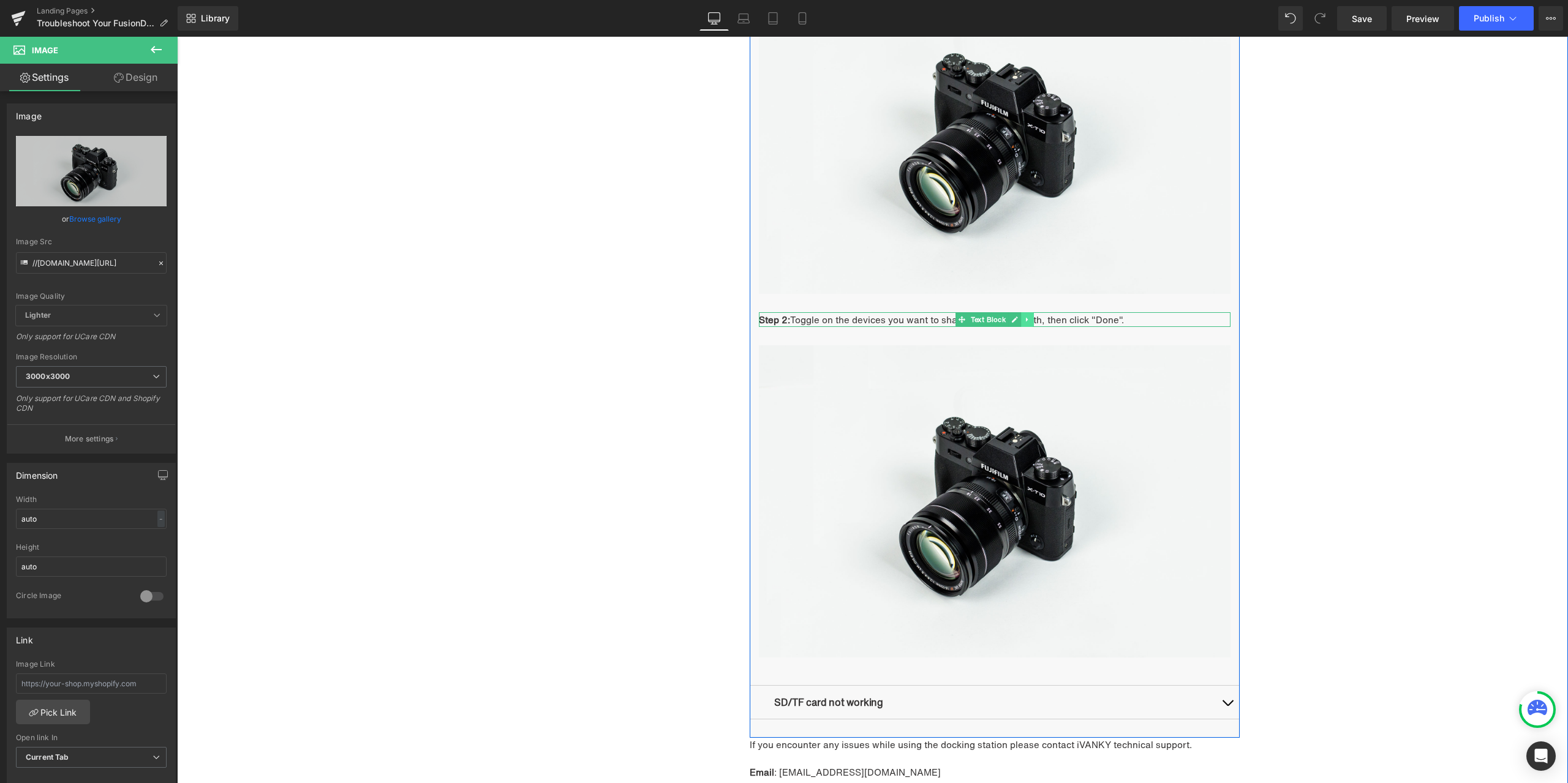
click at [1024, 318] on icon at bounding box center [1028, 319] width 7 height 8
click at [1018, 319] on icon at bounding box center [1021, 319] width 7 height 8
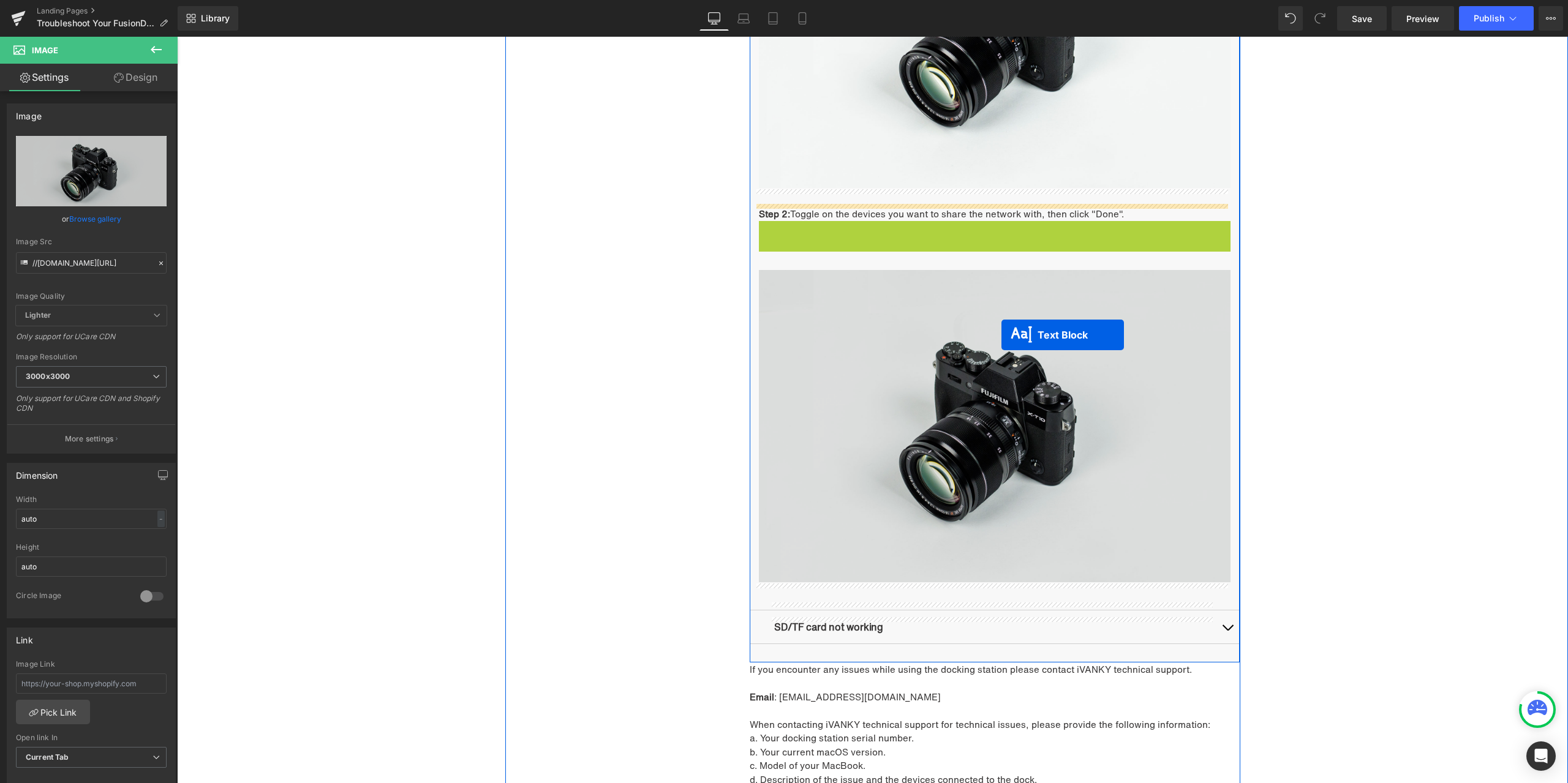
scroll to position [1870, 0]
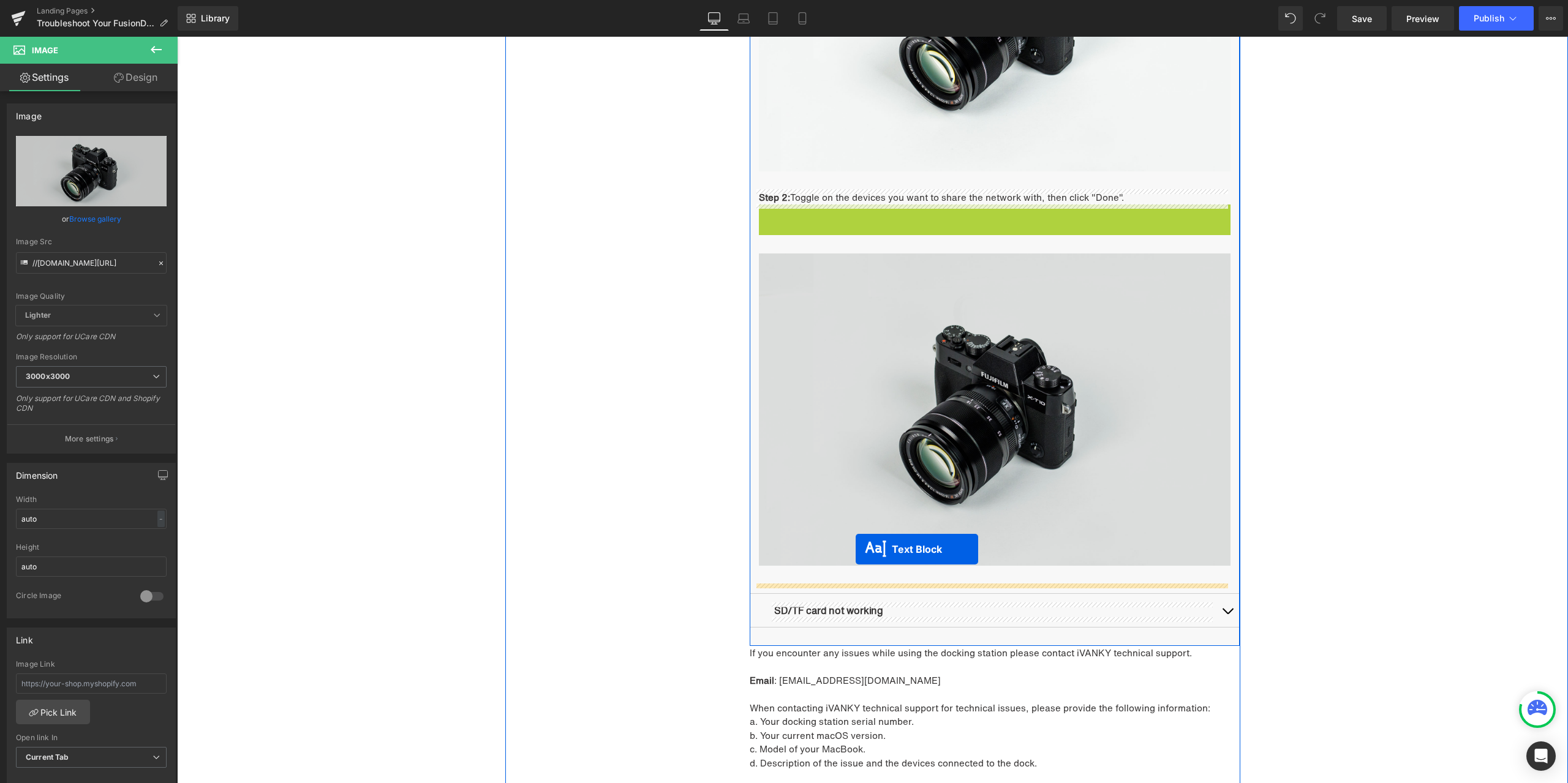
drag, startPoint x: 991, startPoint y: 333, endPoint x: 856, endPoint y: 550, distance: 255.6
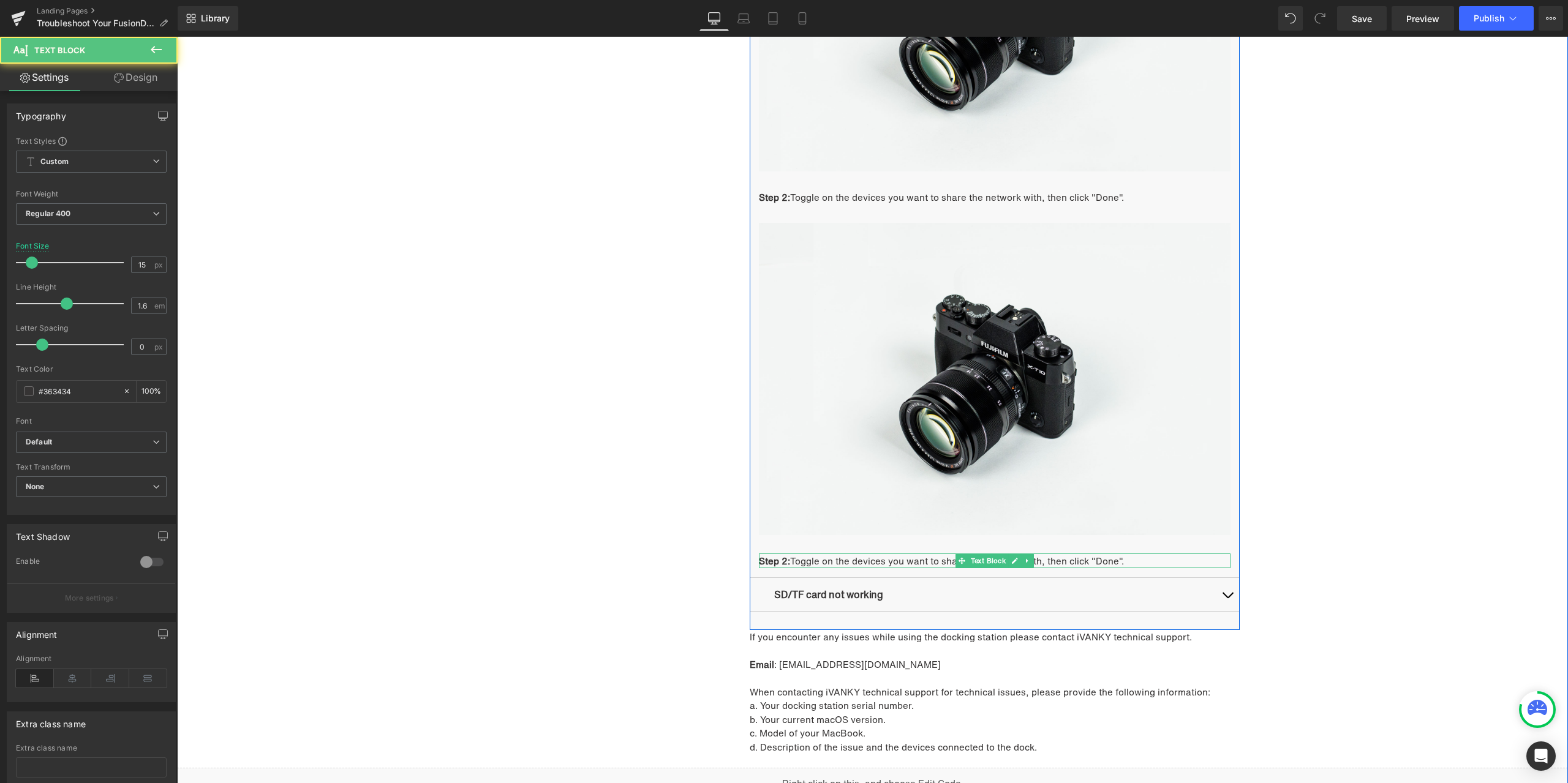
click at [781, 560] on strong "Step 2:" at bounding box center [774, 561] width 31 height 13
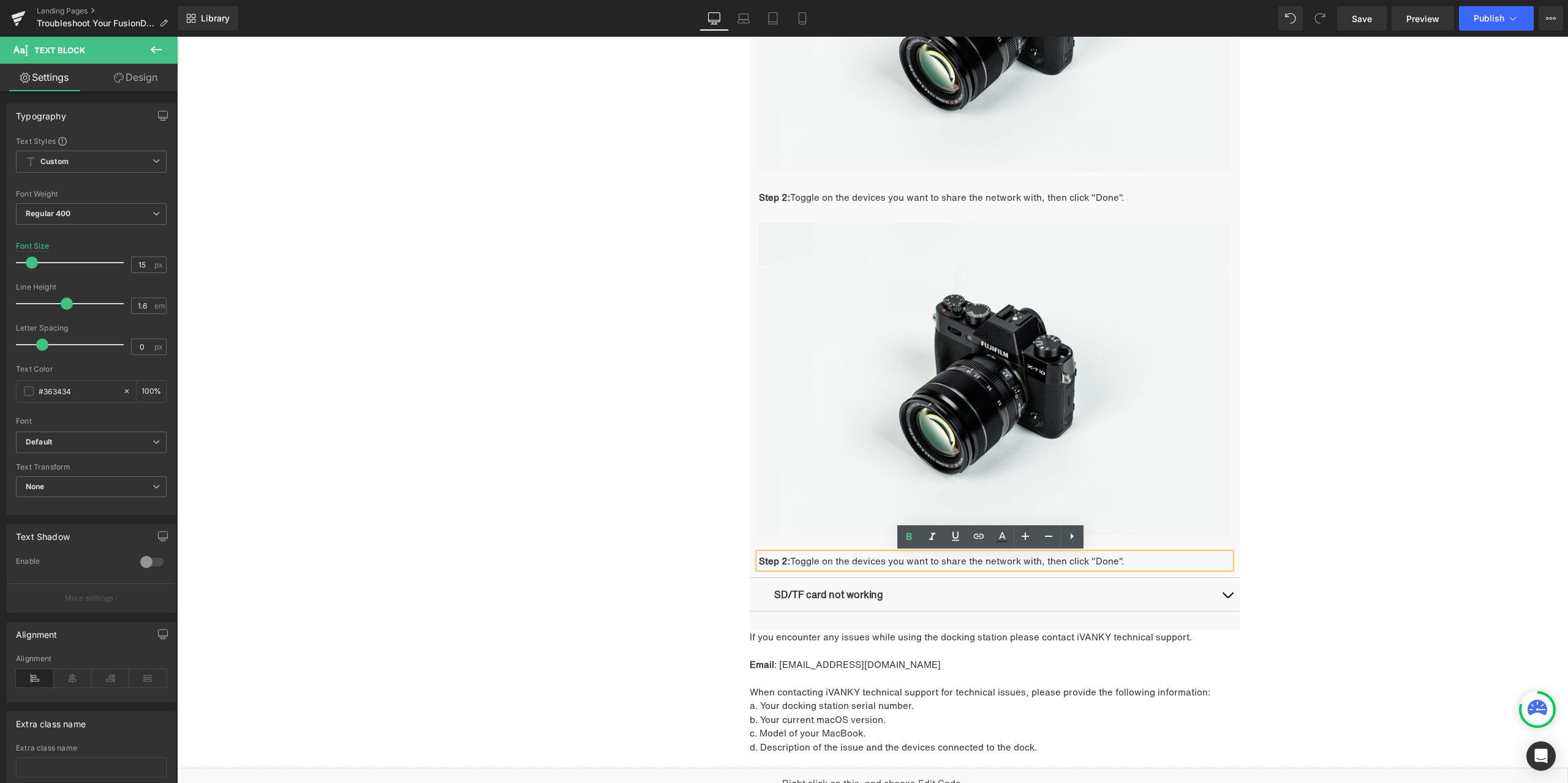
drag, startPoint x: 781, startPoint y: 558, endPoint x: 812, endPoint y: 559, distance: 31.0
click at [781, 557] on strong "Step 2:" at bounding box center [774, 561] width 31 height 13
drag, startPoint x: 790, startPoint y: 558, endPoint x: 1119, endPoint y: 557, distance: 329.0
click at [1119, 557] on p "Step 3: Toggle on the devices you want to share the network with, then click "D…" at bounding box center [994, 561] width 471 height 15
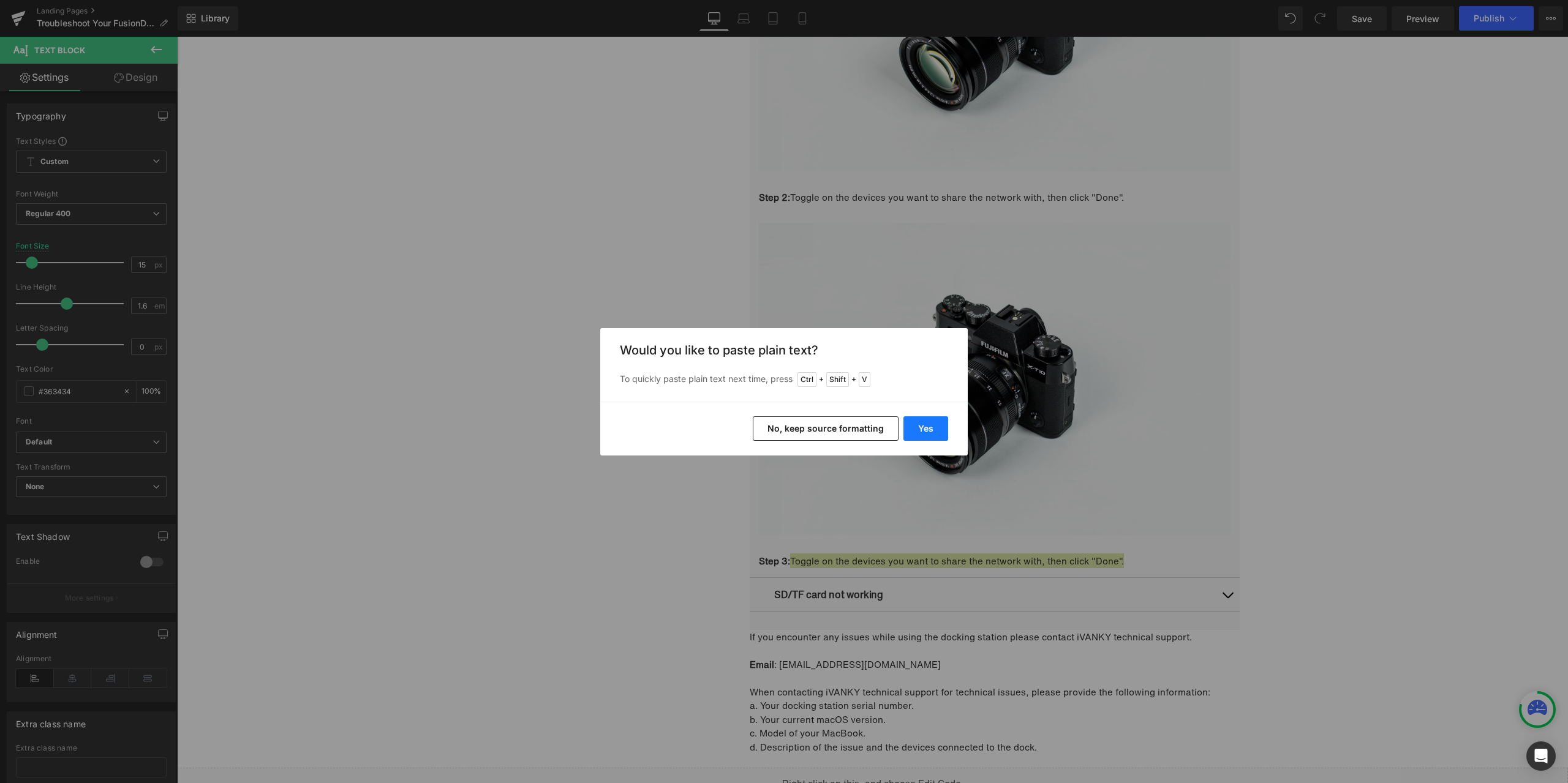
click at [937, 425] on button "Yes" at bounding box center [926, 428] width 45 height 24
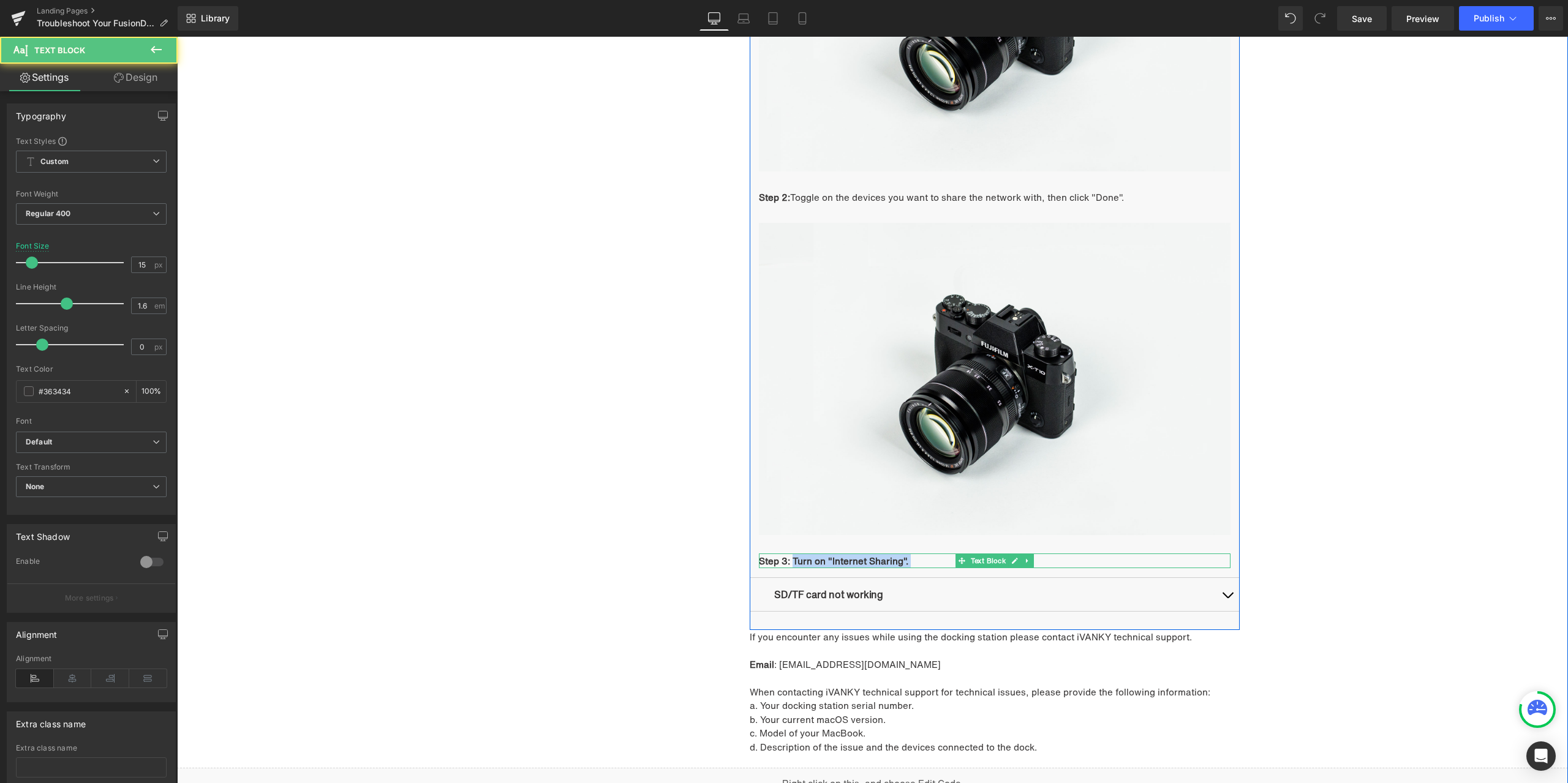
drag, startPoint x: 790, startPoint y: 561, endPoint x: 921, endPoint y: 559, distance: 131.0
click at [921, 559] on p "Step 3: Turn on "Internet Sharing"." at bounding box center [994, 561] width 471 height 15
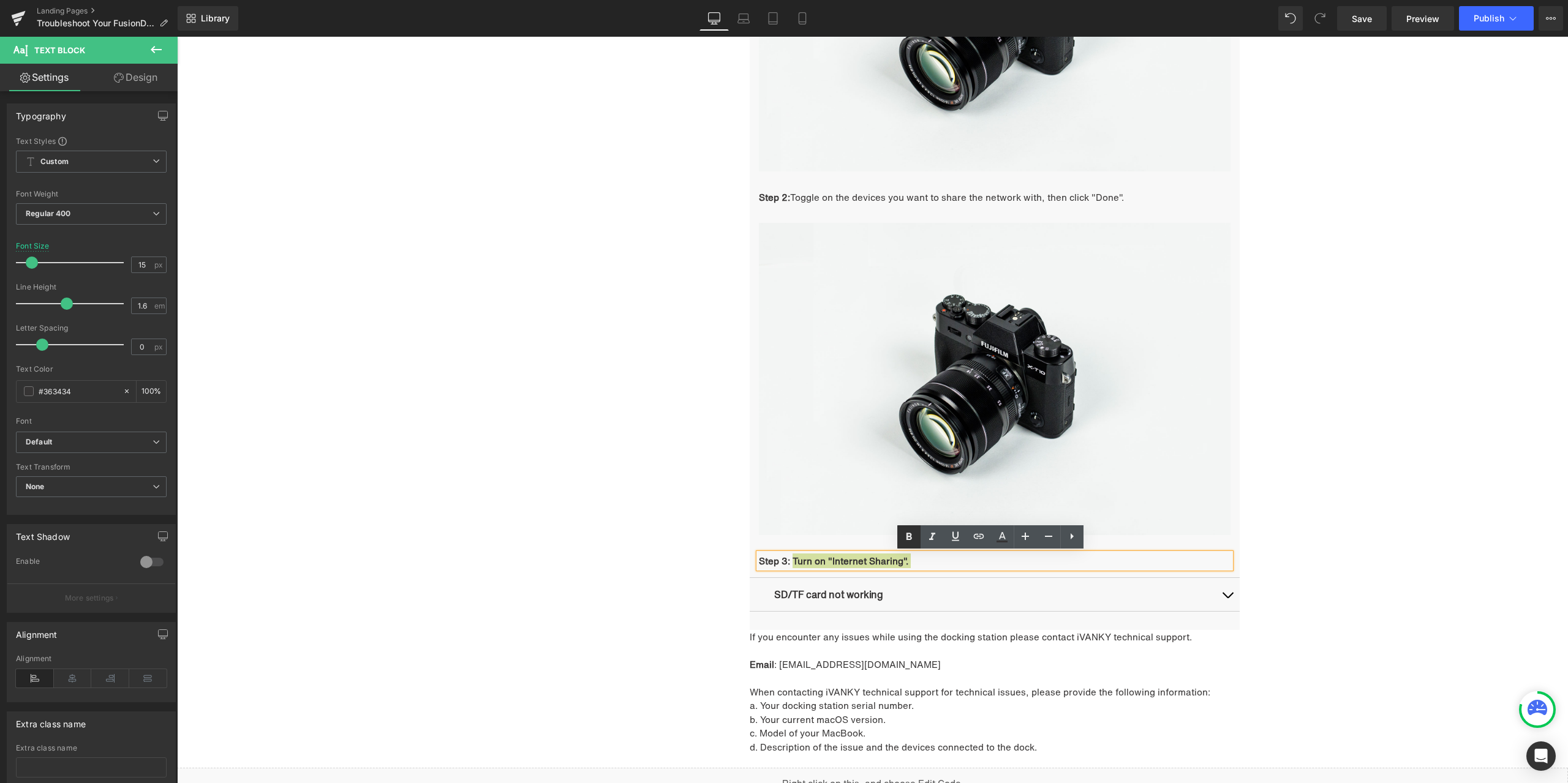
click at [905, 535] on icon at bounding box center [909, 537] width 15 height 15
click at [904, 538] on icon at bounding box center [909, 537] width 15 height 15
drag, startPoint x: 1370, startPoint y: 19, endPoint x: 1370, endPoint y: 26, distance: 7.0
click at [1370, 19] on span "Save" at bounding box center [1362, 18] width 20 height 13
click at [57, 8] on link "Landing Pages" at bounding box center [107, 11] width 141 height 10
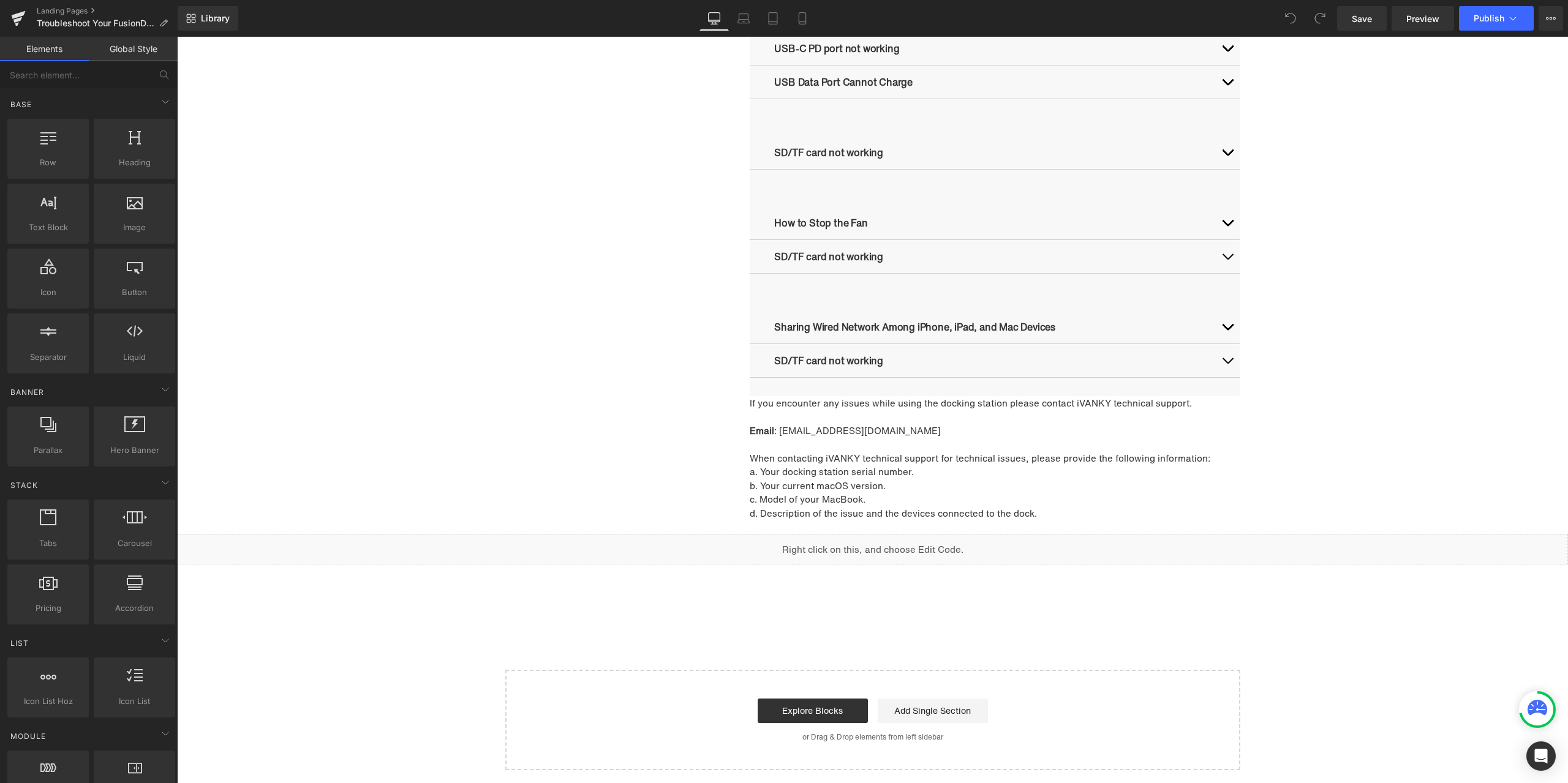
scroll to position [1316, 0]
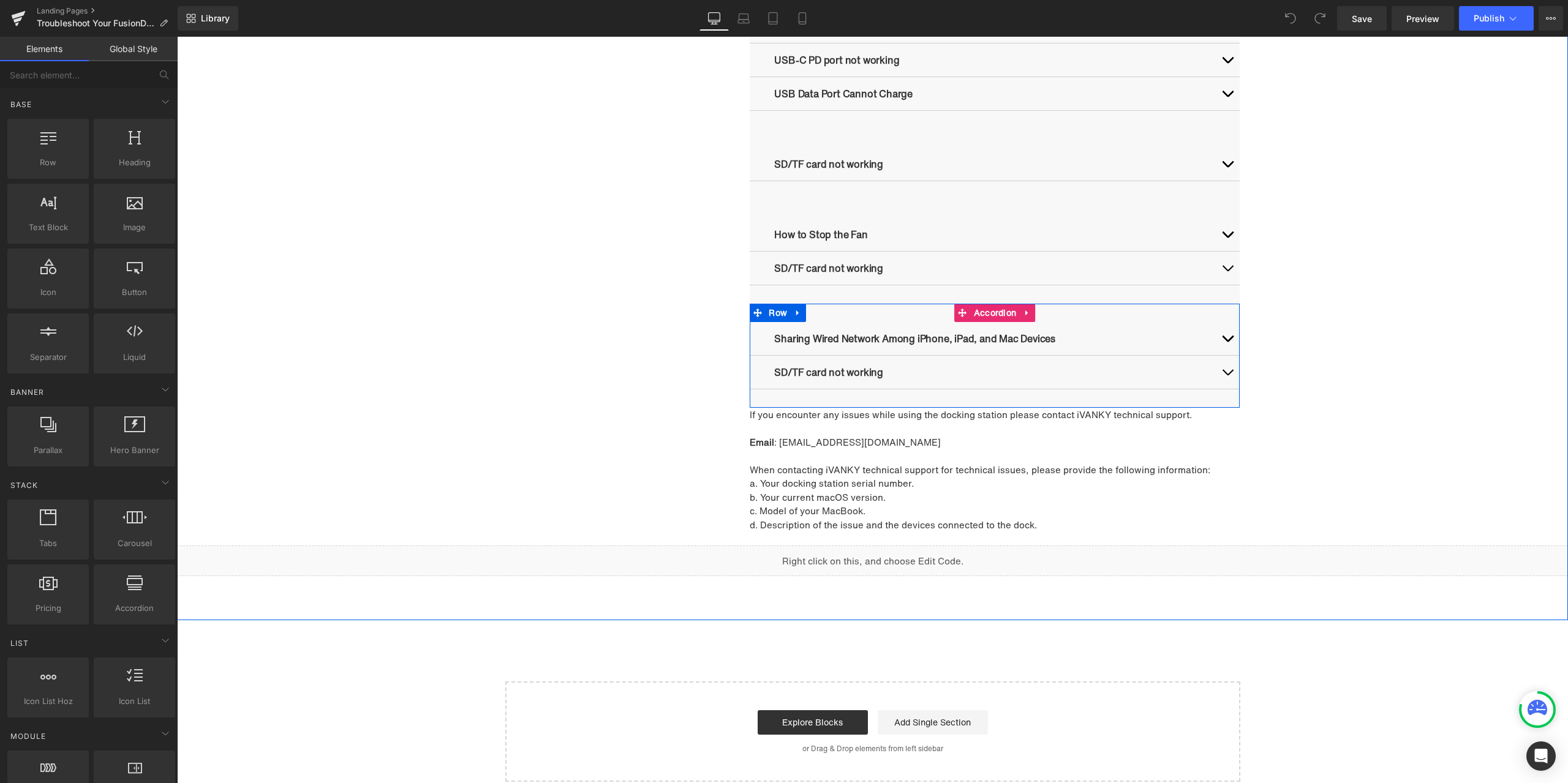
click at [1228, 342] on button "button" at bounding box center [1227, 339] width 24 height 33
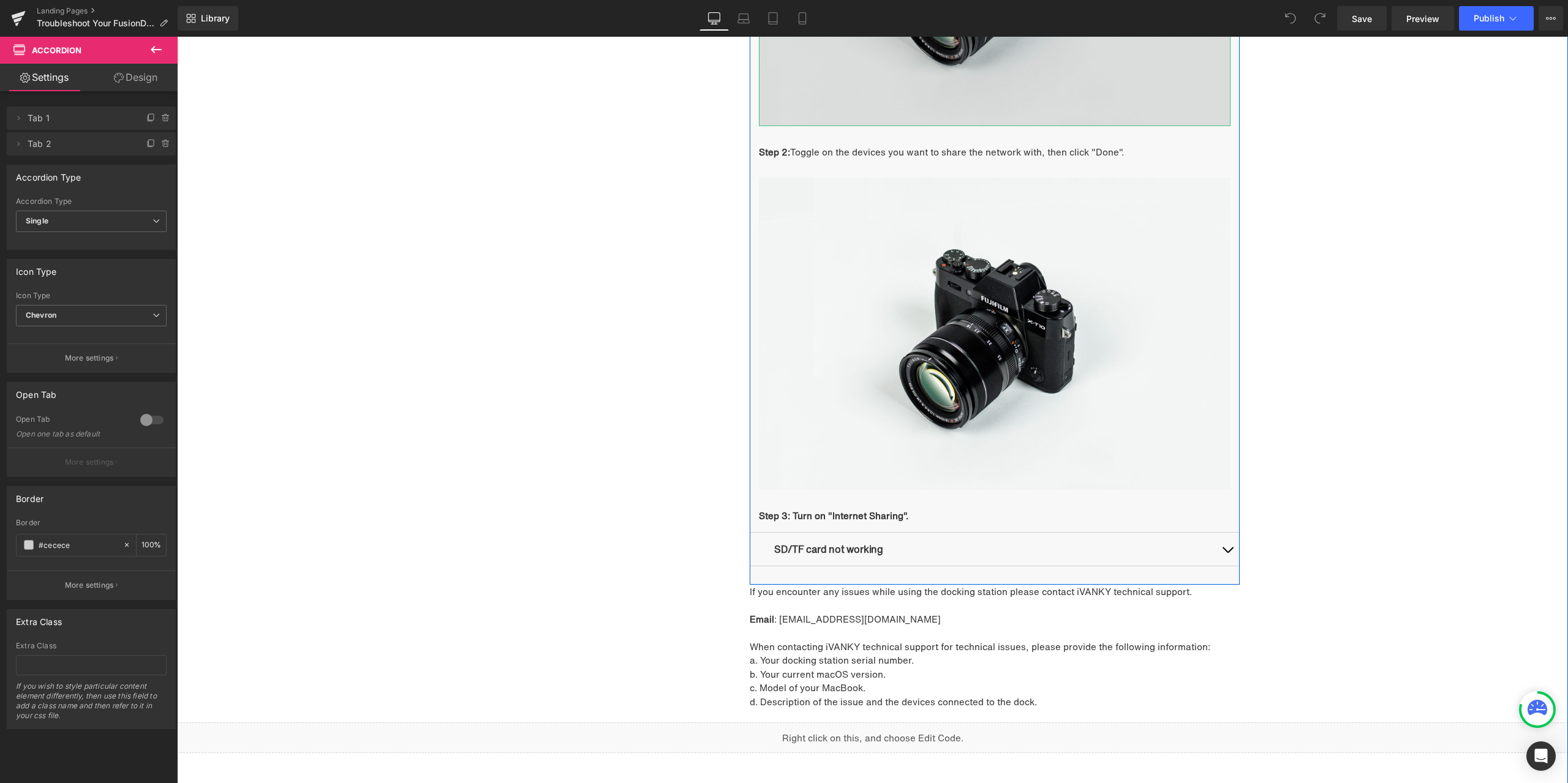
scroll to position [1928, 0]
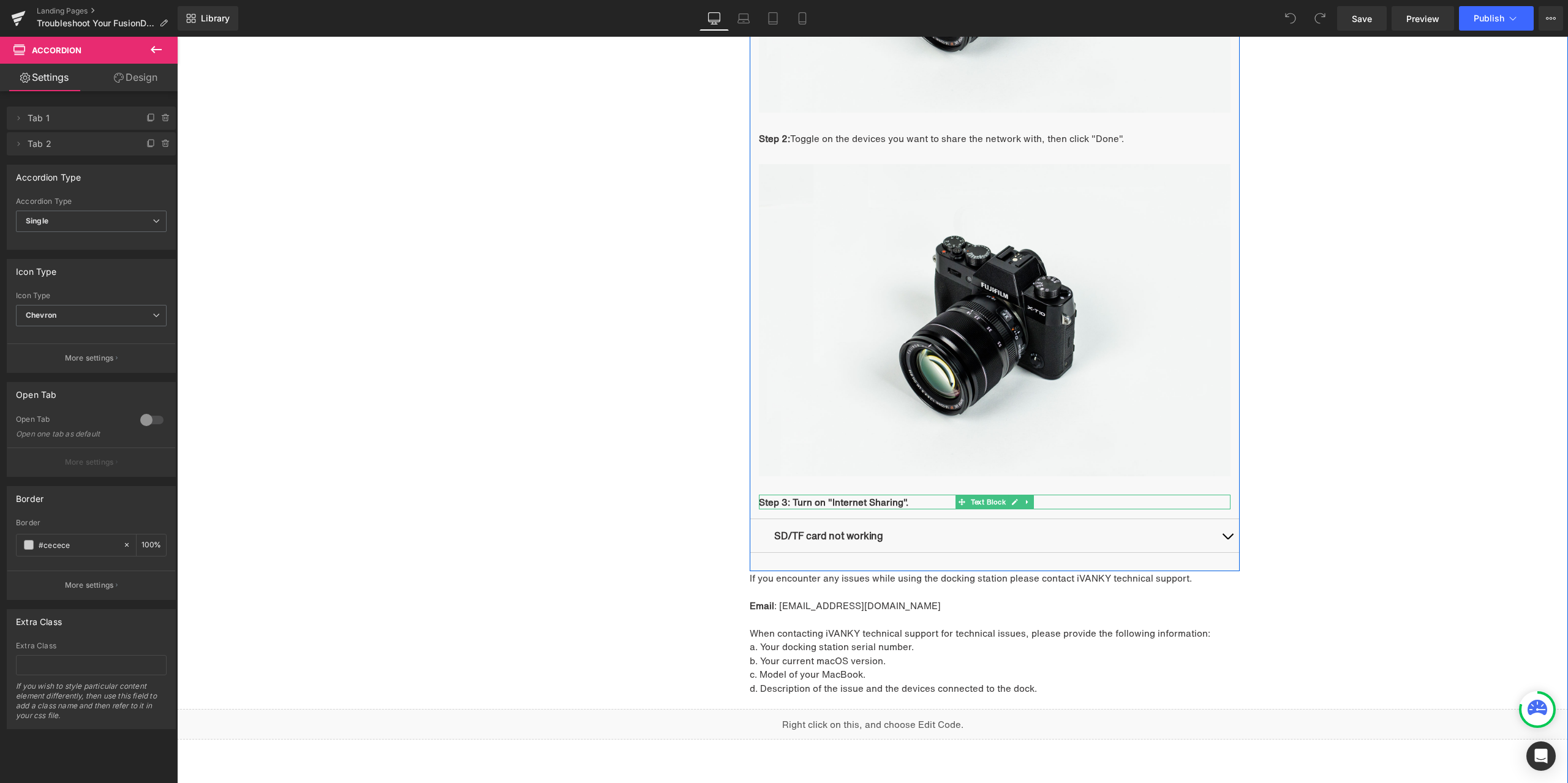
click at [877, 499] on strong "Step 3: Turn on "Internet Sharing"." at bounding box center [833, 502] width 149 height 13
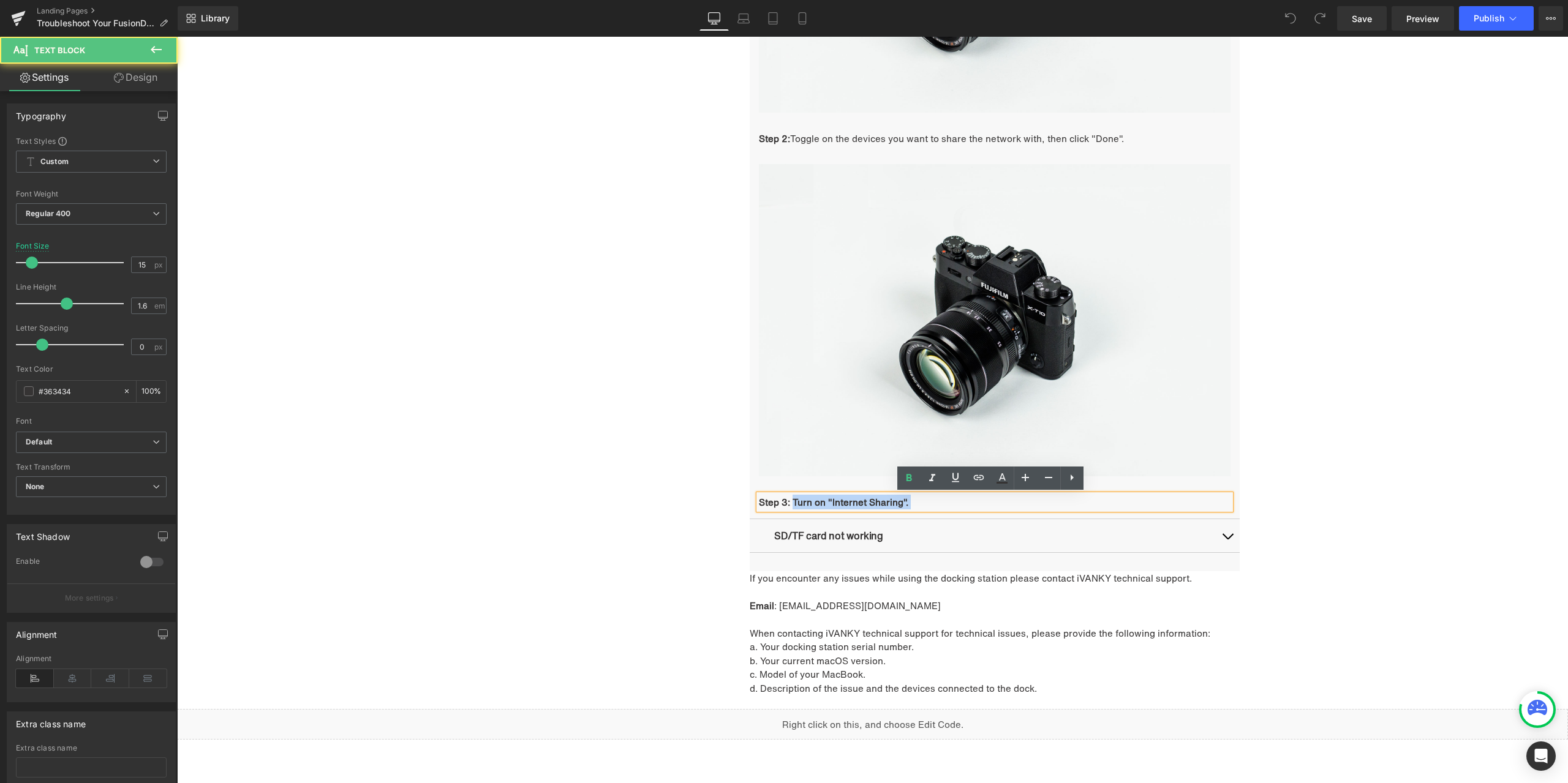
drag, startPoint x: 789, startPoint y: 501, endPoint x: 917, endPoint y: 504, distance: 128.0
click at [917, 504] on p "Step 3: Turn on "Internet Sharing"." at bounding box center [994, 502] width 471 height 15
click at [907, 478] on icon at bounding box center [909, 477] width 6 height 8
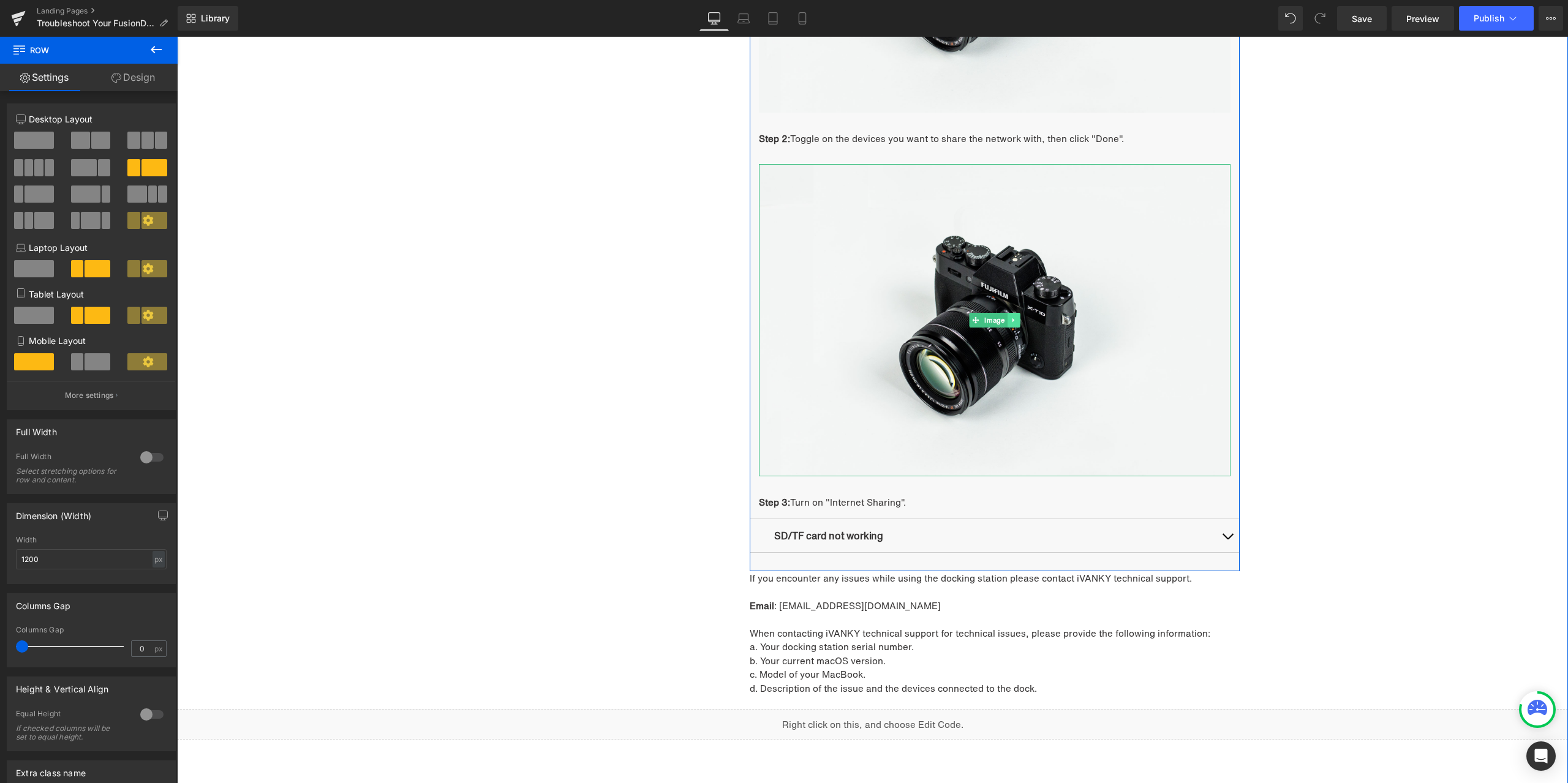
click at [1011, 317] on icon at bounding box center [1014, 320] width 7 height 8
click at [1006, 323] on icon at bounding box center [1008, 320] width 7 height 7
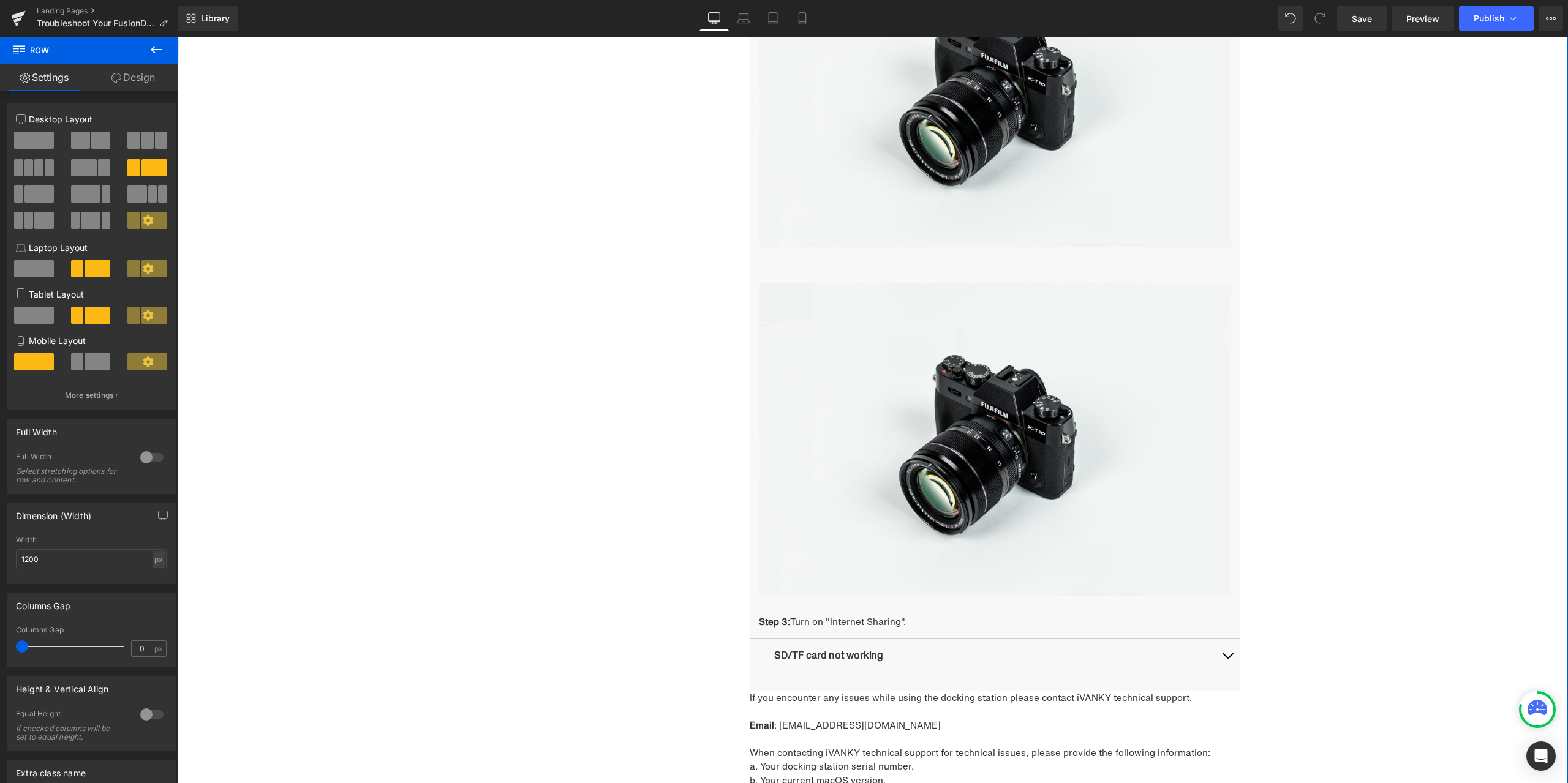
scroll to position [2173, 0]
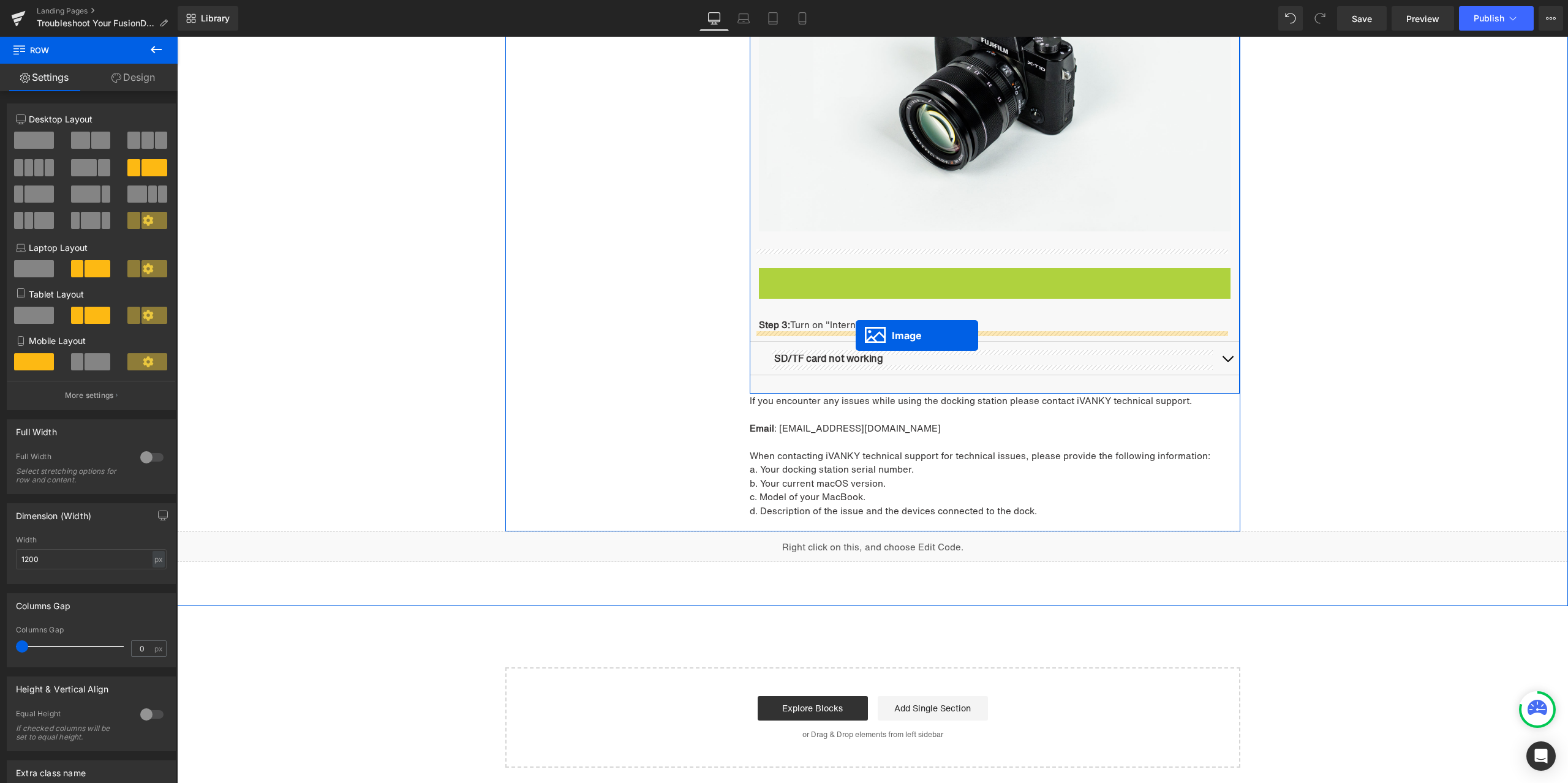
drag, startPoint x: 993, startPoint y: 428, endPoint x: 856, endPoint y: 335, distance: 165.6
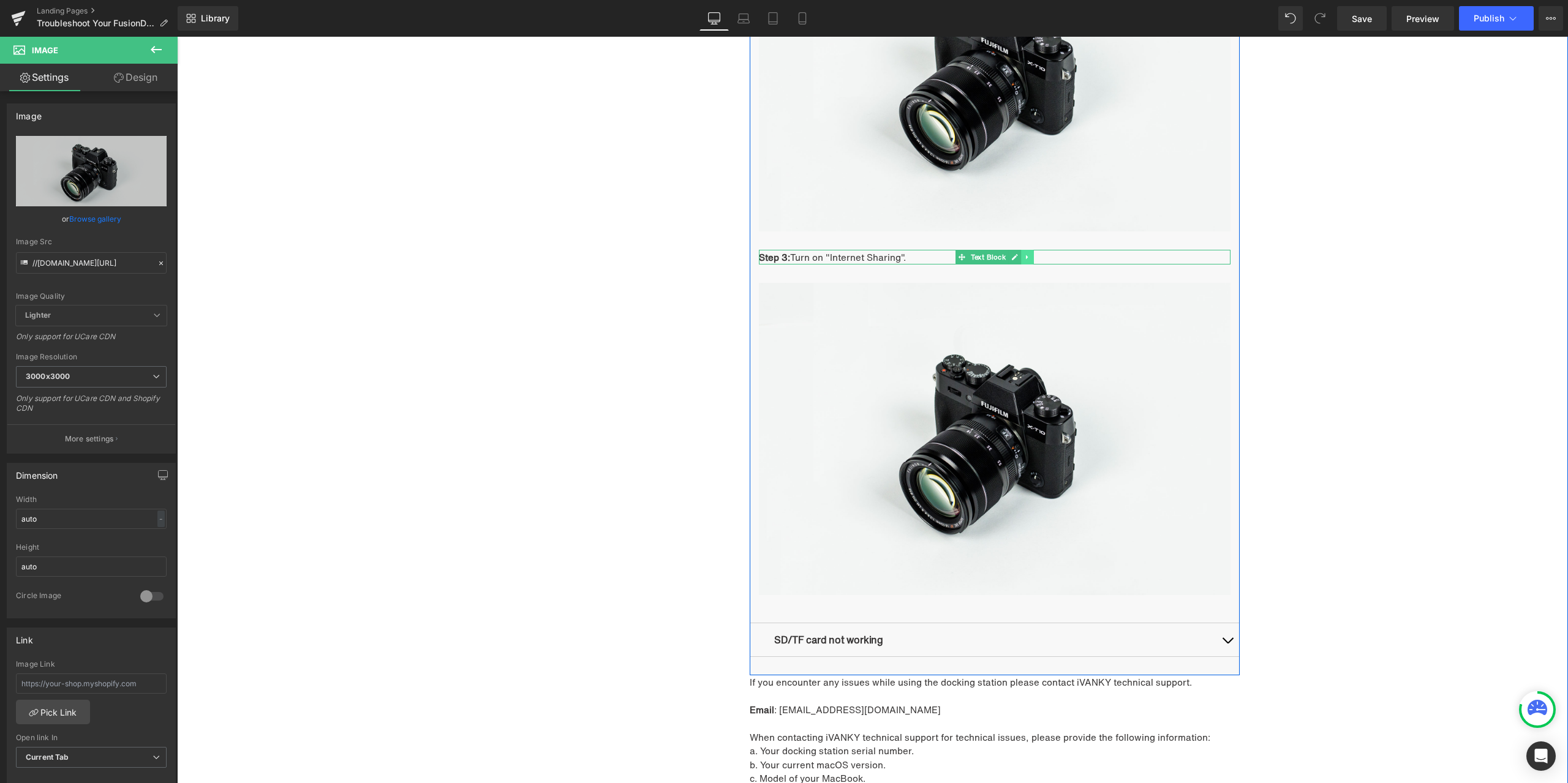
click at [1022, 258] on link at bounding box center [1028, 258] width 13 height 15
click at [1018, 258] on icon at bounding box center [1021, 257] width 7 height 8
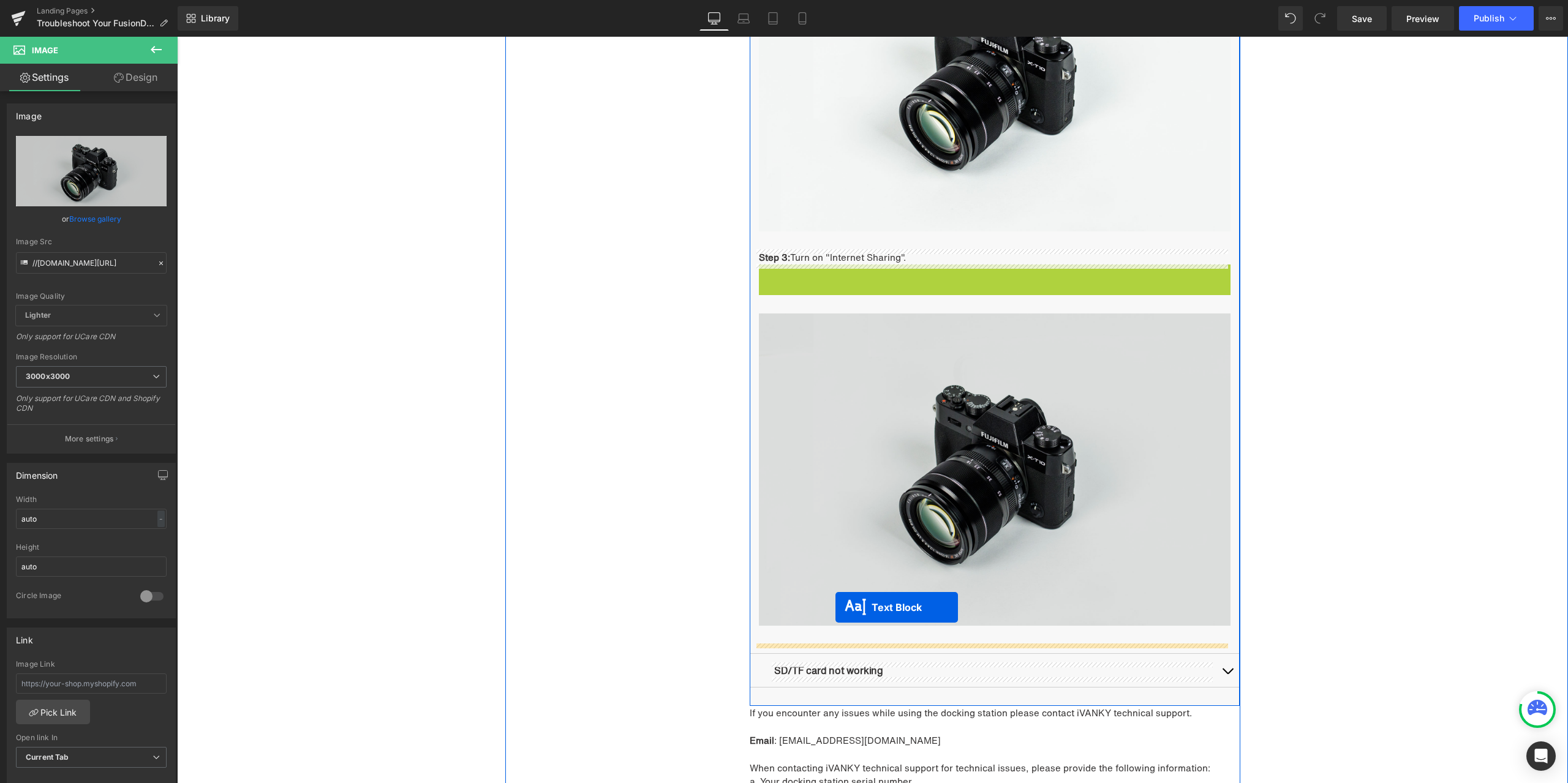
drag, startPoint x: 972, startPoint y: 269, endPoint x: 836, endPoint y: 607, distance: 364.3
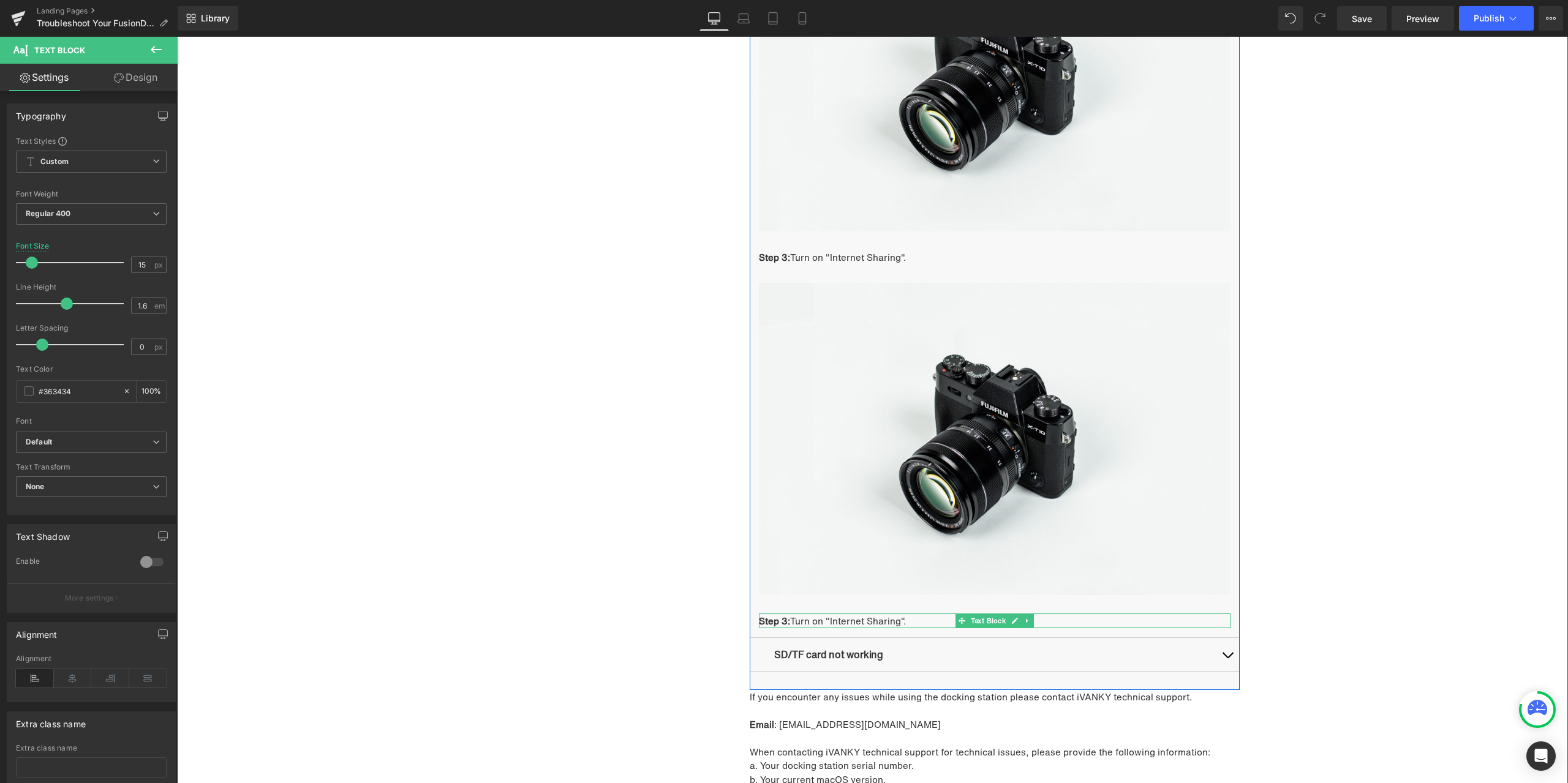
drag, startPoint x: 781, startPoint y: 620, endPoint x: 803, endPoint y: 617, distance: 22.2
click at [781, 620] on strong "Step 3:" at bounding box center [774, 621] width 31 height 13
click at [783, 621] on strong "Step 3:" at bounding box center [774, 621] width 31 height 13
click at [869, 619] on span "Turn on "Internet Sharing"." at bounding box center [847, 621] width 116 height 13
drag, startPoint x: 790, startPoint y: 620, endPoint x: 902, endPoint y: 616, distance: 112.1
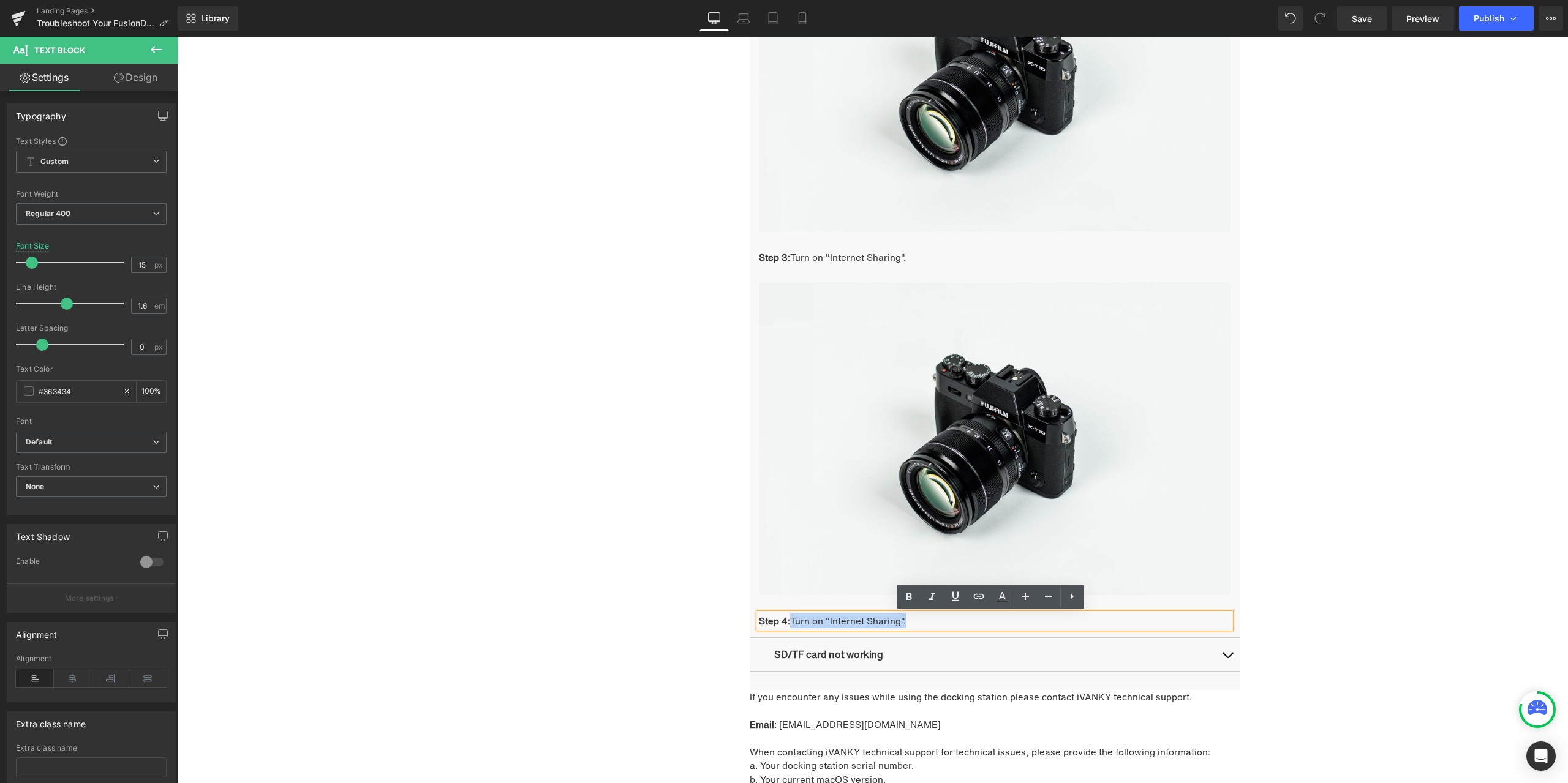
click at [902, 616] on p "Step 4: Turn on "Internet Sharing"." at bounding box center [994, 621] width 471 height 15
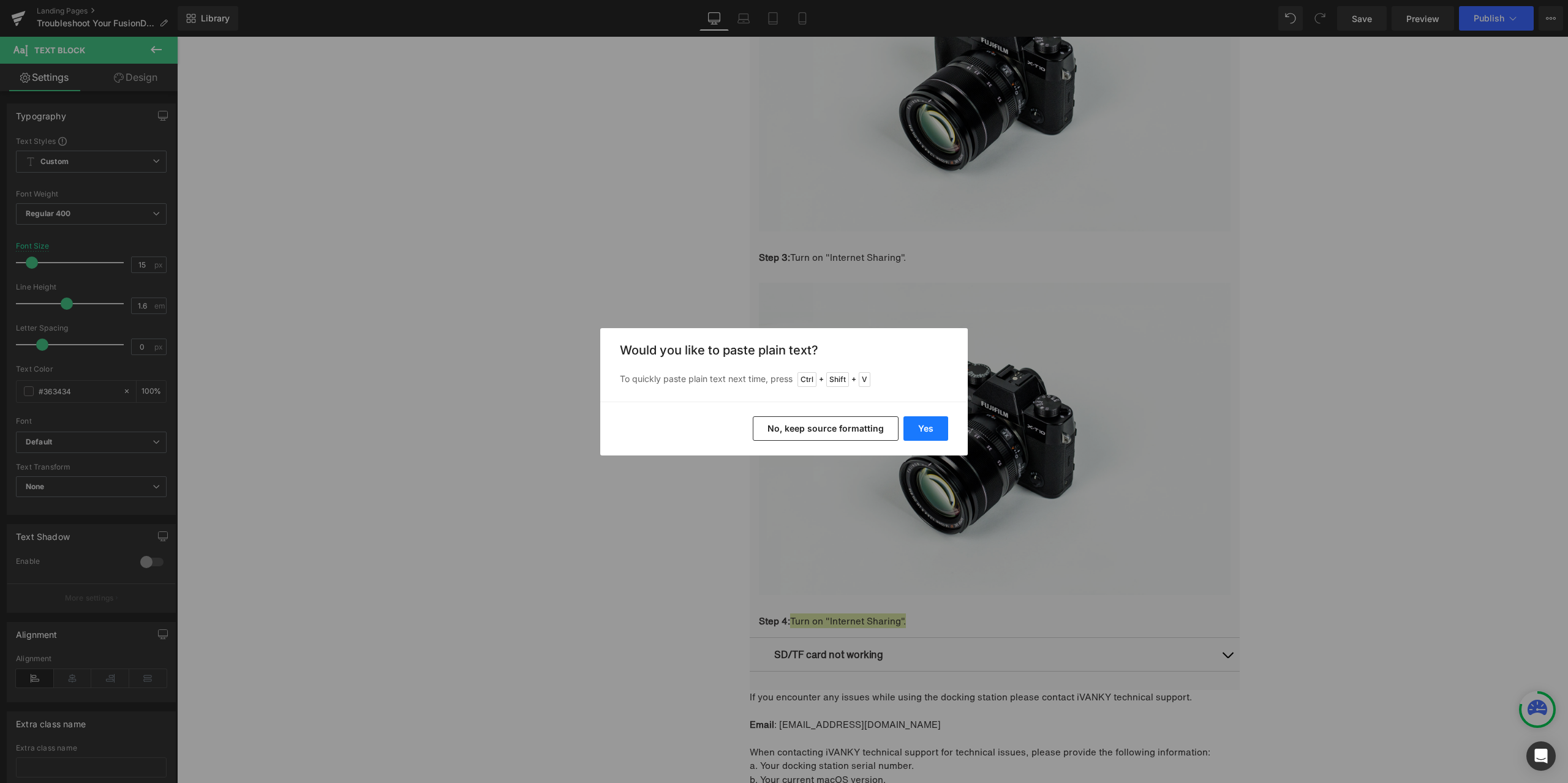
click at [937, 431] on button "Yes" at bounding box center [926, 428] width 45 height 24
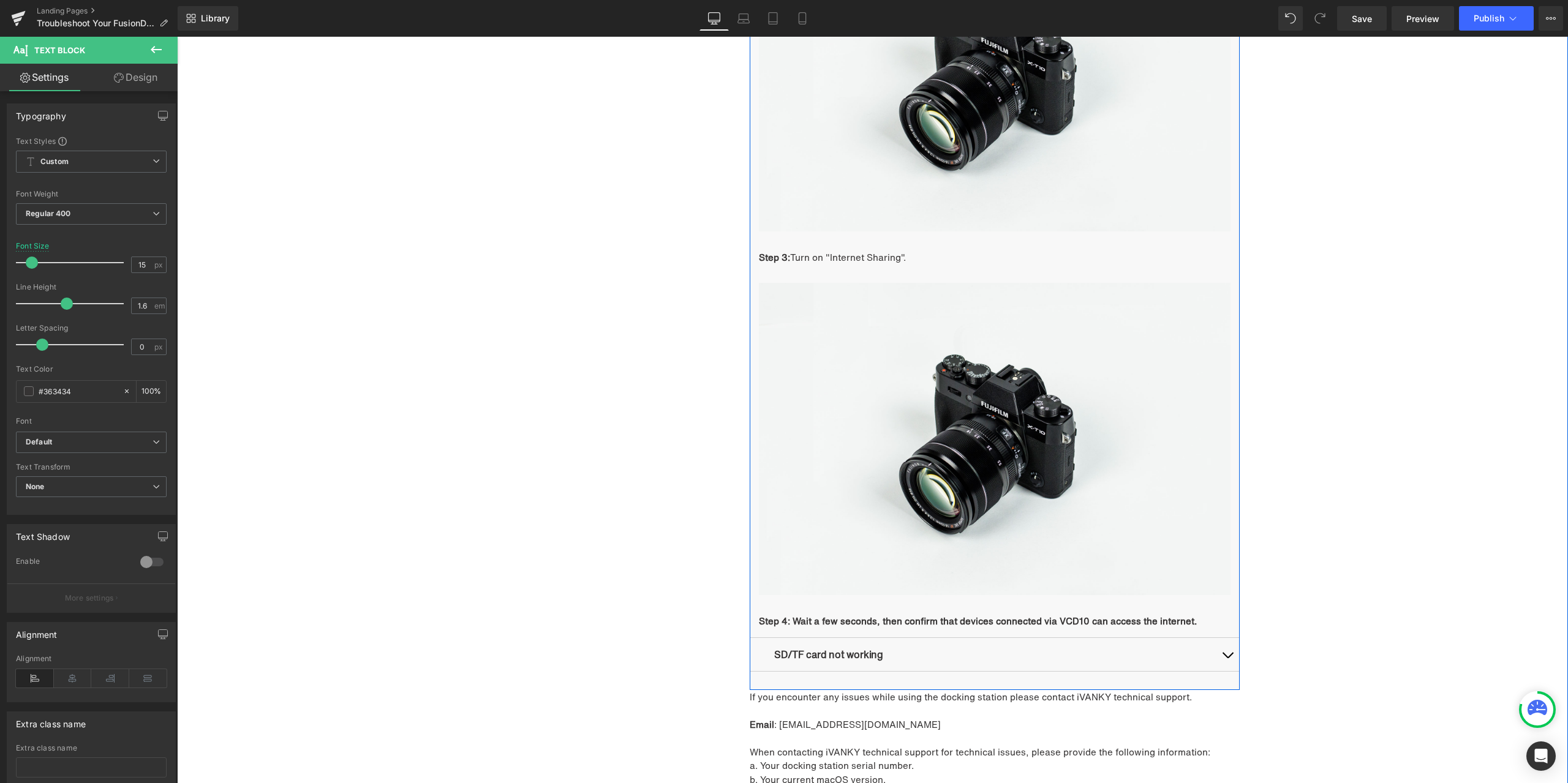
click at [802, 626] on div "Step 4: Wait a few seconds, then confirm that devices connected via VCD10 can a…" at bounding box center [994, 621] width 471 height 15
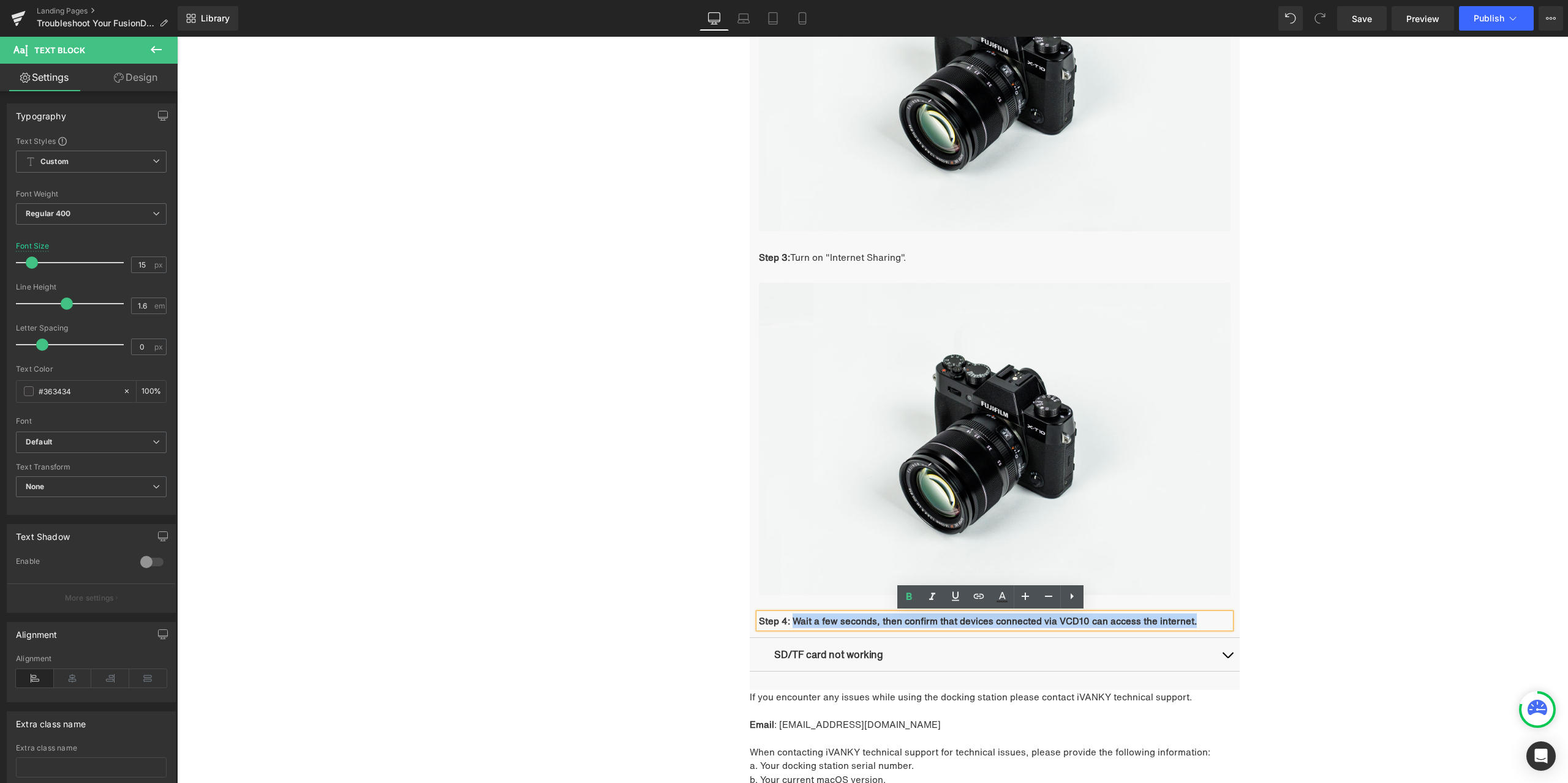
drag, startPoint x: 790, startPoint y: 621, endPoint x: 1189, endPoint y: 619, distance: 399.0
click at [1189, 619] on p "Step 4: Wait a few seconds, then confirm that devices connected via VCD10 can a…" at bounding box center [994, 621] width 471 height 15
click at [906, 598] on icon at bounding box center [909, 597] width 15 height 15
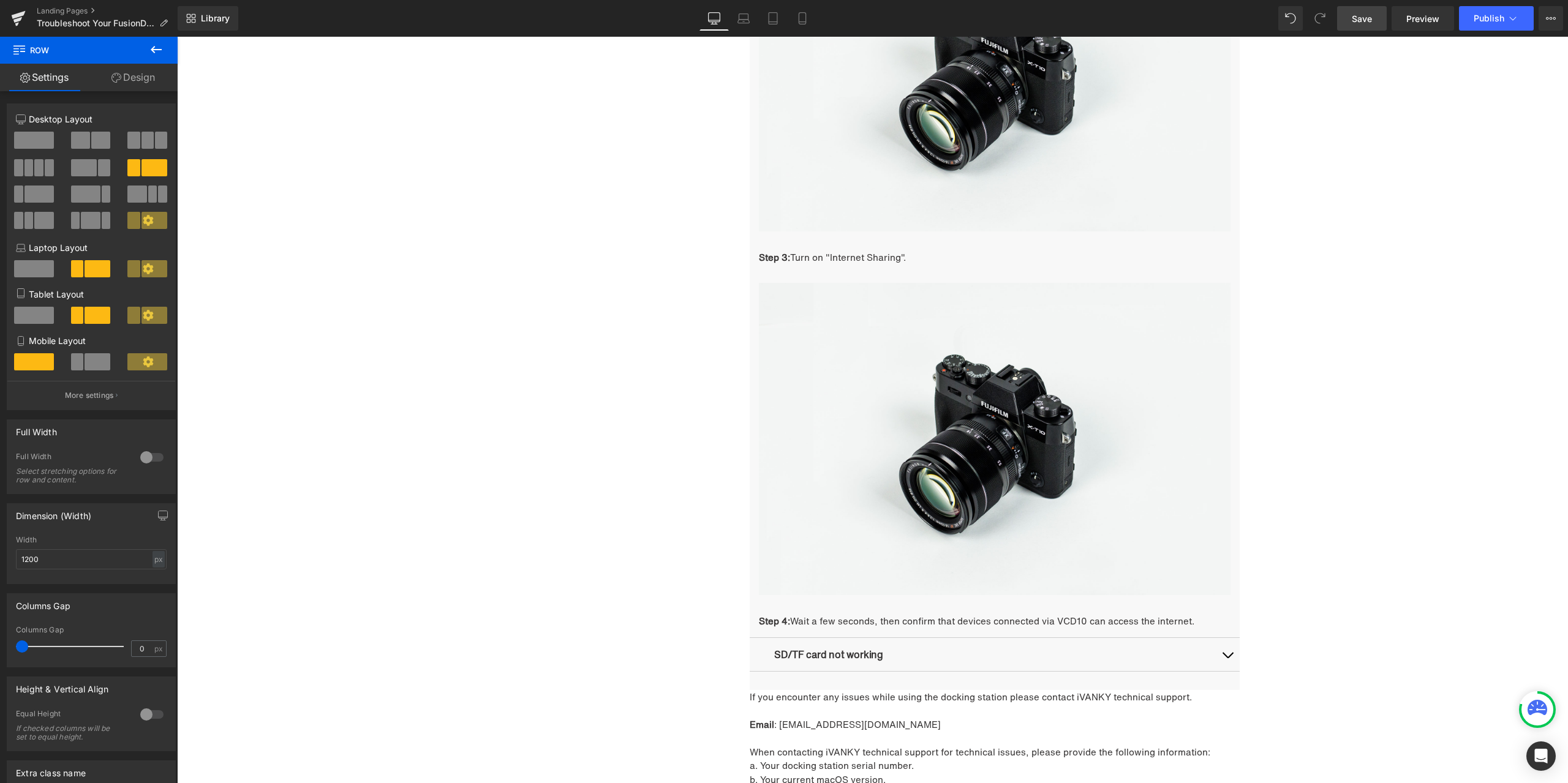
click at [1369, 21] on span "Save" at bounding box center [1362, 18] width 20 height 13
